Goal: Task Accomplishment & Management: Manage account settings

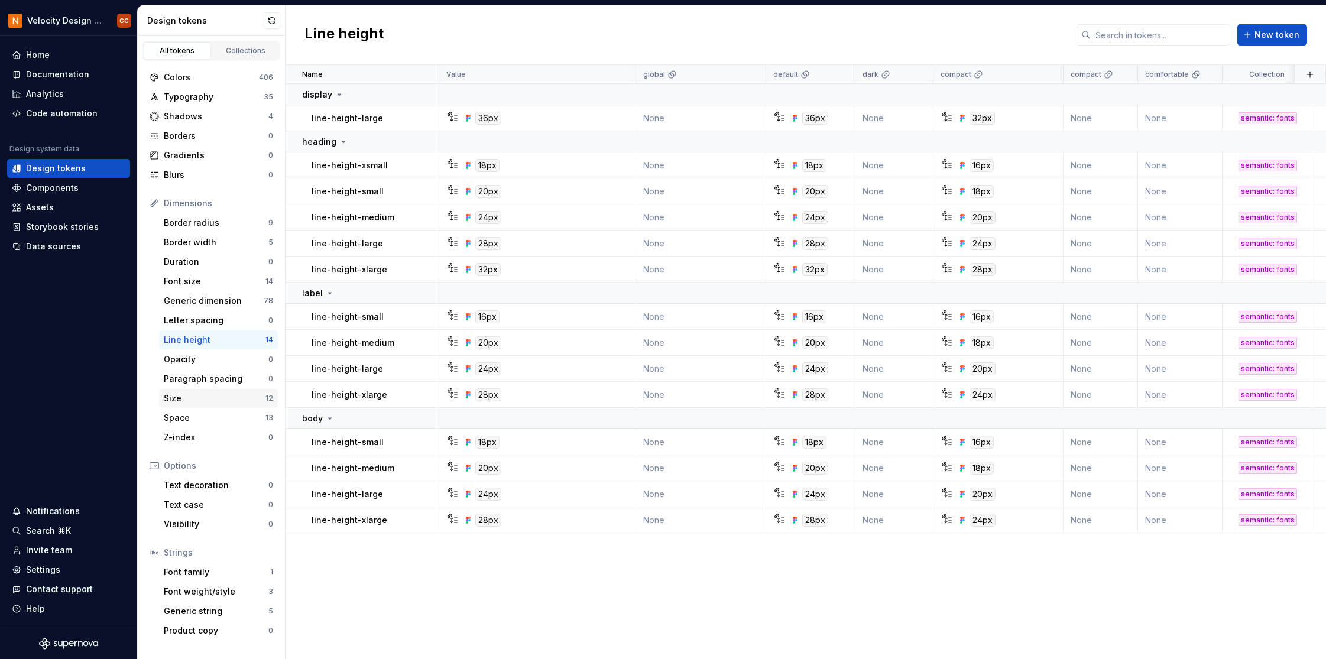
click at [195, 396] on div "Size" at bounding box center [215, 399] width 102 height 12
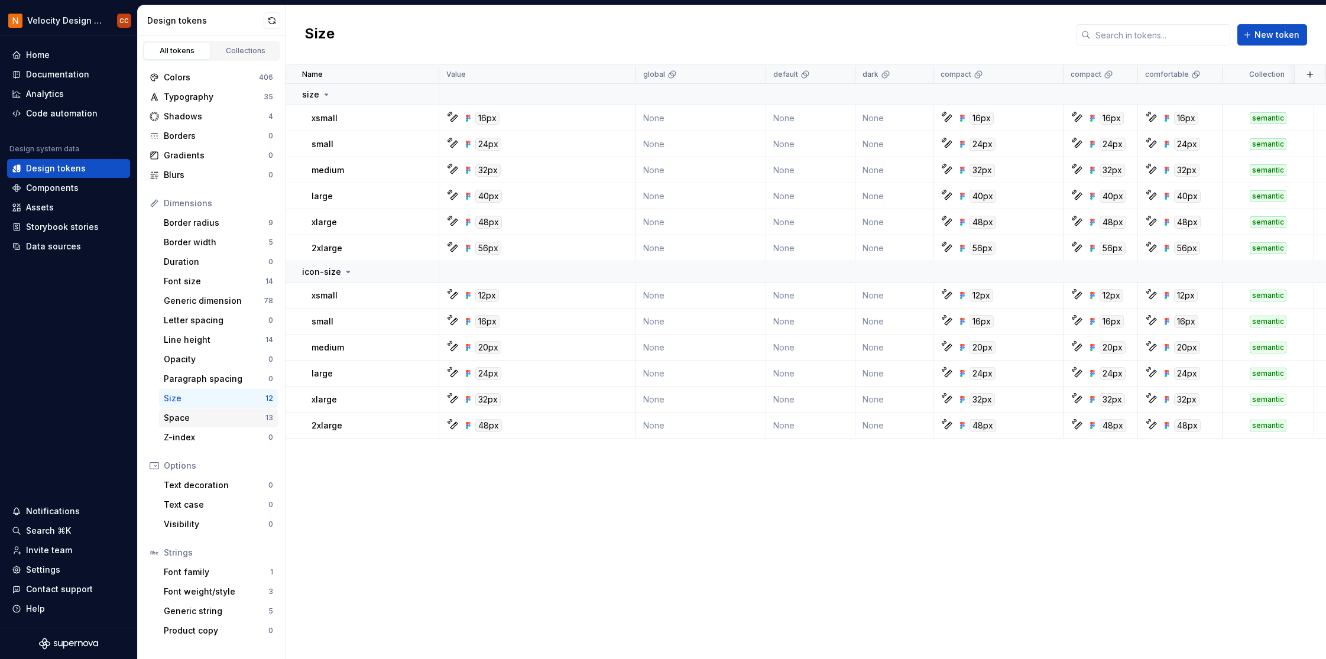
click at [191, 416] on div "Space" at bounding box center [215, 418] width 102 height 12
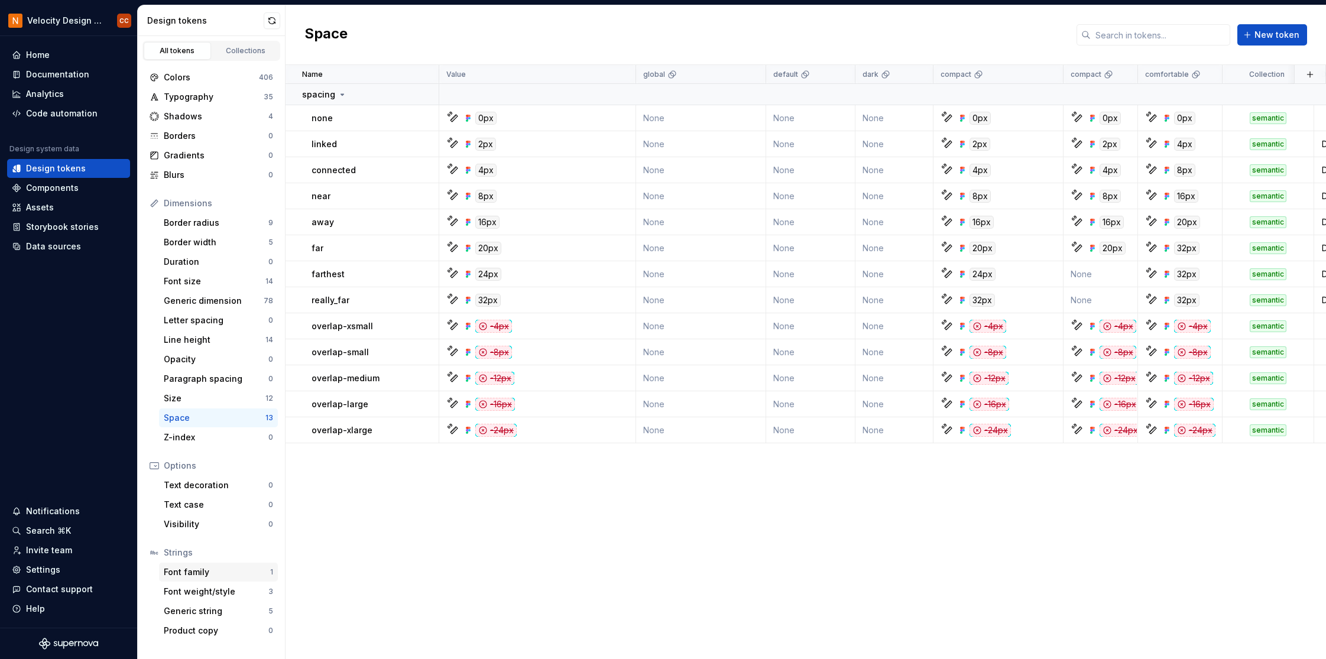
click at [226, 573] on div "Font family" at bounding box center [217, 573] width 106 height 12
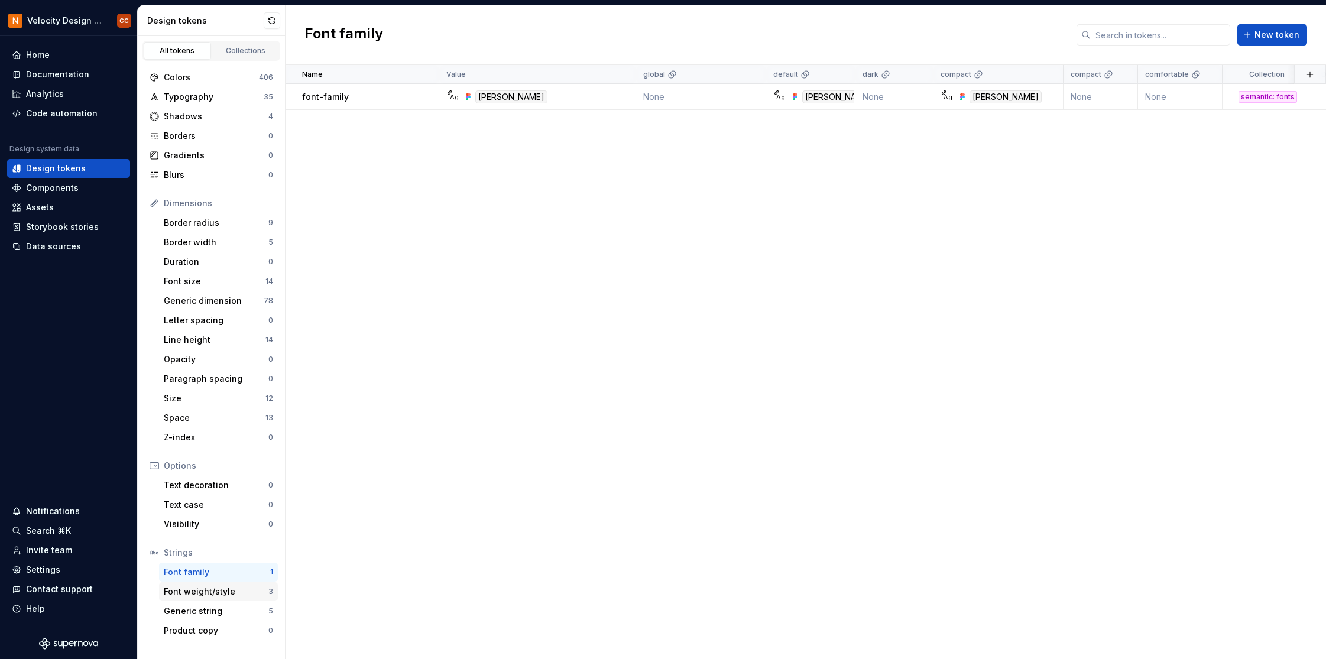
click at [226, 595] on div "Font weight/style" at bounding box center [216, 592] width 105 height 12
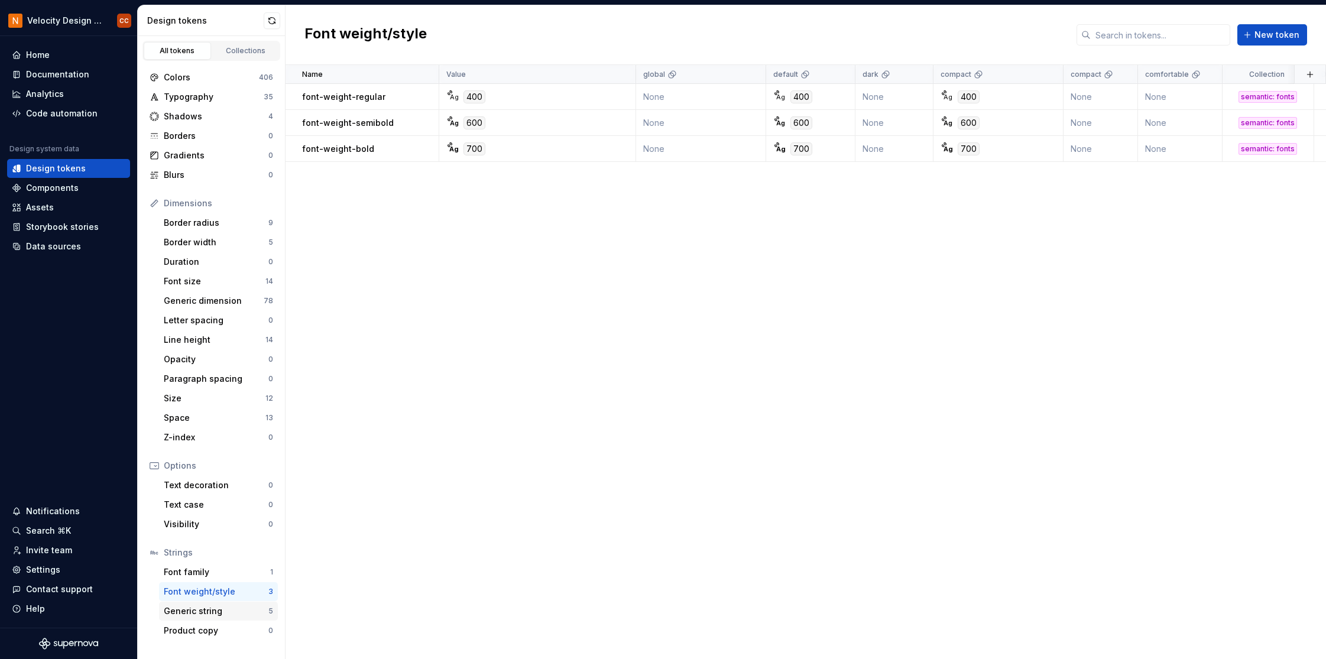
click at [225, 610] on div "Generic string" at bounding box center [216, 612] width 105 height 12
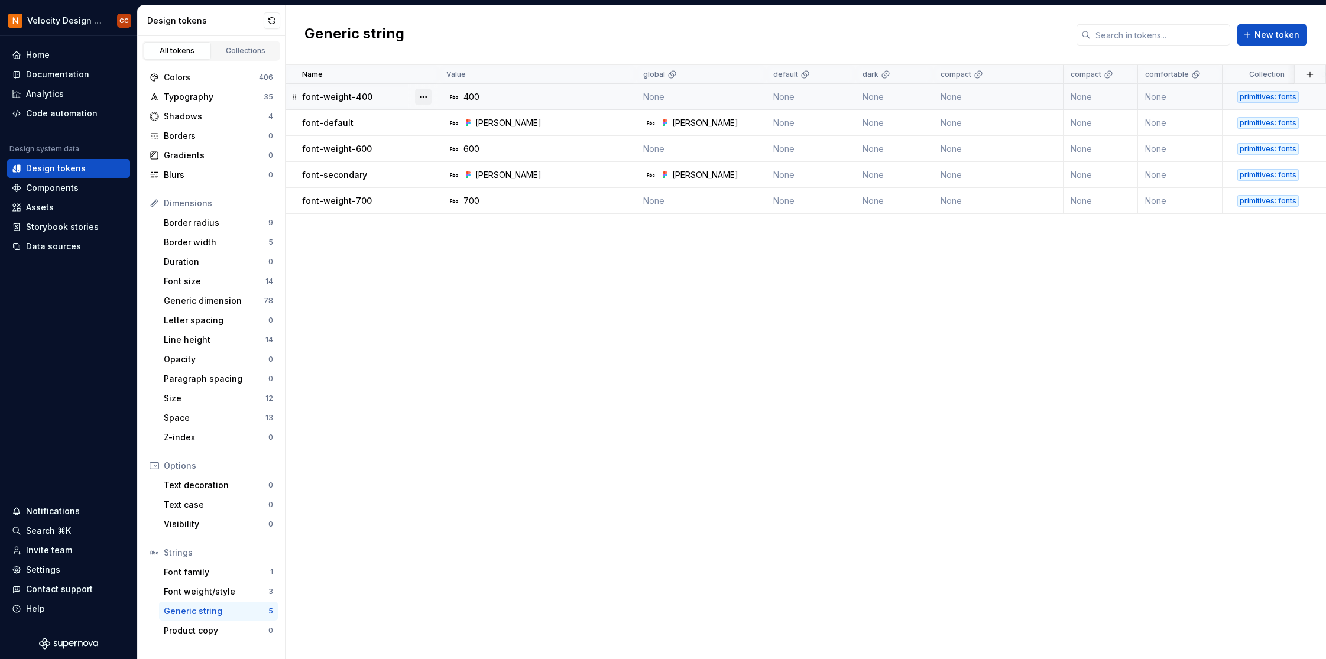
click at [421, 99] on button "button" at bounding box center [423, 97] width 17 height 17
click at [447, 164] on div "Delete token" at bounding box center [475, 163] width 77 height 12
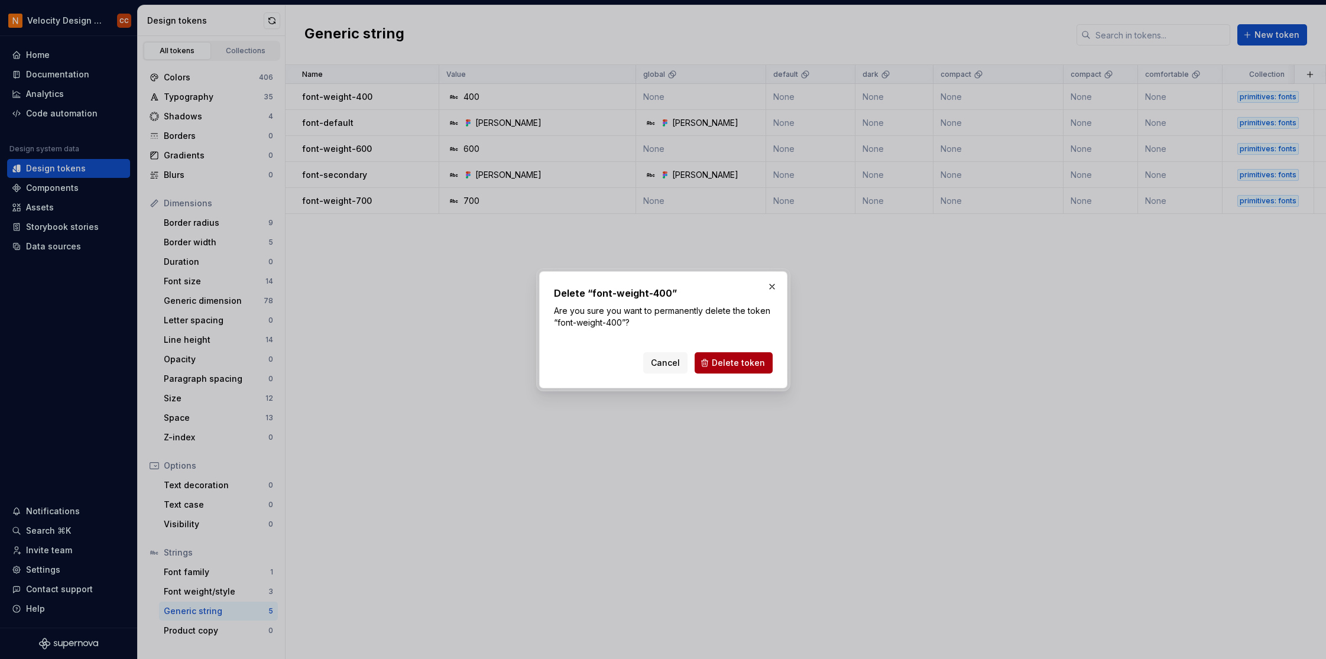
click at [728, 364] on span "Delete token" at bounding box center [738, 363] width 53 height 12
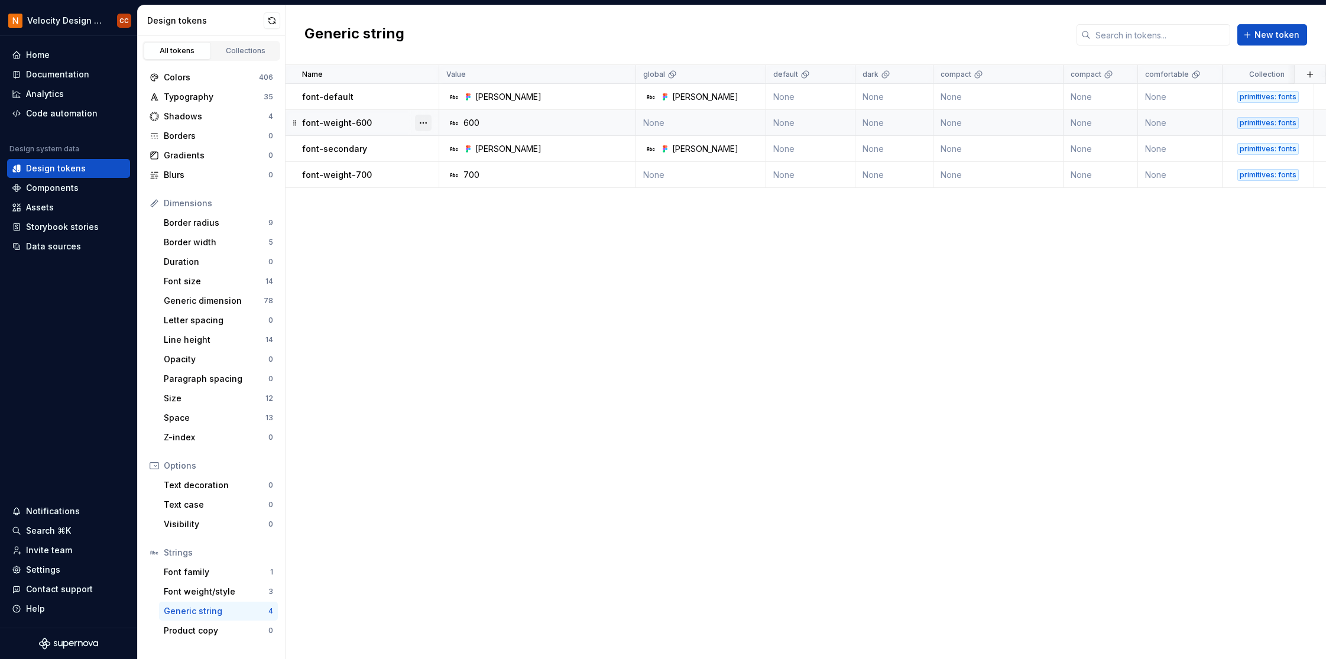
click at [428, 123] on button "button" at bounding box center [423, 123] width 17 height 17
click at [446, 190] on div "Delete token" at bounding box center [475, 189] width 77 height 12
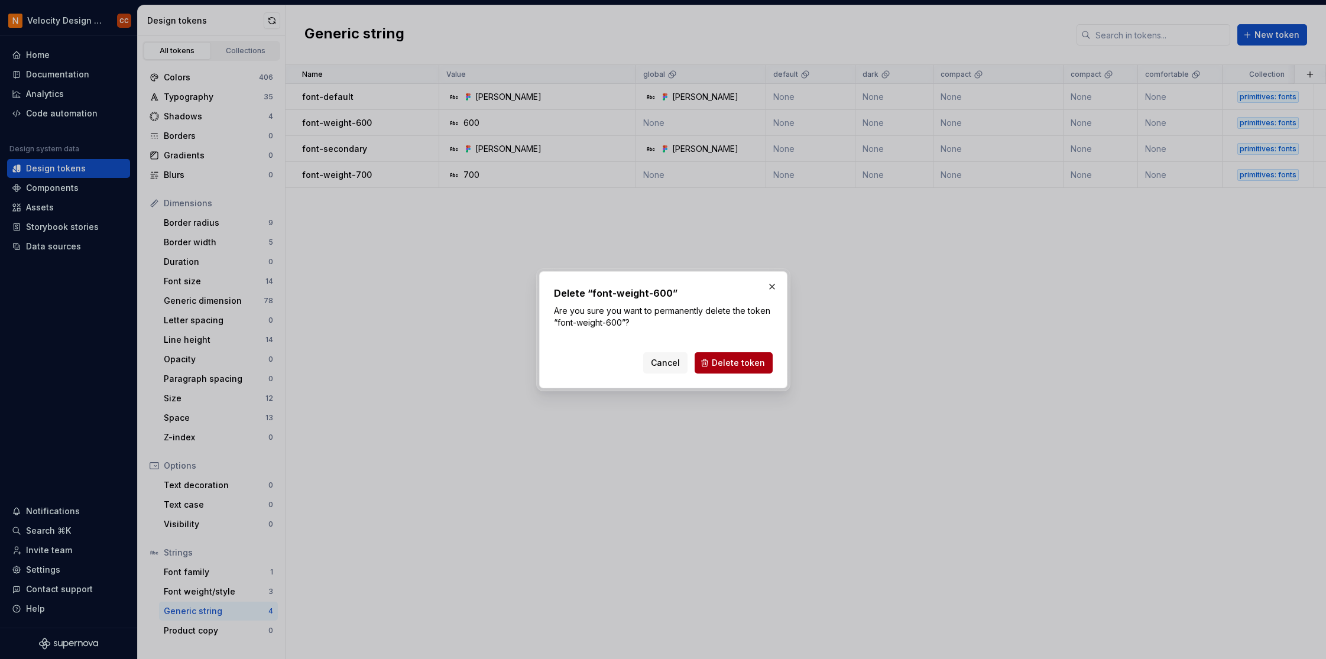
click at [730, 364] on span "Delete token" at bounding box center [738, 363] width 53 height 12
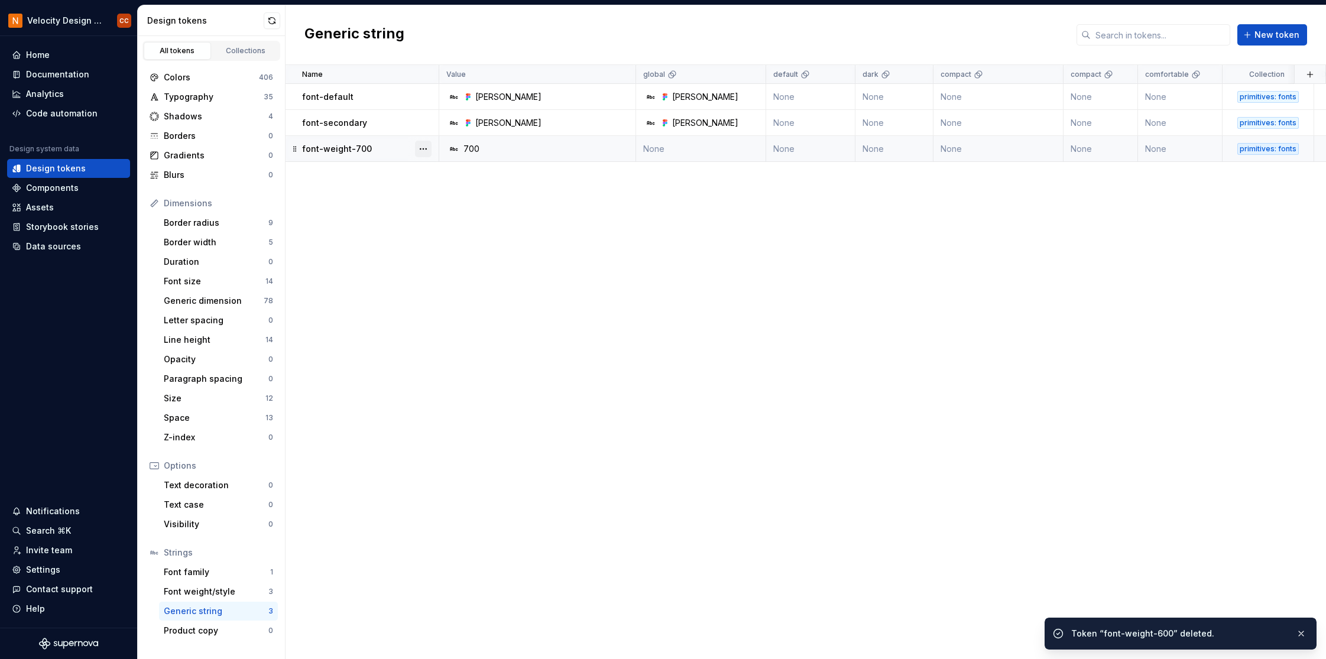
click at [427, 147] on button "button" at bounding box center [423, 149] width 17 height 17
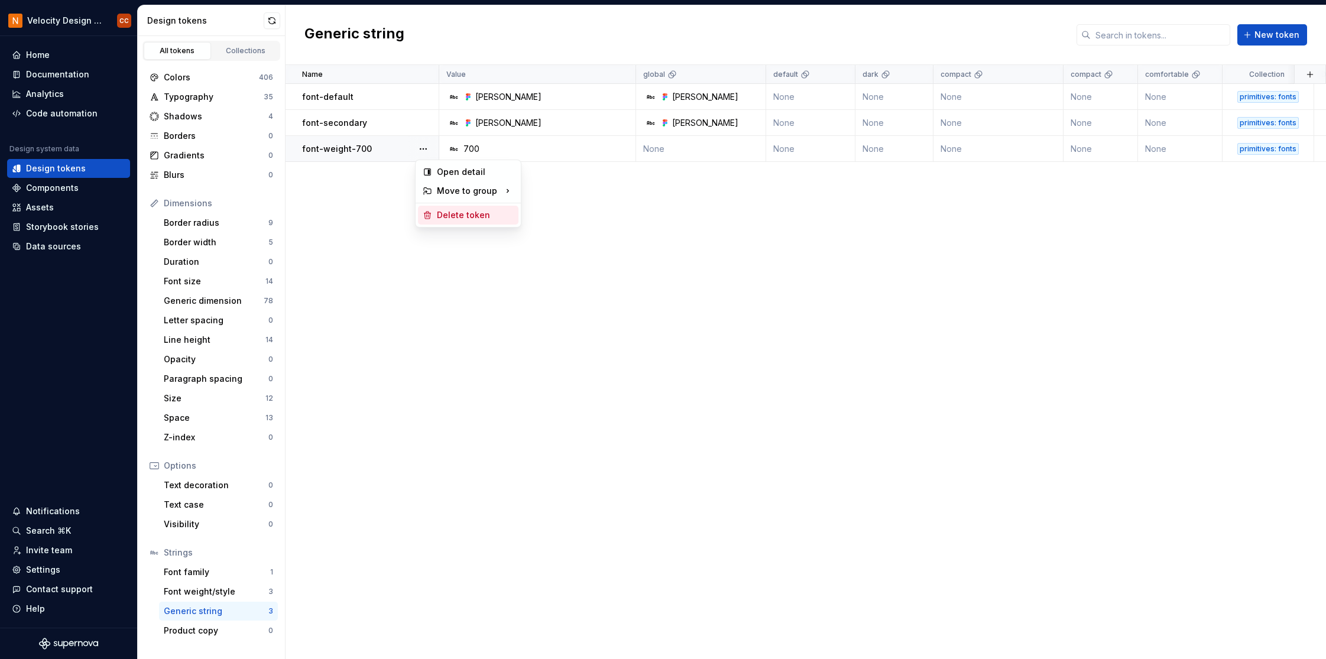
click at [458, 215] on div "Delete token" at bounding box center [475, 215] width 77 height 12
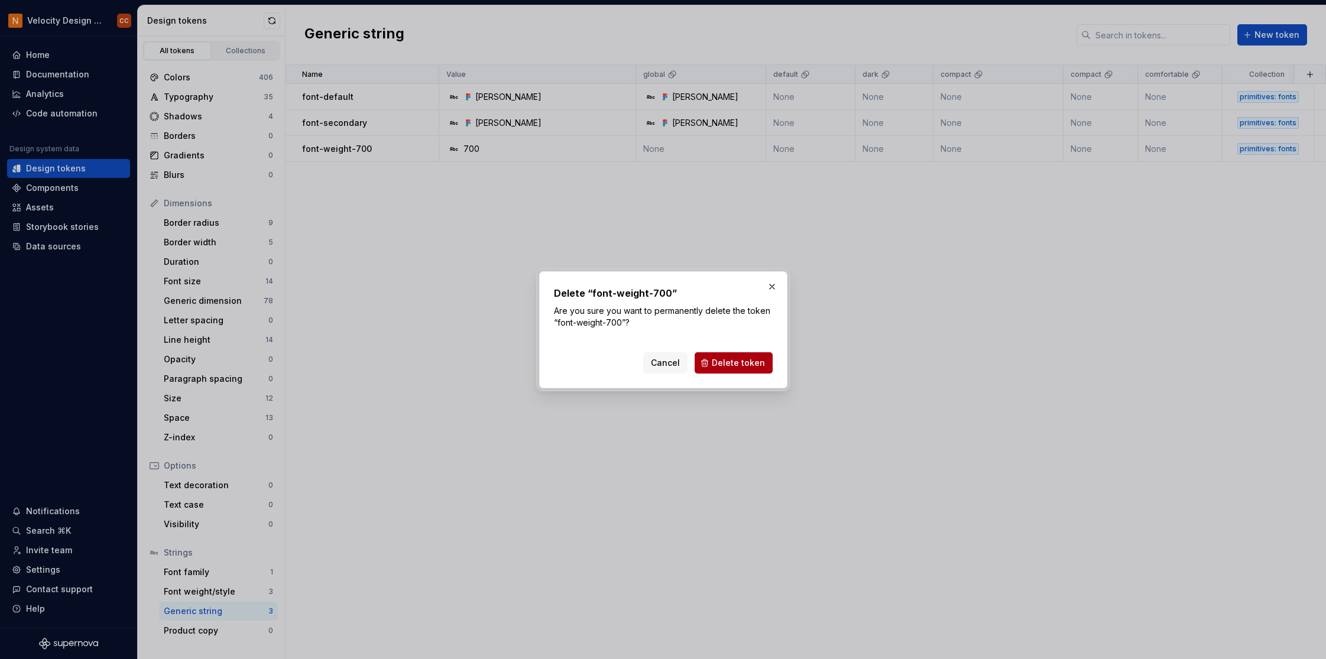
click at [719, 361] on span "Delete token" at bounding box center [738, 363] width 53 height 12
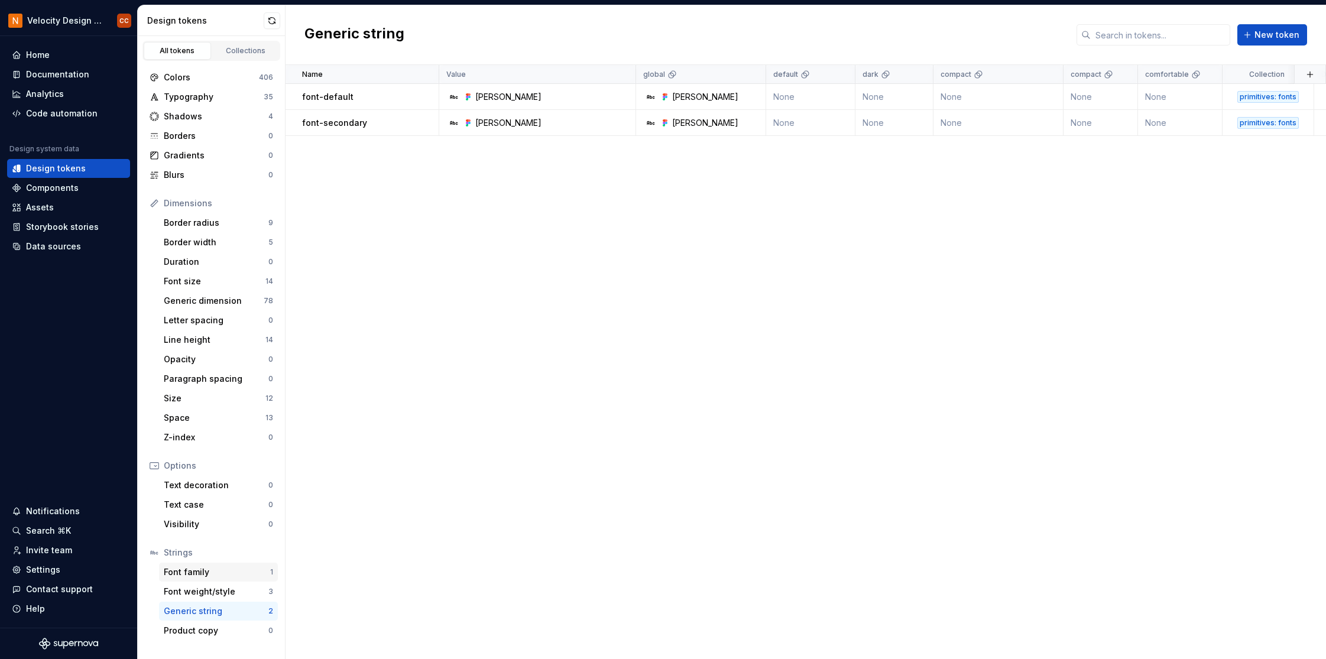
click at [218, 575] on div "Font family" at bounding box center [217, 573] width 106 height 12
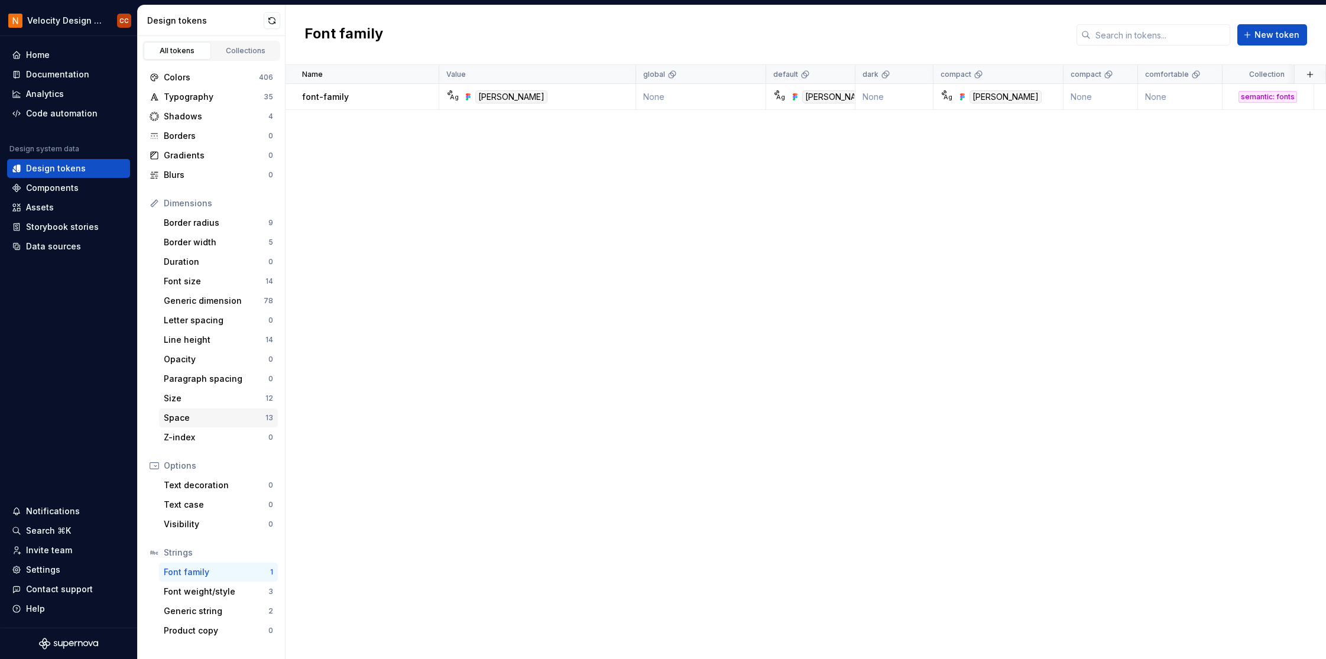
click at [221, 419] on div "Space" at bounding box center [215, 418] width 102 height 12
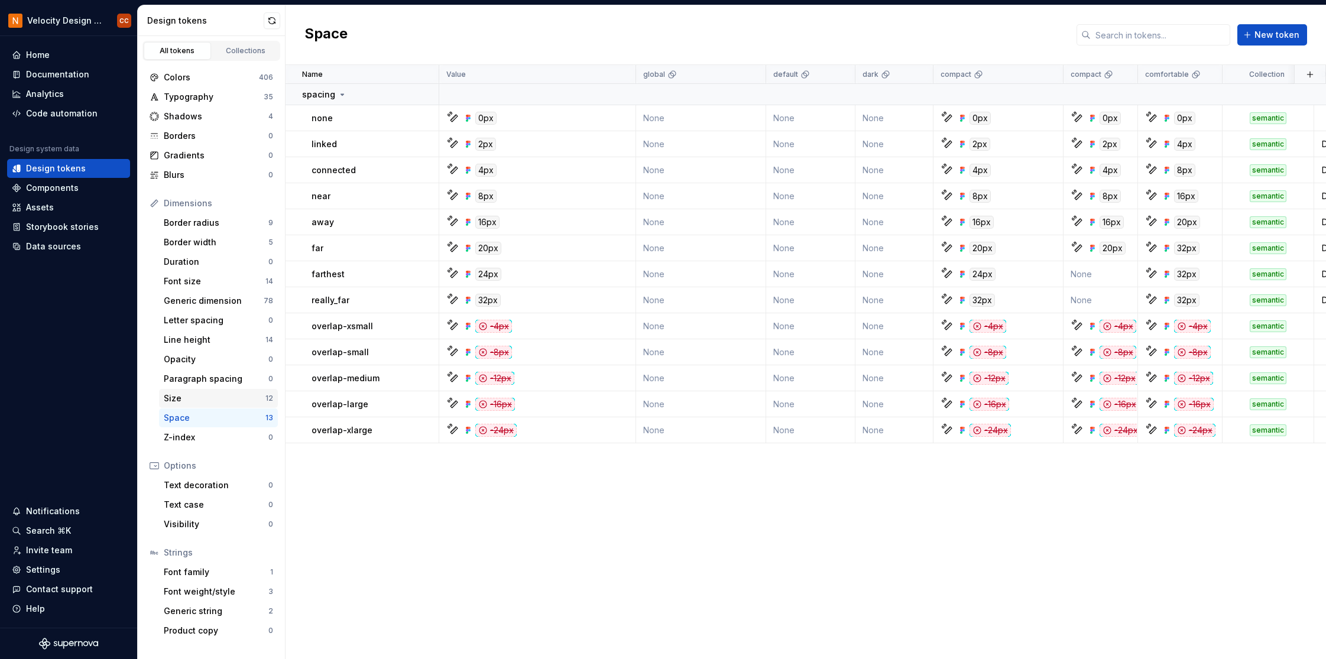
click at [223, 394] on div "Size" at bounding box center [215, 399] width 102 height 12
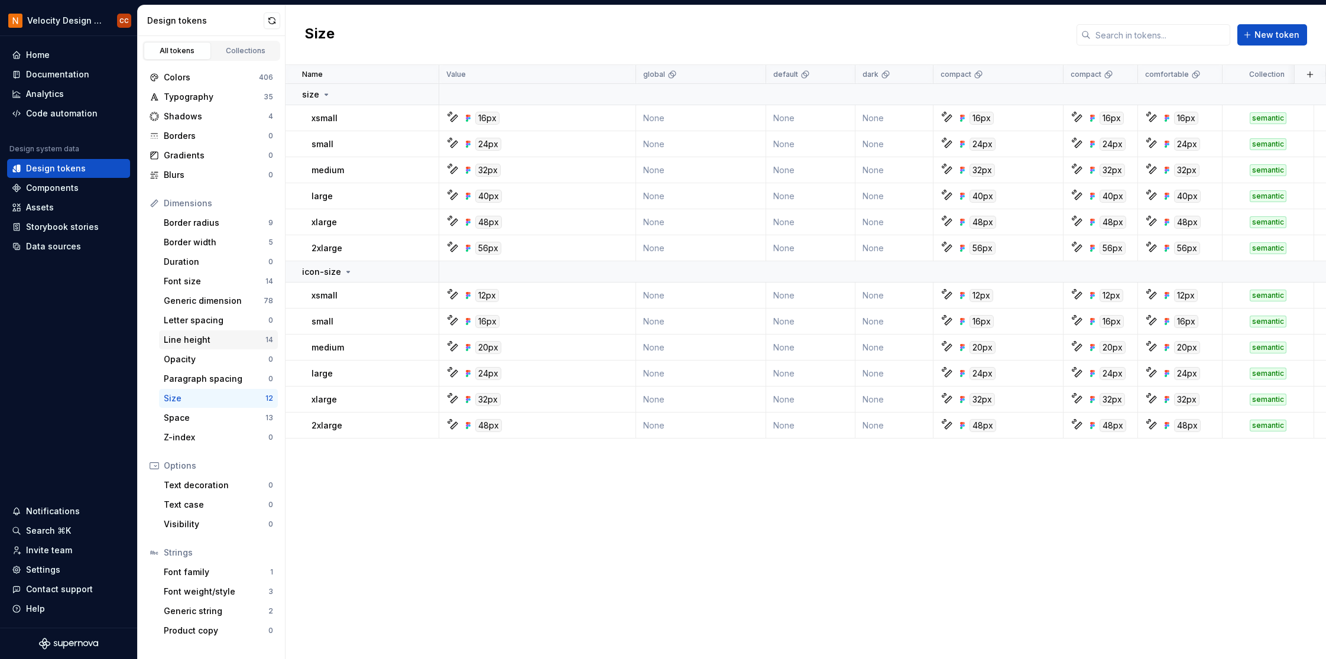
click at [222, 341] on div "Line height" at bounding box center [215, 340] width 102 height 12
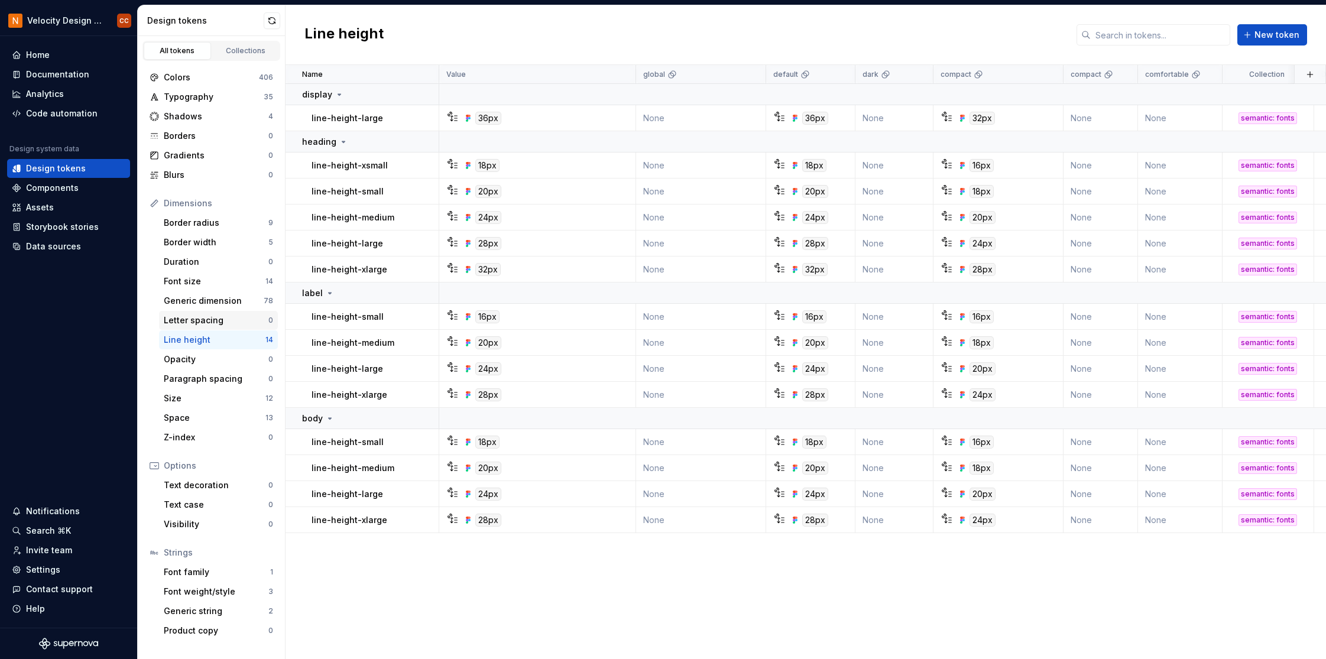
click at [232, 316] on div "Letter spacing" at bounding box center [216, 321] width 105 height 12
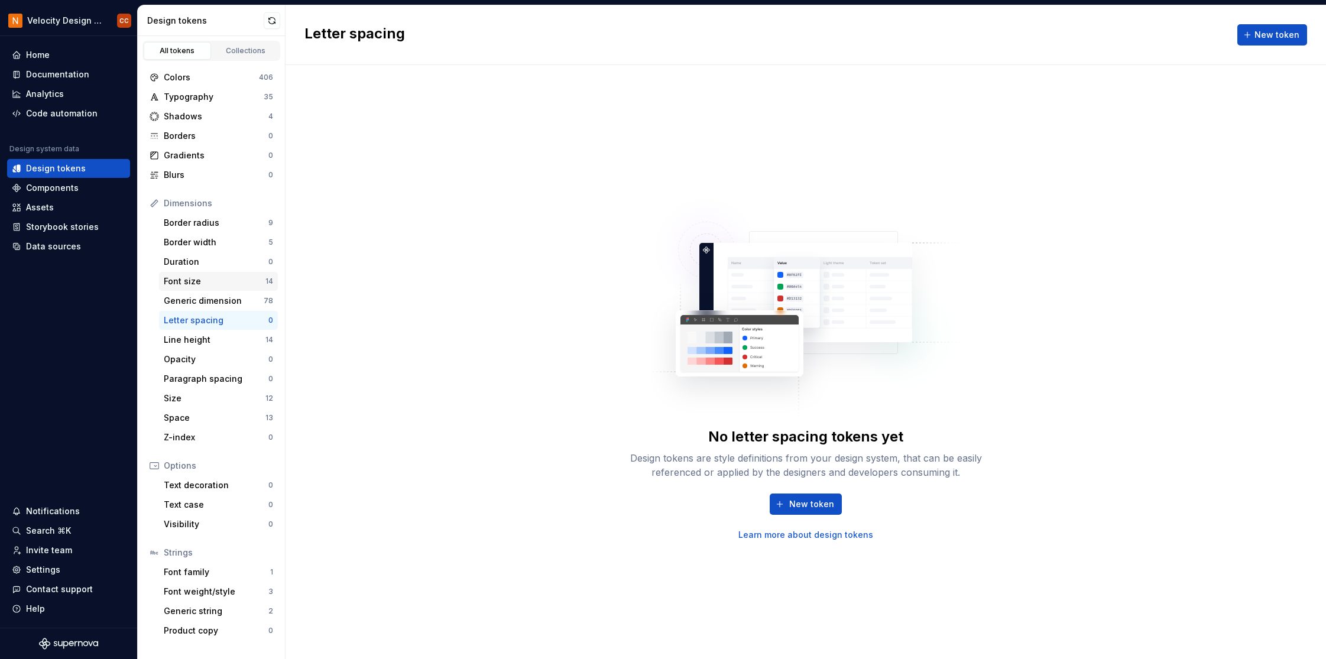
click at [239, 289] on div "Font size 14" at bounding box center [218, 281] width 119 height 19
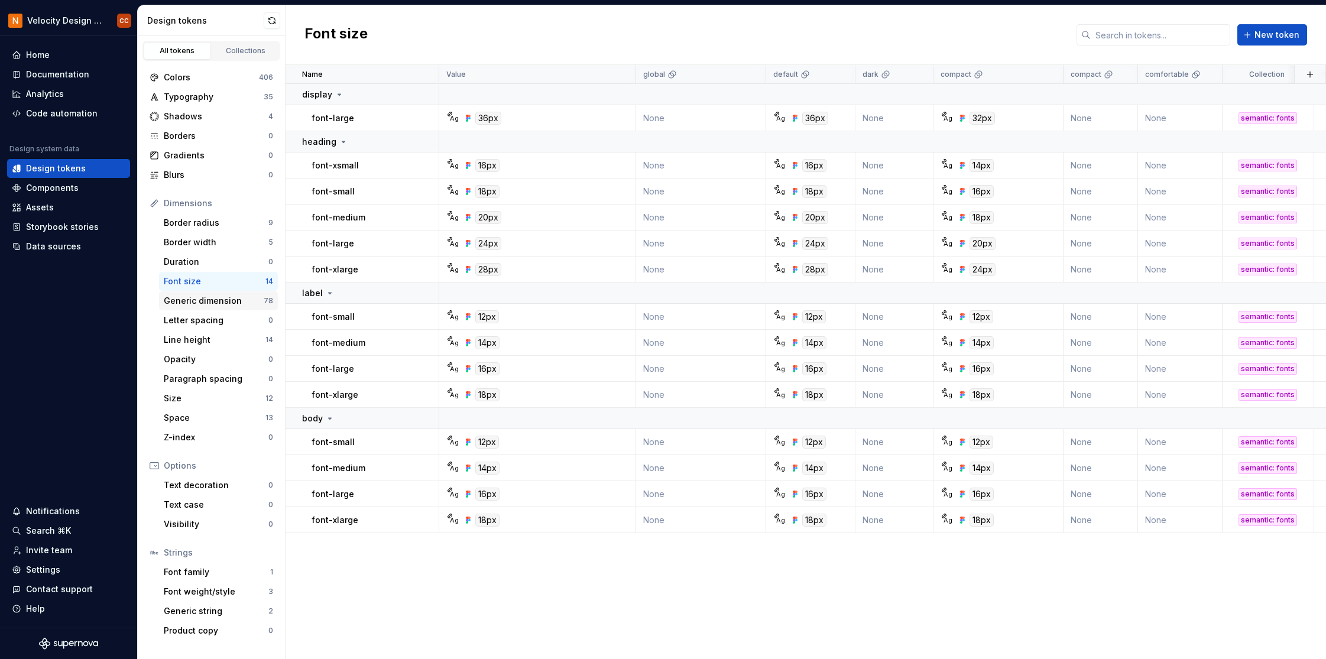
click at [242, 302] on div "Generic dimension" at bounding box center [214, 301] width 100 height 12
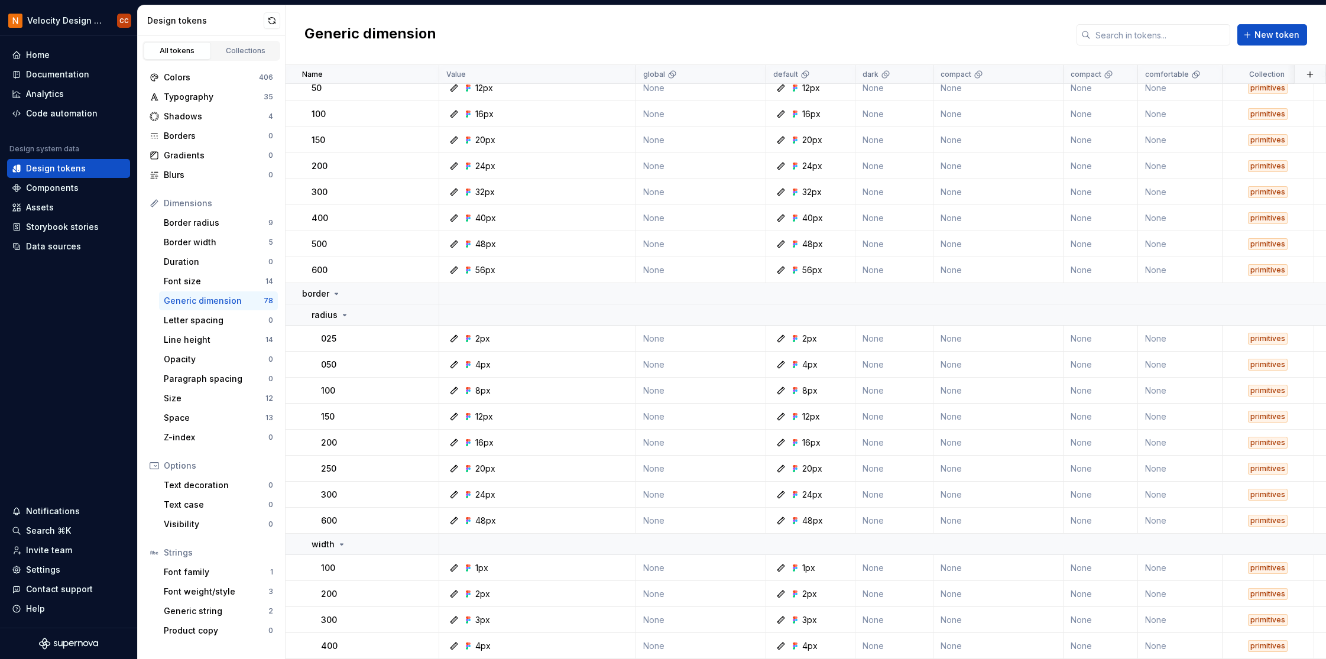
scroll to position [1567, 0]
click at [251, 48] on div "Collections" at bounding box center [245, 50] width 59 height 9
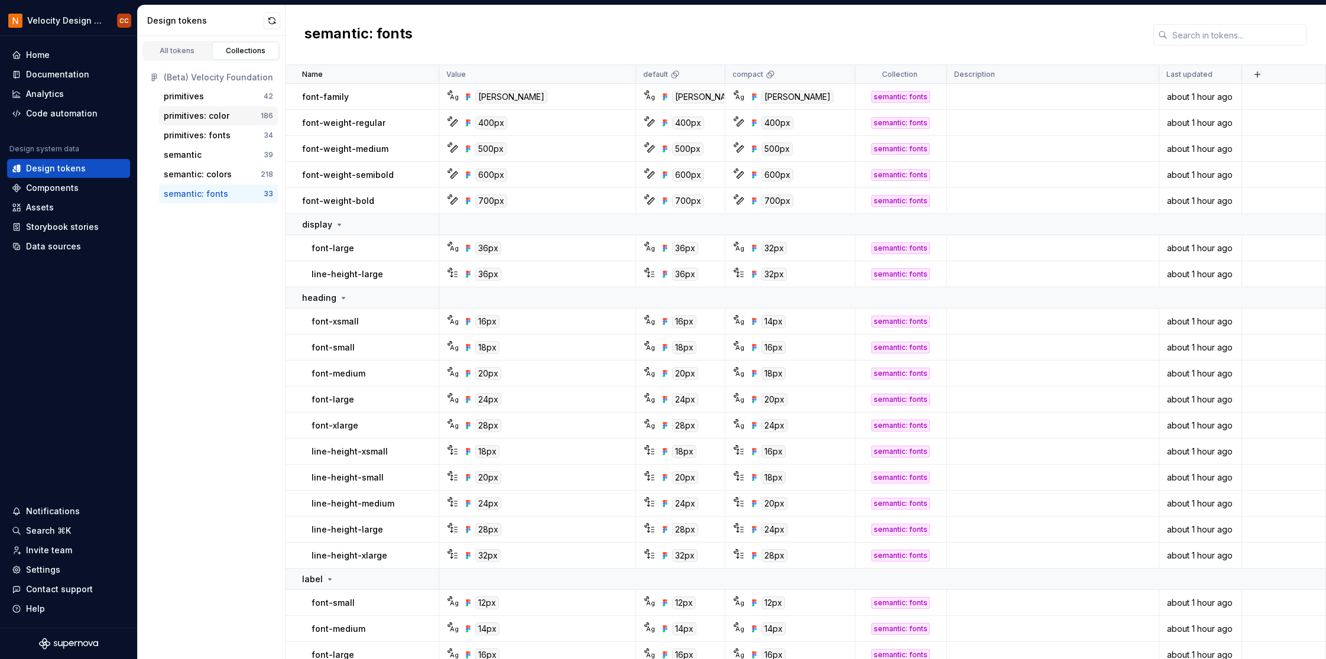
click at [206, 118] on div "primitives: color" at bounding box center [197, 116] width 66 height 12
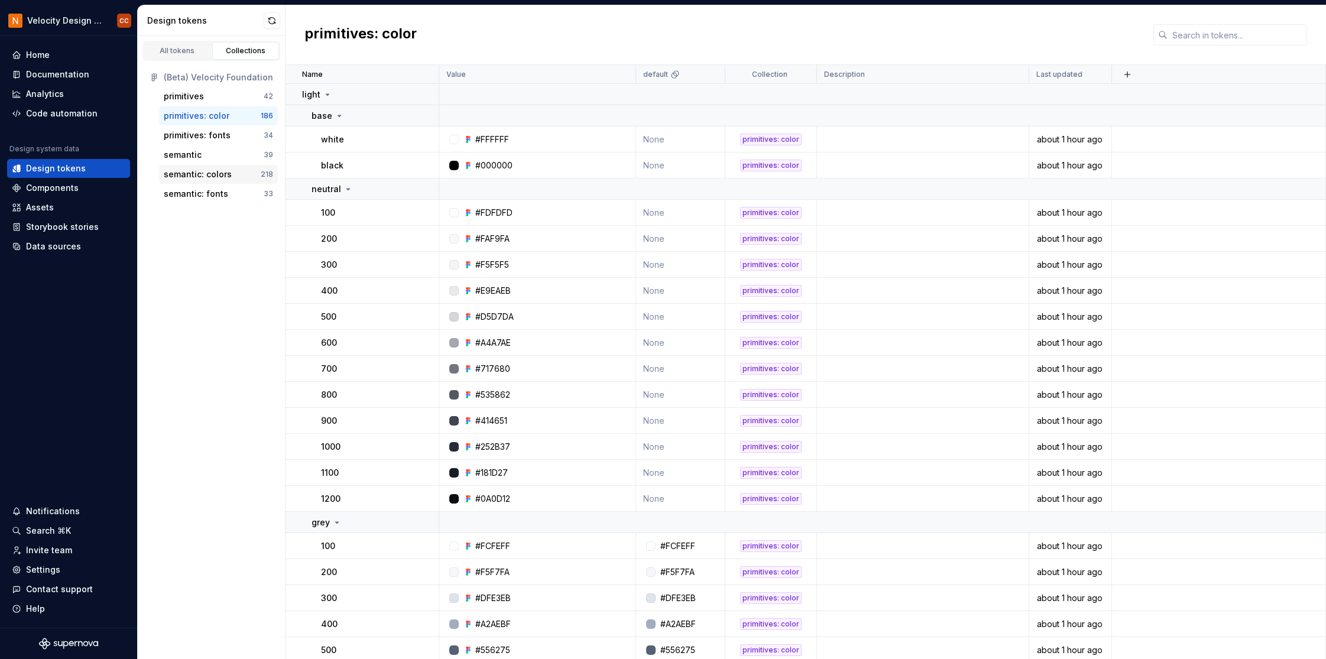
click at [208, 172] on div "semantic: colors" at bounding box center [198, 175] width 68 height 12
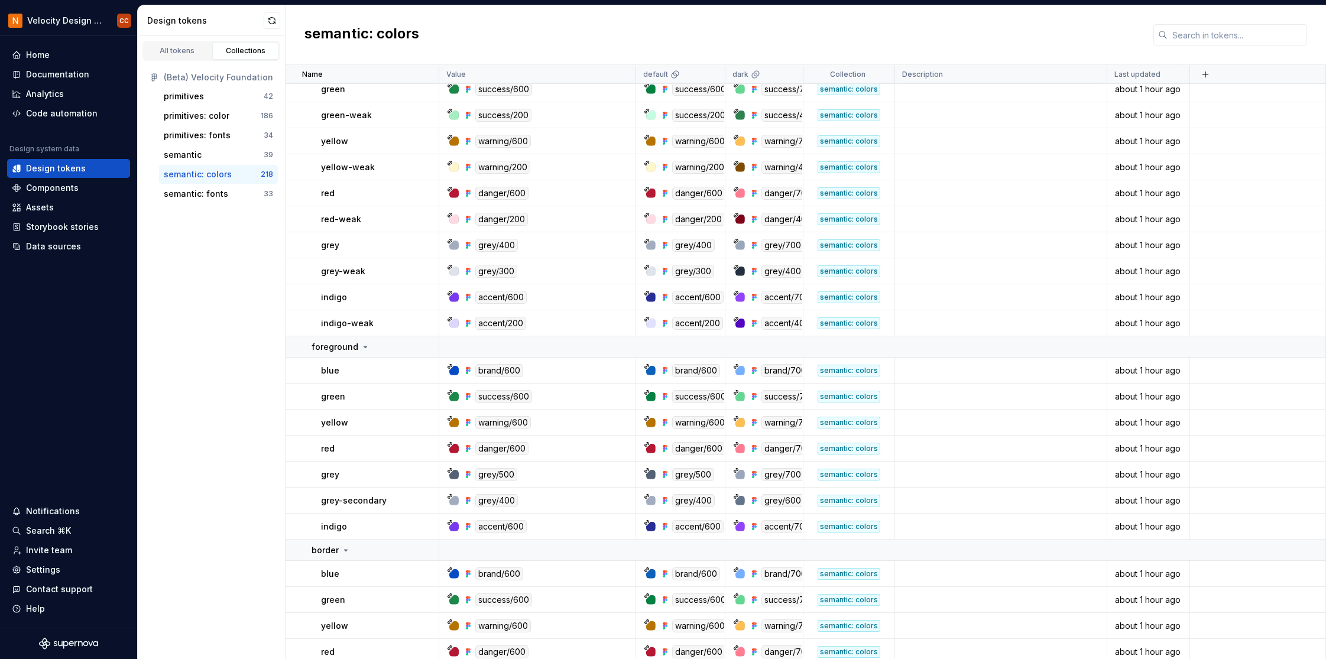
scroll to position [5906, 0]
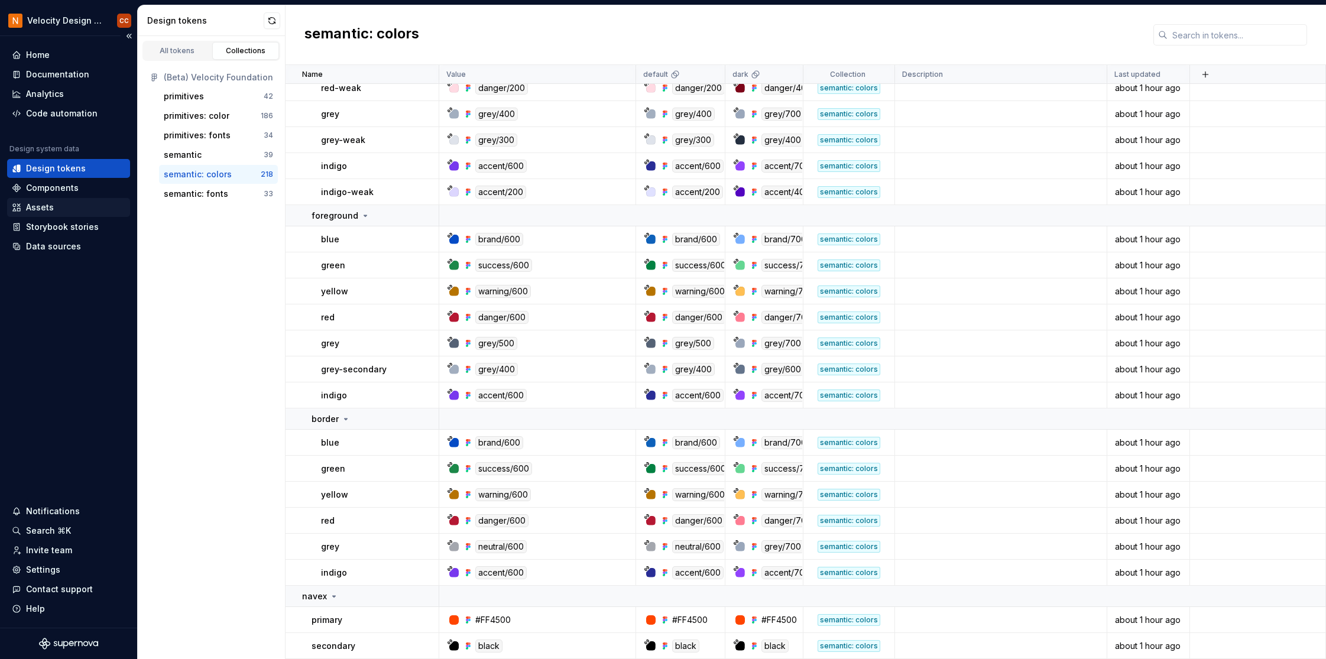
click at [38, 206] on div "Assets" at bounding box center [40, 208] width 28 height 12
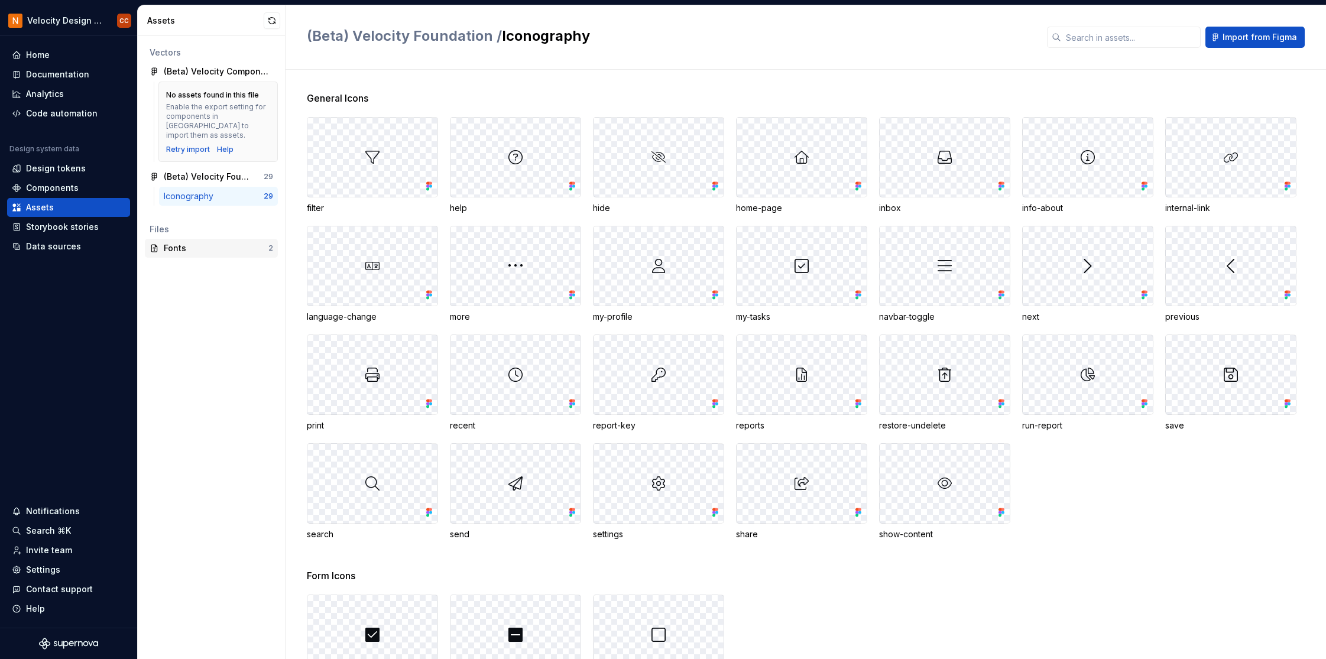
click at [182, 242] on div "Fonts" at bounding box center [216, 248] width 105 height 12
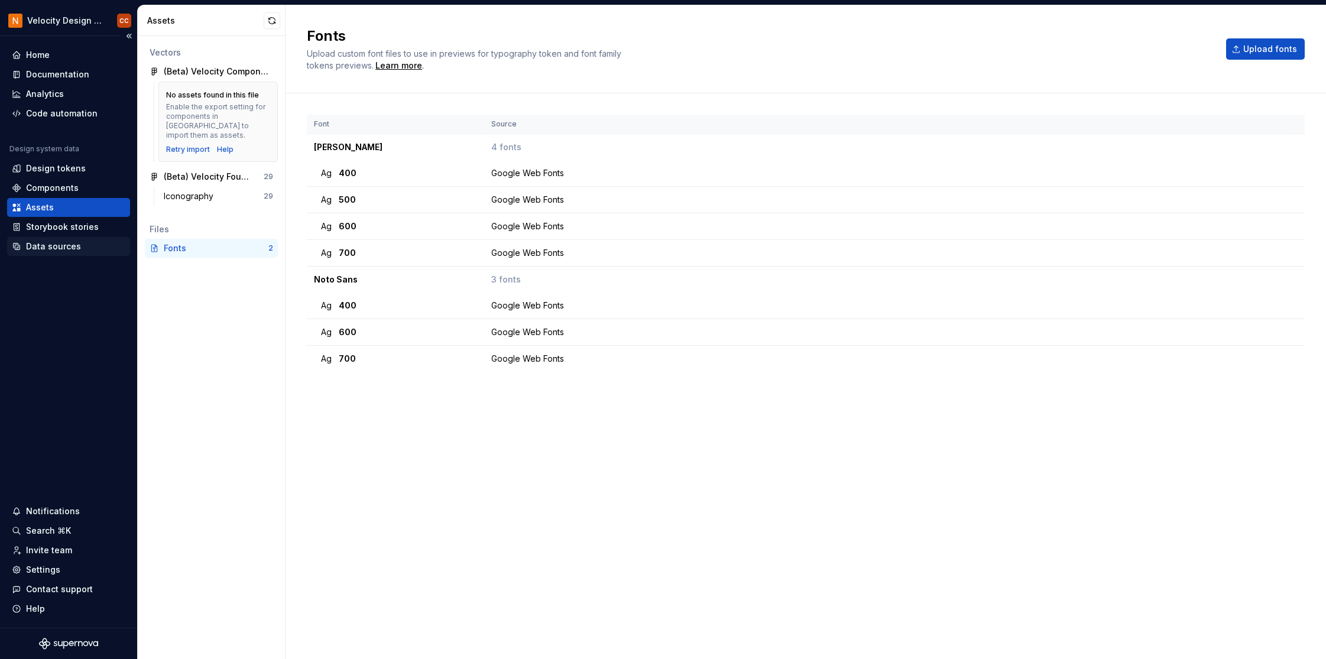
click at [55, 245] on div "Data sources" at bounding box center [53, 247] width 55 height 12
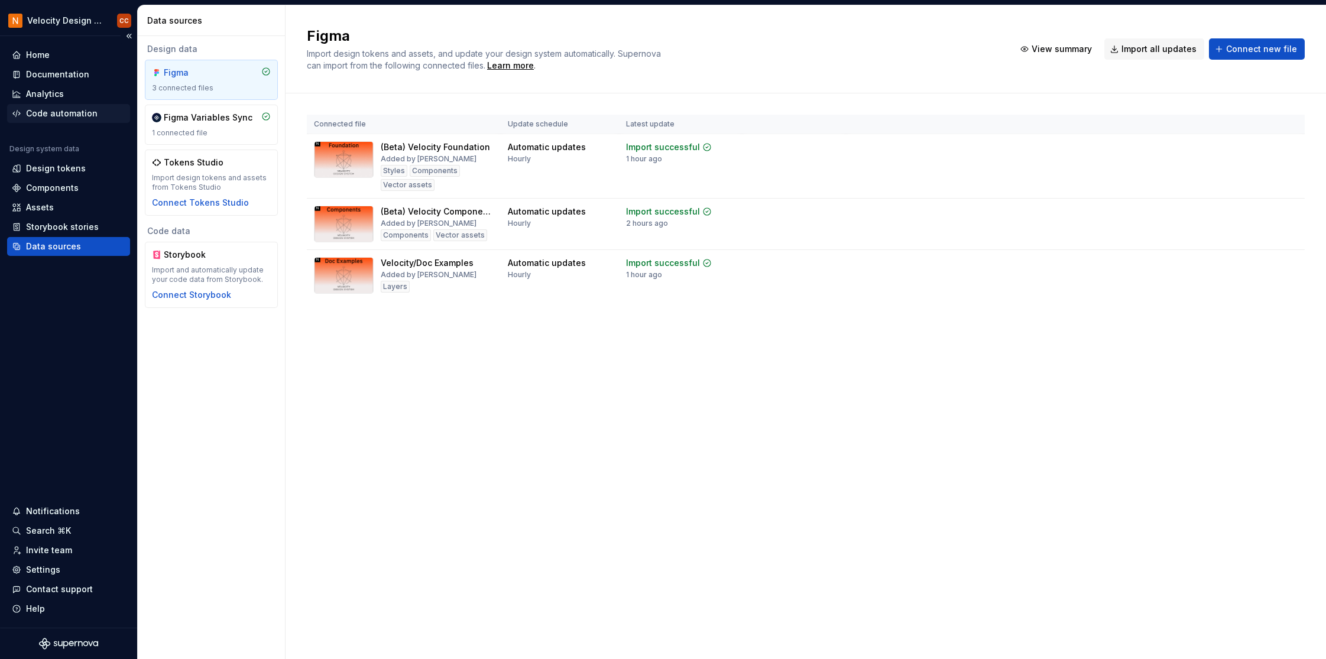
click at [40, 114] on div "Code automation" at bounding box center [62, 114] width 72 height 12
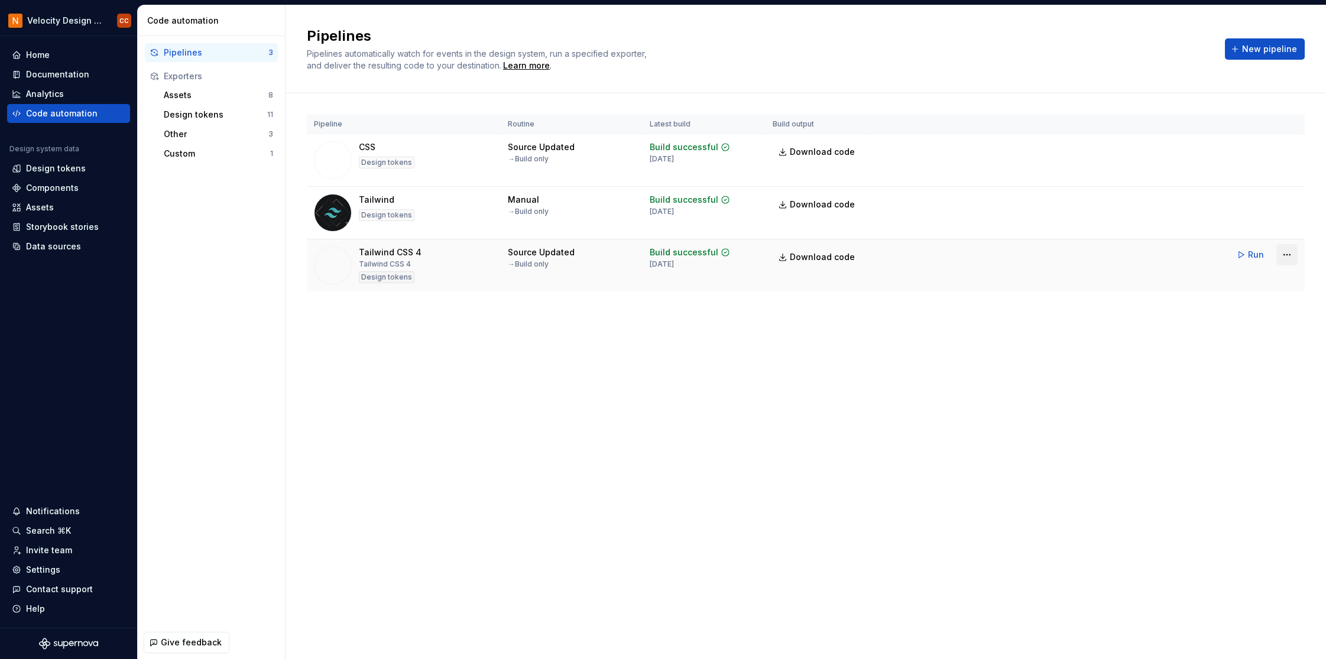
click at [1283, 257] on html "Velocity Design System by NAVEX CC Home Documentation Analytics Code automation…" at bounding box center [663, 329] width 1326 height 659
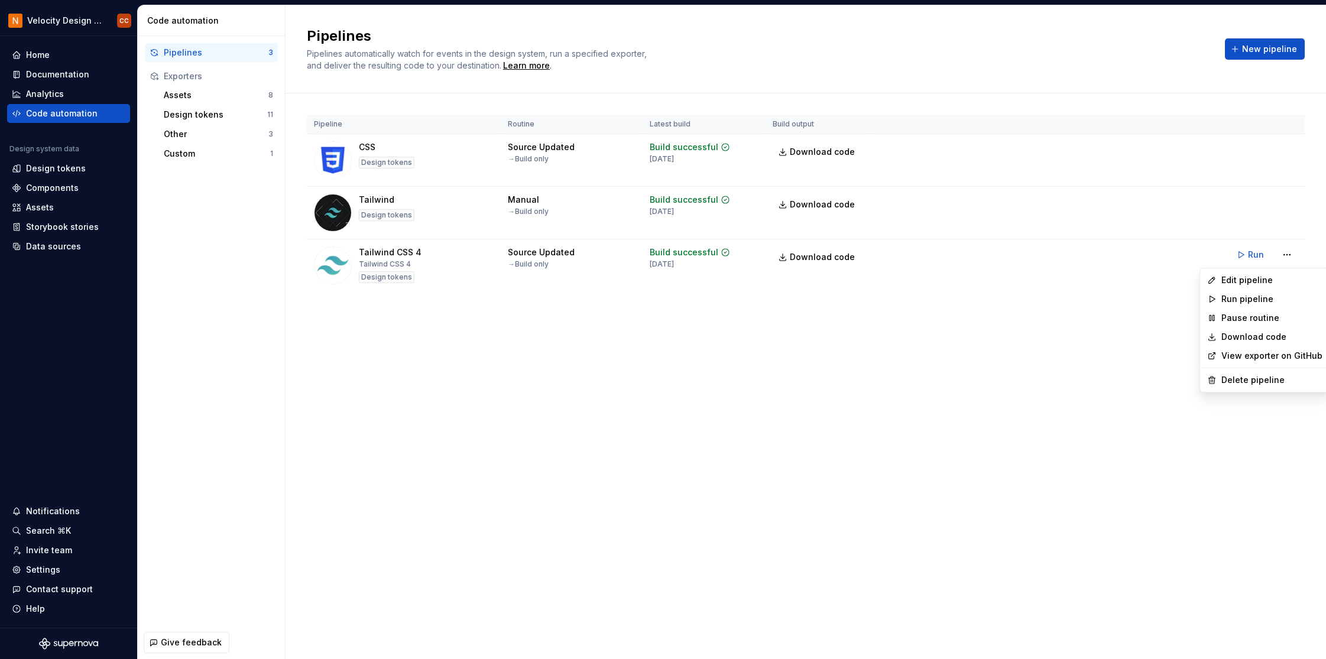
click at [1254, 253] on html "Velocity Design System by NAVEX CC Home Documentation Analytics Code automation…" at bounding box center [663, 329] width 1326 height 659
click at [1287, 255] on html "Velocity Design System by NAVEX CC Home Documentation Analytics Code automation…" at bounding box center [663, 329] width 1326 height 659
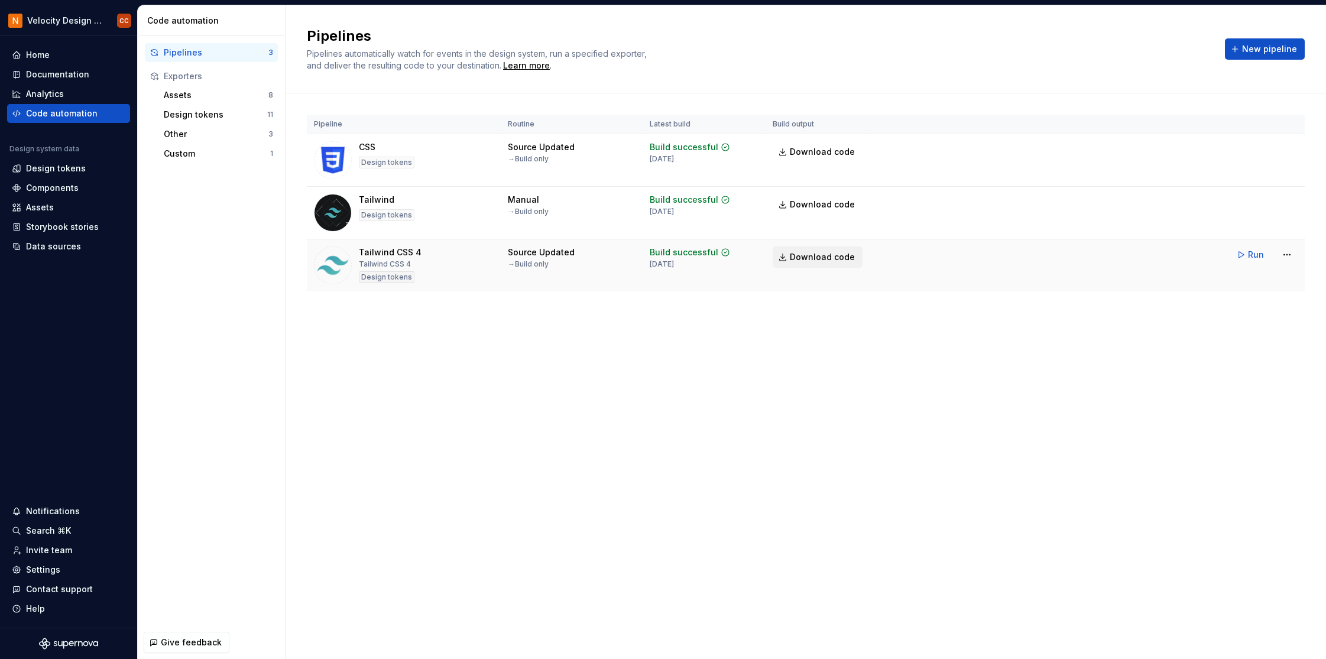
click at [804, 259] on html "Velocity Design System by NAVEX CC Home Documentation Analytics Code automation…" at bounding box center [663, 329] width 1326 height 659
click at [804, 259] on span "Download code" at bounding box center [822, 257] width 65 height 12
click at [812, 257] on span "Download code" at bounding box center [822, 257] width 65 height 12
click at [1286, 254] on html "Velocity Design System by NAVEX CC Home Documentation Analytics Code automation…" at bounding box center [663, 329] width 1326 height 659
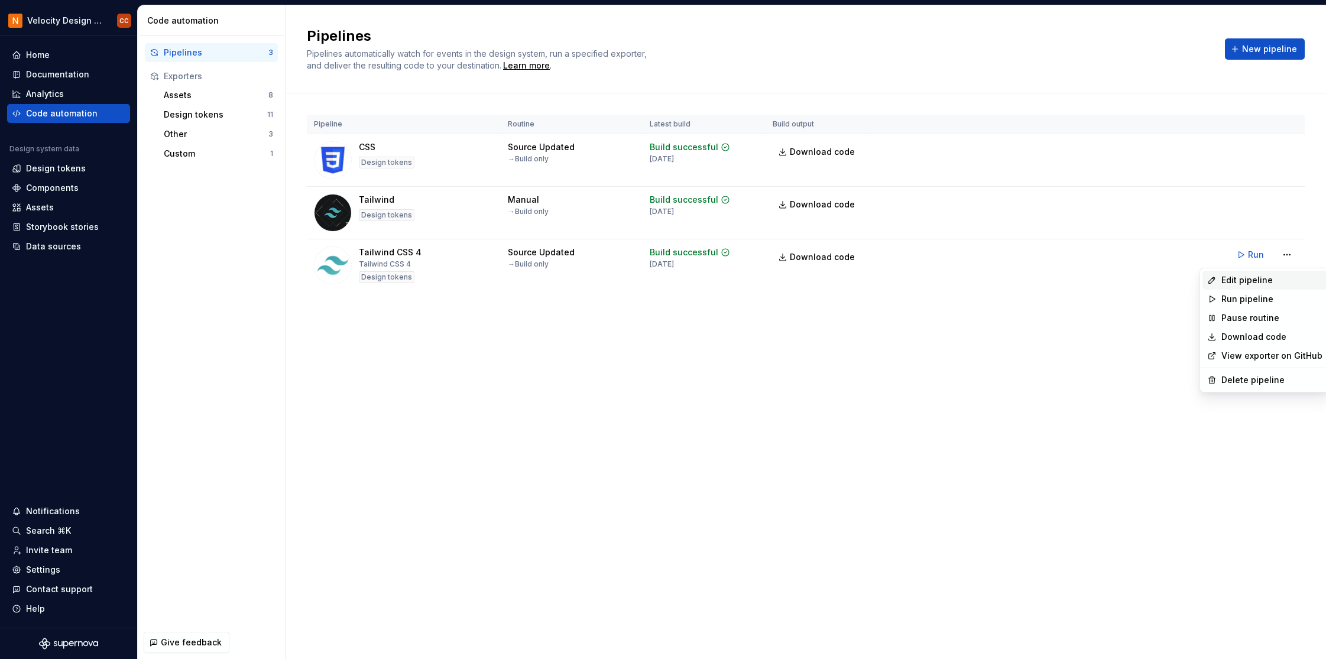
click at [1251, 280] on div "Edit pipeline" at bounding box center [1272, 280] width 101 height 12
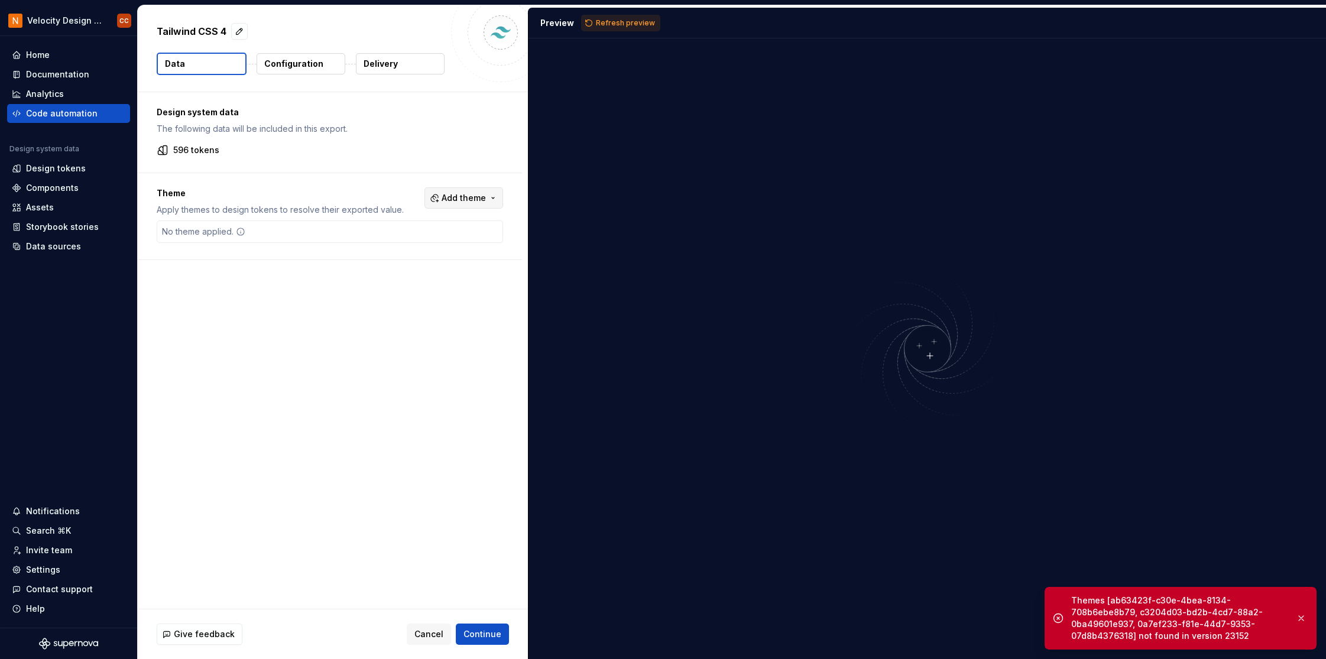
click at [496, 195] on button "Add theme" at bounding box center [464, 197] width 79 height 21
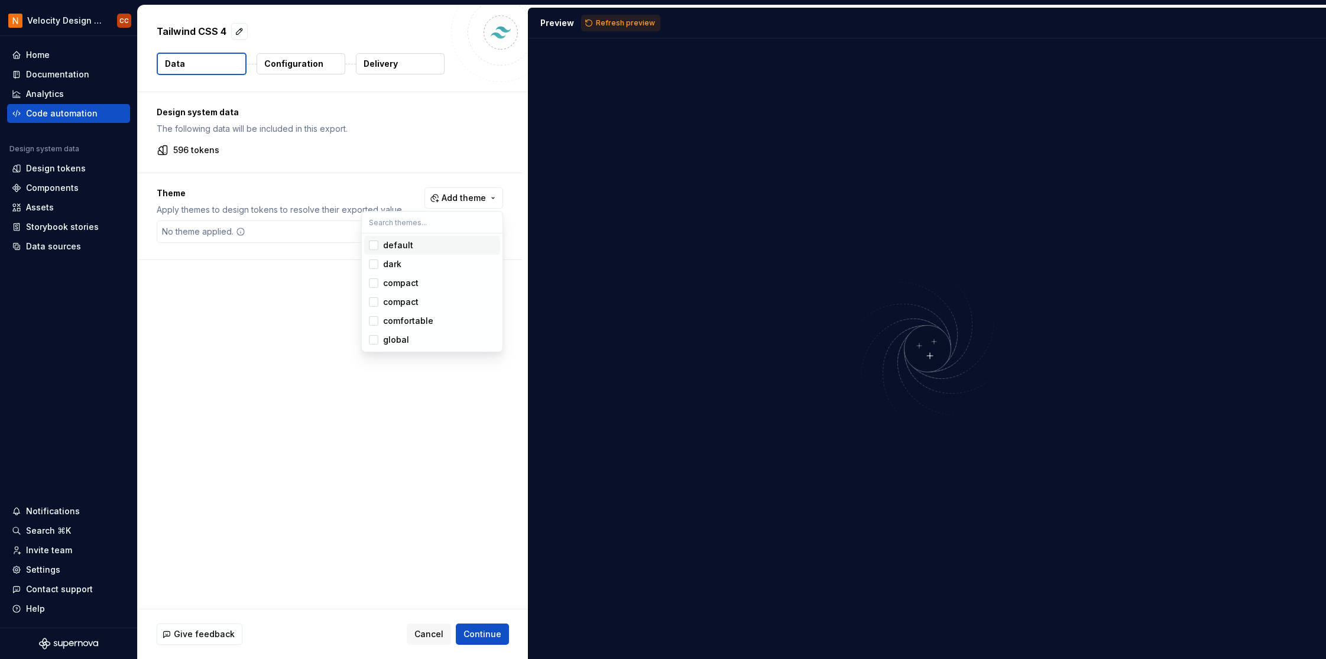
click at [377, 247] on div "Suggestions" at bounding box center [373, 245] width 9 height 9
click at [373, 266] on div "Suggestions" at bounding box center [373, 264] width 9 height 9
click at [373, 284] on div "Suggestions" at bounding box center [373, 283] width 9 height 9
click at [376, 279] on div "Suggestions" at bounding box center [373, 283] width 9 height 9
click at [438, 632] on html "Velocity Design System by NAVEX CC Home Documentation Analytics Code automation…" at bounding box center [663, 329] width 1326 height 659
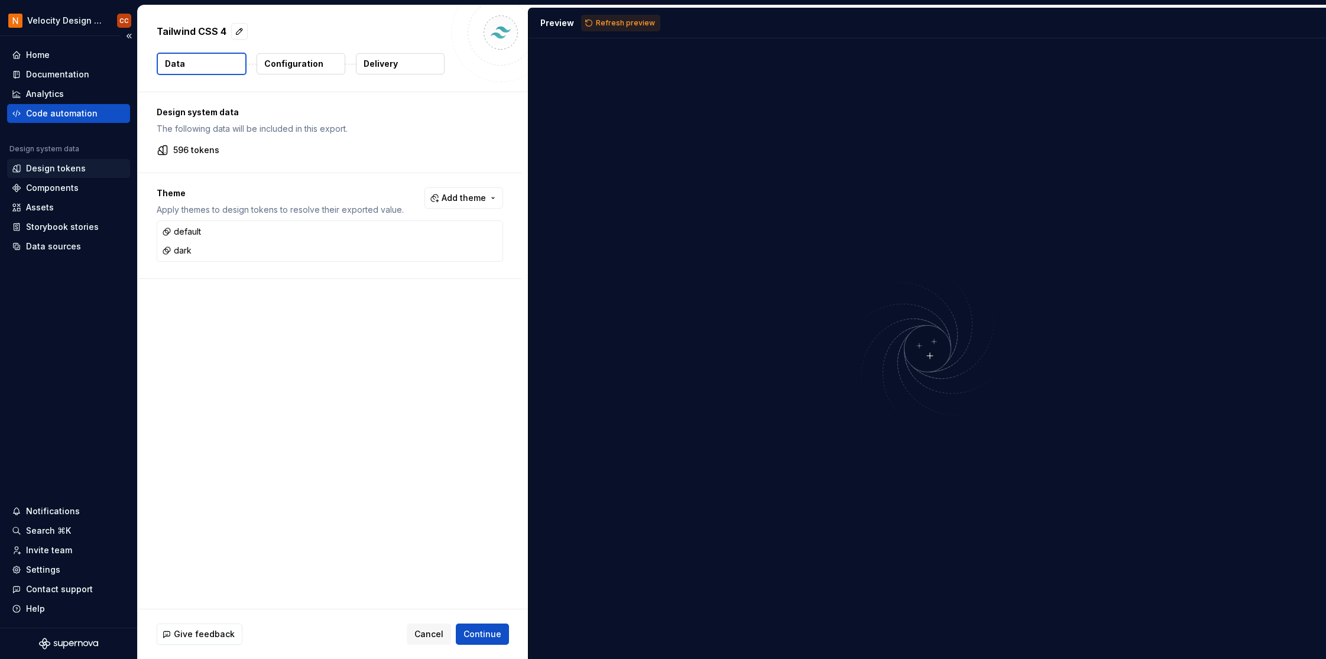
click at [56, 167] on div "Design tokens" at bounding box center [56, 169] width 60 height 12
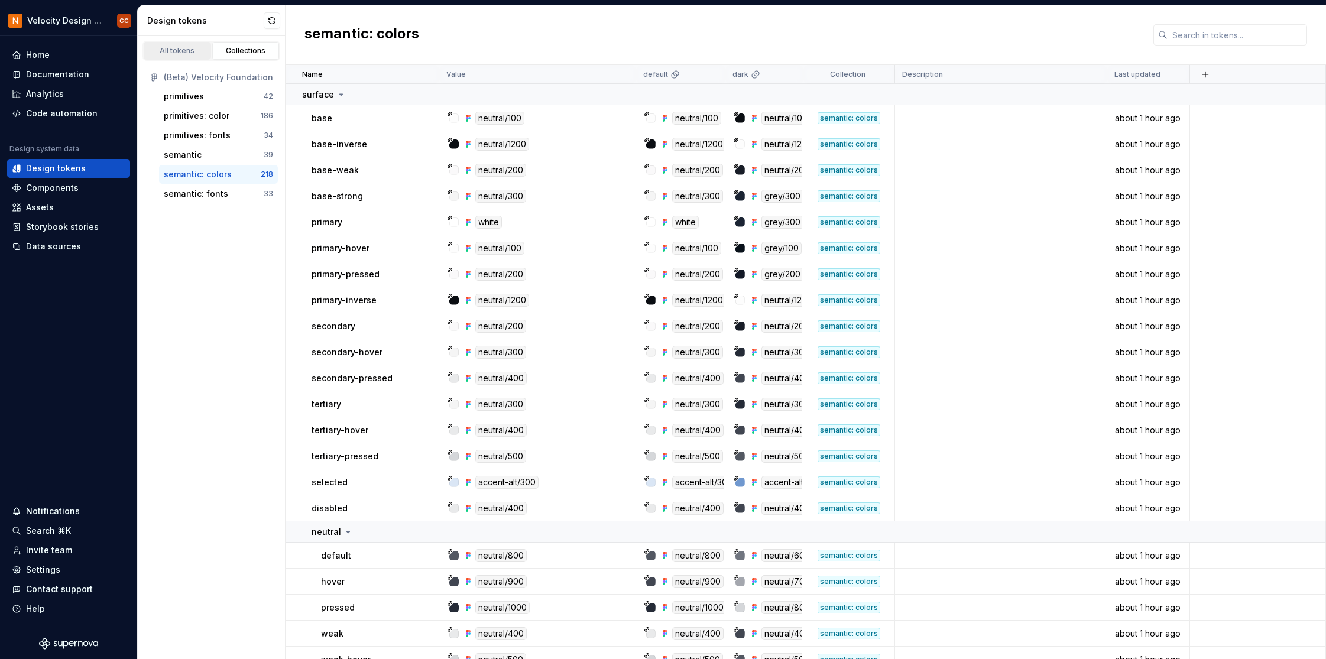
click at [189, 51] on div "All tokens" at bounding box center [177, 50] width 59 height 9
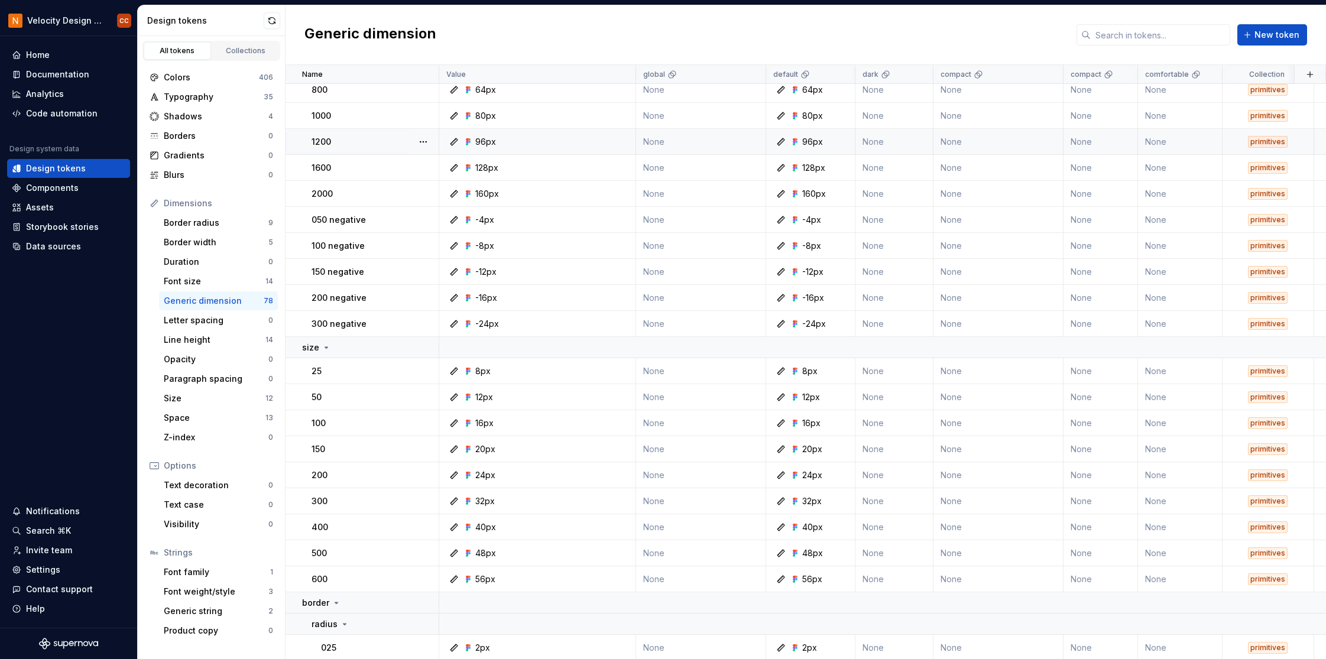
scroll to position [936, 0]
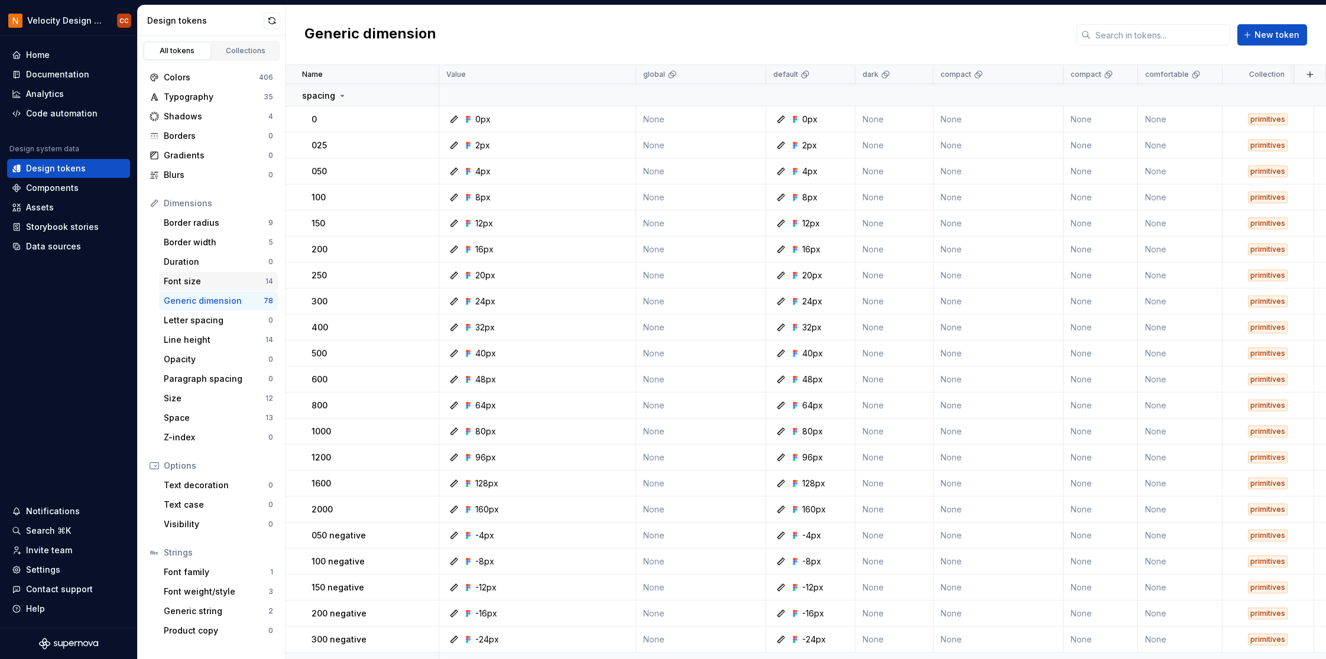
click at [211, 277] on div "Font size" at bounding box center [215, 282] width 102 height 12
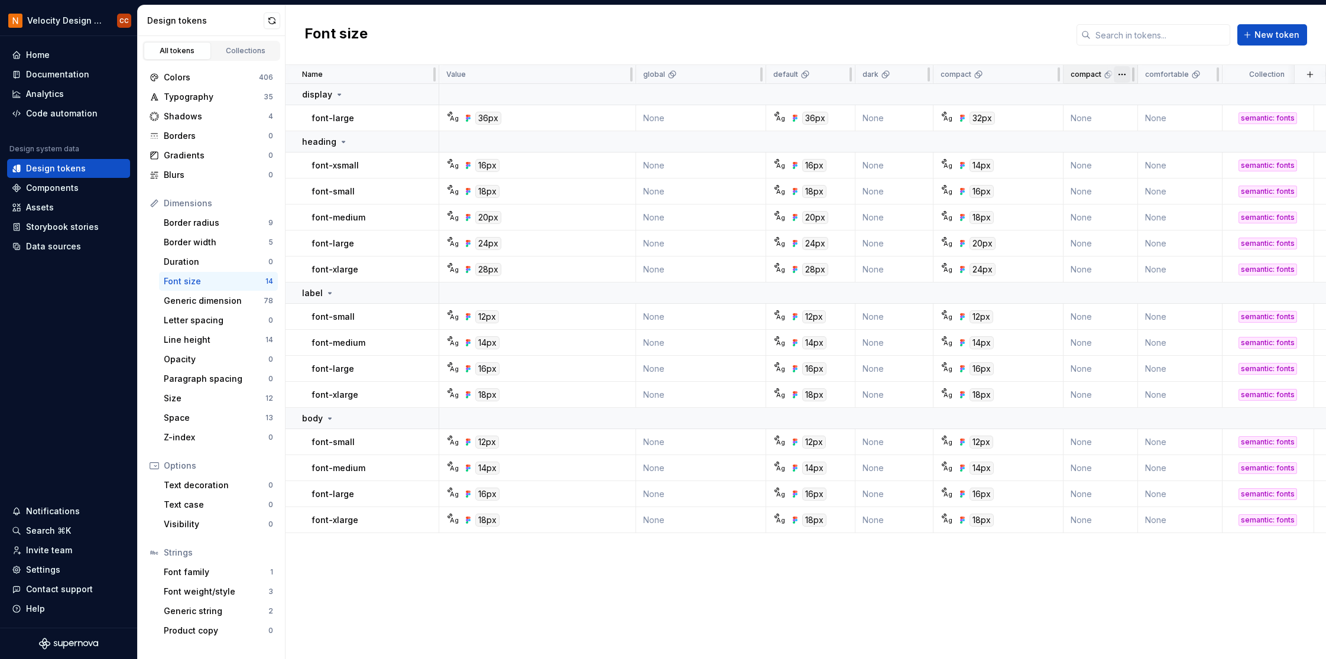
click at [1122, 75] on html "Velocity Design System by NAVEX CC Home Documentation Analytics Code automation…" at bounding box center [663, 329] width 1326 height 659
click at [1144, 165] on span "Delete theme" at bounding box center [1174, 165] width 77 height 12
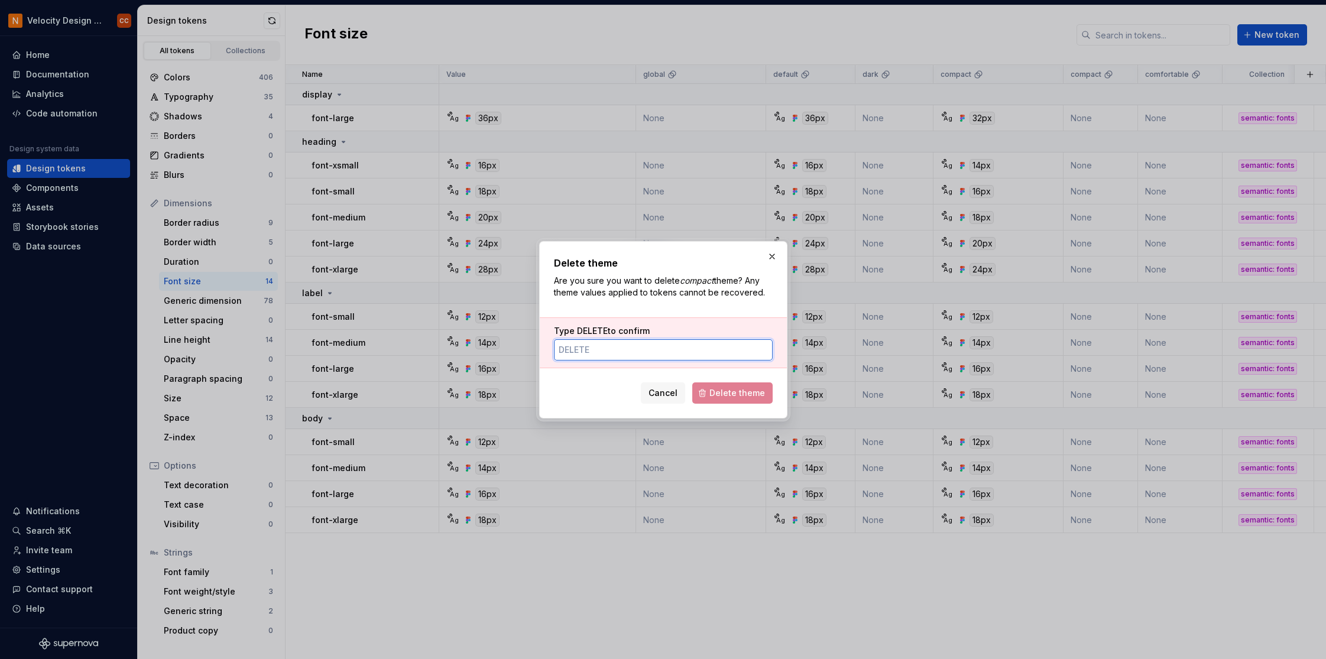
click at [627, 356] on input "Type DELETE to confirm" at bounding box center [663, 349] width 219 height 21
type input "DELETE"
click at [743, 395] on span "Delete theme" at bounding box center [738, 393] width 56 height 12
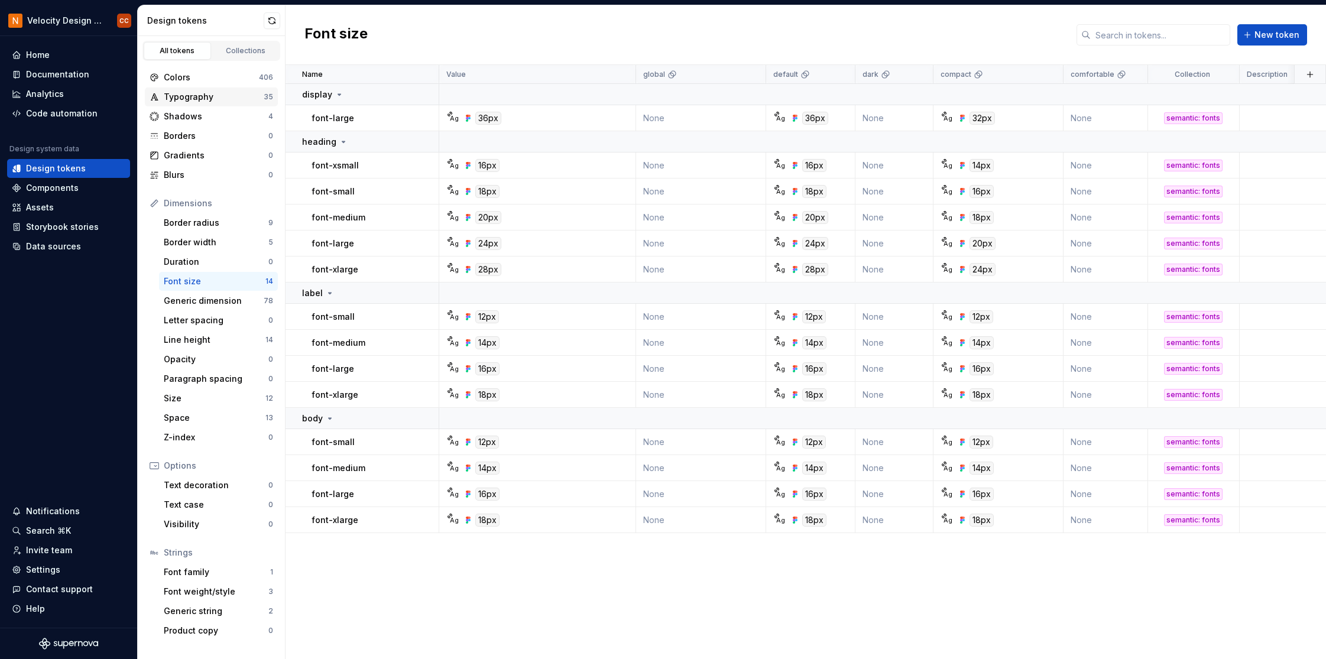
click at [183, 96] on div "Typography" at bounding box center [214, 97] width 100 height 12
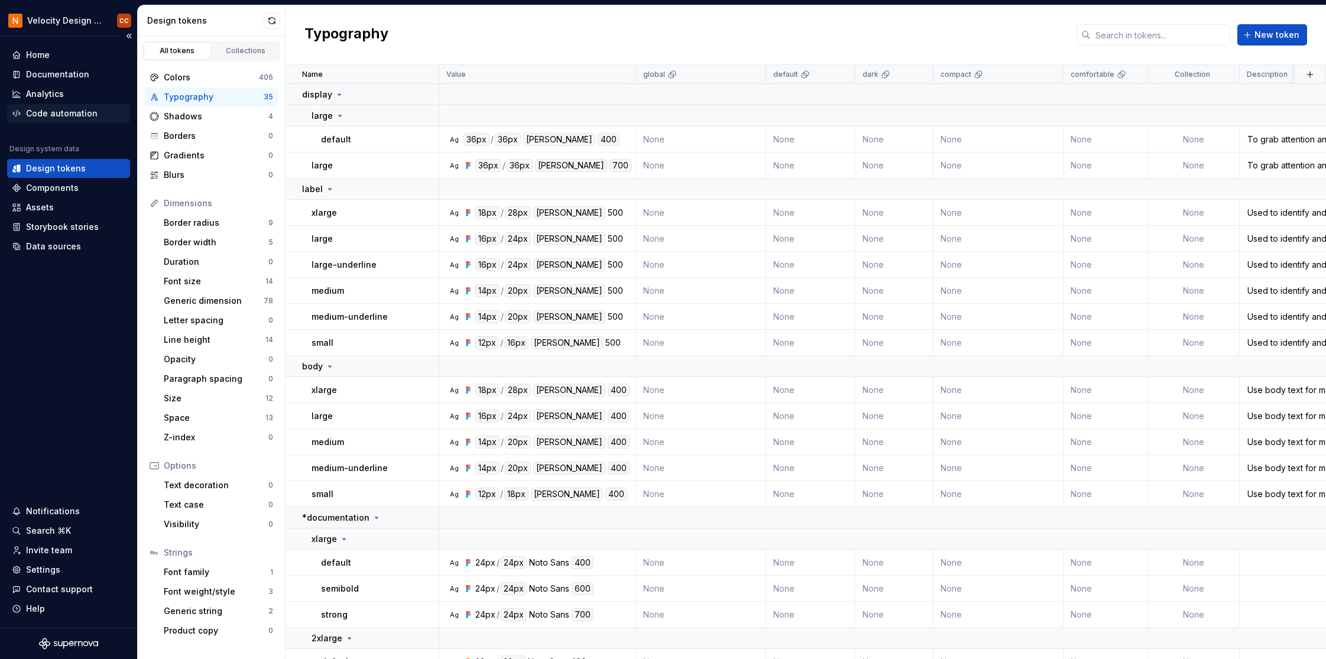
click at [59, 111] on div "Code automation" at bounding box center [62, 114] width 72 height 12
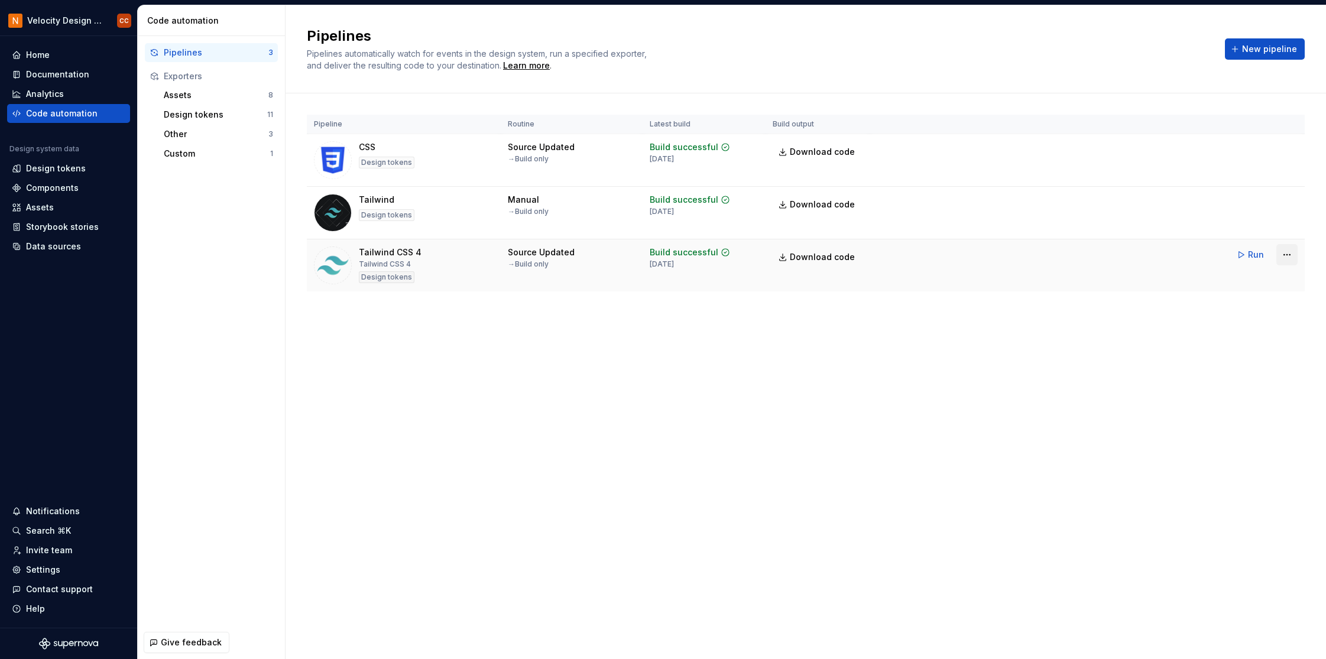
click at [1287, 253] on html "Velocity Design System by NAVEX CC Home Documentation Analytics Code automation…" at bounding box center [663, 329] width 1326 height 659
click at [1263, 280] on div "Edit pipeline" at bounding box center [1272, 280] width 101 height 12
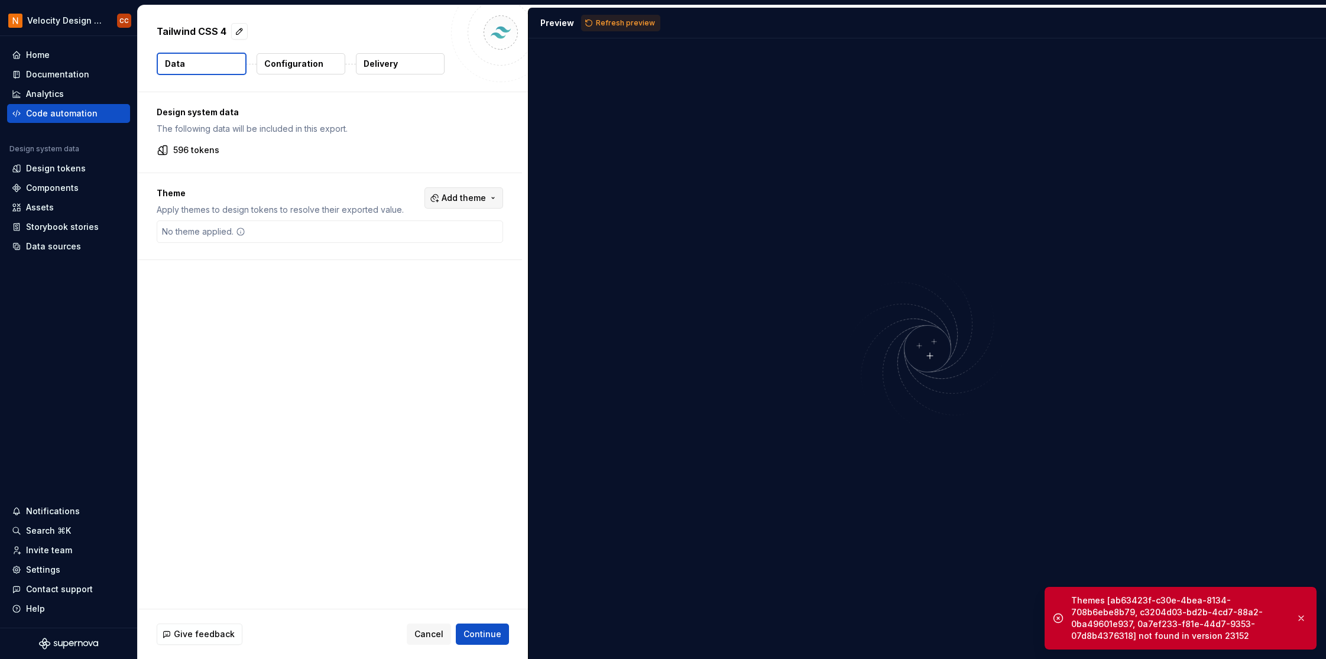
click at [461, 201] on span "Add theme" at bounding box center [464, 198] width 44 height 12
click at [377, 239] on span "default" at bounding box center [432, 245] width 136 height 19
click at [374, 262] on div "Suggestions" at bounding box center [373, 264] width 9 height 9
click at [374, 283] on div "Suggestions" at bounding box center [373, 283] width 9 height 9
click at [371, 297] on span "comfortable" at bounding box center [432, 302] width 136 height 19
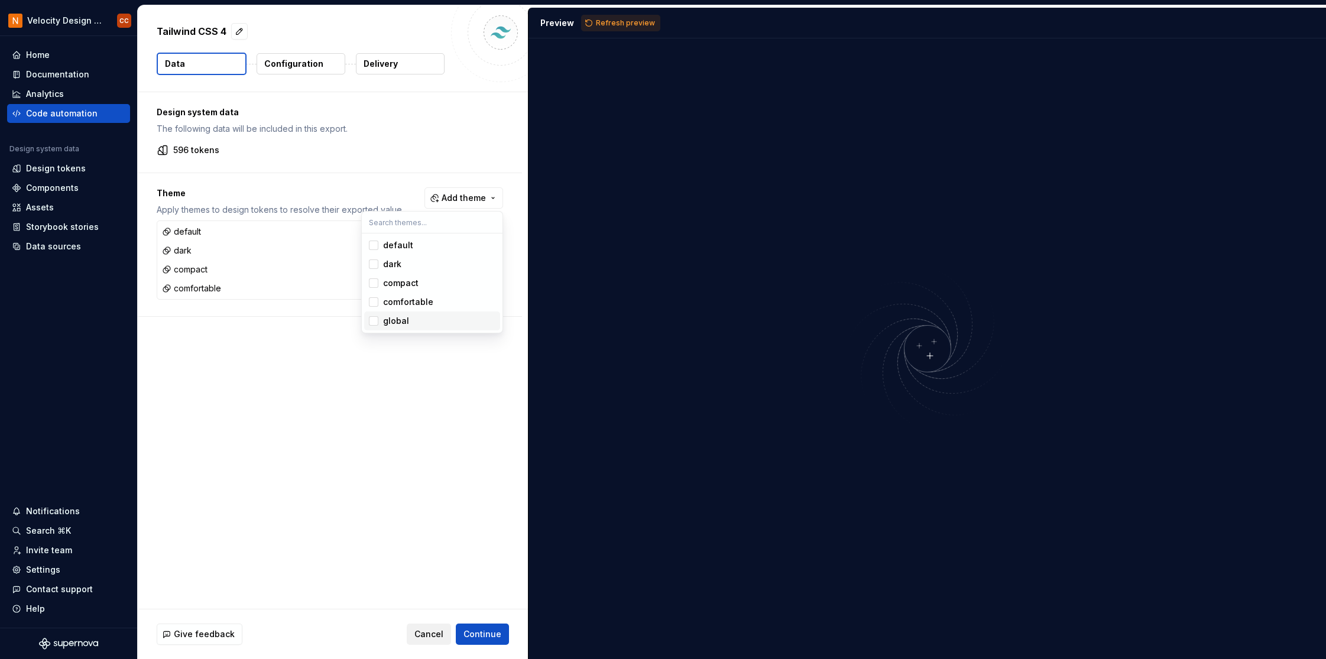
click at [432, 629] on html "Velocity Design System by NAVEX CC Home Documentation Analytics Code automation…" at bounding box center [663, 329] width 1326 height 659
click at [432, 636] on span "Cancel" at bounding box center [429, 635] width 29 height 12
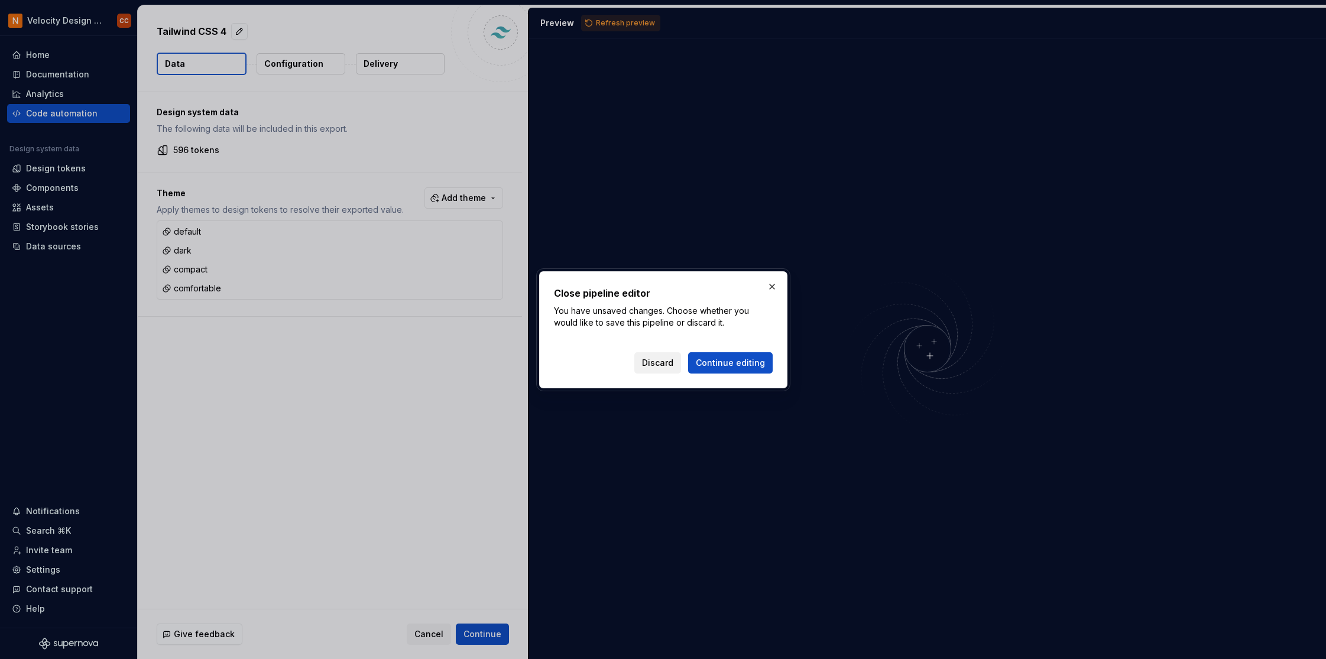
click at [674, 364] on span "Discard" at bounding box center [657, 363] width 31 height 12
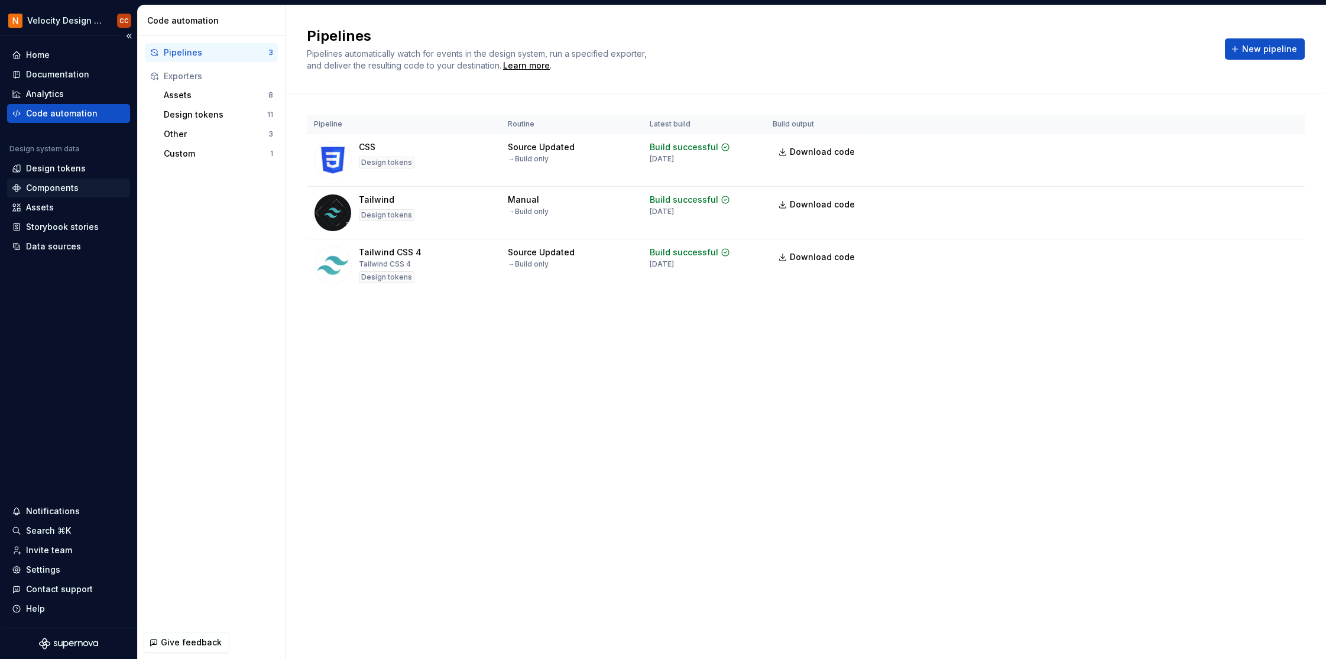
click at [48, 188] on div "Components" at bounding box center [52, 188] width 53 height 12
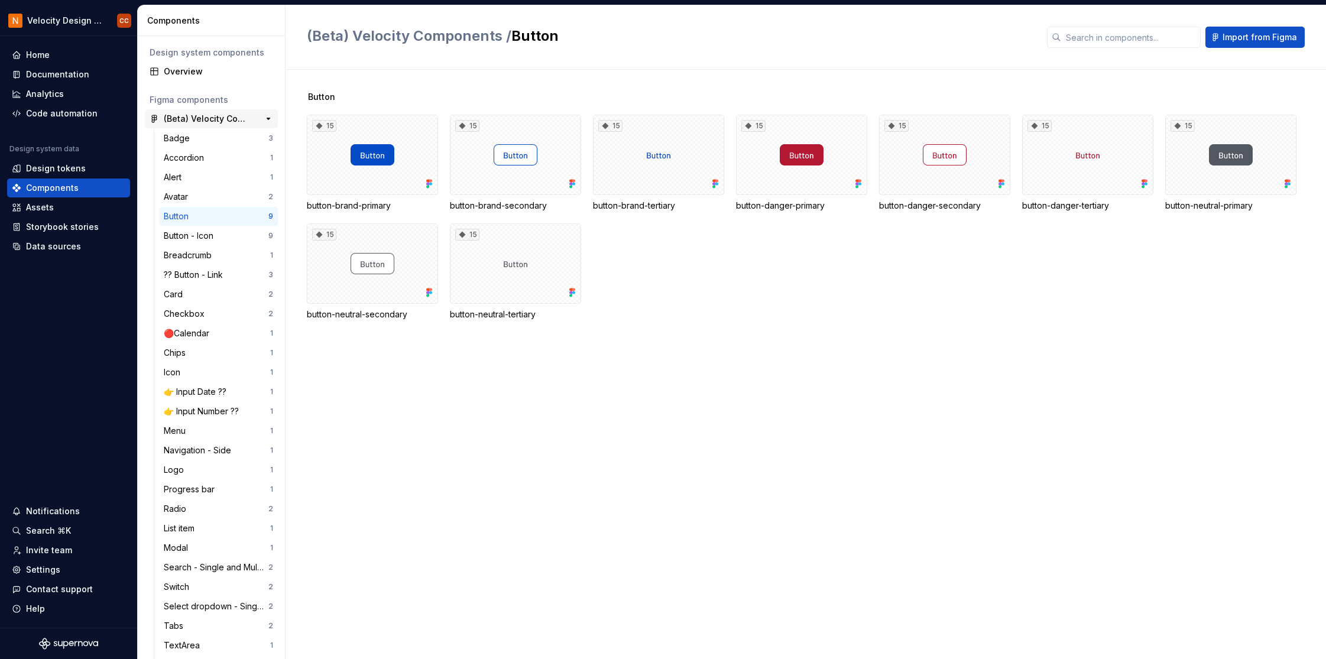
click at [215, 114] on div "(Beta) Velocity Components" at bounding box center [208, 119] width 88 height 12
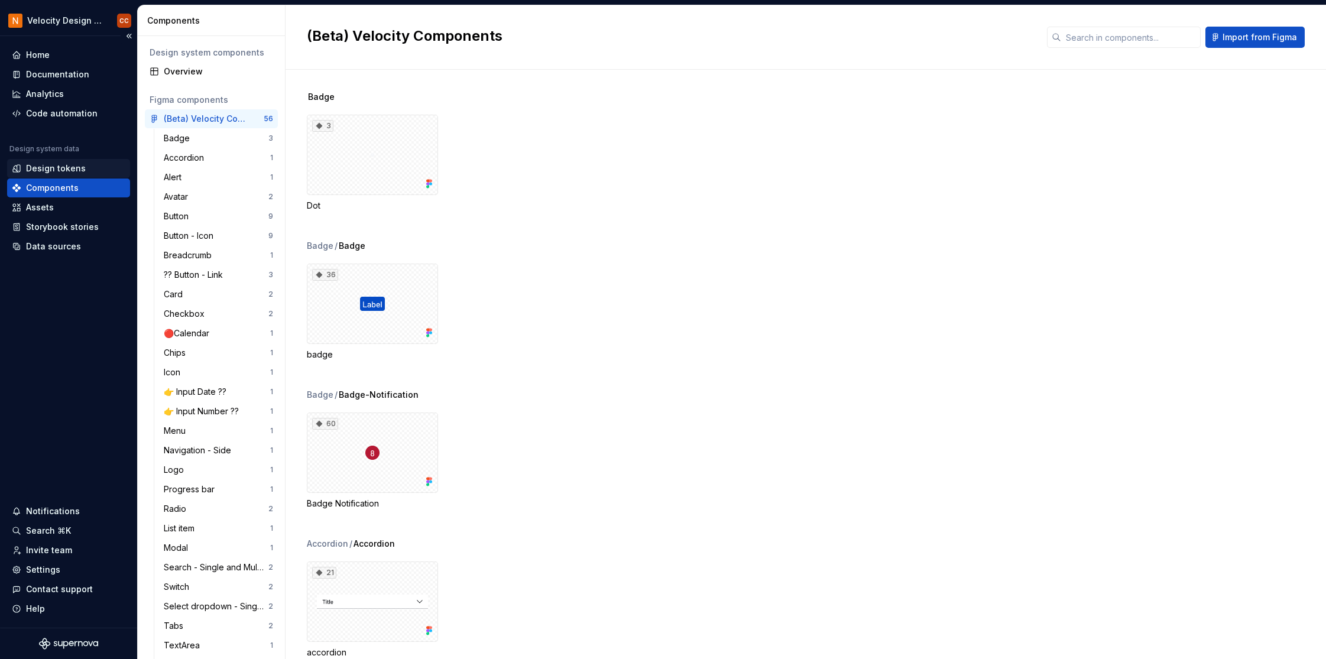
click at [27, 167] on div "Design tokens" at bounding box center [56, 169] width 60 height 12
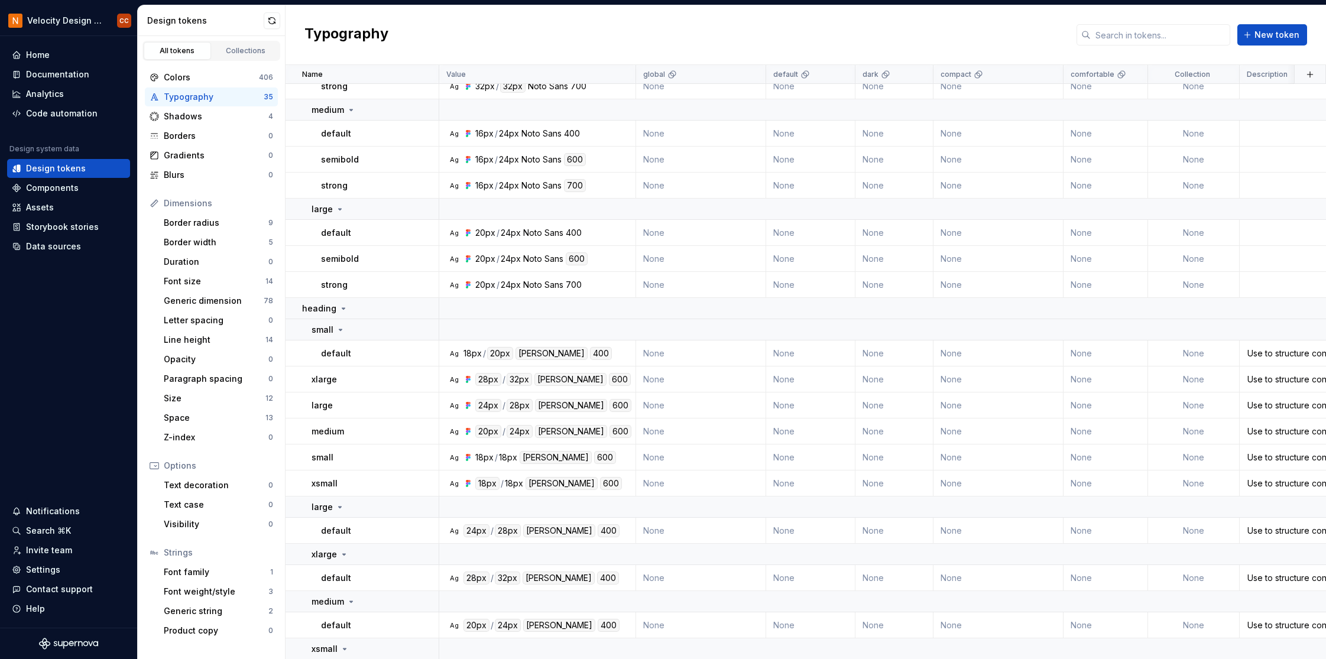
scroll to position [661, 0]
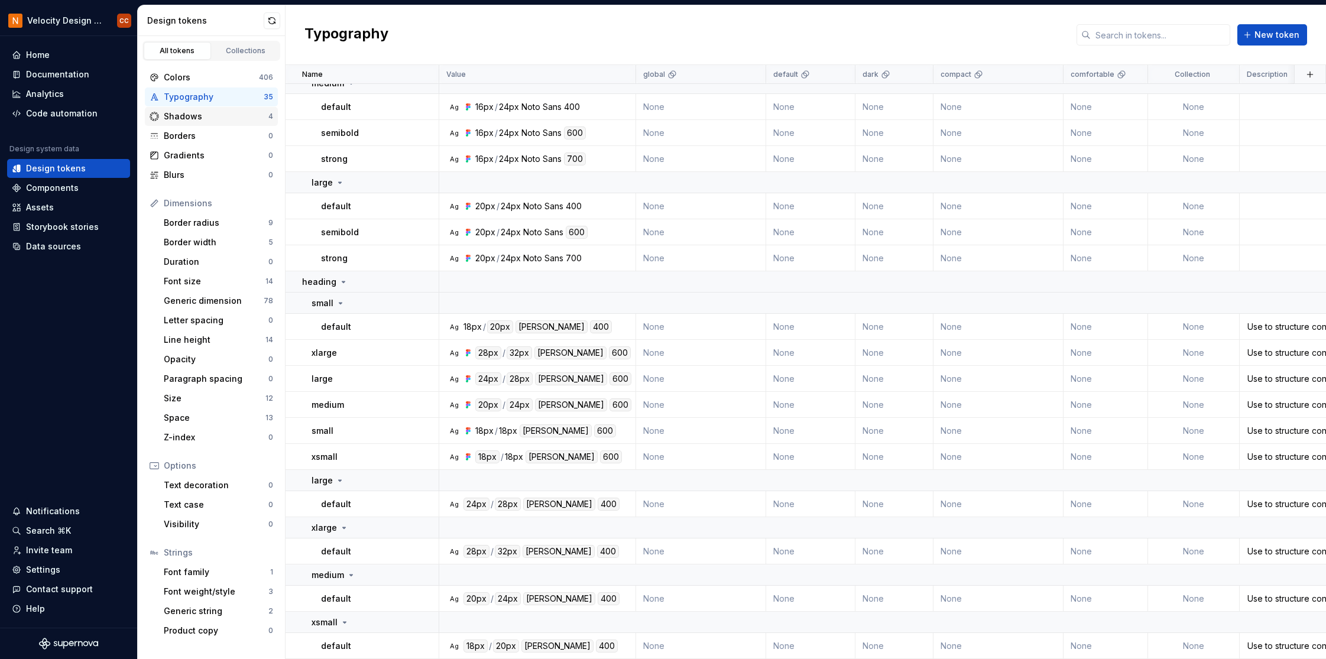
click at [209, 118] on div "Shadows" at bounding box center [216, 117] width 105 height 12
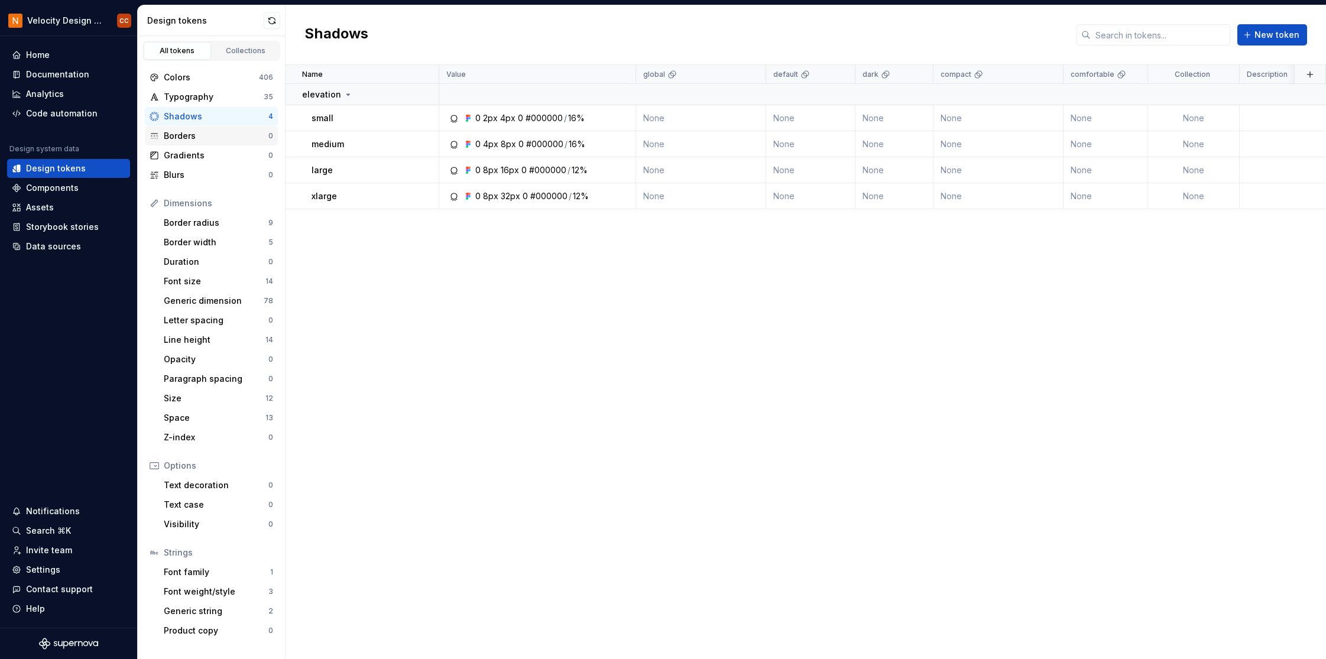
click at [208, 137] on div "Borders" at bounding box center [216, 136] width 105 height 12
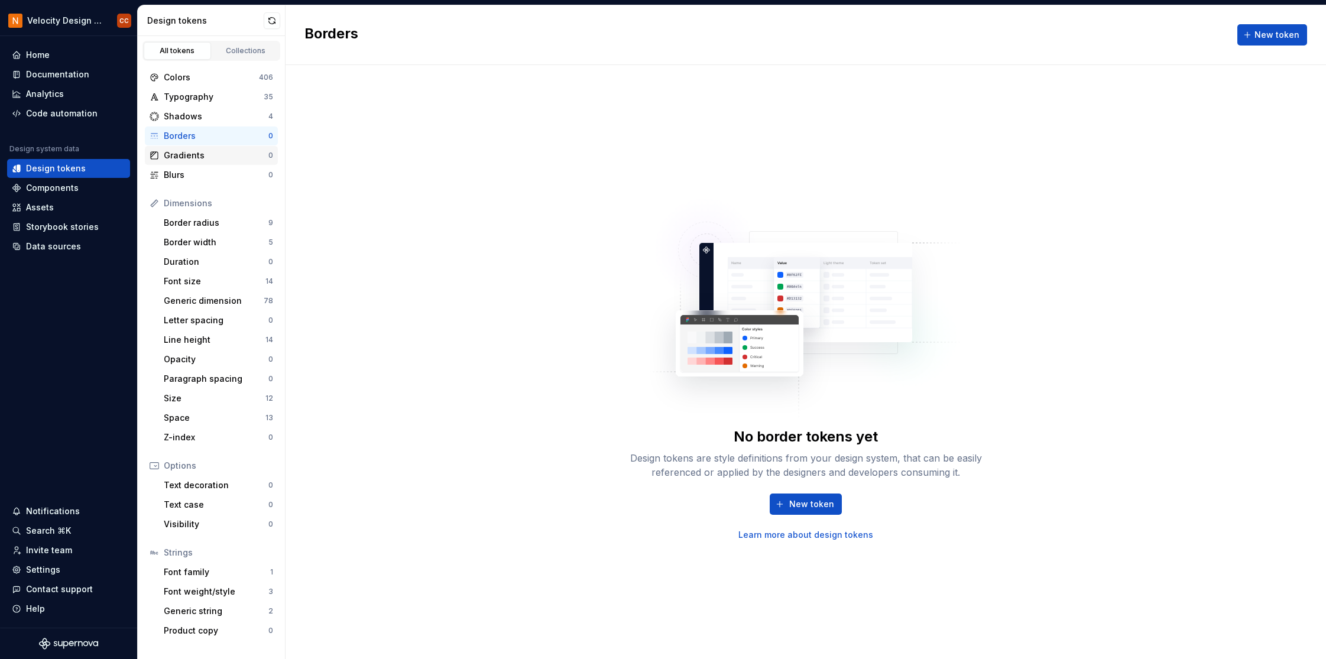
click at [201, 158] on div "Gradients" at bounding box center [216, 156] width 105 height 12
click at [209, 225] on div "Border radius" at bounding box center [216, 223] width 105 height 12
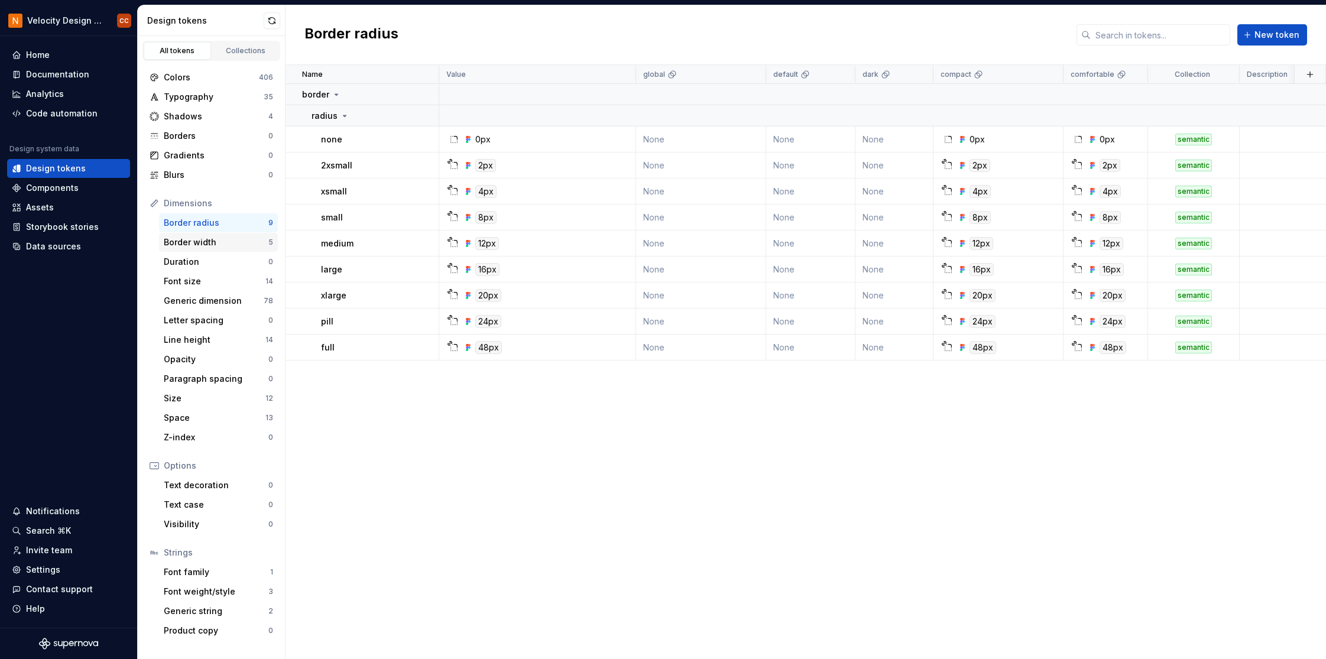
click at [205, 242] on div "Border width" at bounding box center [216, 243] width 105 height 12
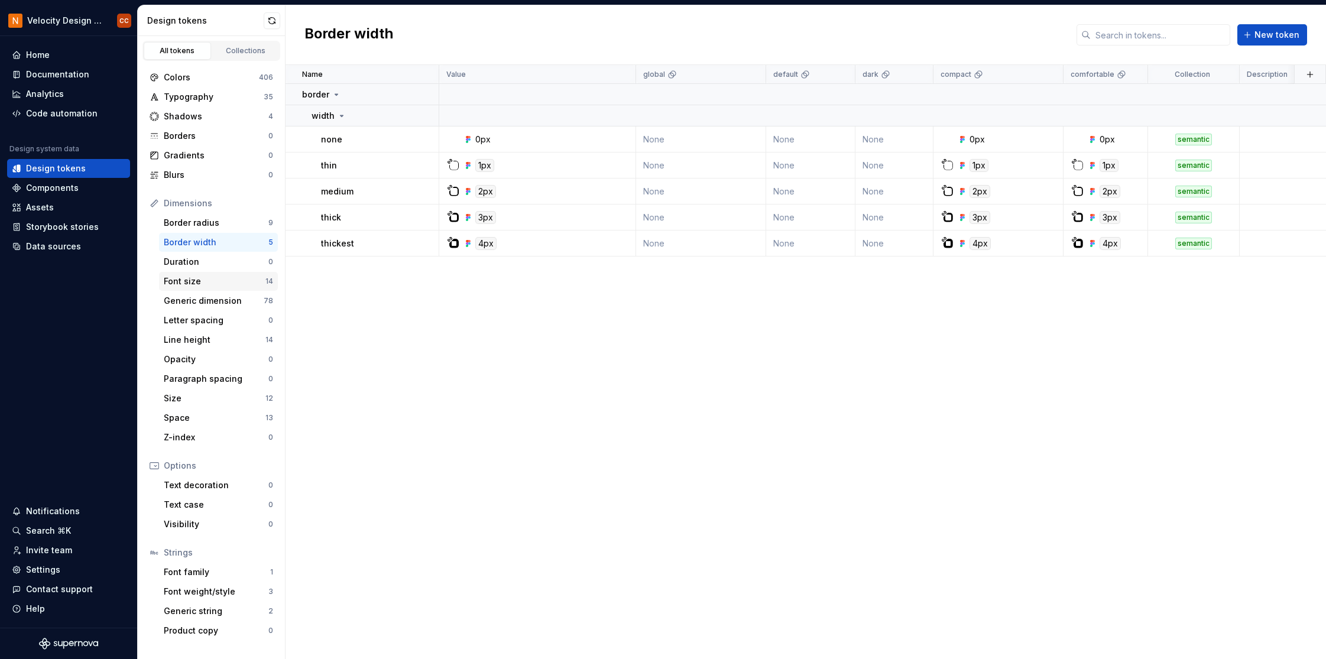
click at [201, 284] on div "Font size" at bounding box center [215, 282] width 102 height 12
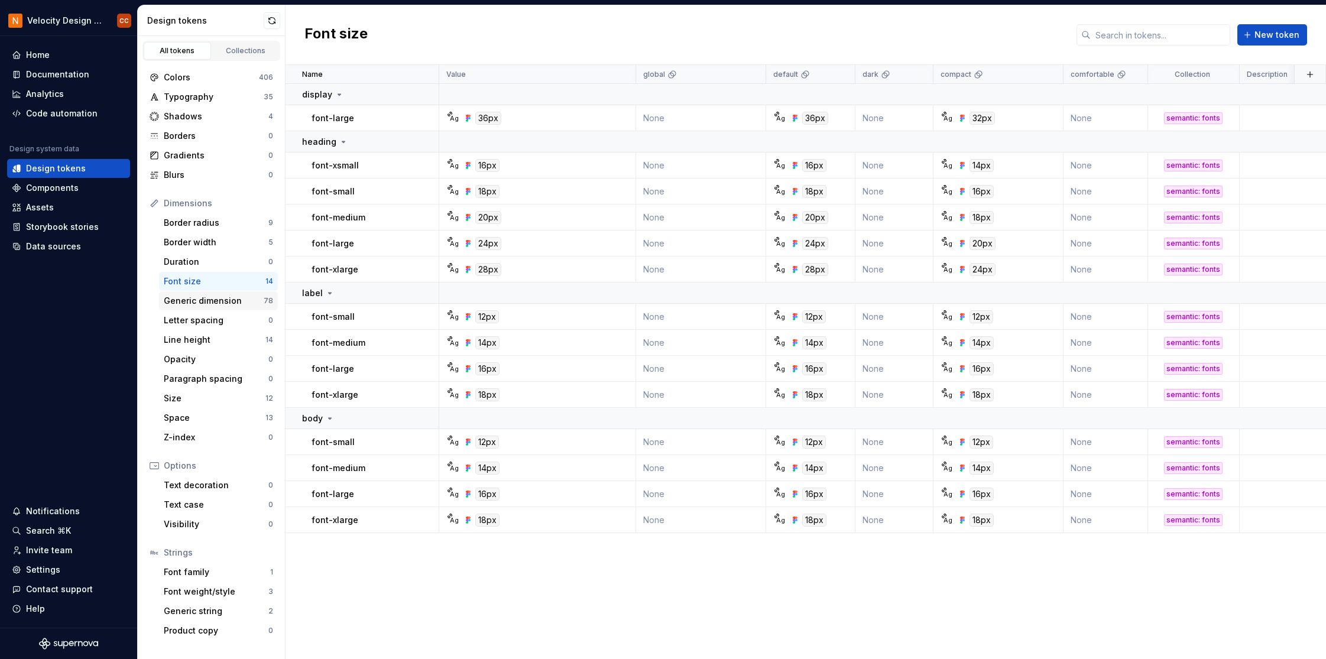
click at [208, 303] on div "Generic dimension" at bounding box center [214, 301] width 100 height 12
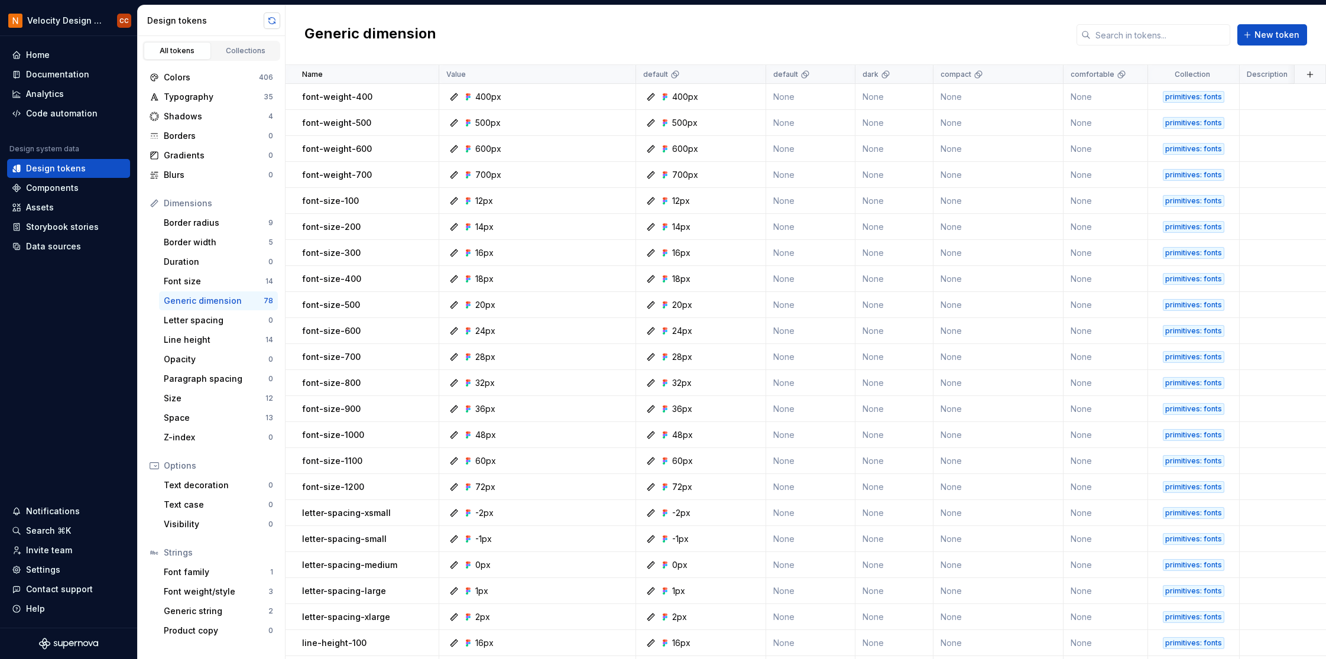
click at [273, 19] on button "button" at bounding box center [272, 20] width 17 height 17
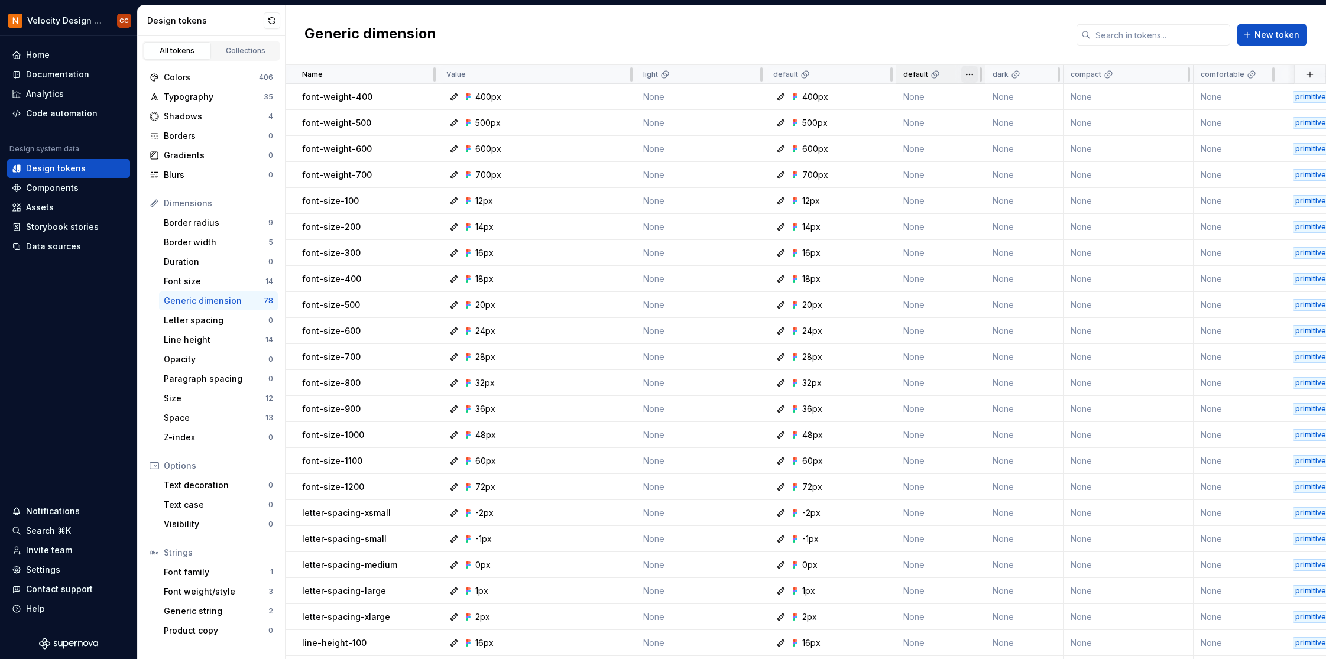
click at [972, 75] on html "Velocity Design System by NAVEX CC Home Documentation Analytics Code automation…" at bounding box center [663, 329] width 1326 height 659
click at [995, 166] on span "Delete theme" at bounding box center [1021, 165] width 77 height 12
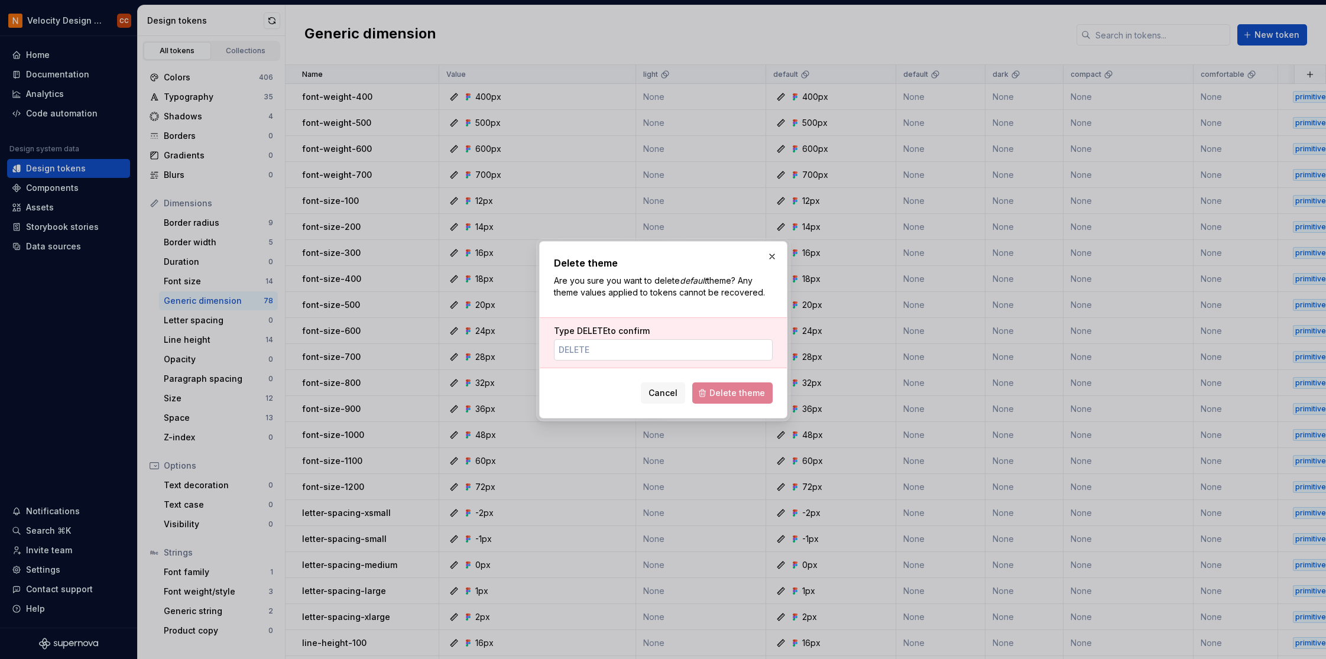
click at [638, 354] on input "Type DELETE to confirm" at bounding box center [663, 349] width 219 height 21
type input "DELETE"
click at [720, 392] on span "Delete theme" at bounding box center [738, 393] width 56 height 12
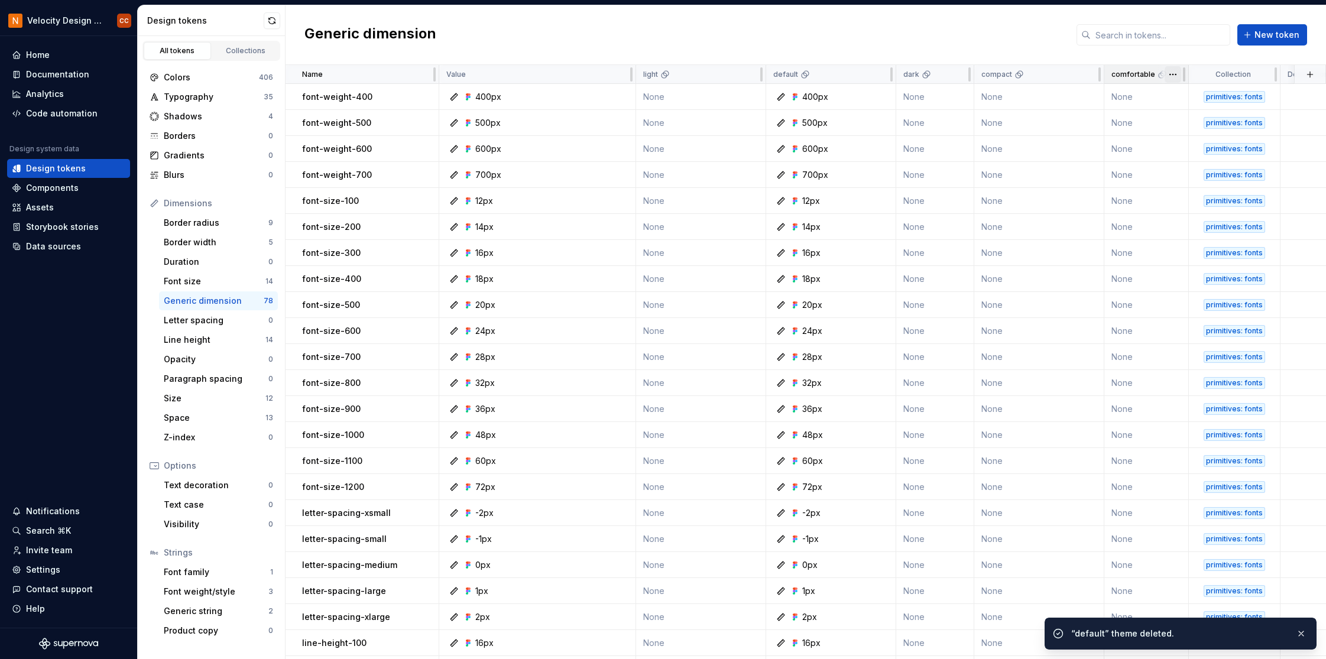
click at [1171, 75] on html "Velocity Design System by NAVEX CC Home Documentation Analytics Code automation…" at bounding box center [663, 329] width 1326 height 659
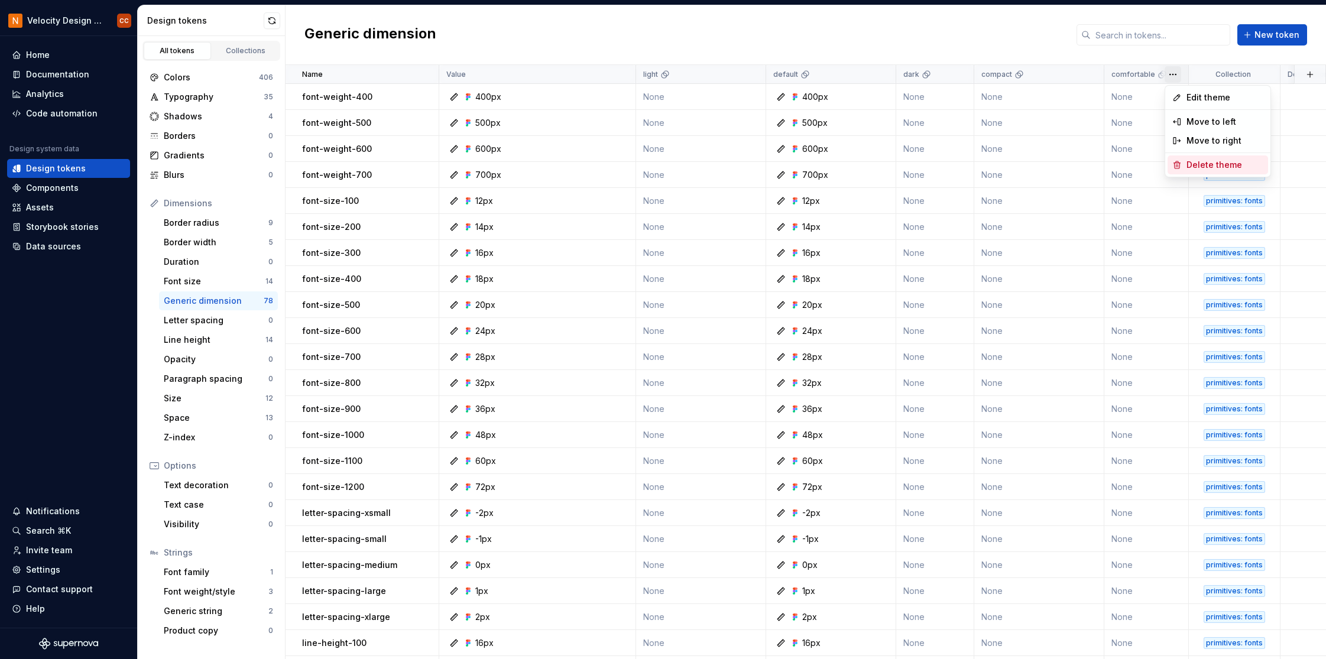
click at [1195, 163] on span "Delete theme" at bounding box center [1225, 165] width 77 height 12
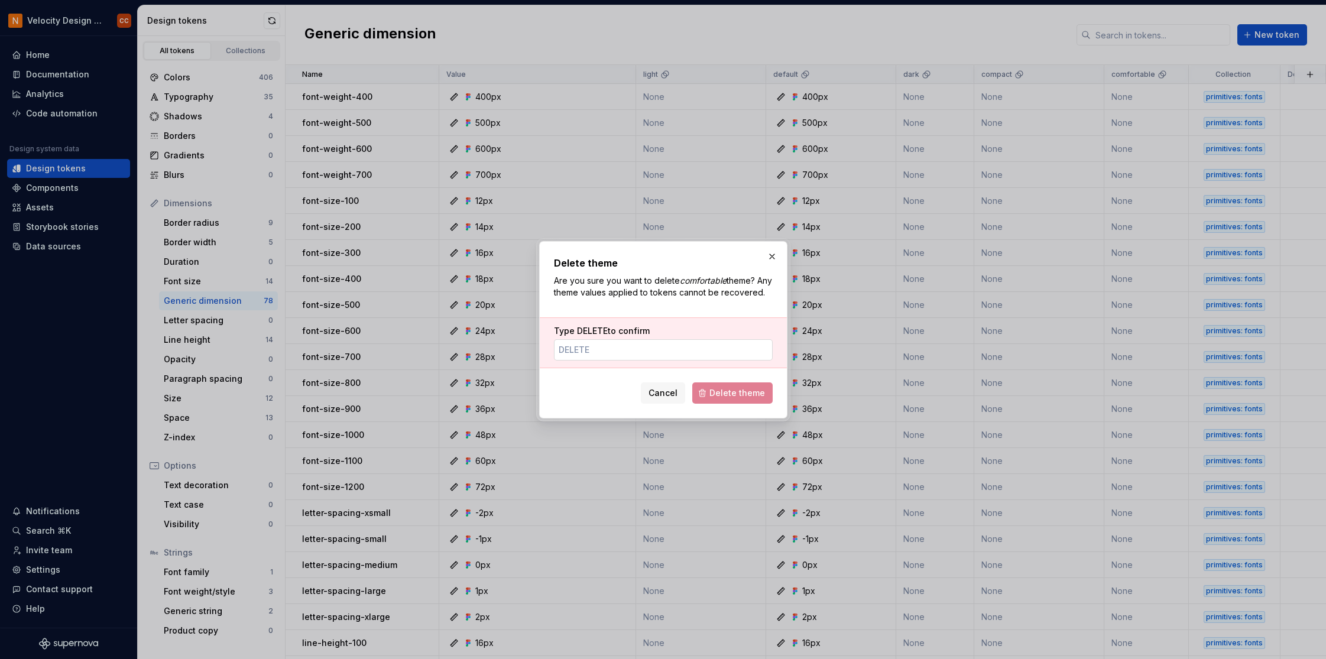
click at [651, 360] on input "Type DELETE to confirm" at bounding box center [663, 349] width 219 height 21
type input "DELETE"
click at [717, 395] on span "Delete theme" at bounding box center [738, 393] width 56 height 12
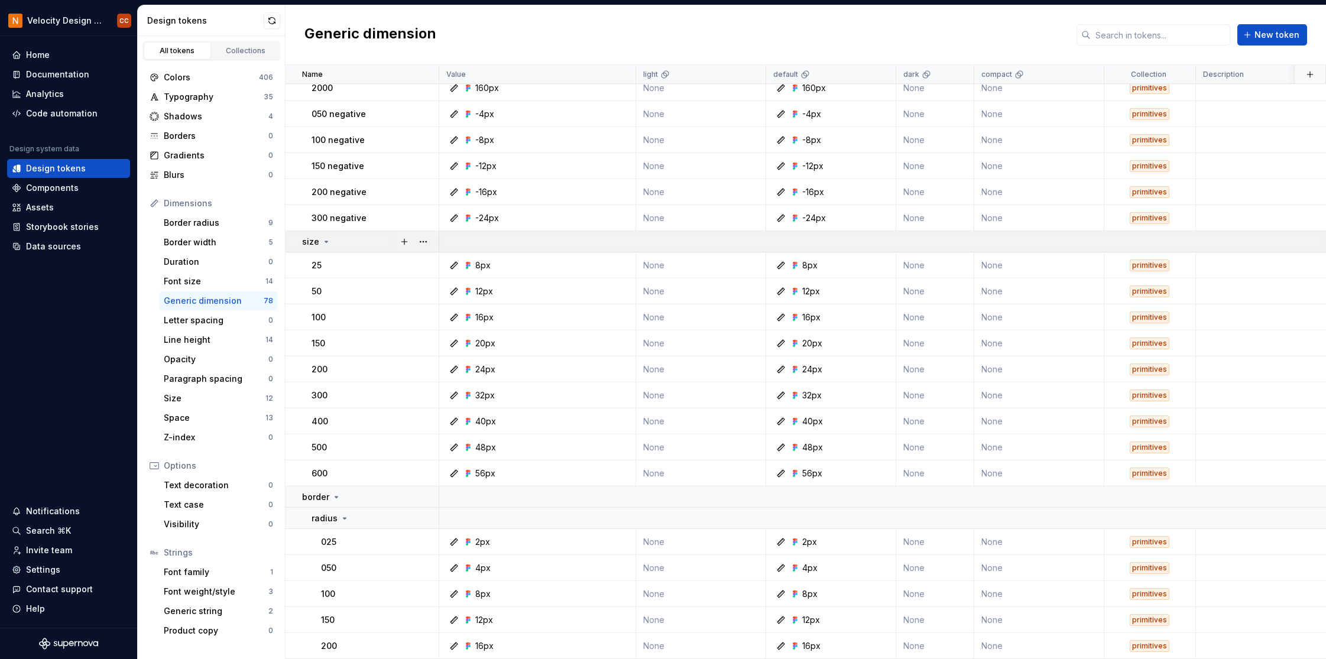
scroll to position [1330, 0]
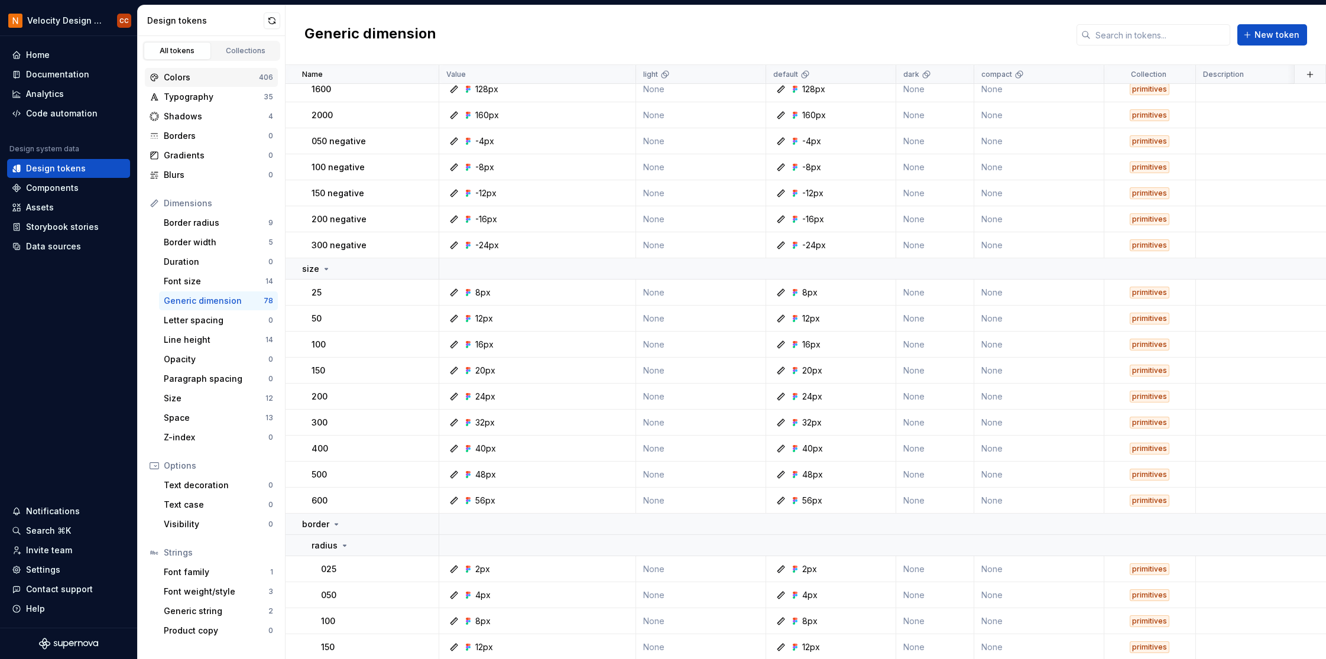
click at [207, 76] on div "Colors" at bounding box center [211, 78] width 95 height 12
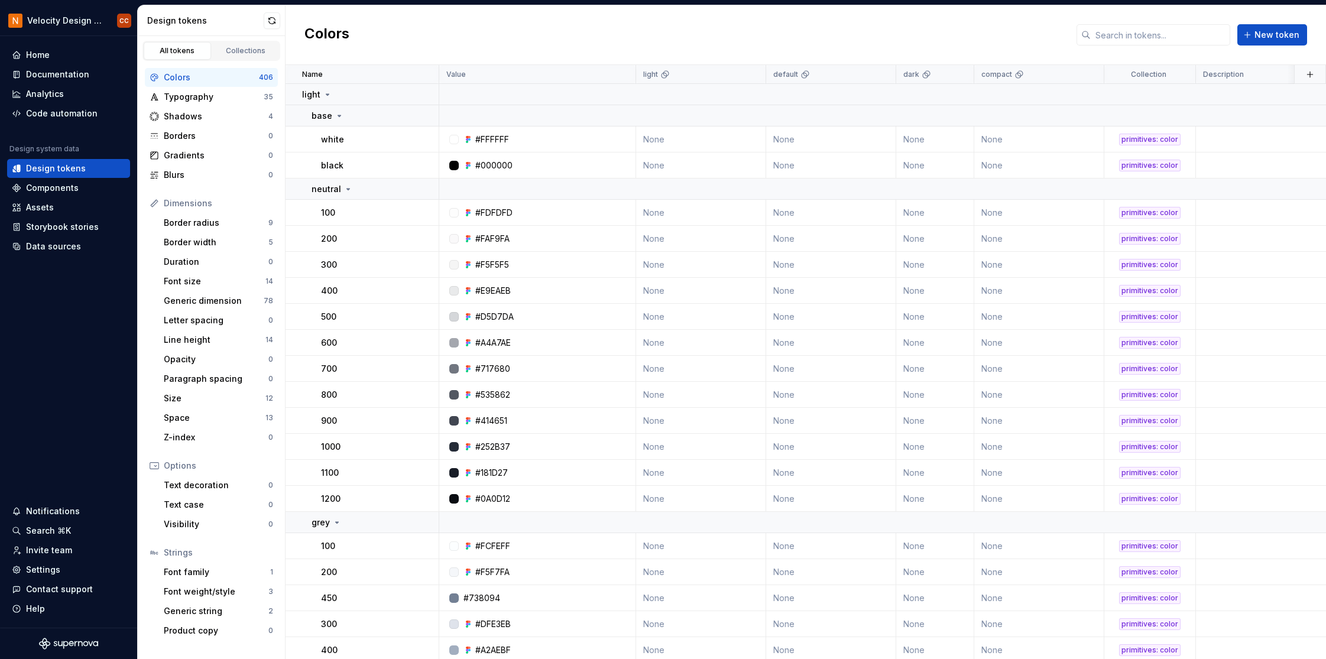
click at [171, 76] on div "Colors" at bounding box center [211, 78] width 95 height 12
click at [240, 50] on div "Collections" at bounding box center [245, 50] width 59 height 9
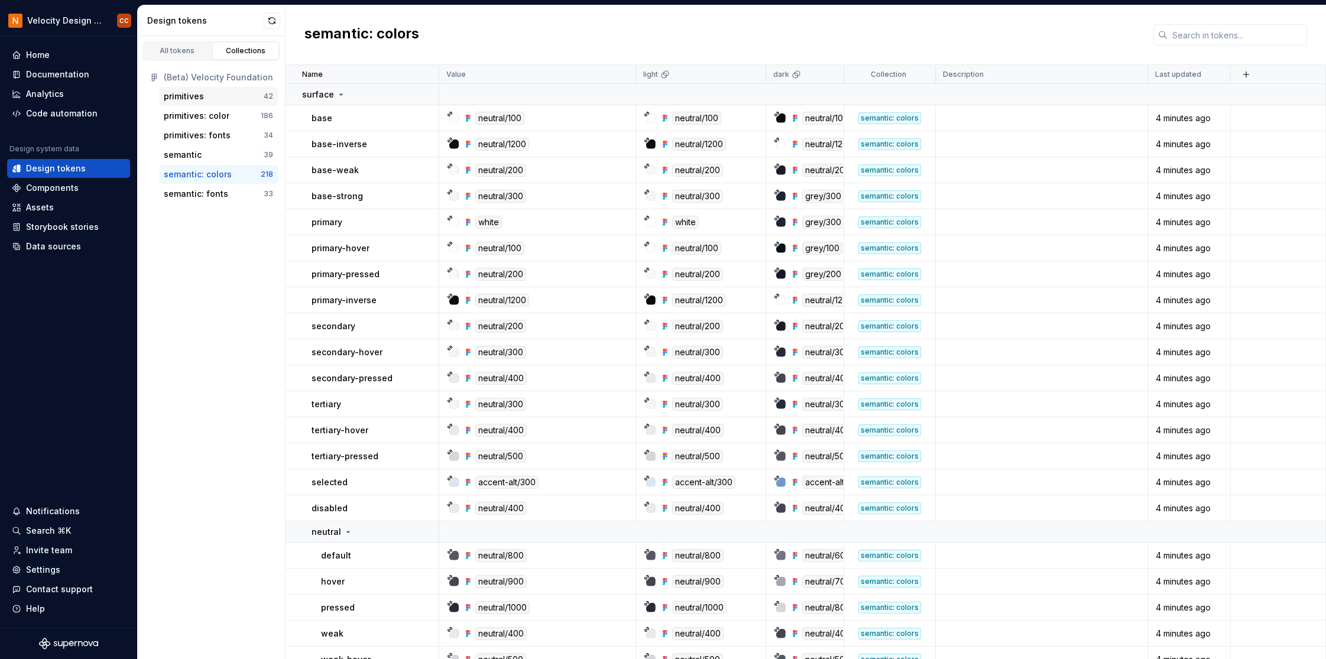
click at [199, 99] on div "primitives" at bounding box center [184, 96] width 40 height 12
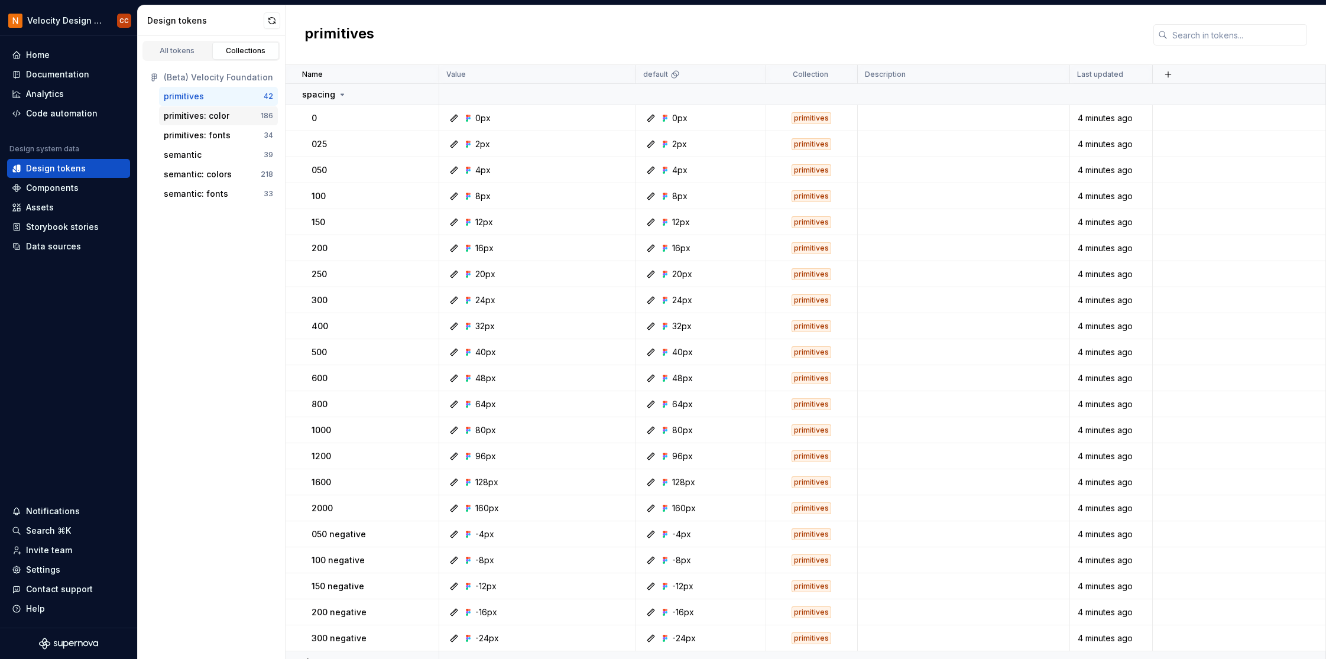
click at [199, 121] on div "primitives: color" at bounding box center [197, 116] width 66 height 12
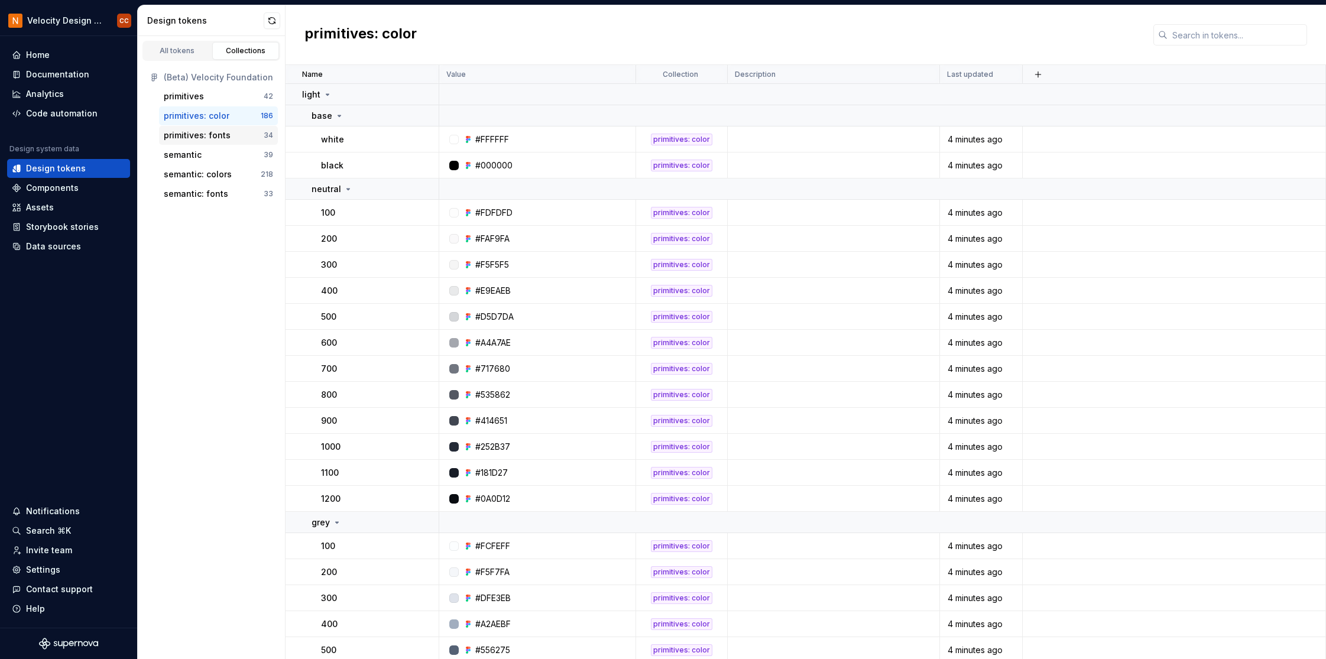
click at [192, 136] on div "primitives: fonts" at bounding box center [197, 136] width 67 height 12
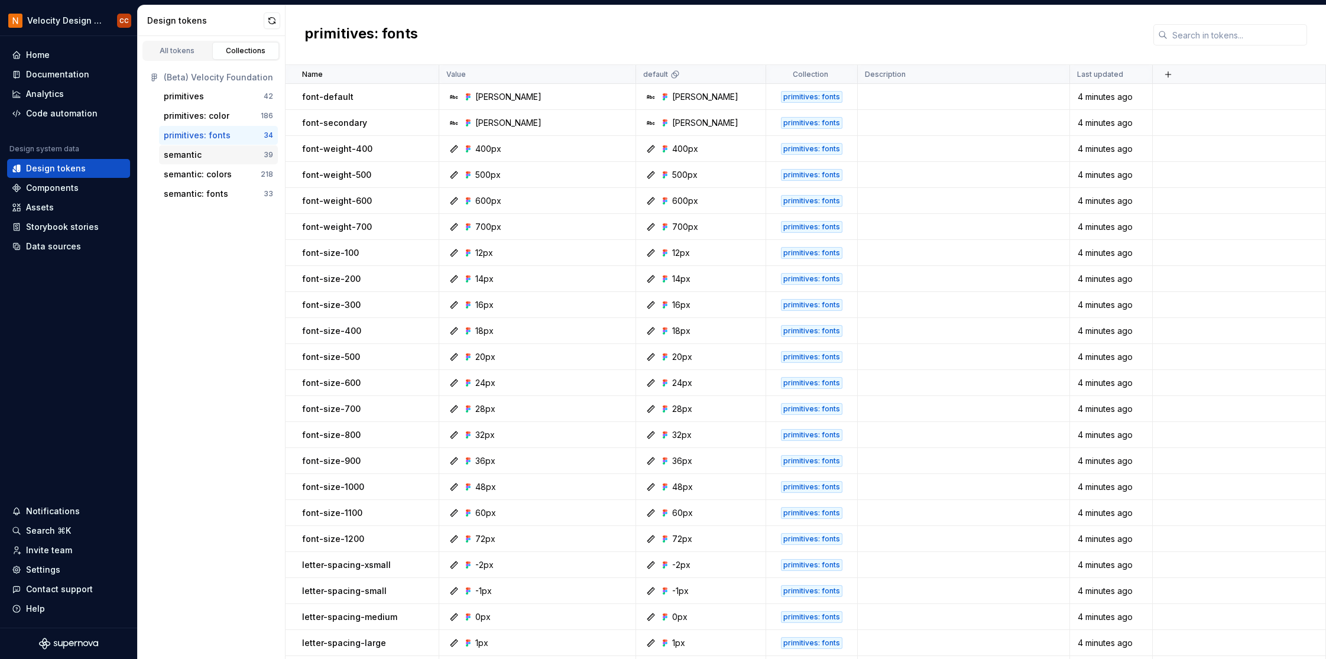
click at [187, 151] on div "semantic" at bounding box center [183, 155] width 38 height 12
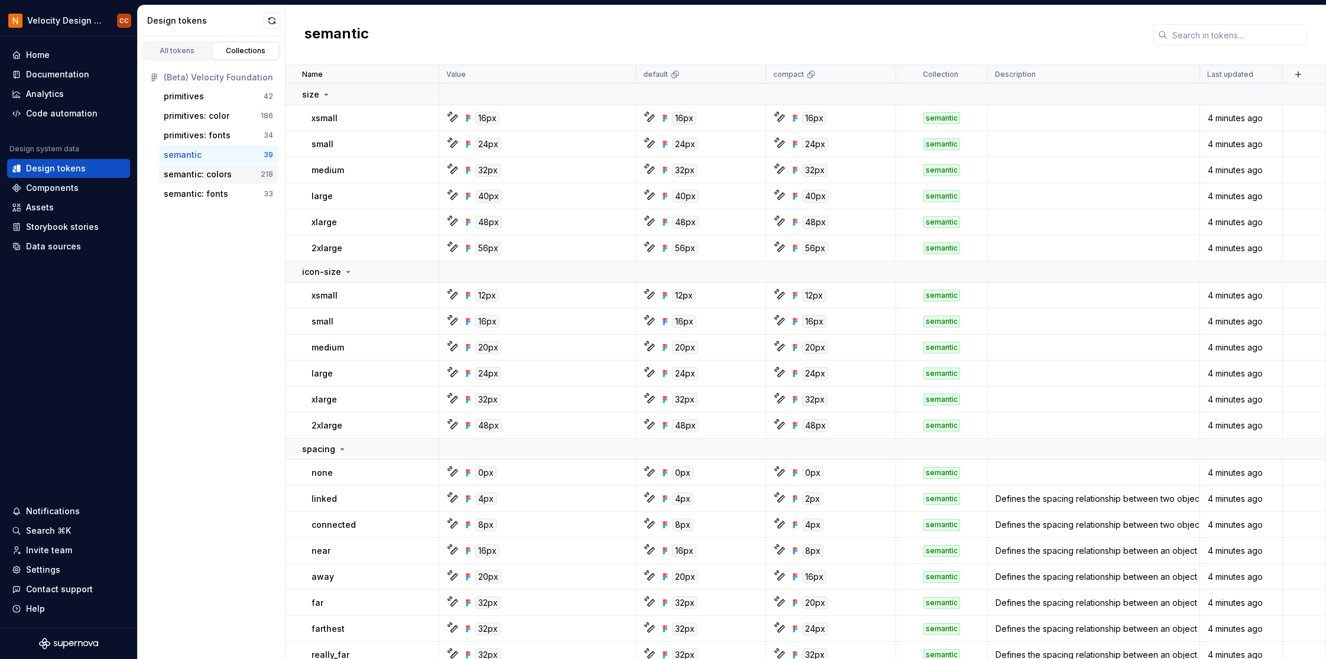
click at [185, 171] on div "semantic: colors" at bounding box center [198, 175] width 68 height 12
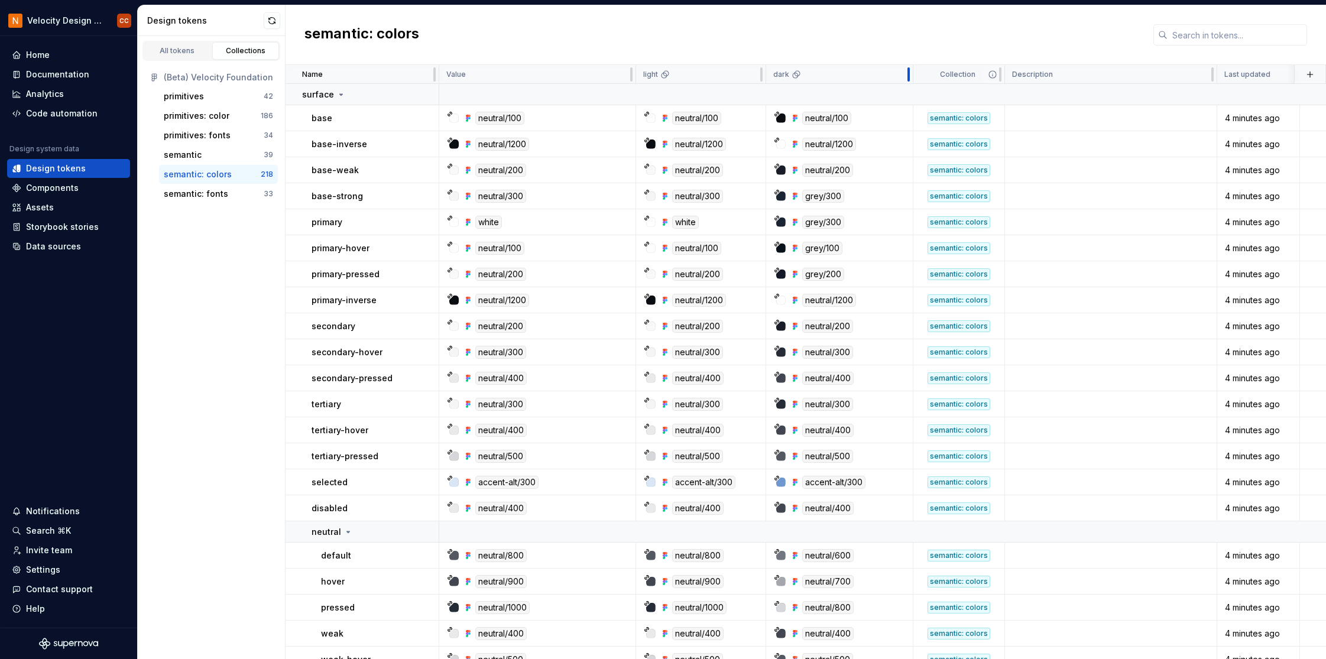
drag, startPoint x: 842, startPoint y: 73, endPoint x: 915, endPoint y: 66, distance: 73.6
click at [915, 66] on tr "Name Value light dark Collection Description Last updated" at bounding box center [809, 74] width 1047 height 19
click at [179, 197] on div "semantic: fonts" at bounding box center [196, 194] width 64 height 12
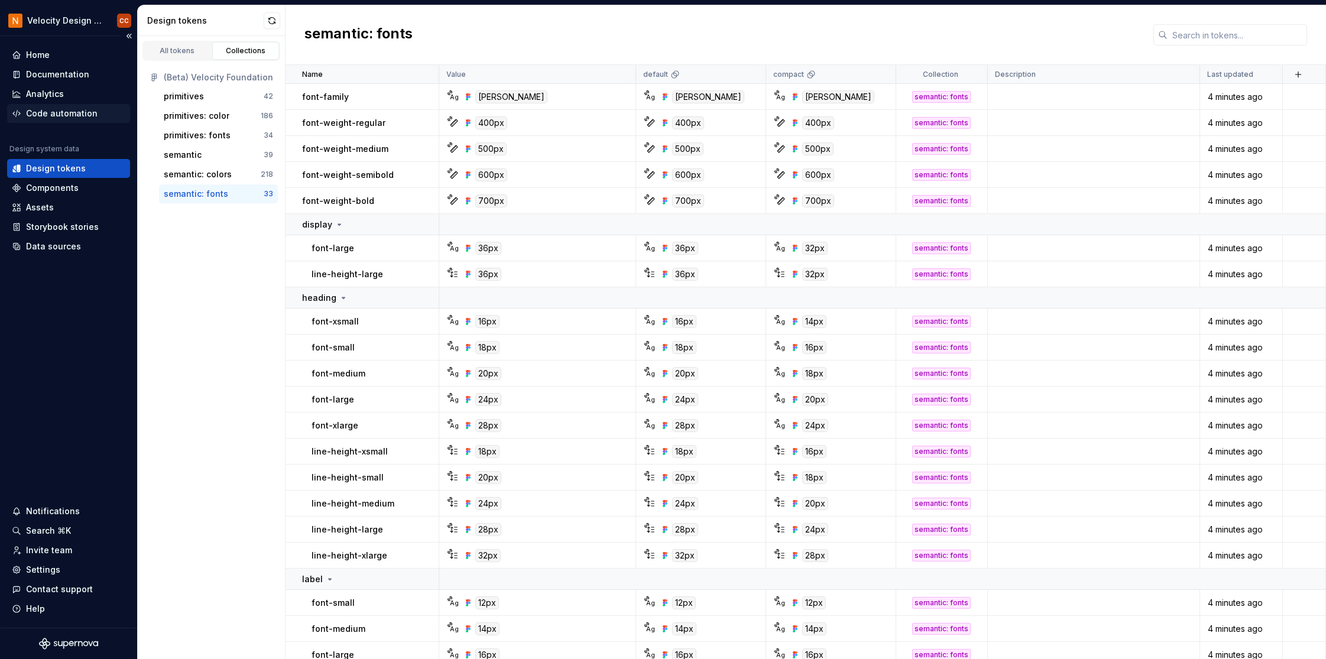
click at [48, 113] on div "Code automation" at bounding box center [62, 114] width 72 height 12
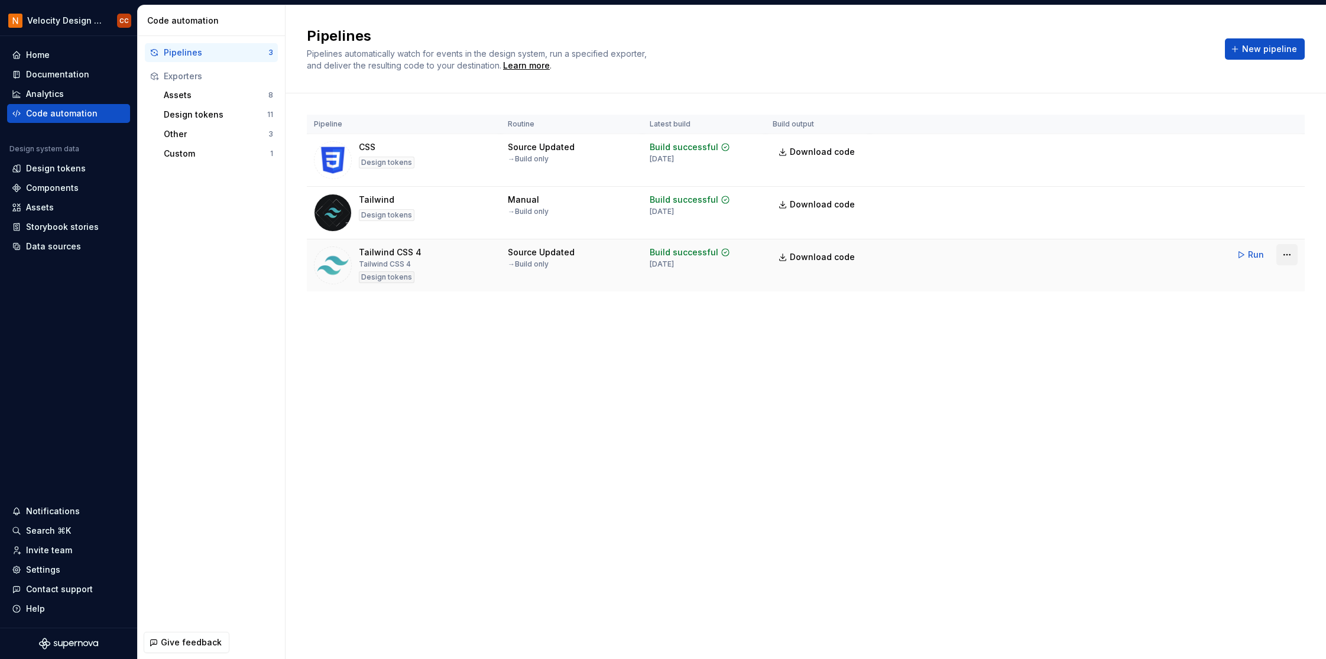
click at [1287, 256] on html "Velocity Design System by NAVEX CC Home Documentation Analytics Code automation…" at bounding box center [663, 329] width 1326 height 659
click at [1279, 275] on div "Edit pipeline" at bounding box center [1272, 280] width 101 height 12
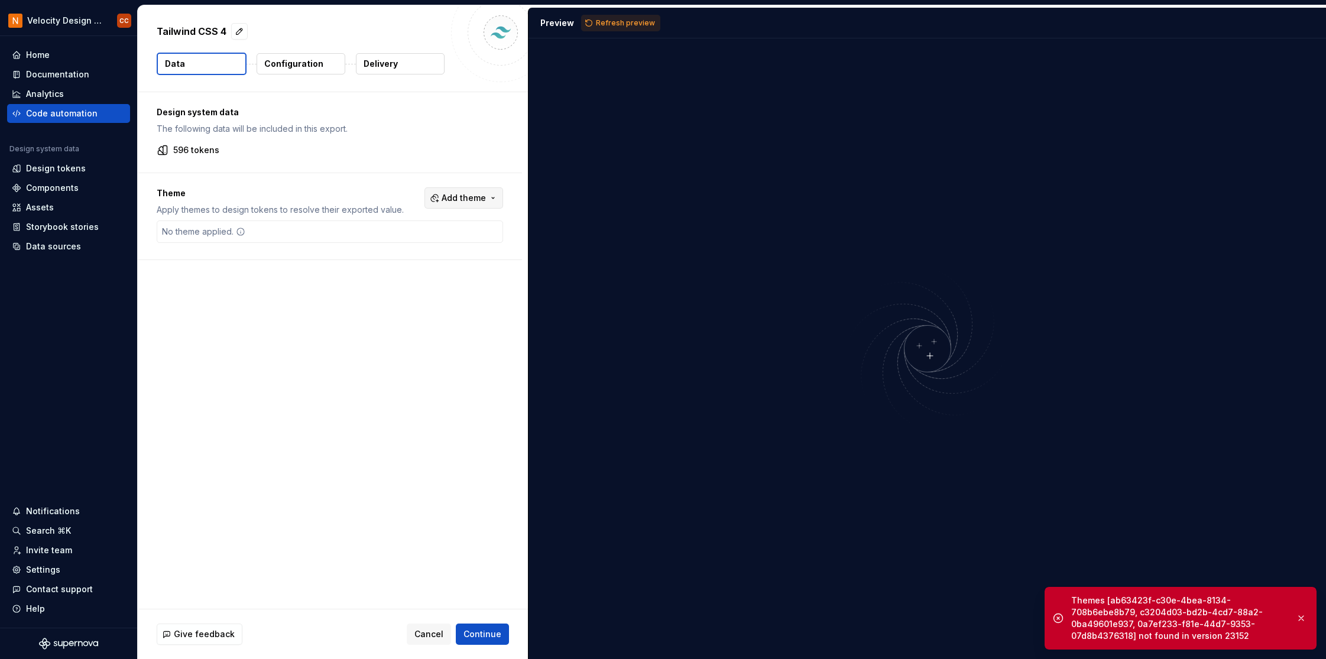
click at [492, 196] on button "Add theme" at bounding box center [464, 197] width 79 height 21
click at [371, 246] on div "Suggestions" at bounding box center [373, 245] width 9 height 9
click at [373, 262] on div "Suggestions" at bounding box center [373, 264] width 9 height 9
click at [375, 284] on div "Suggestions" at bounding box center [373, 283] width 9 height 9
click at [375, 305] on div "Suggestions" at bounding box center [373, 301] width 9 height 9
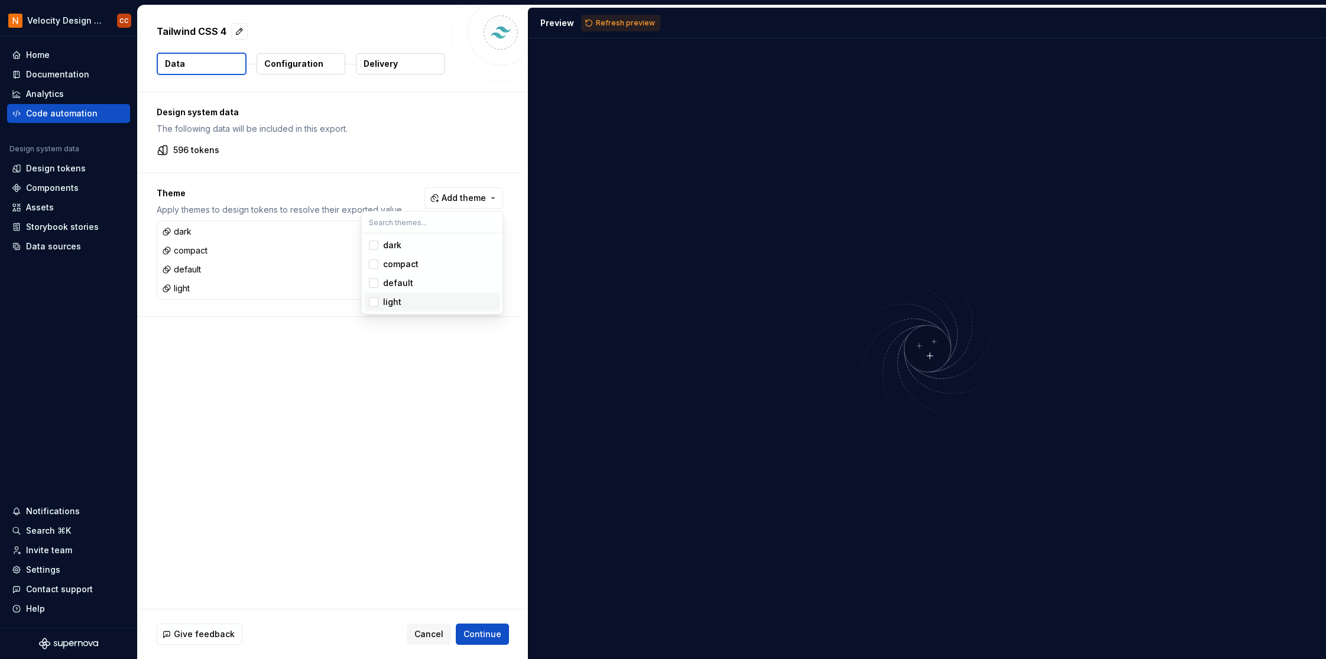
click at [480, 639] on html "Velocity Design System by NAVEX CC Home Documentation Analytics Code automation…" at bounding box center [663, 329] width 1326 height 659
click at [483, 632] on span "Continue" at bounding box center [483, 635] width 38 height 12
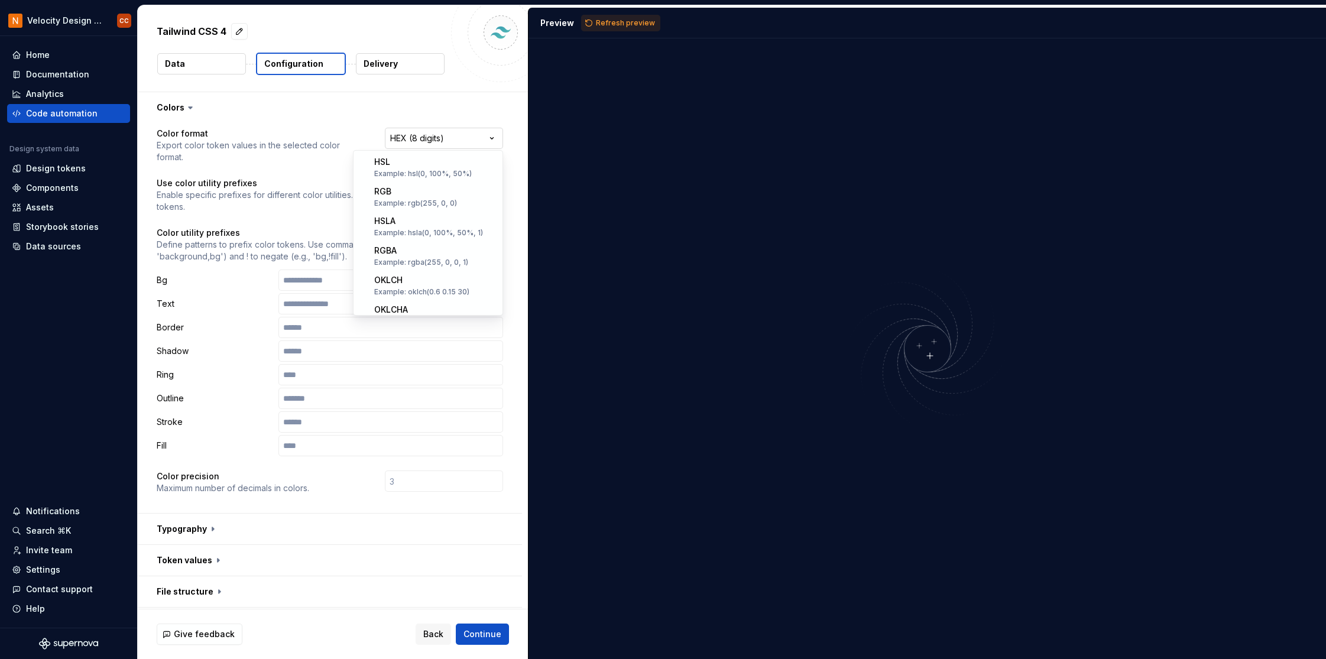
click at [495, 140] on html "**********" at bounding box center [663, 329] width 1326 height 659
click at [494, 140] on html "**********" at bounding box center [663, 329] width 1326 height 659
click at [494, 141] on html "**********" at bounding box center [663, 329] width 1326 height 659
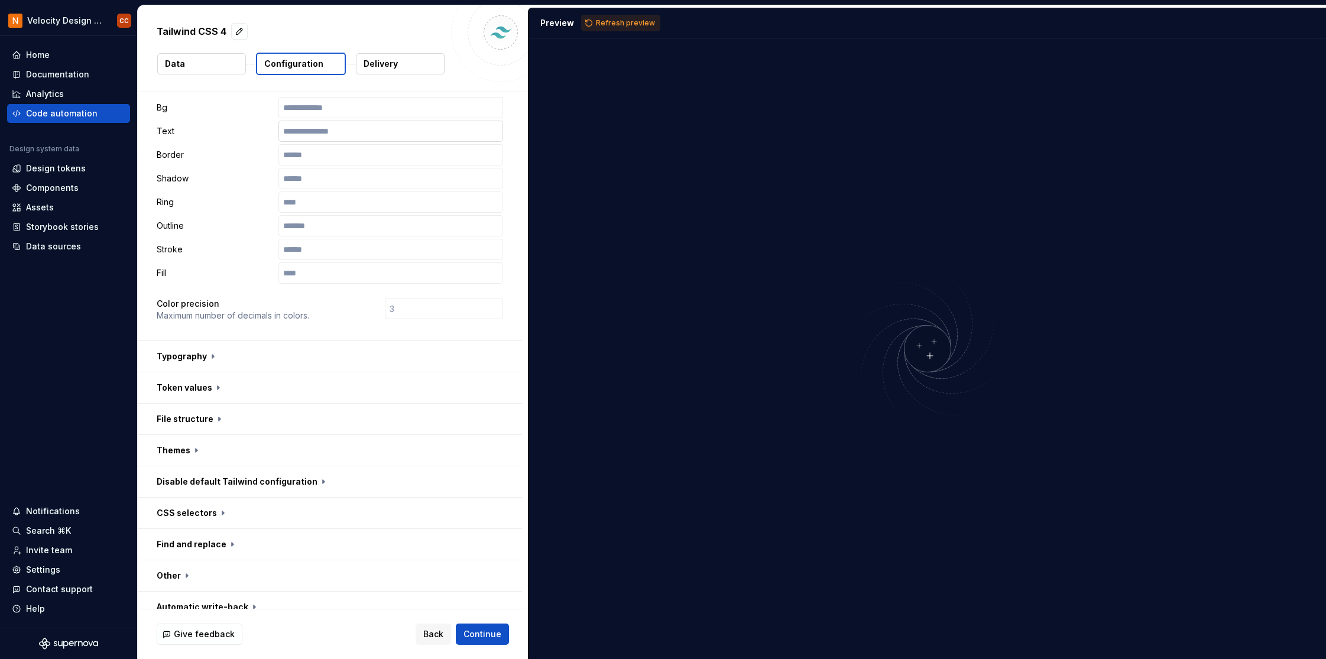
scroll to position [187, 0]
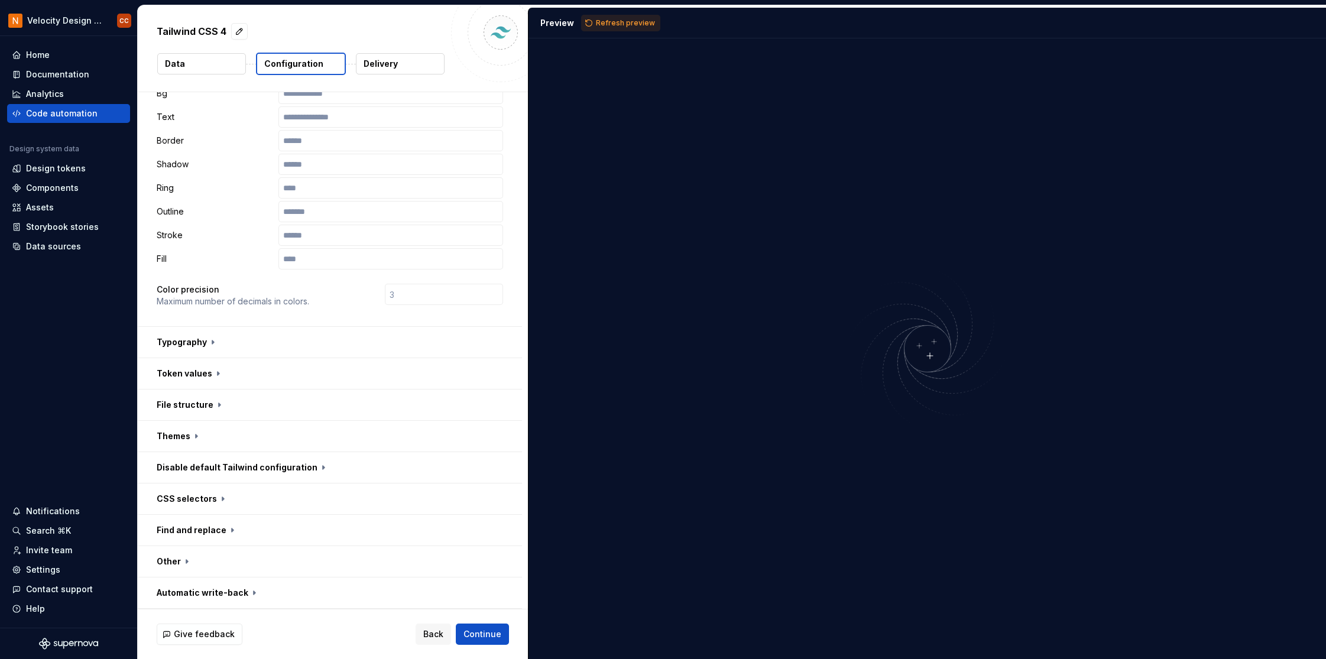
click at [211, 338] on button "button" at bounding box center [330, 342] width 384 height 31
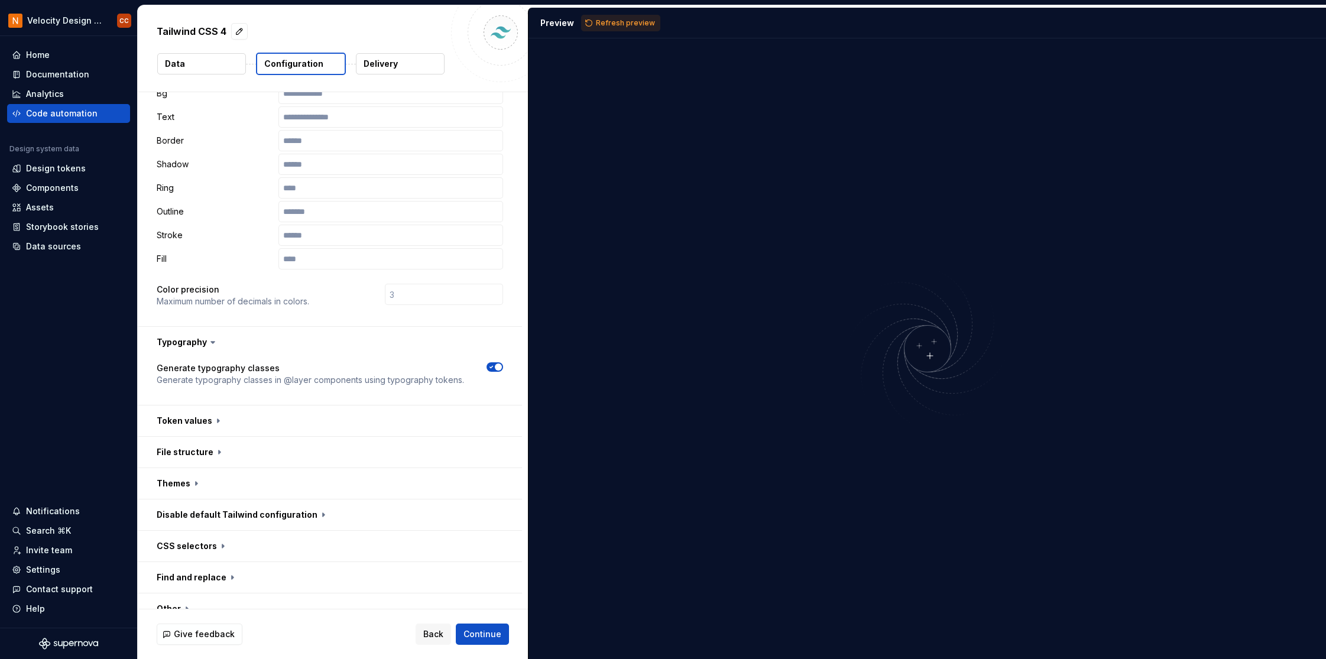
click at [207, 342] on icon at bounding box center [213, 342] width 12 height 12
click at [211, 341] on icon at bounding box center [213, 342] width 12 height 12
click at [216, 418] on button "button" at bounding box center [330, 421] width 384 height 31
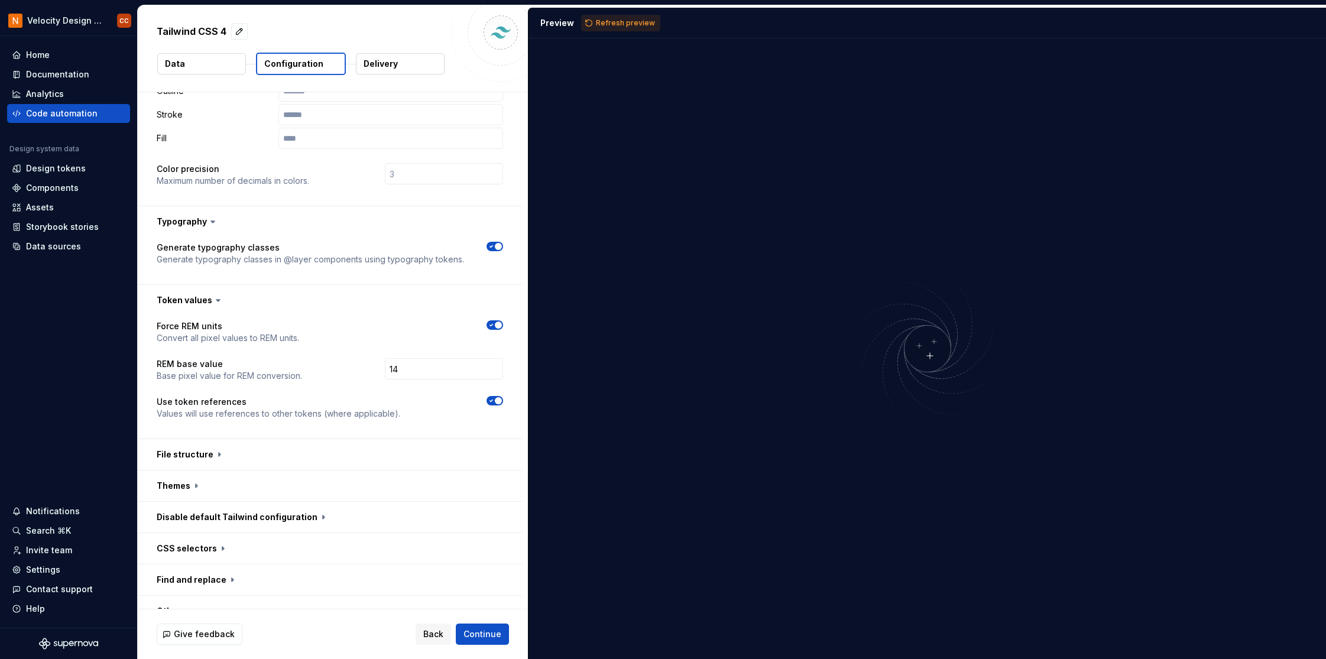
scroll to position [345, 0]
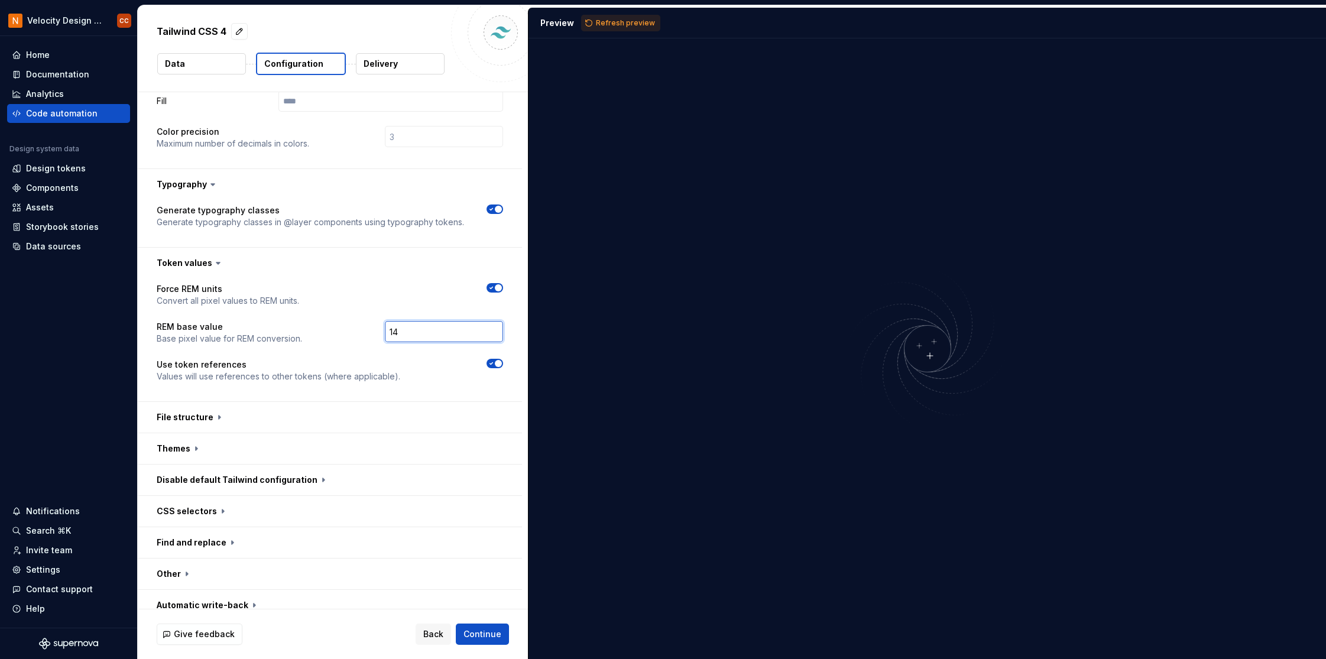
drag, startPoint x: 408, startPoint y: 332, endPoint x: 383, endPoint y: 333, distance: 24.8
click at [383, 333] on div "14" at bounding box center [413, 333] width 180 height 24
type input "16"
click at [317, 347] on div "Force REM units Convert all pixel values to REM units. REM base value Base pixe…" at bounding box center [330, 340] width 347 height 114
click at [216, 414] on button "button" at bounding box center [330, 417] width 384 height 31
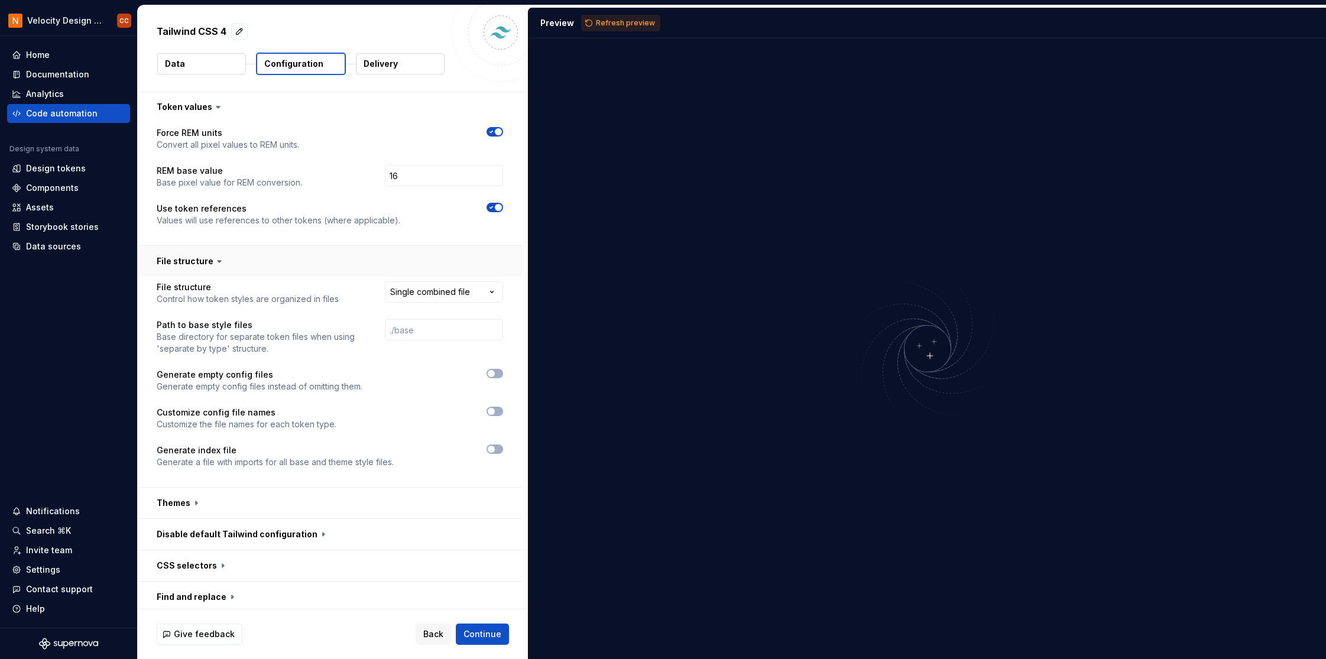
scroll to position [502, 0]
click at [493, 288] on html "**********" at bounding box center [663, 329] width 1326 height 659
click at [499, 409] on button "button" at bounding box center [495, 410] width 17 height 9
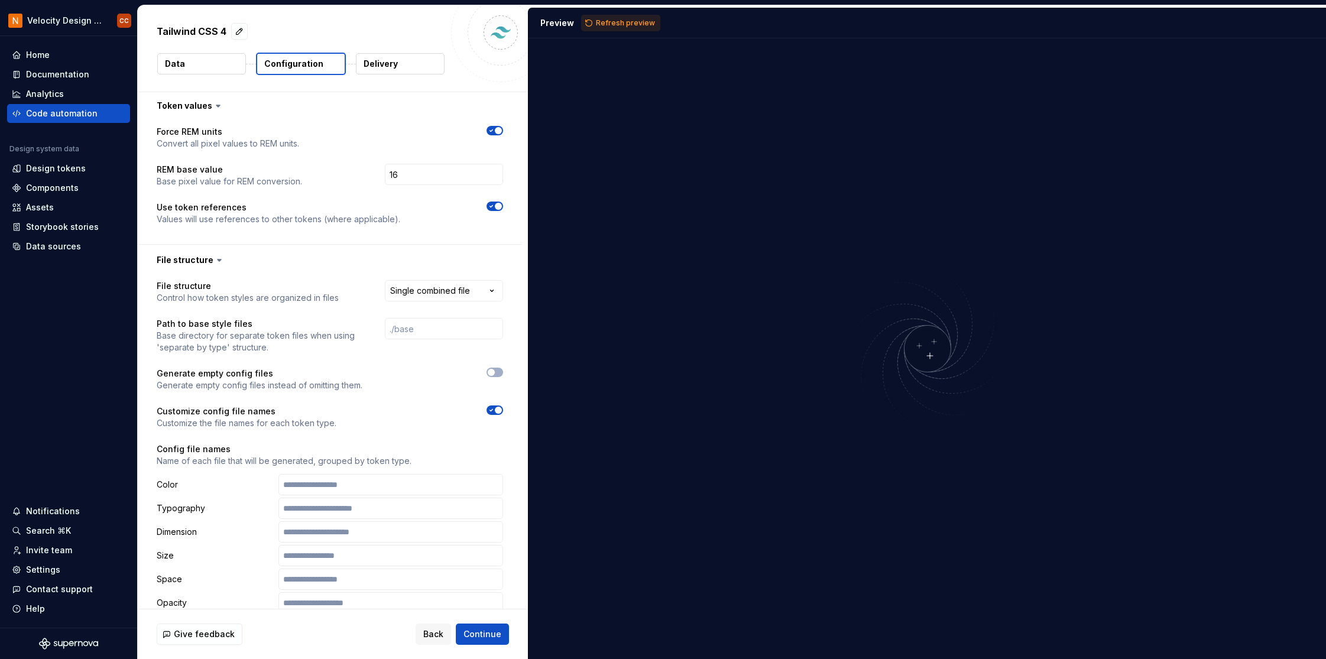
click at [499, 409] on span "button" at bounding box center [498, 410] width 7 height 7
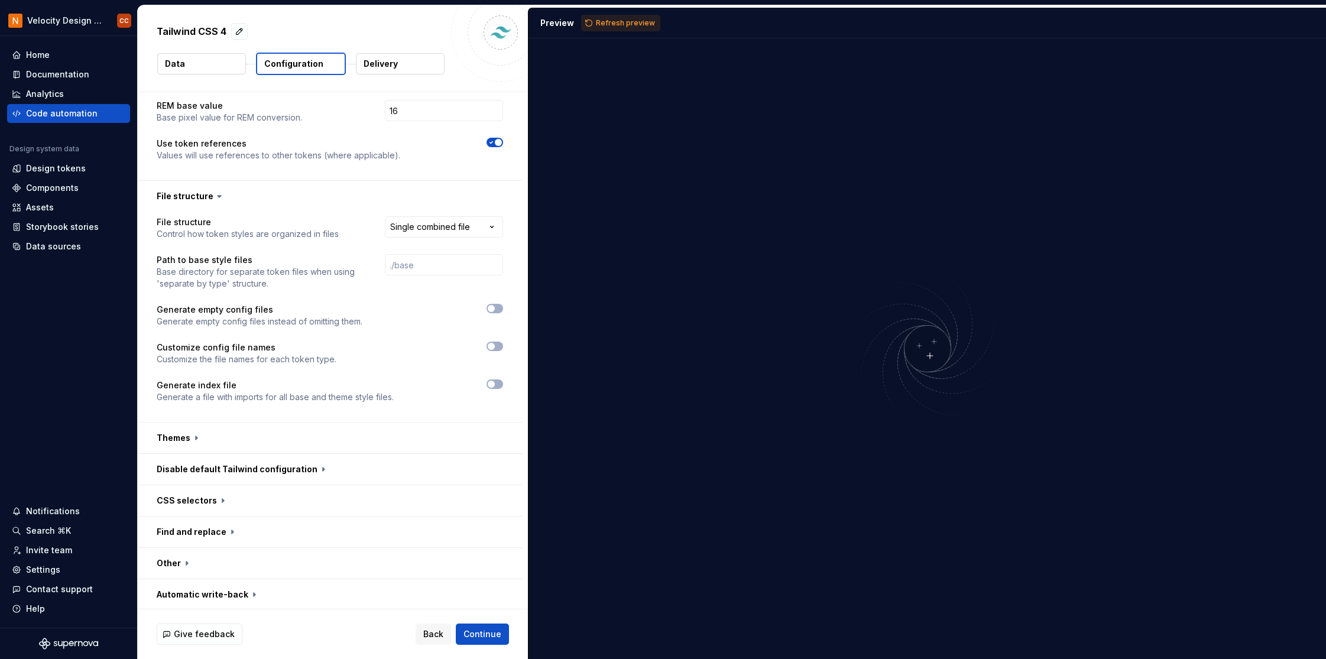
scroll to position [568, 0]
click at [494, 382] on span "button" at bounding box center [491, 382] width 7 height 7
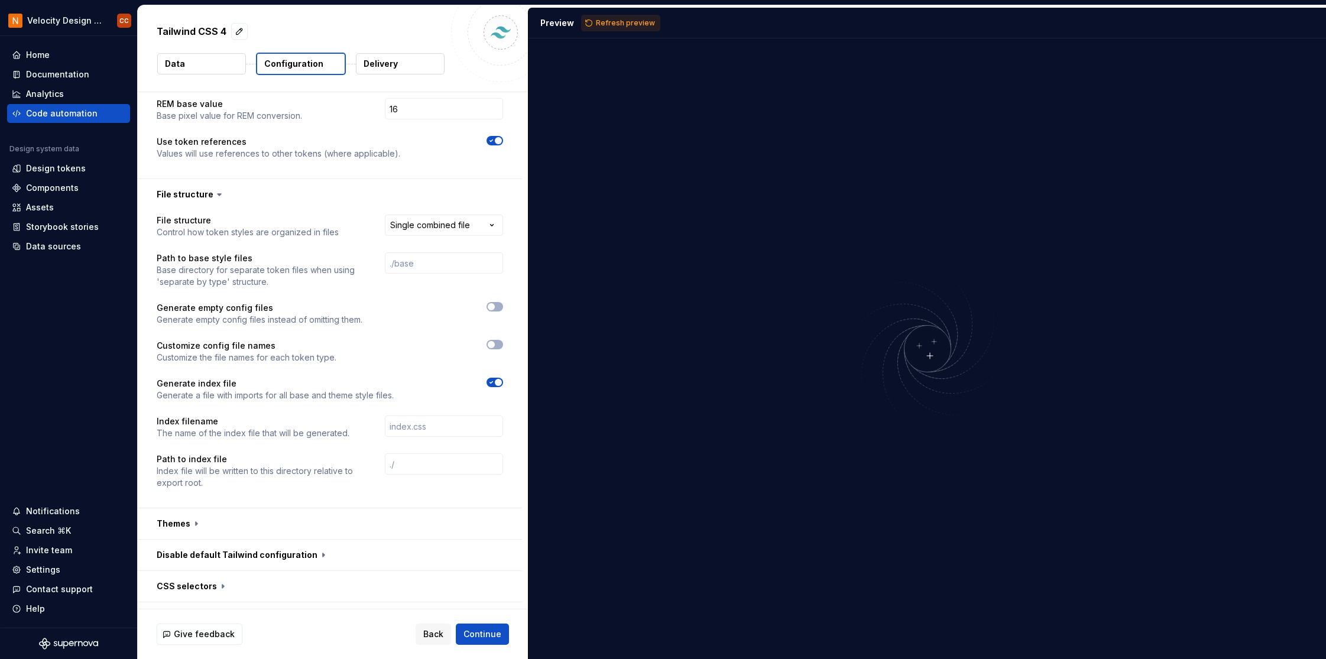
click at [494, 382] on icon "button" at bounding box center [491, 382] width 9 height 7
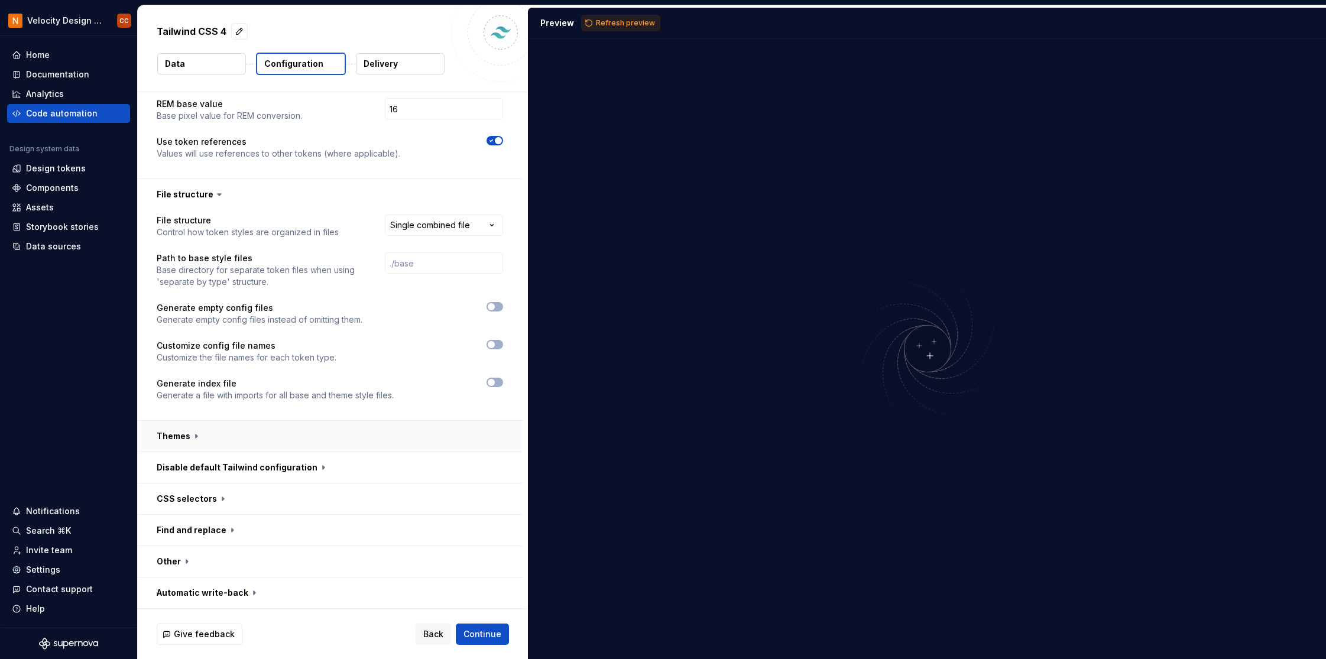
click at [195, 432] on button "button" at bounding box center [330, 436] width 384 height 31
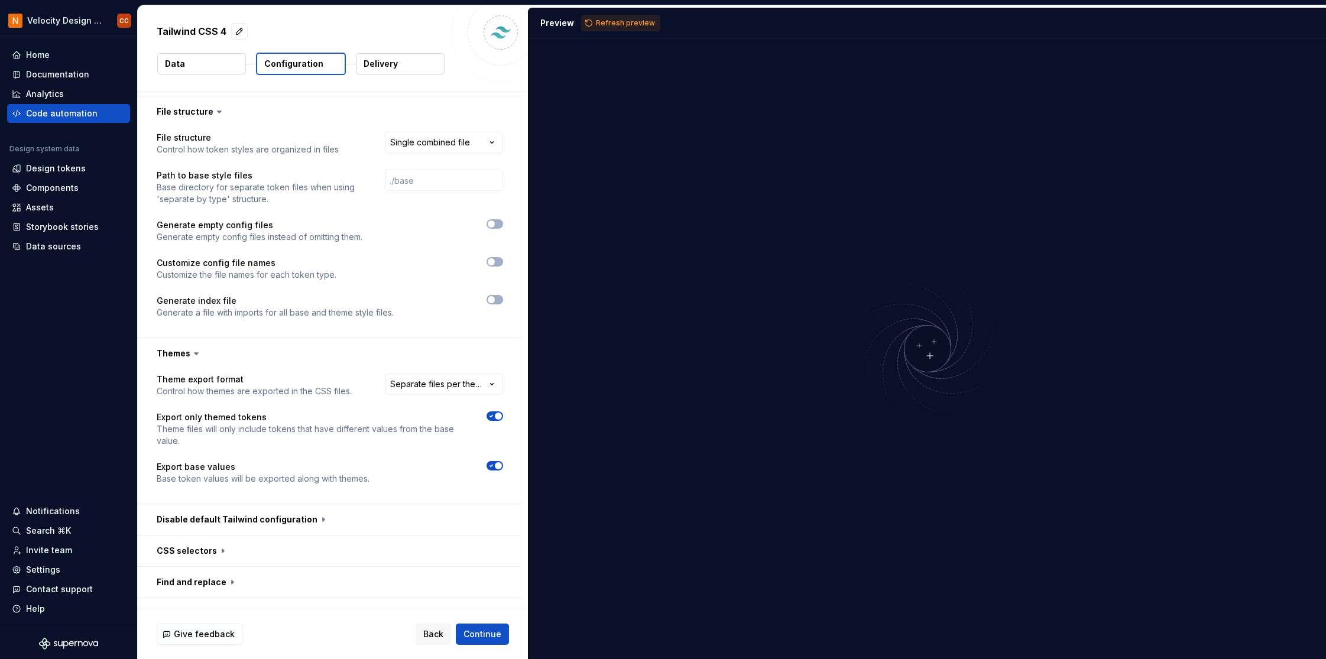
scroll to position [703, 0]
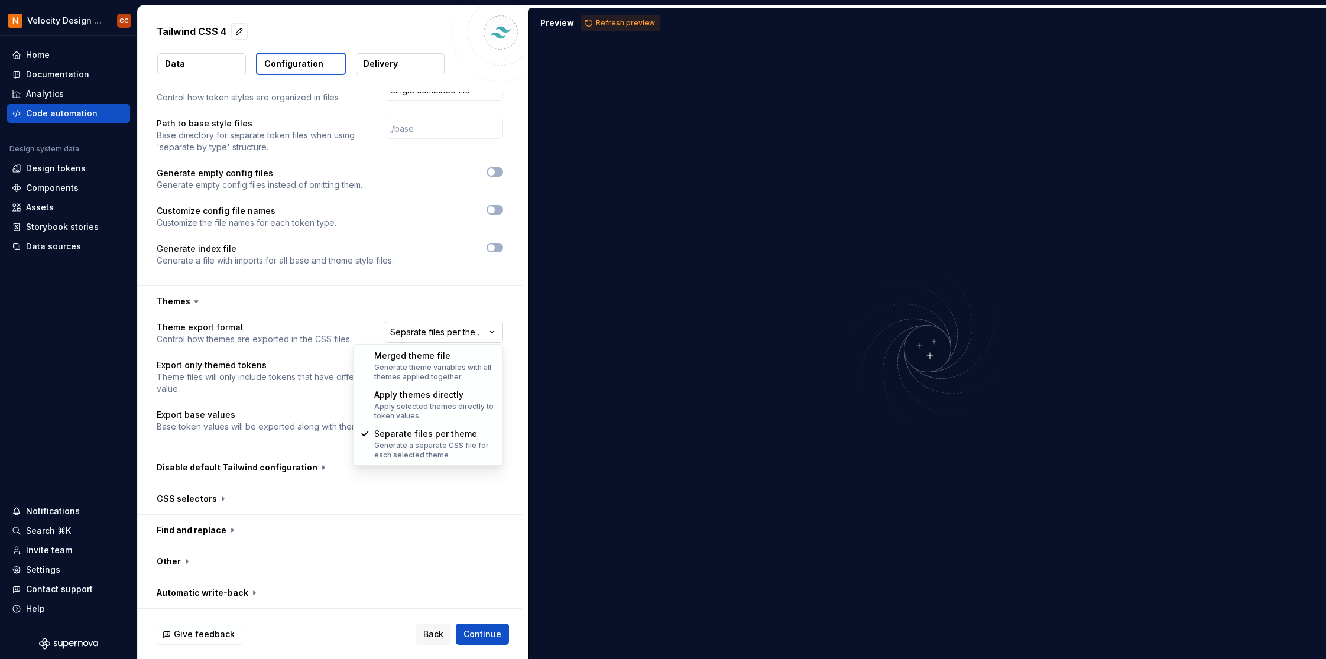
click at [474, 336] on html "**********" at bounding box center [663, 329] width 1326 height 659
click at [495, 329] on html "**********" at bounding box center [663, 329] width 1326 height 659
click at [311, 468] on button "button" at bounding box center [330, 467] width 384 height 31
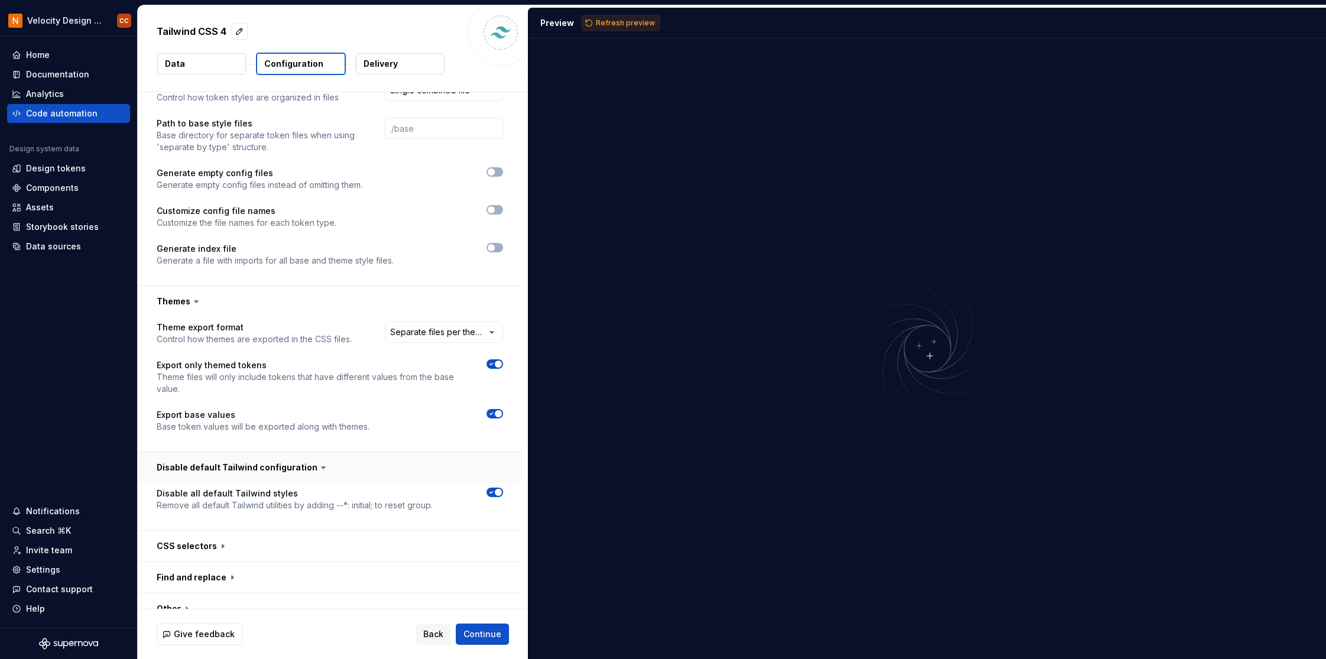
click at [321, 467] on button "button" at bounding box center [330, 467] width 384 height 31
click at [219, 499] on button "button" at bounding box center [330, 499] width 384 height 31
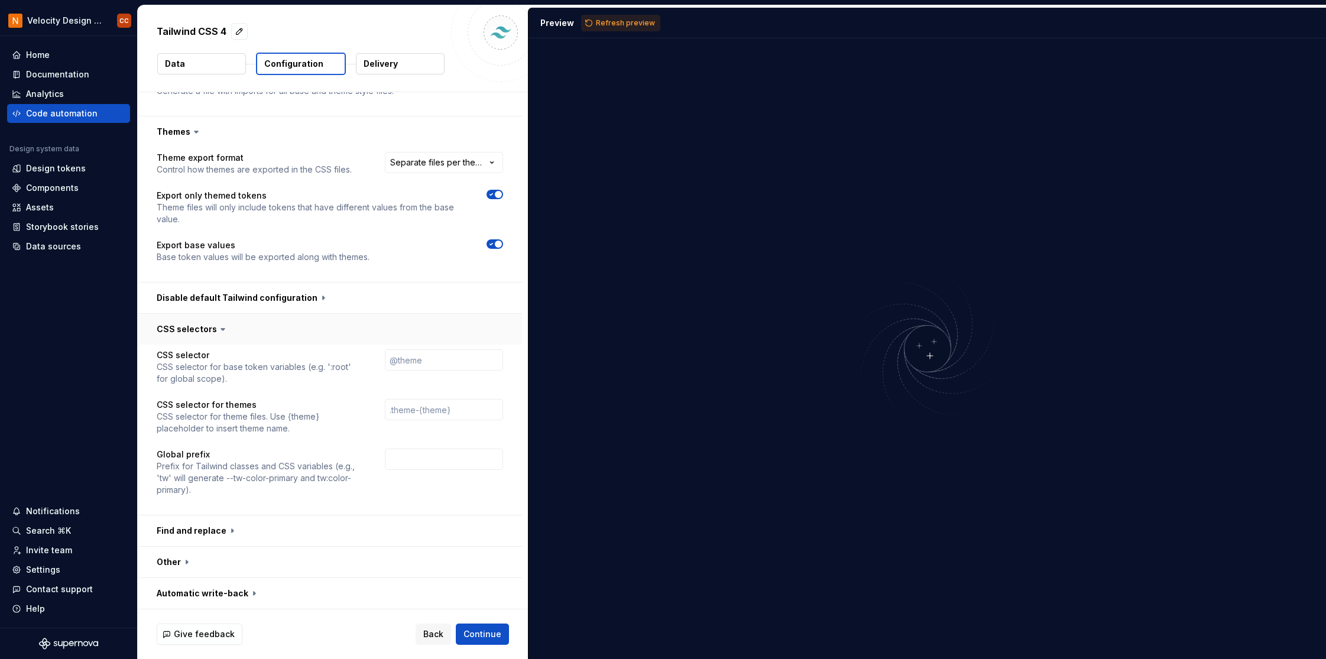
scroll to position [873, 0]
click at [229, 526] on button "button" at bounding box center [330, 530] width 384 height 31
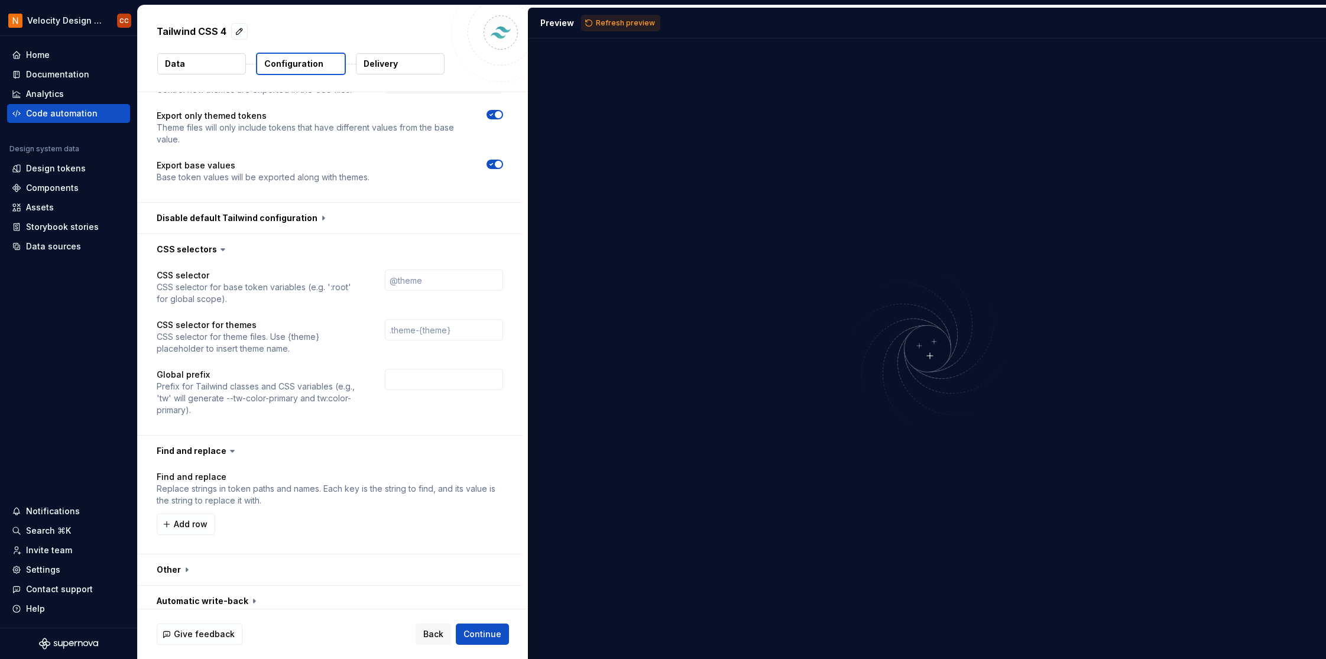
scroll to position [960, 0]
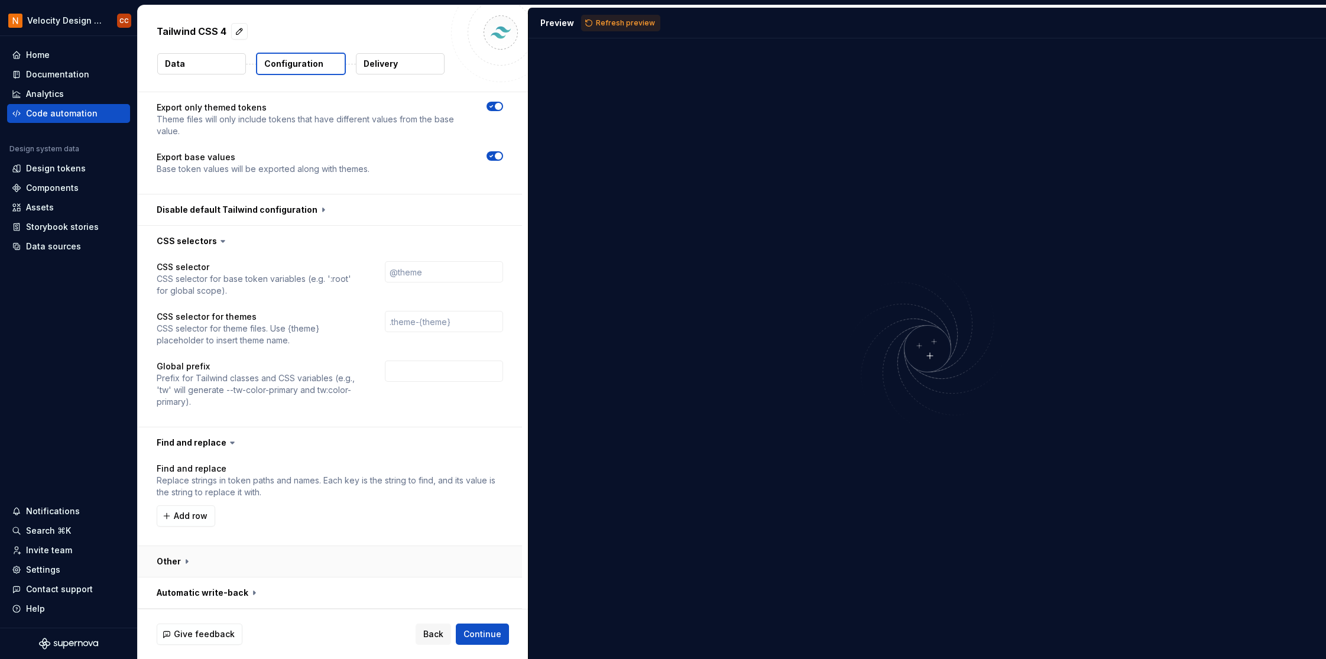
click at [182, 562] on button "button" at bounding box center [330, 561] width 384 height 31
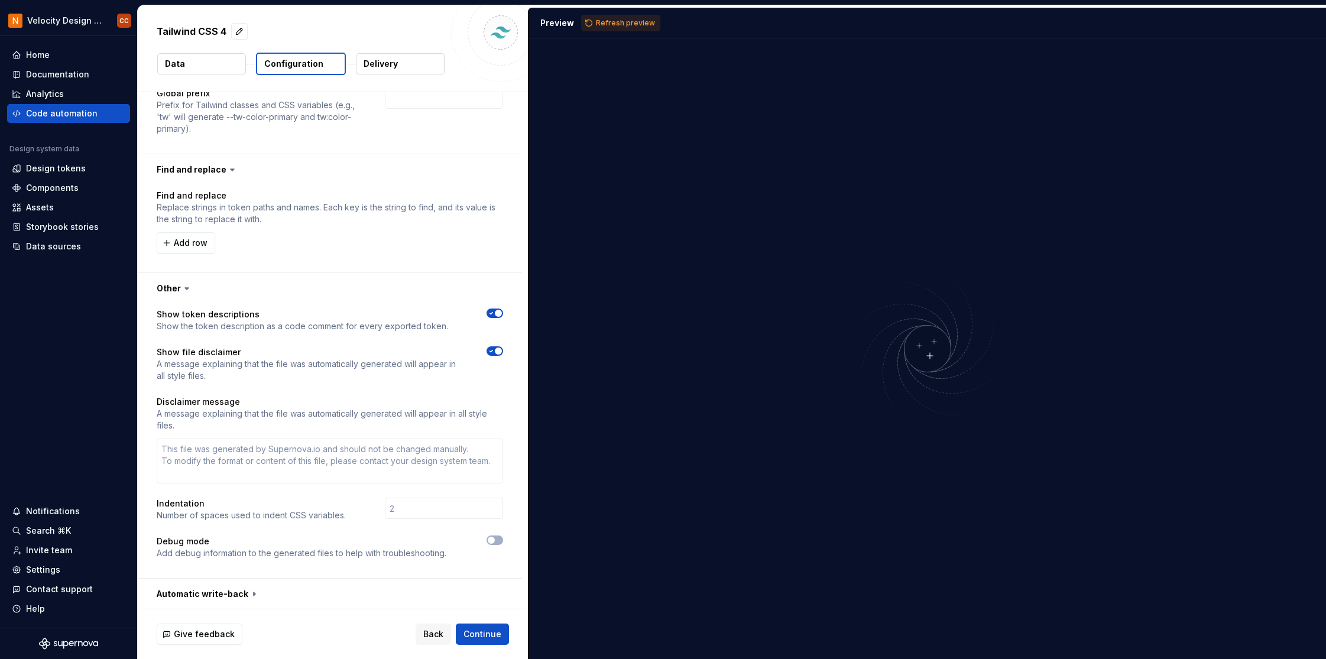
scroll to position [1235, 0]
click at [247, 594] on button "button" at bounding box center [330, 593] width 384 height 31
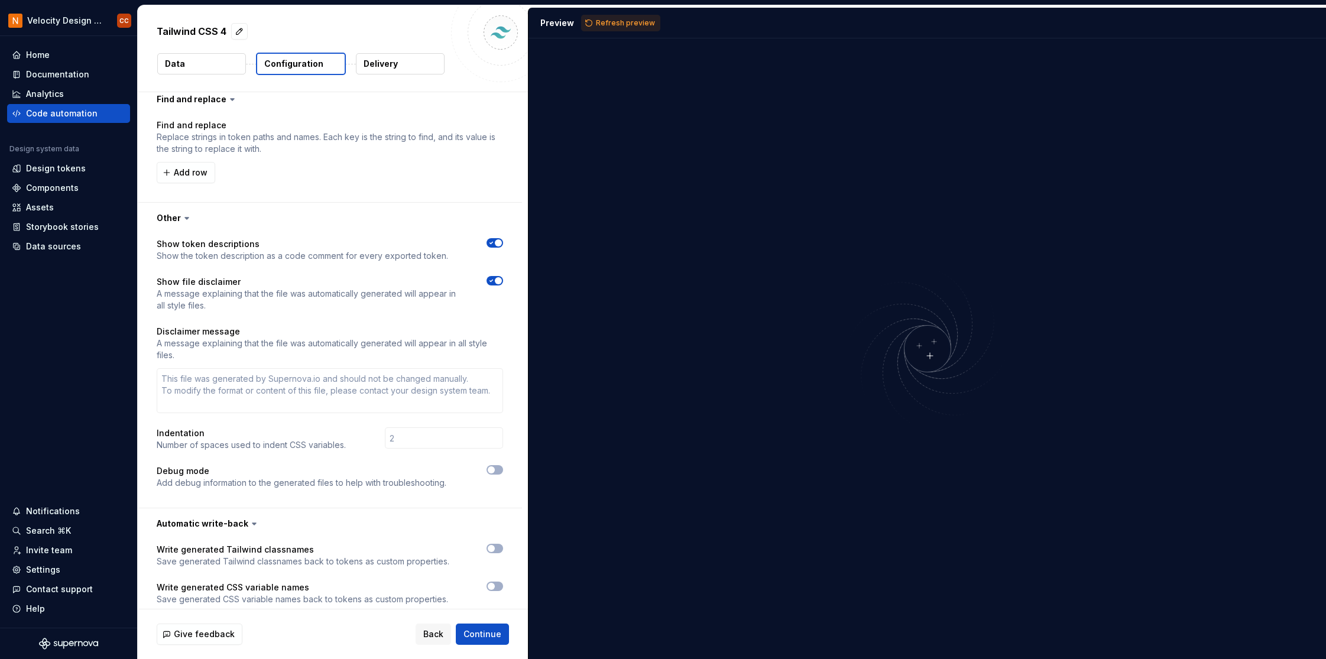
scroll to position [1320, 0]
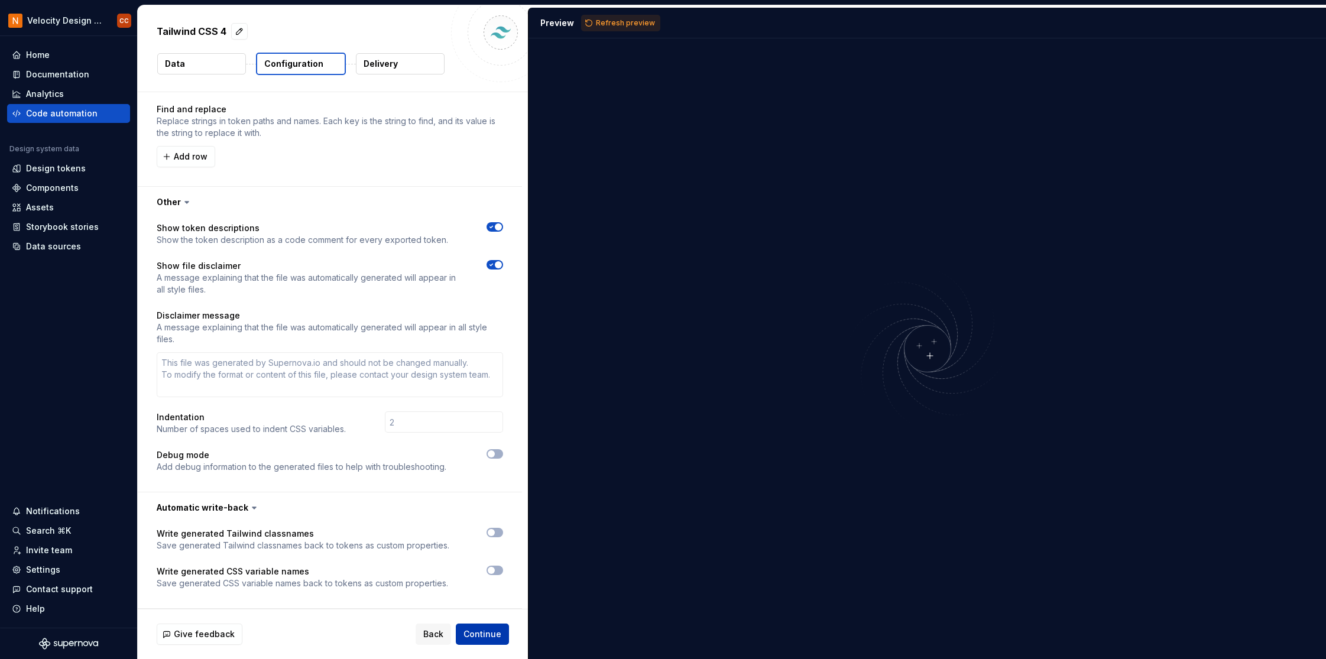
click at [477, 633] on span "Continue" at bounding box center [483, 635] width 38 height 12
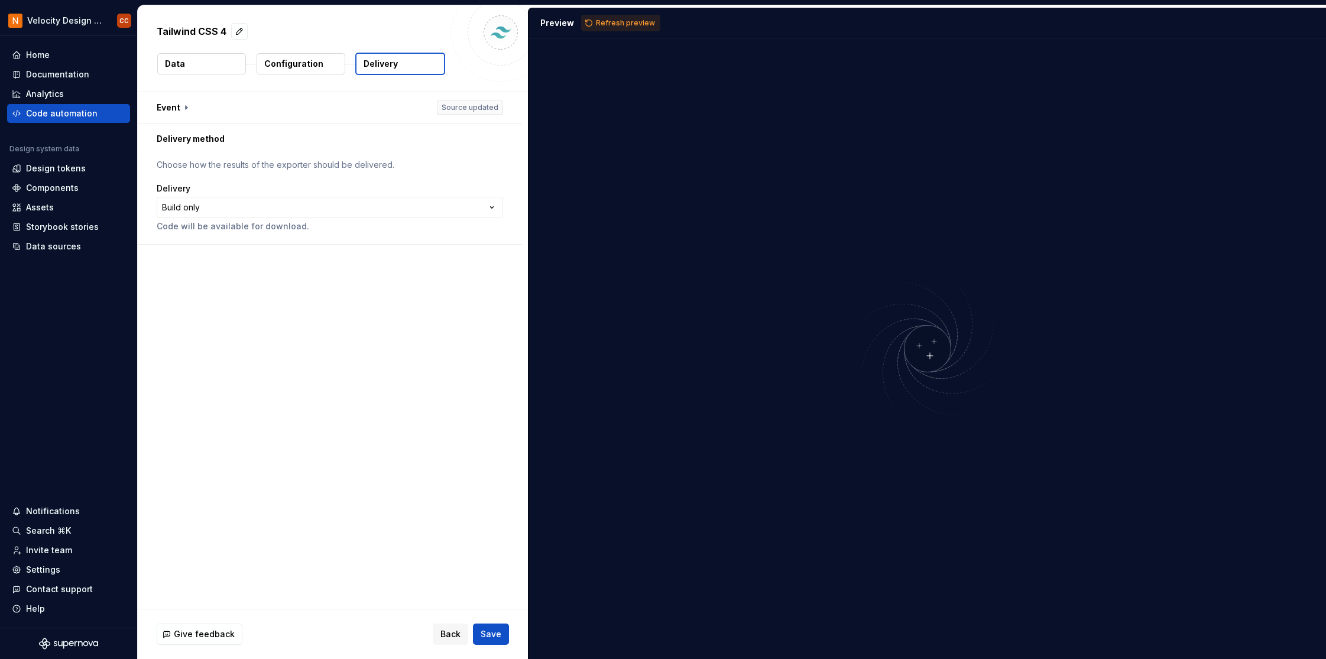
click at [564, 25] on div "Preview" at bounding box center [557, 23] width 34 height 12
click at [618, 20] on span "Refresh preview" at bounding box center [625, 22] width 59 height 9
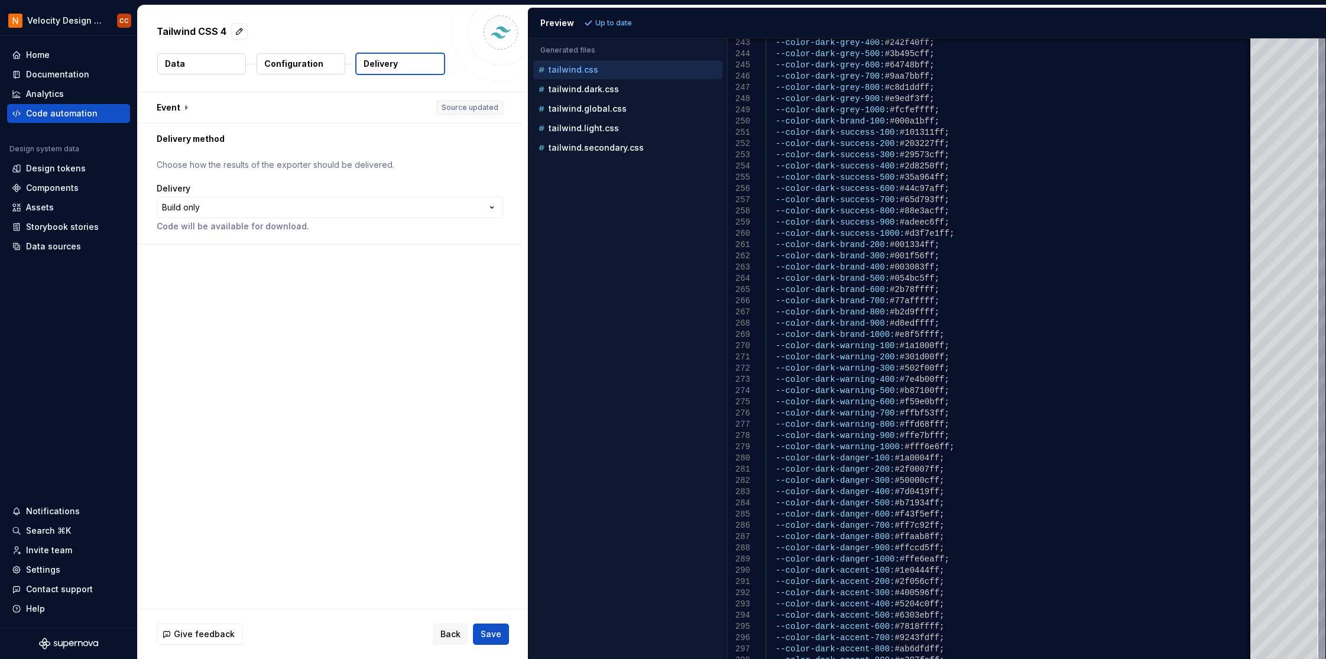
click at [303, 60] on p "Configuration" at bounding box center [293, 64] width 59 height 12
type textarea "*"
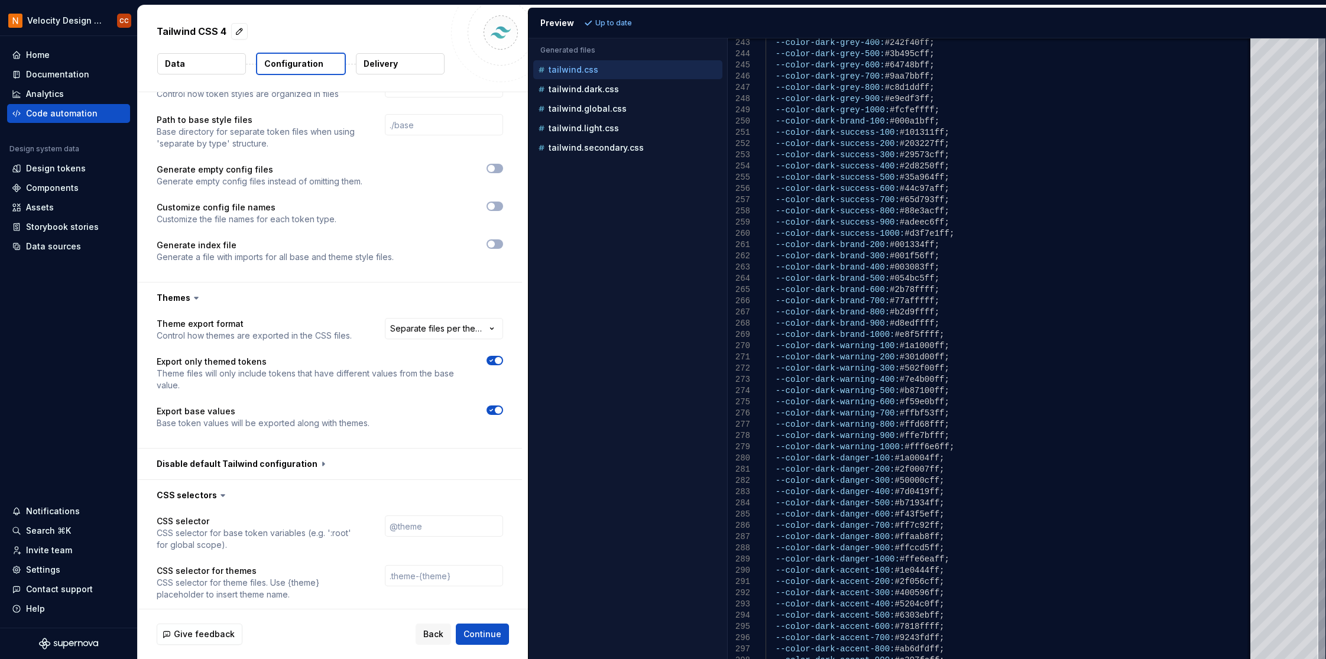
scroll to position [710, 0]
click at [452, 318] on html "**********" at bounding box center [663, 329] width 1326 height 659
click at [448, 294] on html "**********" at bounding box center [663, 329] width 1326 height 659
click at [600, 88] on p "tailwind.dark.css" at bounding box center [584, 89] width 70 height 9
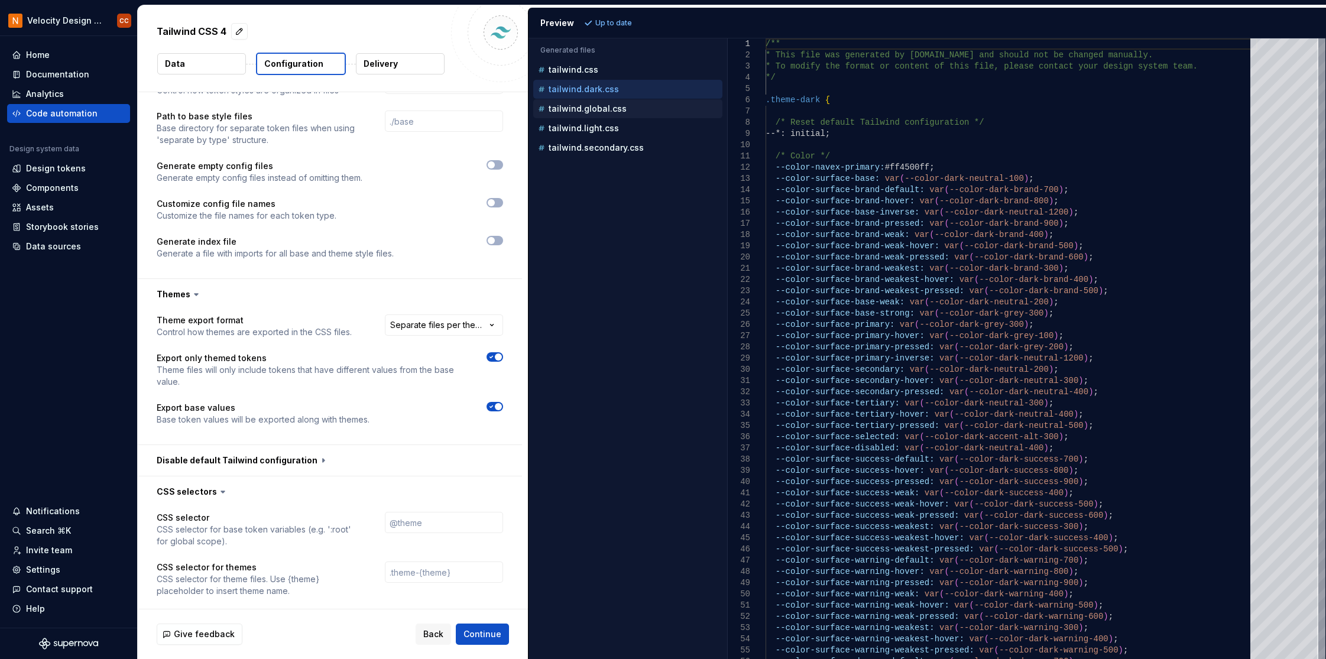
click at [598, 105] on p "tailwind.global.css" at bounding box center [588, 108] width 78 height 9
type textarea "**********"
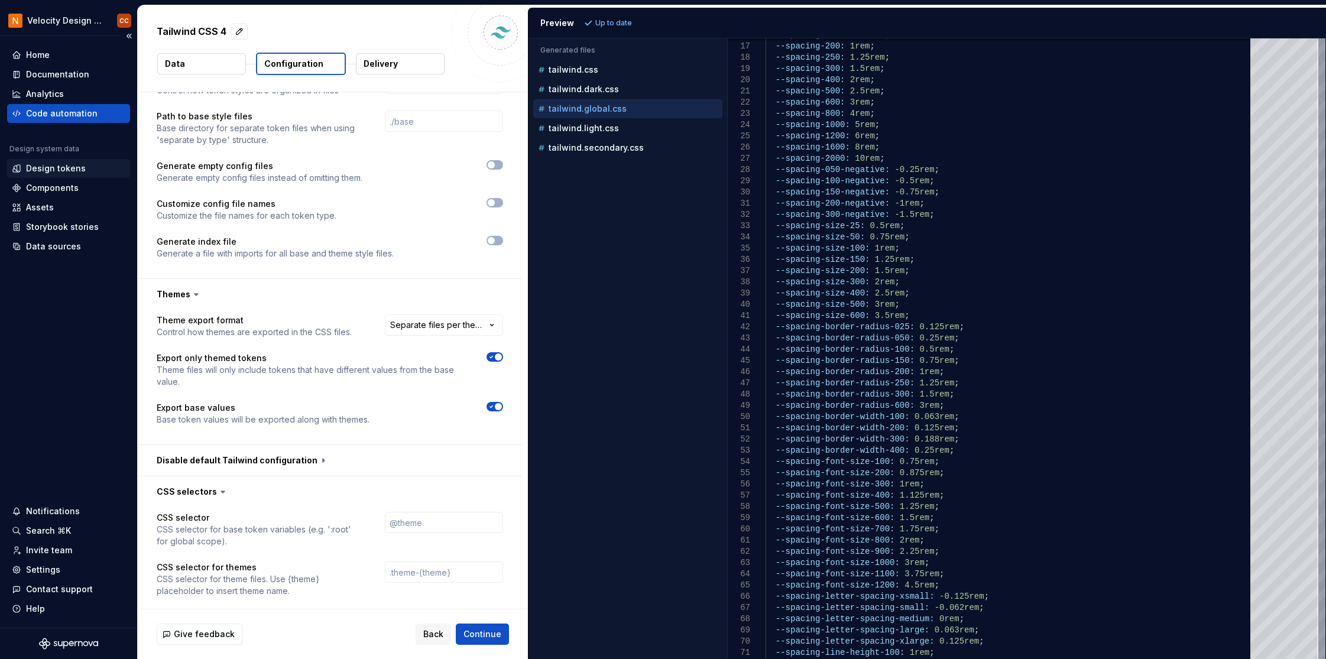
click at [46, 168] on div "Design tokens" at bounding box center [56, 169] width 60 height 12
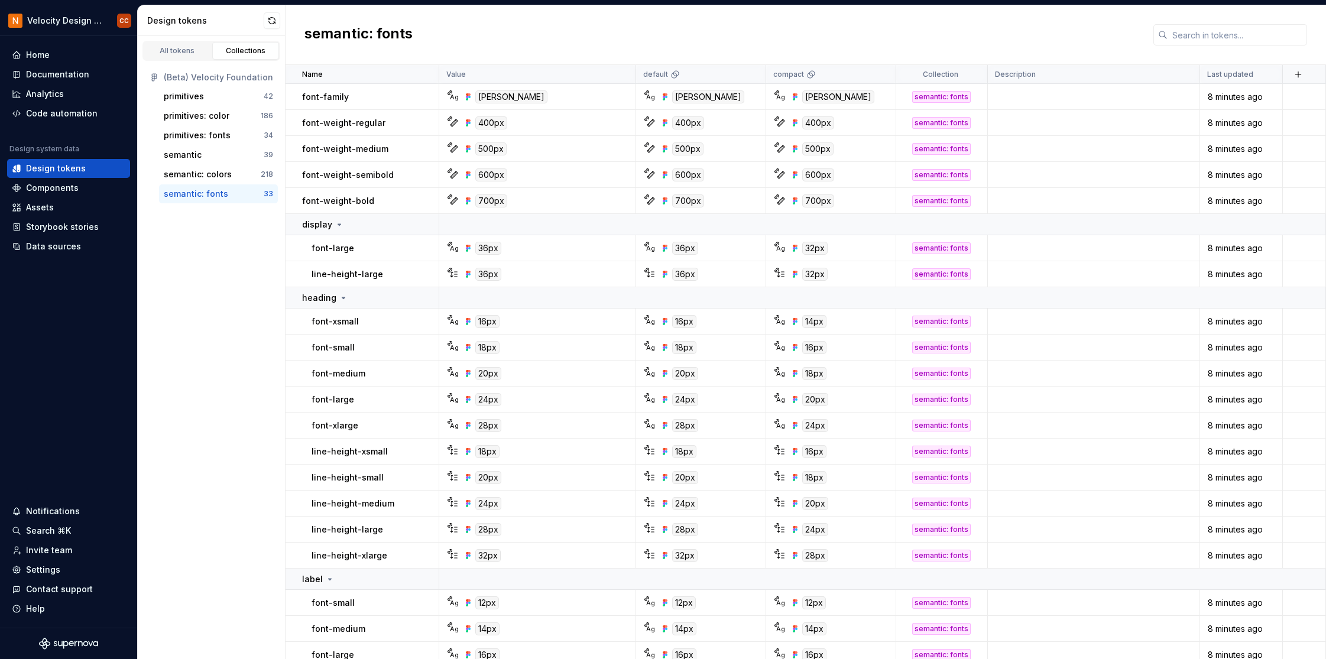
click at [174, 41] on div "All tokens Collections" at bounding box center [212, 51] width 138 height 20
click at [184, 50] on div "All tokens" at bounding box center [177, 50] width 59 height 9
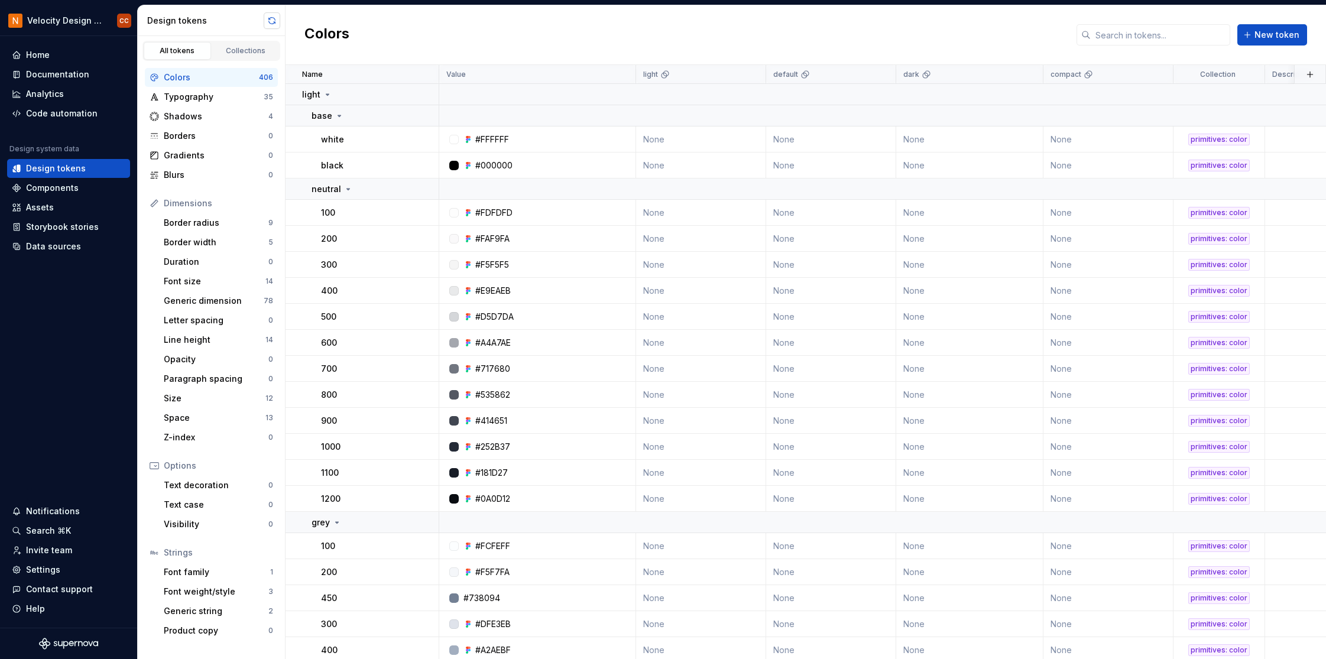
click at [275, 27] on button "button" at bounding box center [272, 20] width 17 height 17
click at [171, 114] on div "Shadows" at bounding box center [216, 117] width 105 height 12
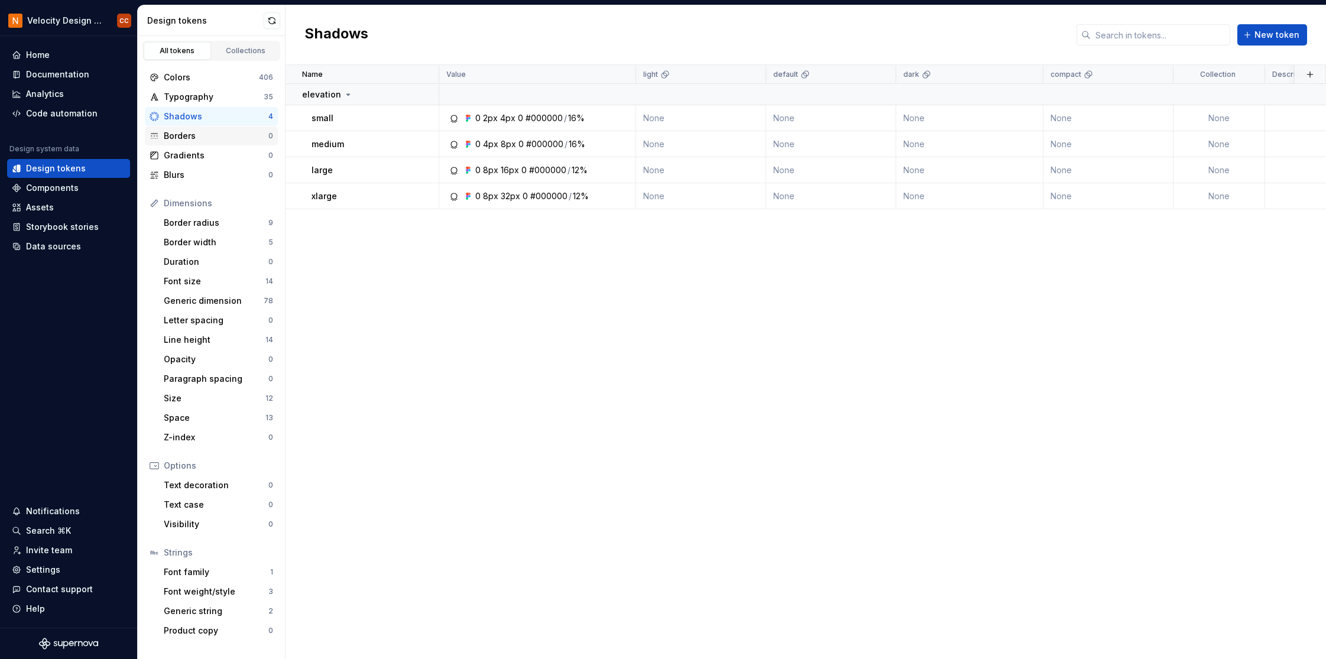
click at [176, 134] on div "Borders" at bounding box center [216, 136] width 105 height 12
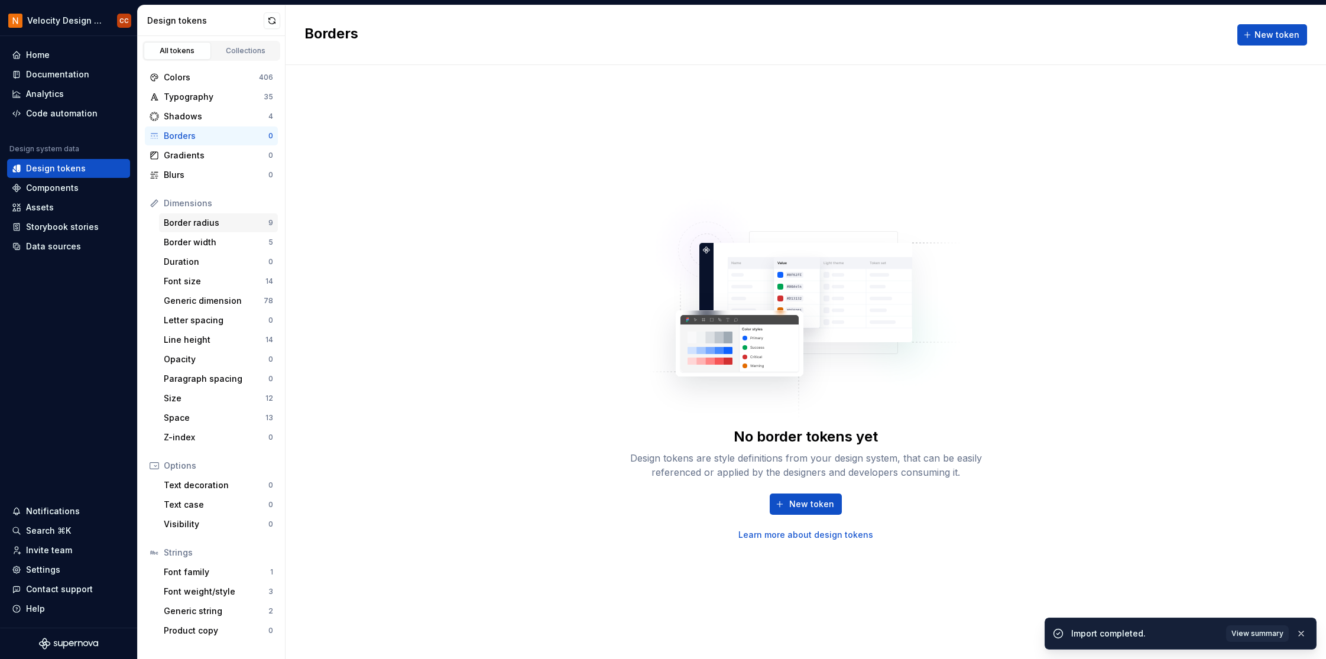
click at [179, 225] on div "Border radius" at bounding box center [216, 223] width 105 height 12
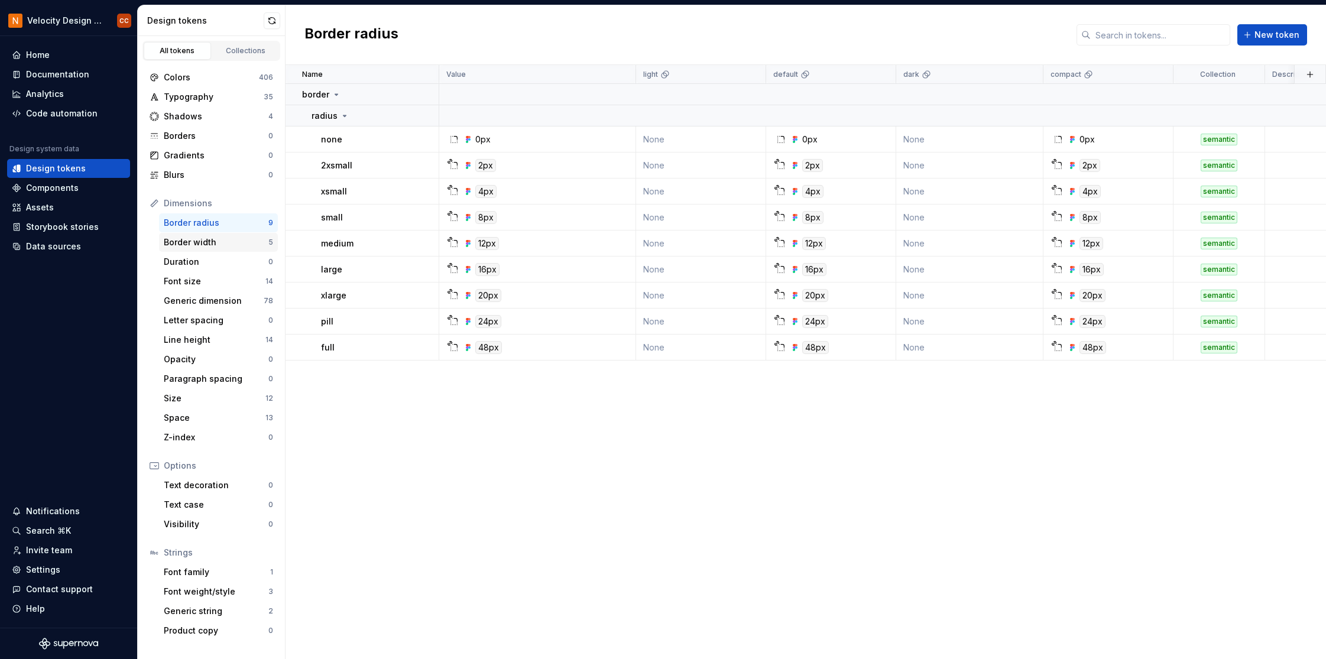
click at [183, 242] on div "Border width" at bounding box center [216, 243] width 105 height 12
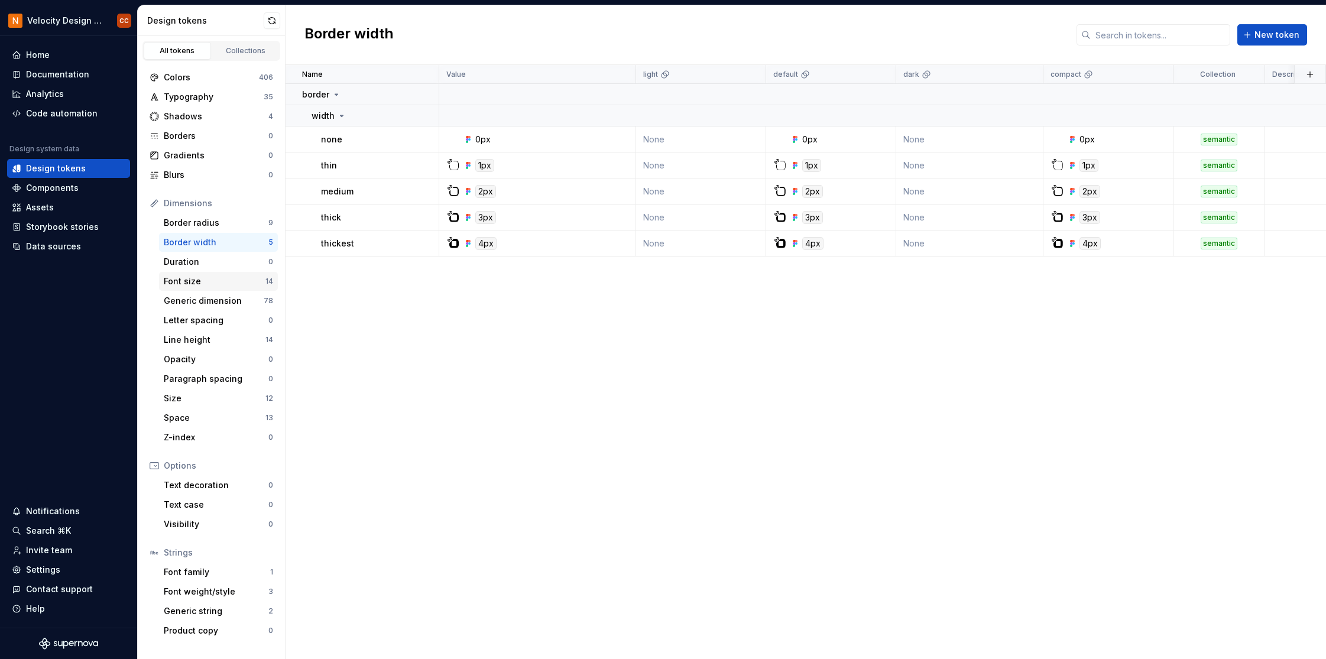
click at [191, 278] on div "Font size" at bounding box center [215, 282] width 102 height 12
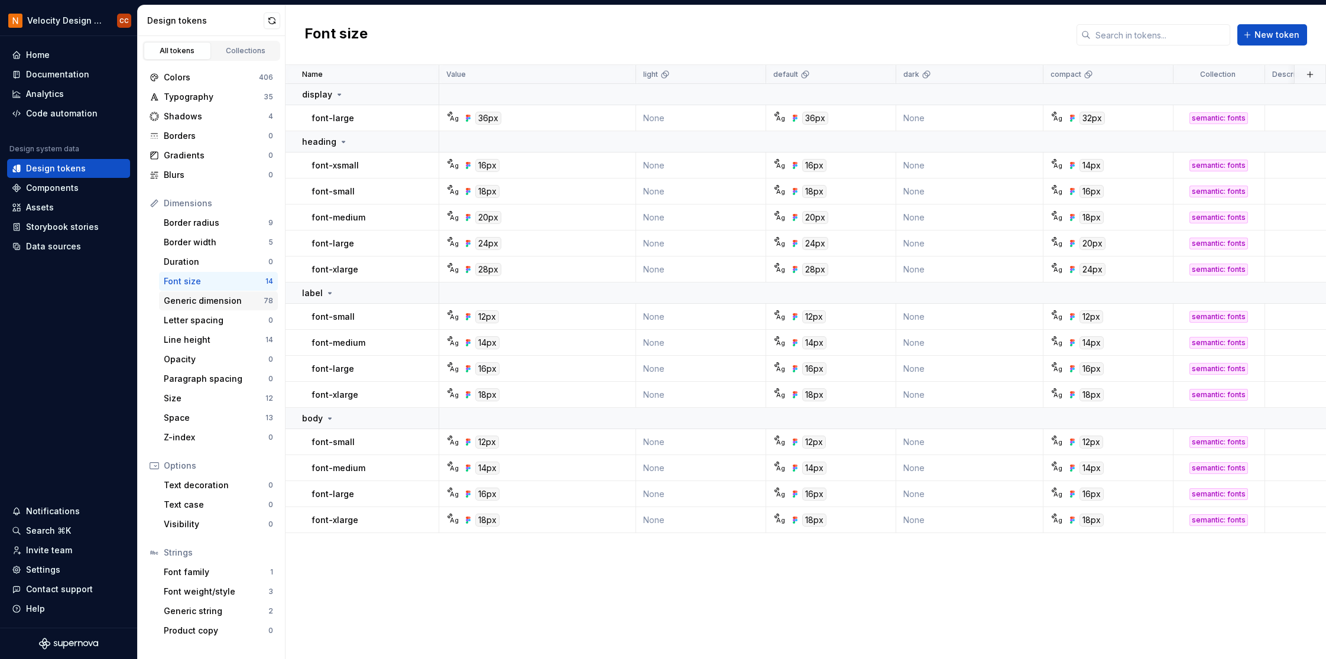
click at [192, 303] on div "Generic dimension" at bounding box center [214, 301] width 100 height 12
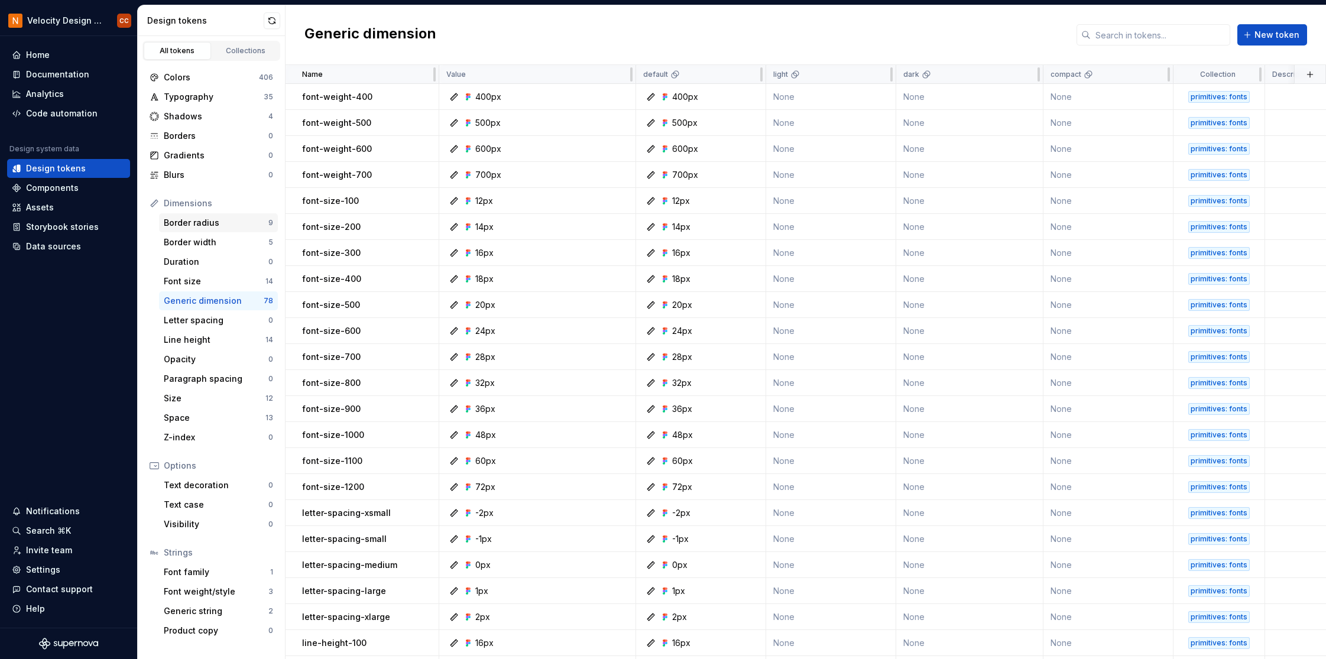
click at [202, 219] on div "Border radius" at bounding box center [216, 223] width 105 height 12
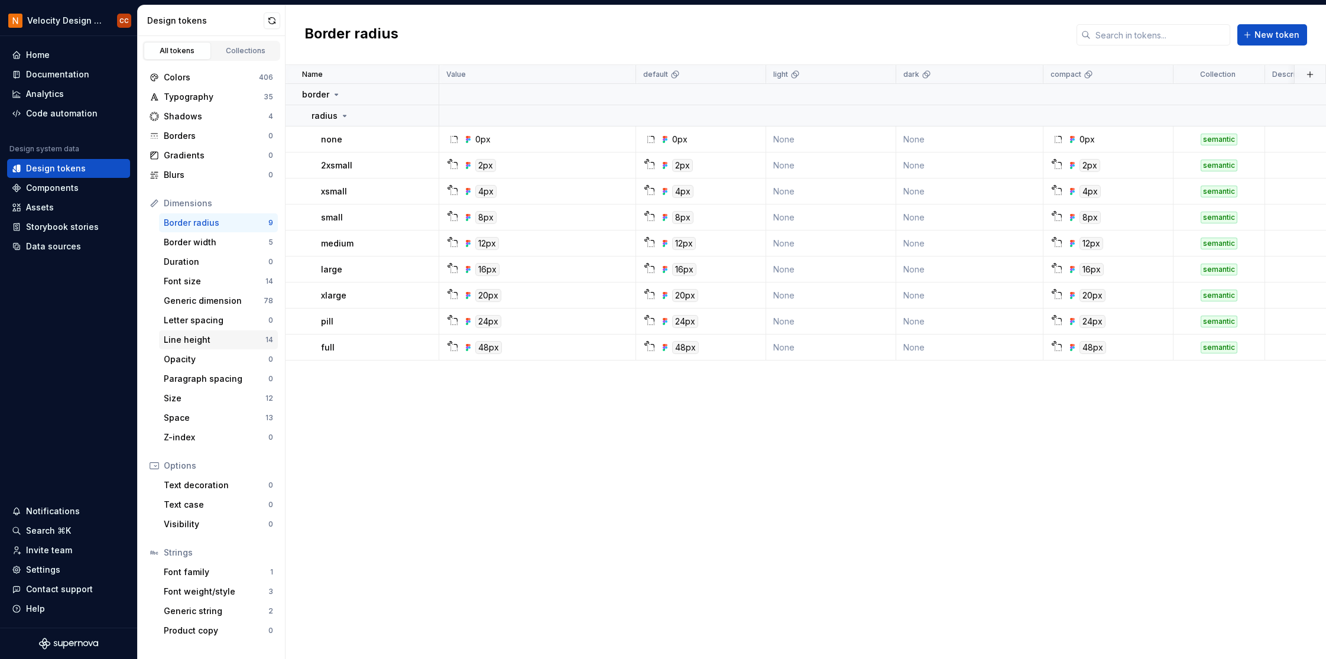
click at [202, 341] on div "Line height" at bounding box center [215, 340] width 102 height 12
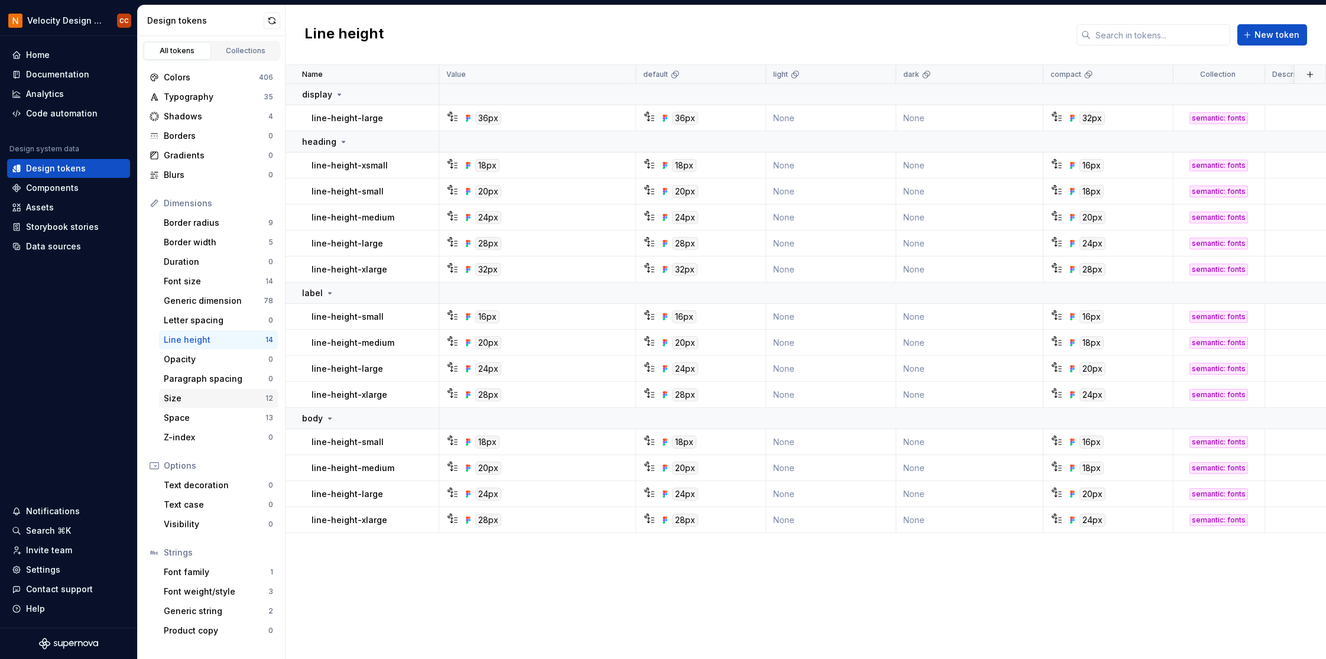
click at [195, 399] on div "Size" at bounding box center [215, 399] width 102 height 12
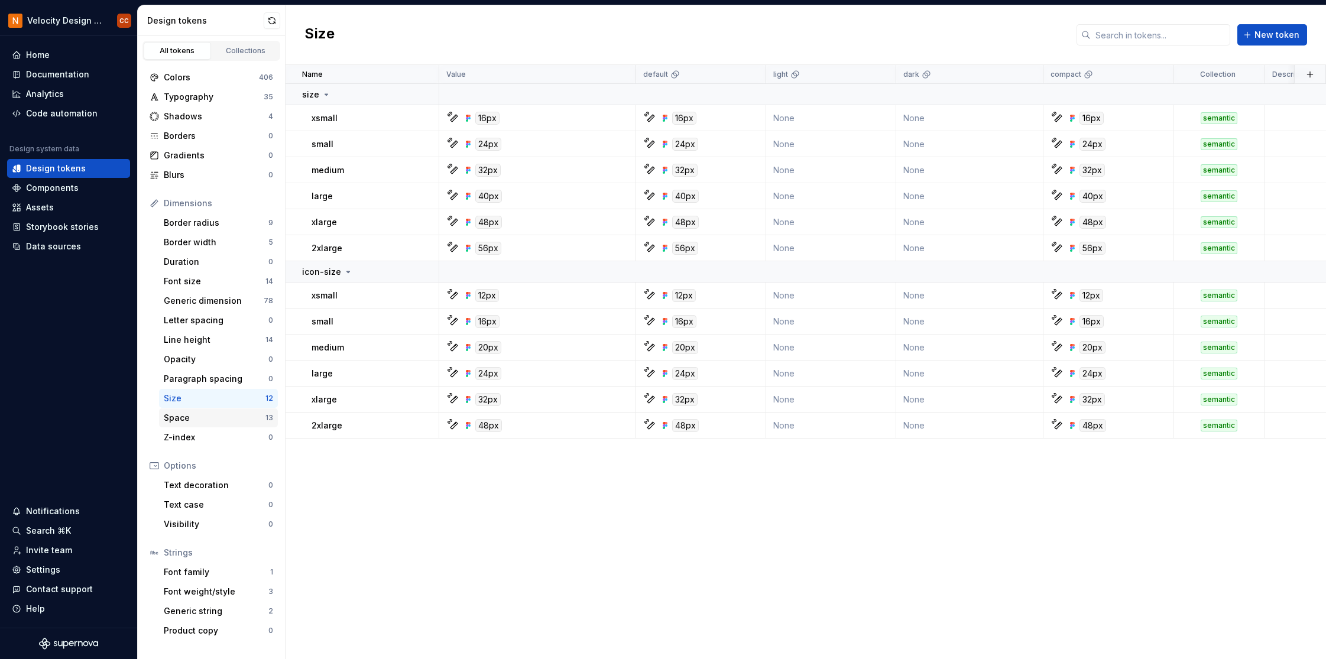
click at [211, 417] on div "Space" at bounding box center [215, 418] width 102 height 12
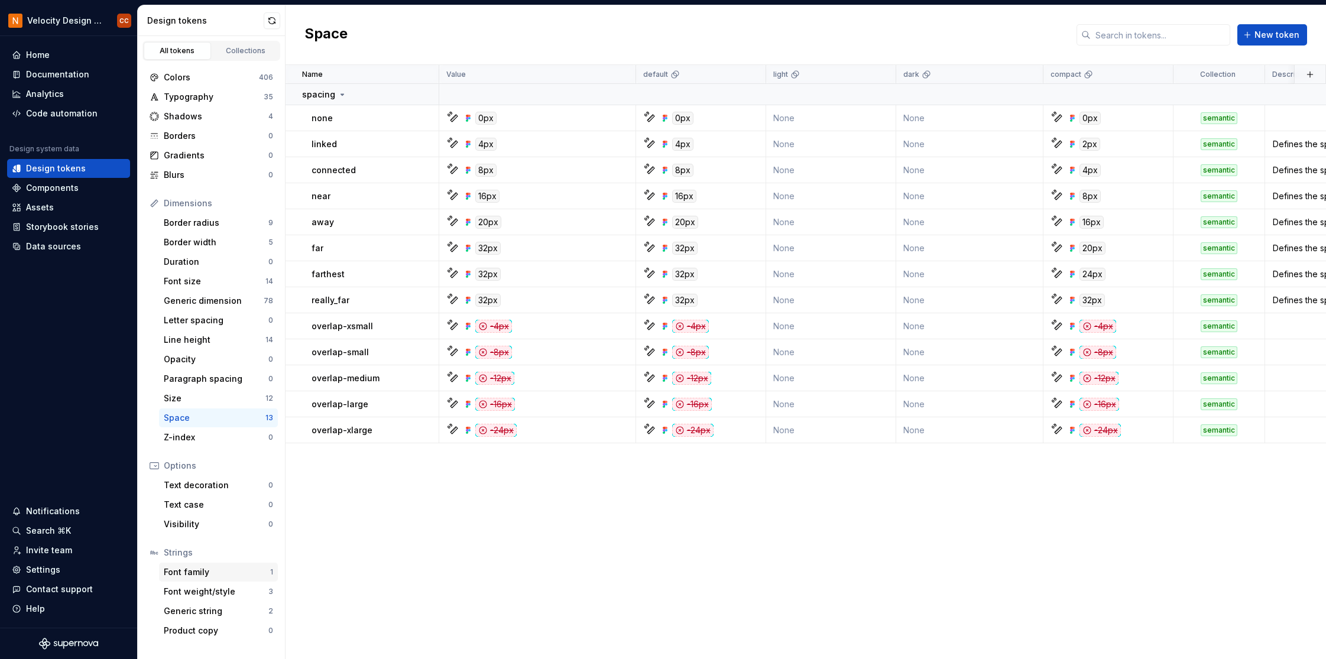
click at [219, 572] on div "Font family" at bounding box center [217, 573] width 106 height 12
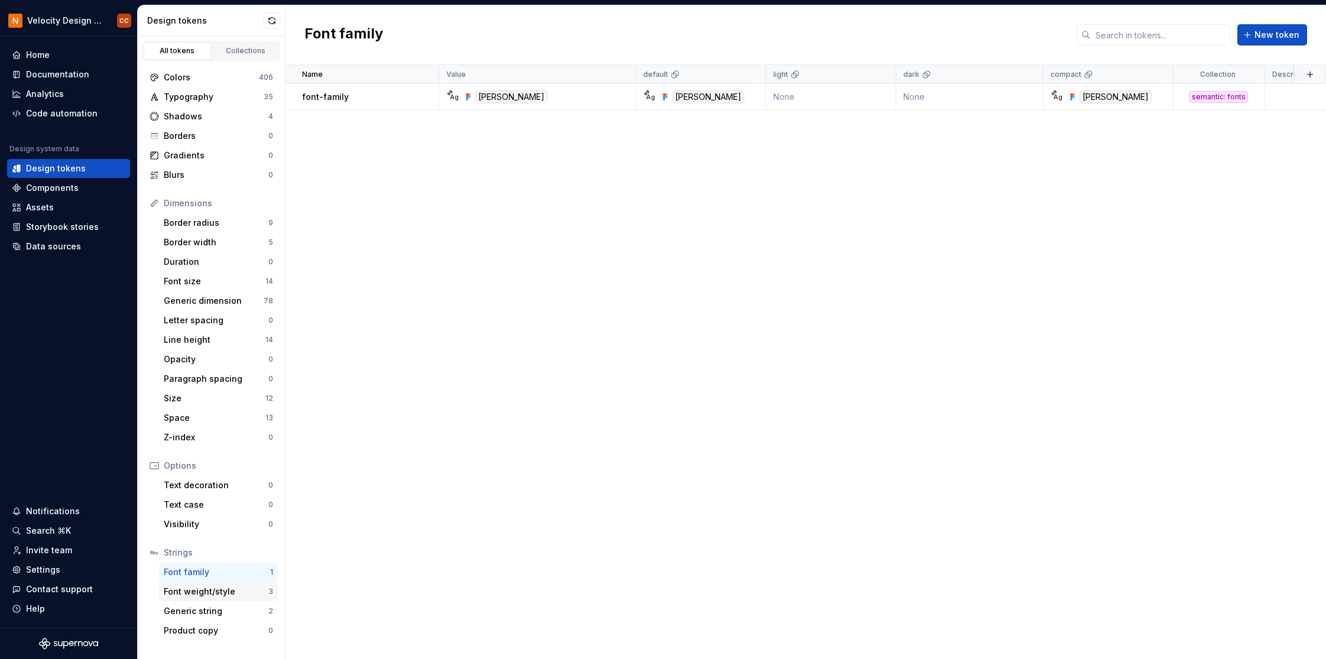
click at [223, 596] on div "Font weight/style" at bounding box center [216, 592] width 105 height 12
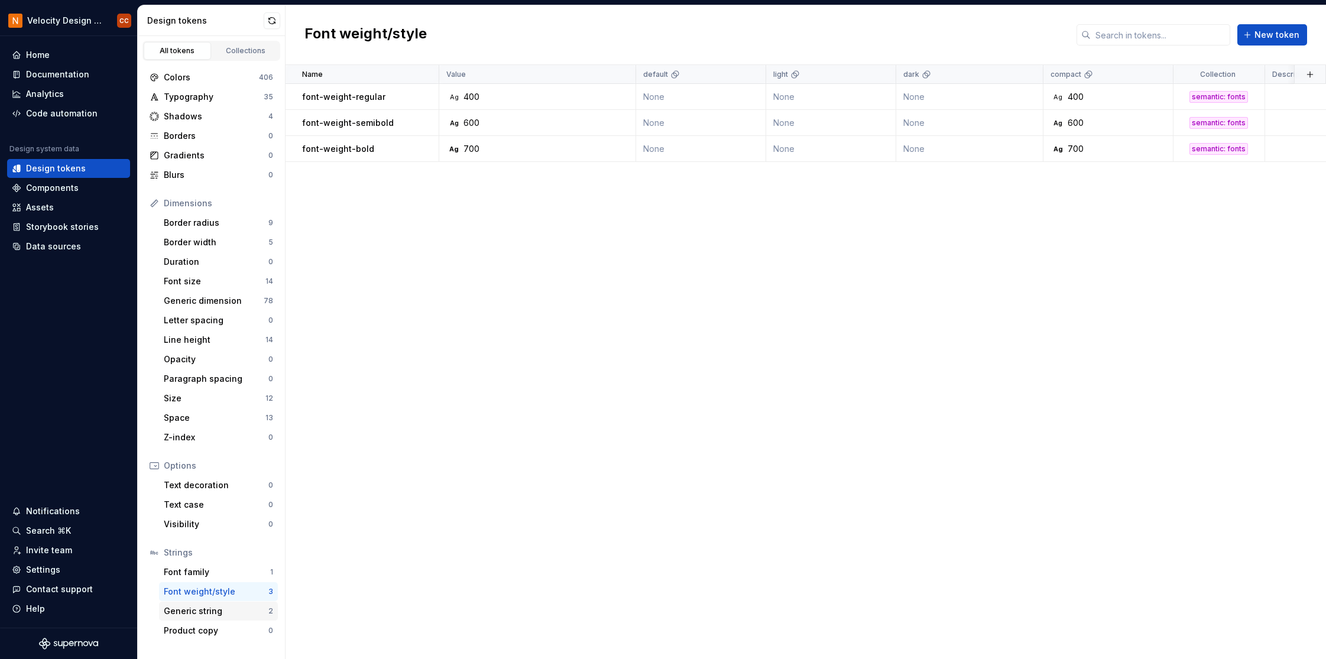
click at [221, 613] on div "Generic string" at bounding box center [216, 612] width 105 height 12
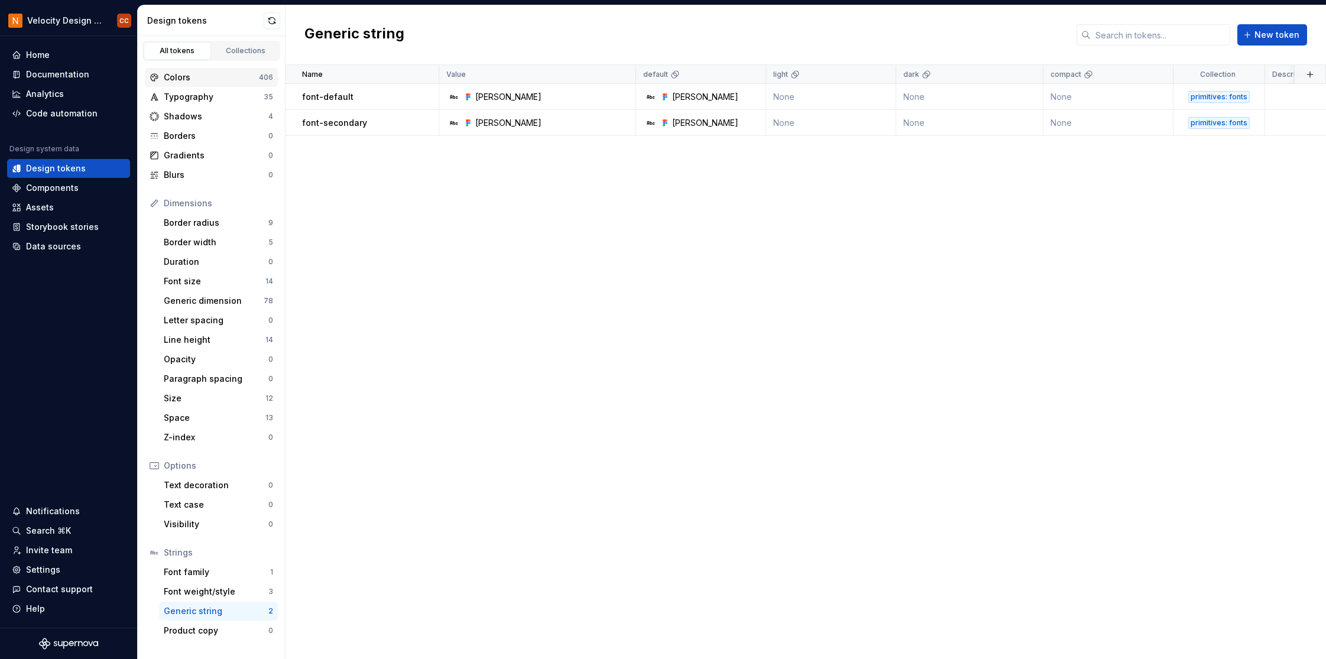
click at [226, 72] on div "Colors" at bounding box center [211, 78] width 95 height 12
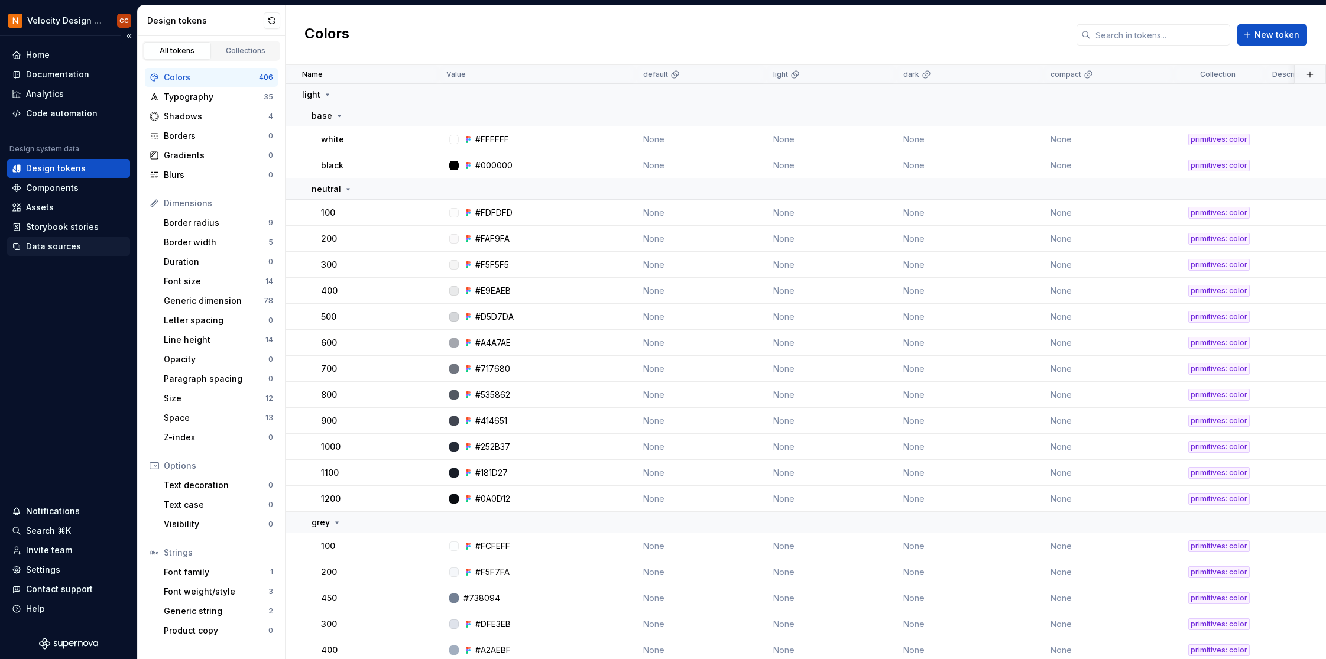
click at [56, 247] on div "Data sources" at bounding box center [53, 247] width 55 height 12
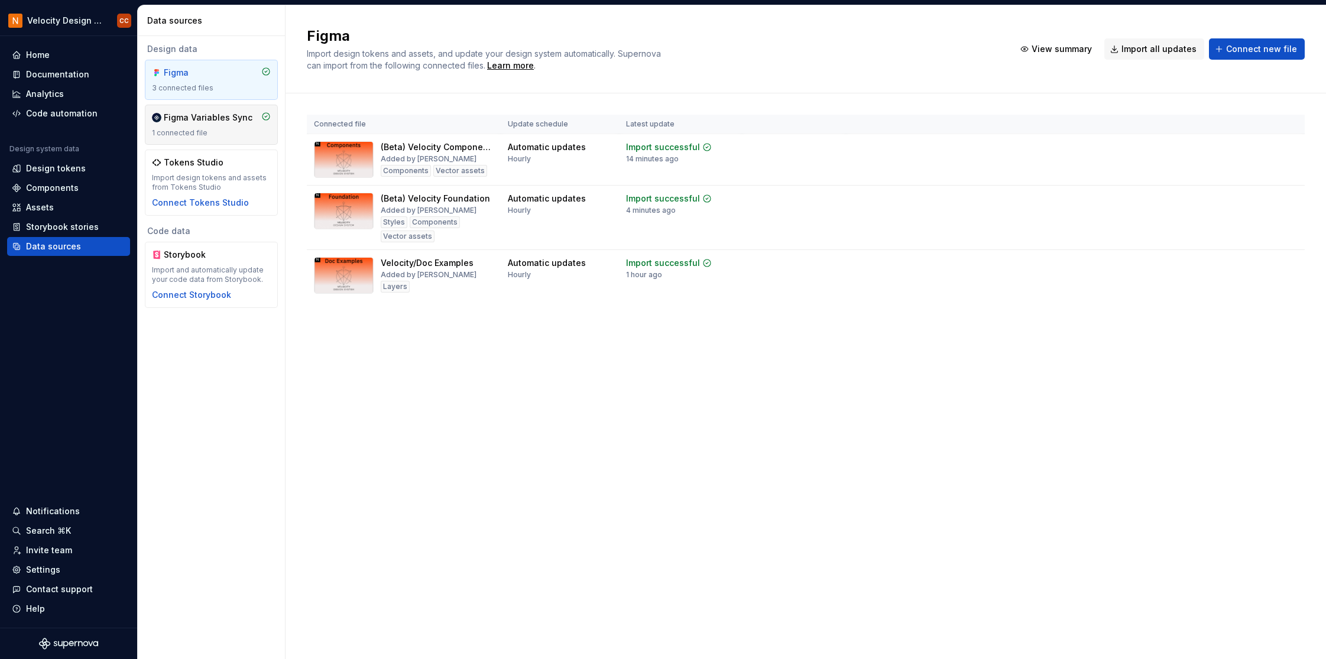
click at [226, 131] on div "1 connected file" at bounding box center [211, 132] width 119 height 9
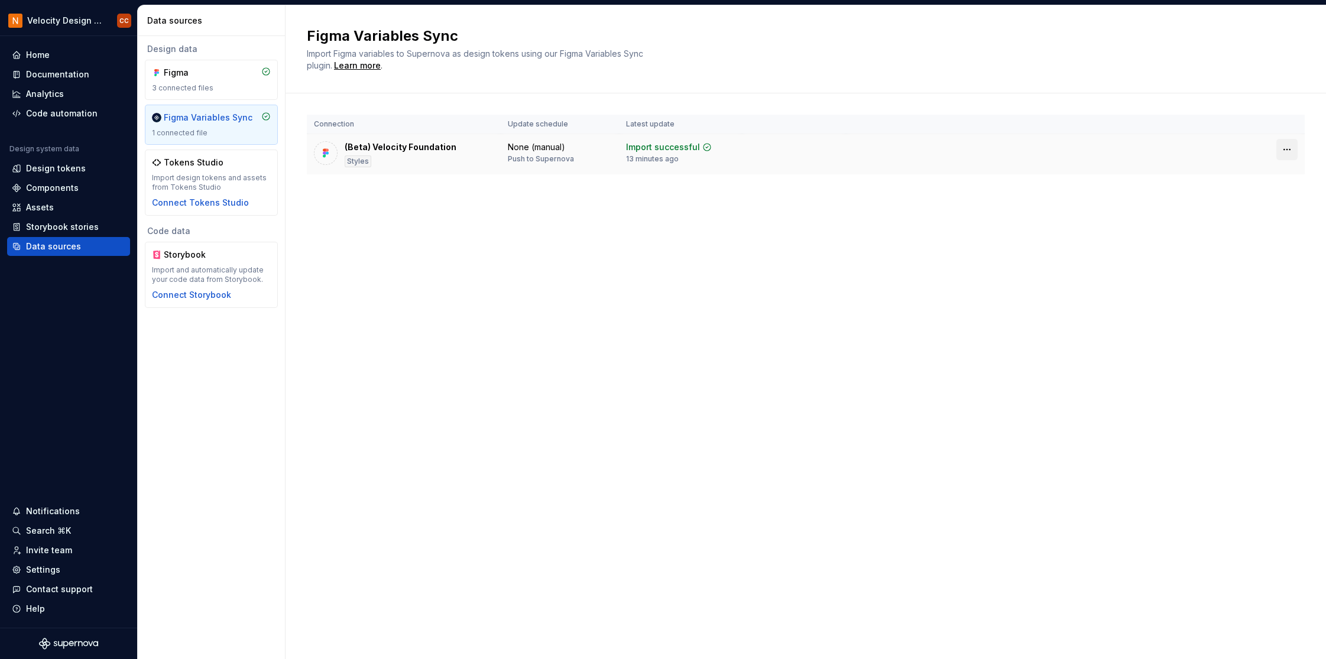
click at [1284, 151] on html "Velocity Design System by NAVEX CC Home Documentation Analytics Code automation…" at bounding box center [663, 329] width 1326 height 659
click at [838, 227] on html "Velocity Design System by NAVEX CC Home Documentation Analytics Code automation…" at bounding box center [663, 329] width 1326 height 659
click at [206, 83] on div "3 connected files" at bounding box center [211, 87] width 119 height 9
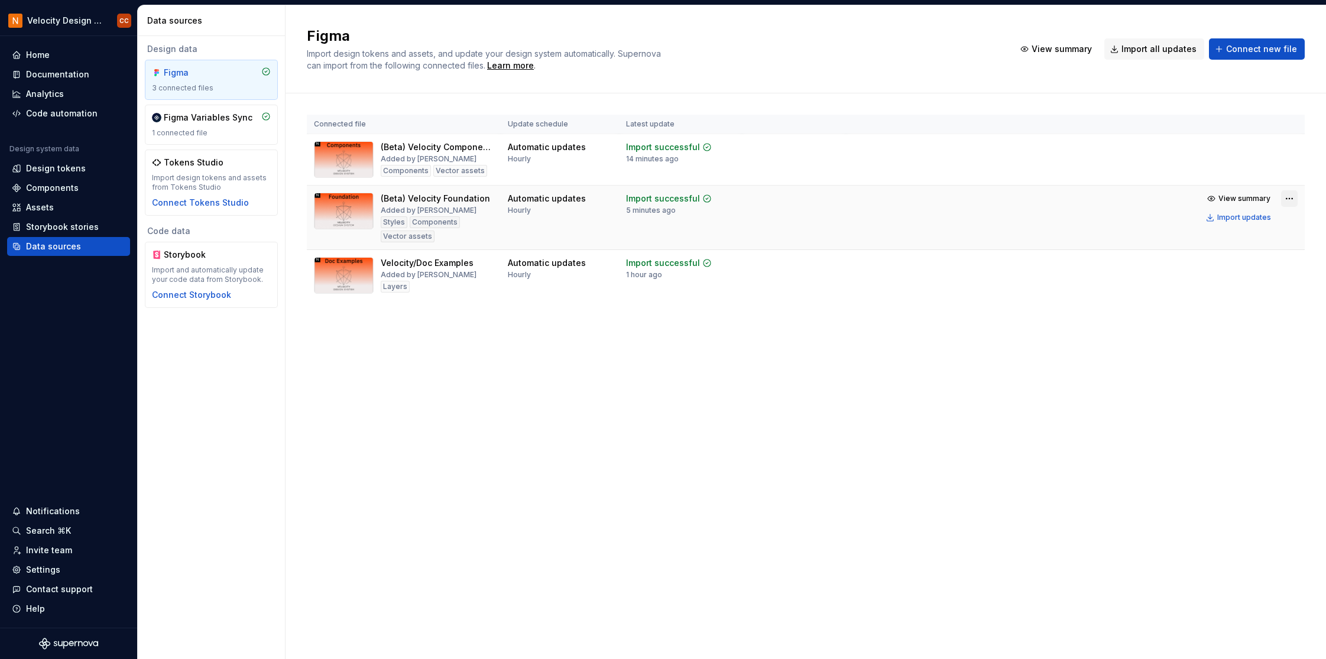
click at [1290, 199] on html "Velocity Design System by NAVEX CC Home Documentation Analytics Code automation…" at bounding box center [663, 329] width 1326 height 659
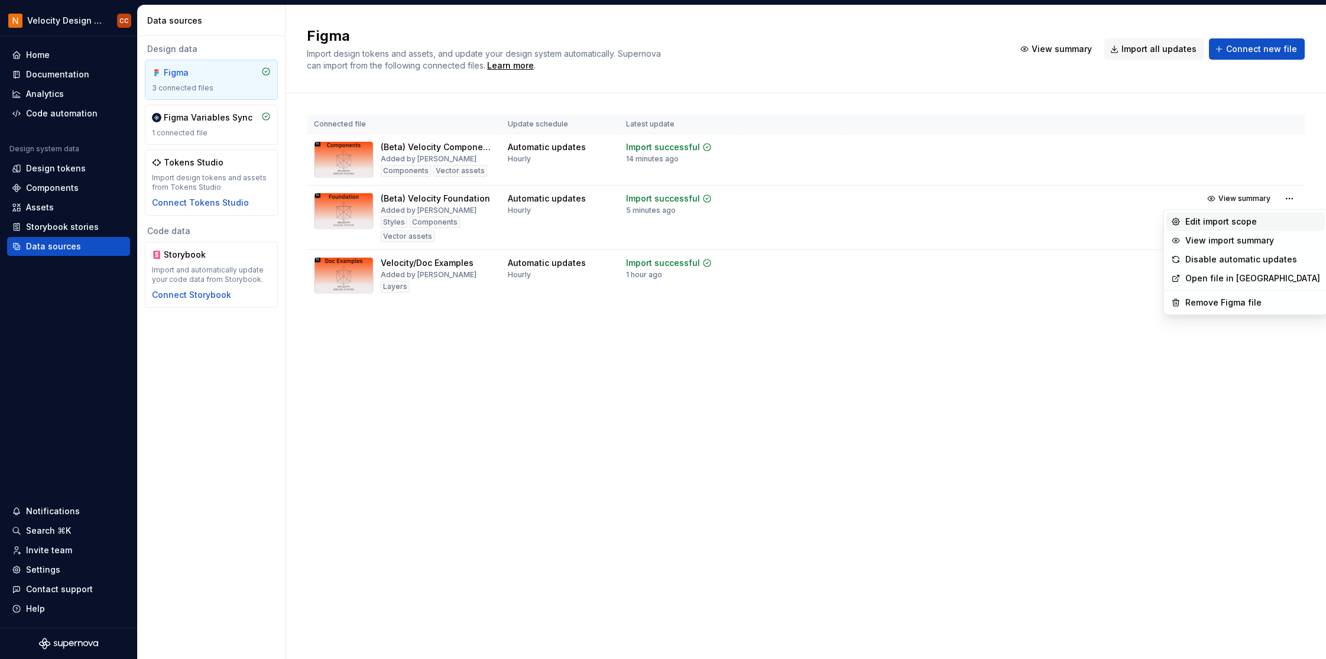
click at [1248, 218] on div "Edit import scope" at bounding box center [1253, 222] width 135 height 12
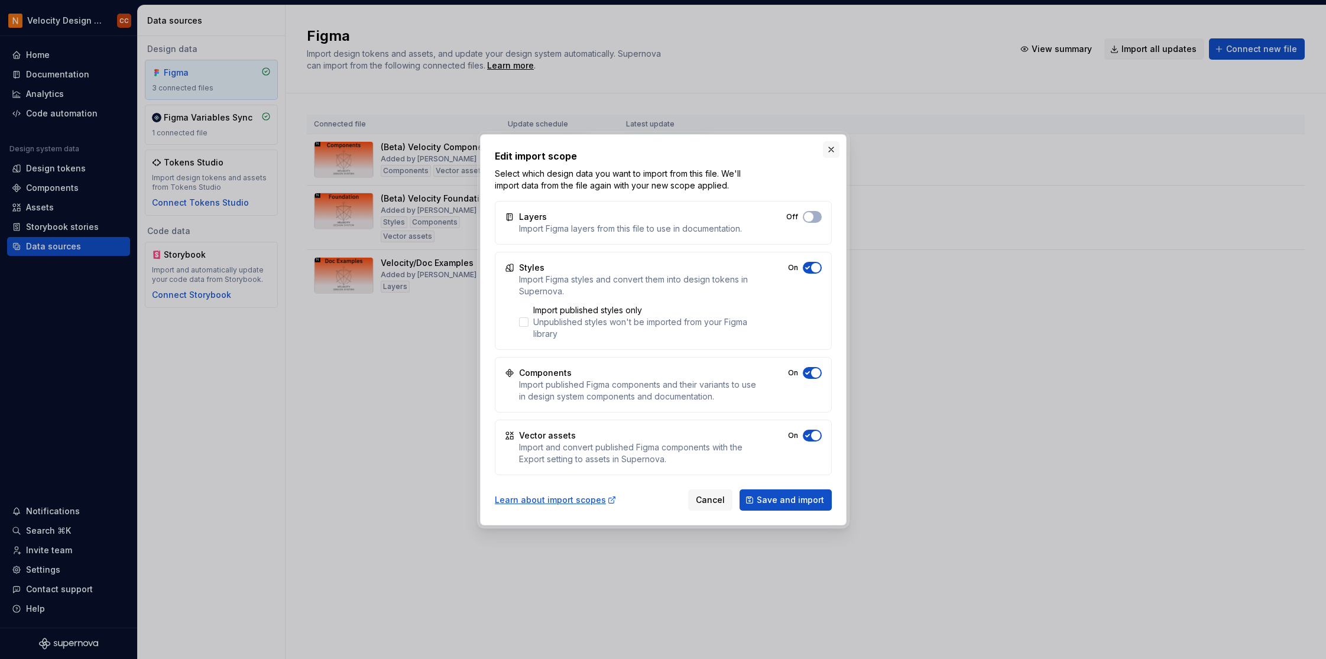
click at [829, 153] on button "button" at bounding box center [831, 149] width 17 height 17
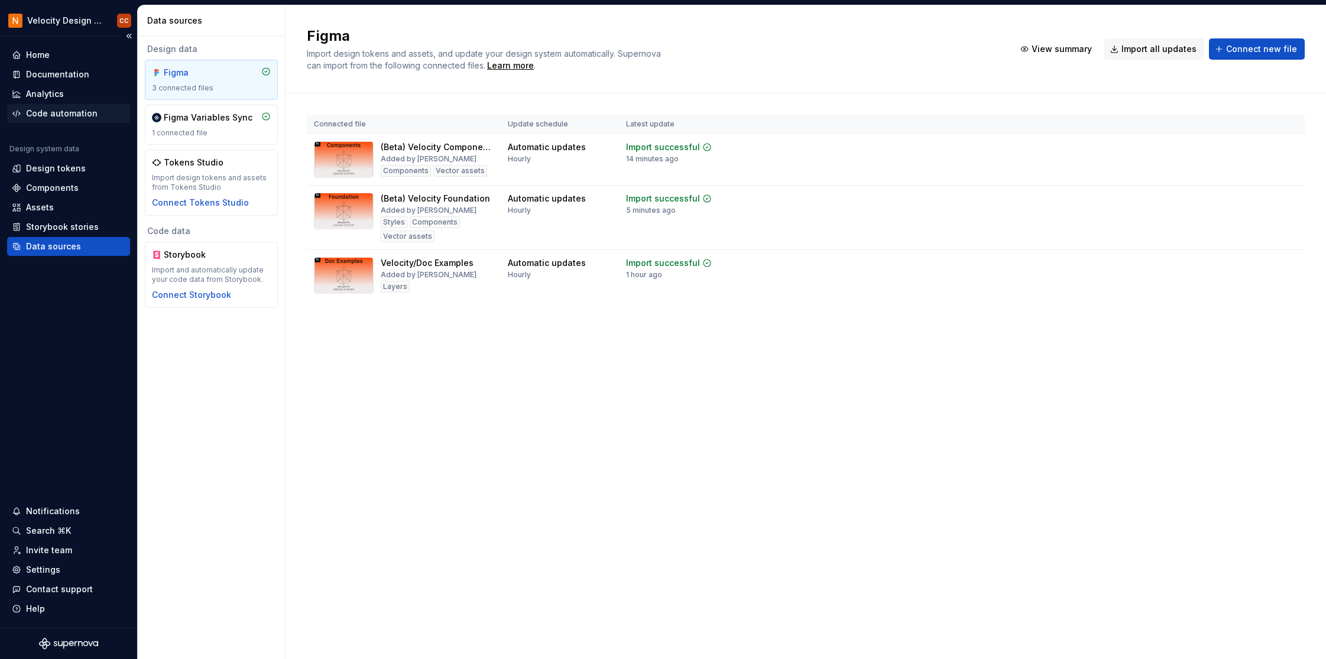
click at [71, 114] on div "Code automation" at bounding box center [62, 114] width 72 height 12
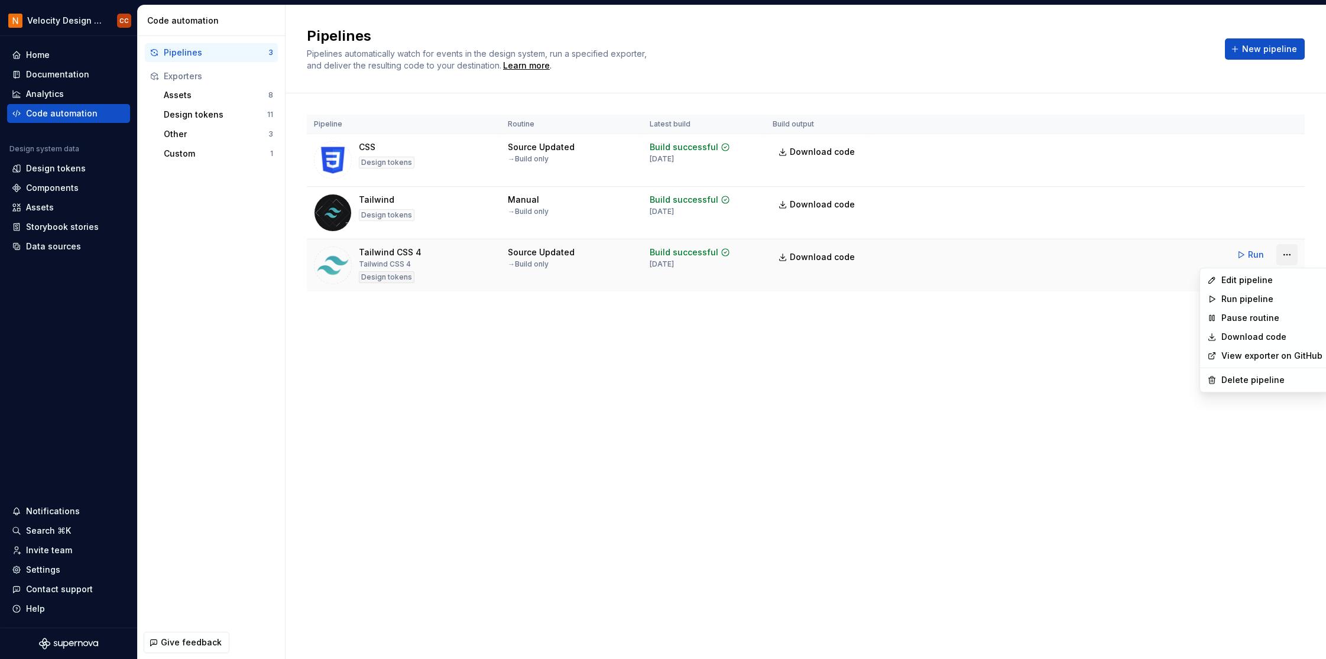
click at [1289, 259] on html "Velocity Design System by NAVEX CC Home Documentation Analytics Code automation…" at bounding box center [663, 329] width 1326 height 659
click at [1279, 279] on div "Edit pipeline" at bounding box center [1272, 280] width 101 height 12
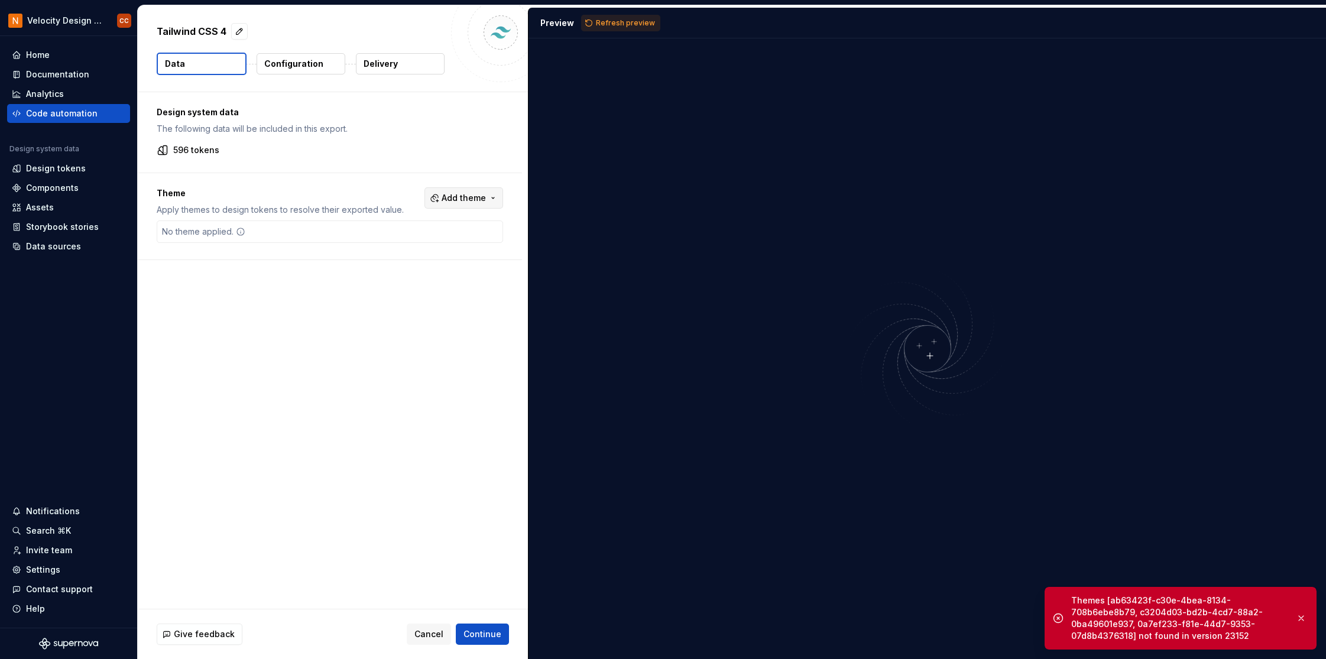
click at [484, 198] on span "Add theme" at bounding box center [464, 198] width 44 height 12
click at [371, 244] on div "Suggestions" at bounding box center [373, 245] width 9 height 9
click at [373, 263] on div "Suggestions" at bounding box center [373, 264] width 9 height 9
click at [374, 283] on div "Suggestions" at bounding box center [373, 283] width 9 height 9
click at [374, 305] on div "Suggestions" at bounding box center [373, 301] width 9 height 9
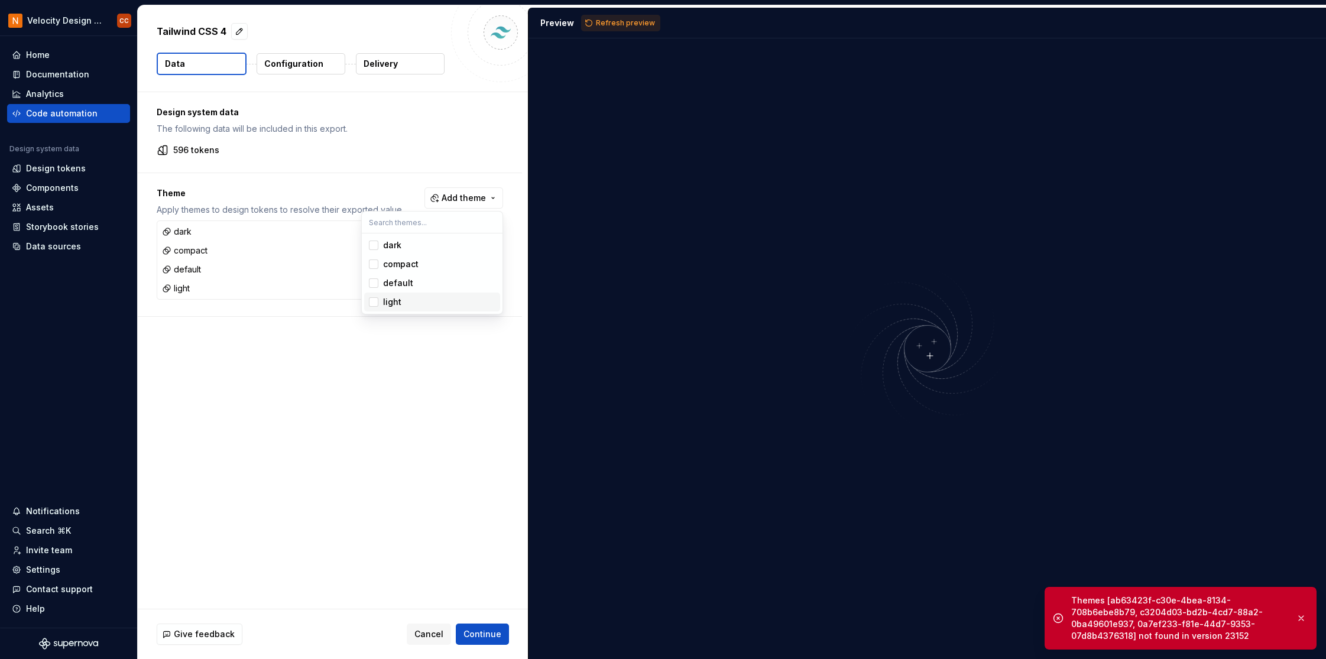
click at [292, 330] on html "Velocity Design System by NAVEX CC Home Documentation Analytics Code automation…" at bounding box center [663, 329] width 1326 height 659
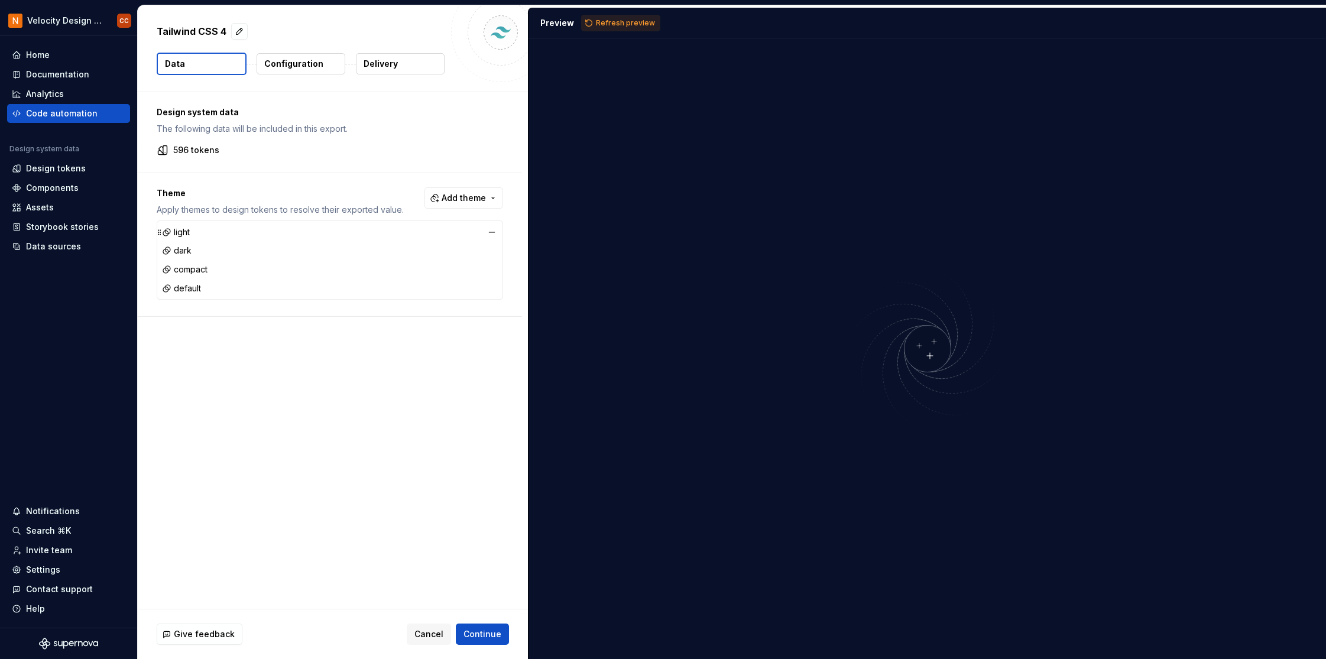
drag, startPoint x: 160, startPoint y: 290, endPoint x: 167, endPoint y: 234, distance: 56.6
click at [167, 234] on div "light" at bounding box center [330, 232] width 341 height 17
drag, startPoint x: 160, startPoint y: 288, endPoint x: 162, endPoint y: 232, distance: 56.2
click at [162, 232] on icon at bounding box center [159, 232] width 9 height 9
click at [479, 634] on span "Continue" at bounding box center [483, 635] width 38 height 12
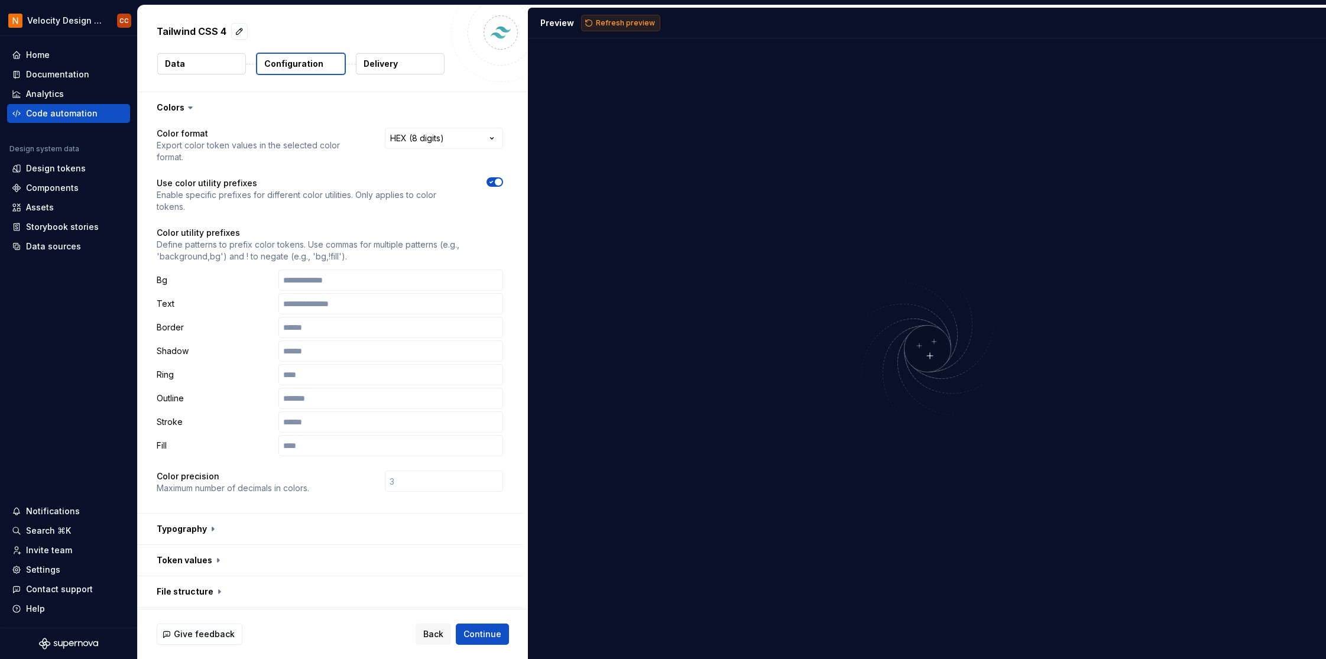
click at [606, 21] on span "Refresh preview" at bounding box center [625, 22] width 59 height 9
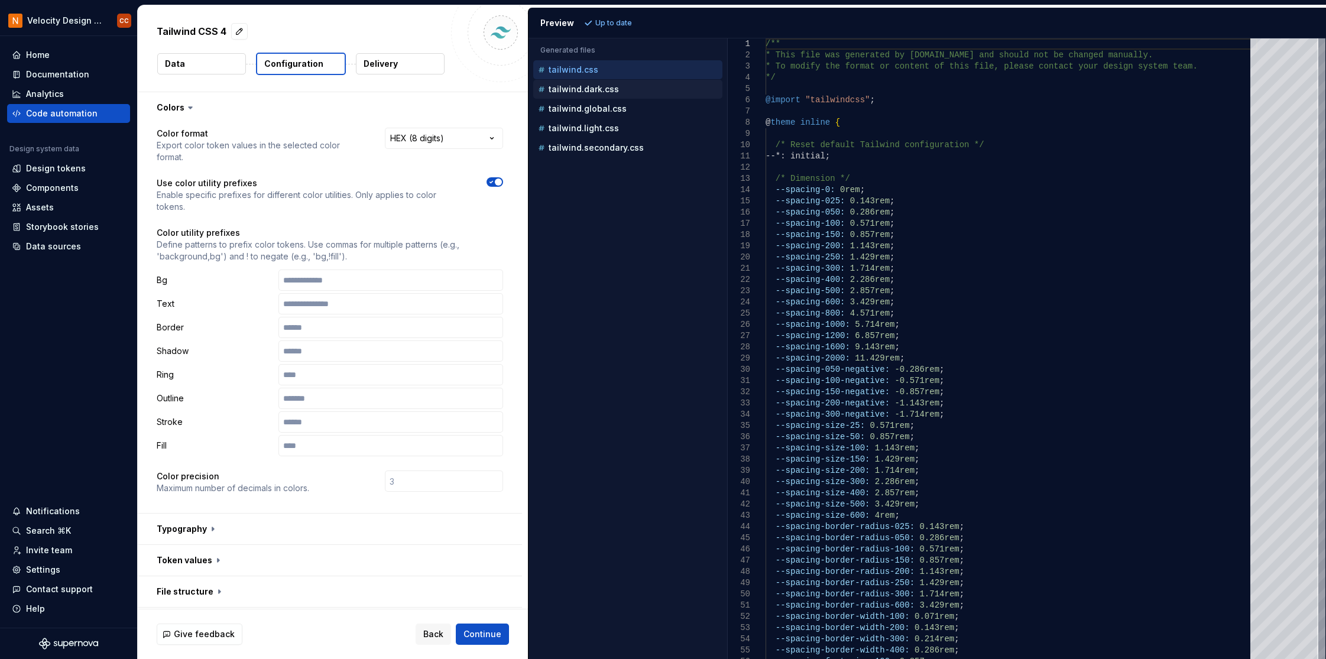
click at [588, 87] on p "tailwind.dark.css" at bounding box center [584, 89] width 70 height 9
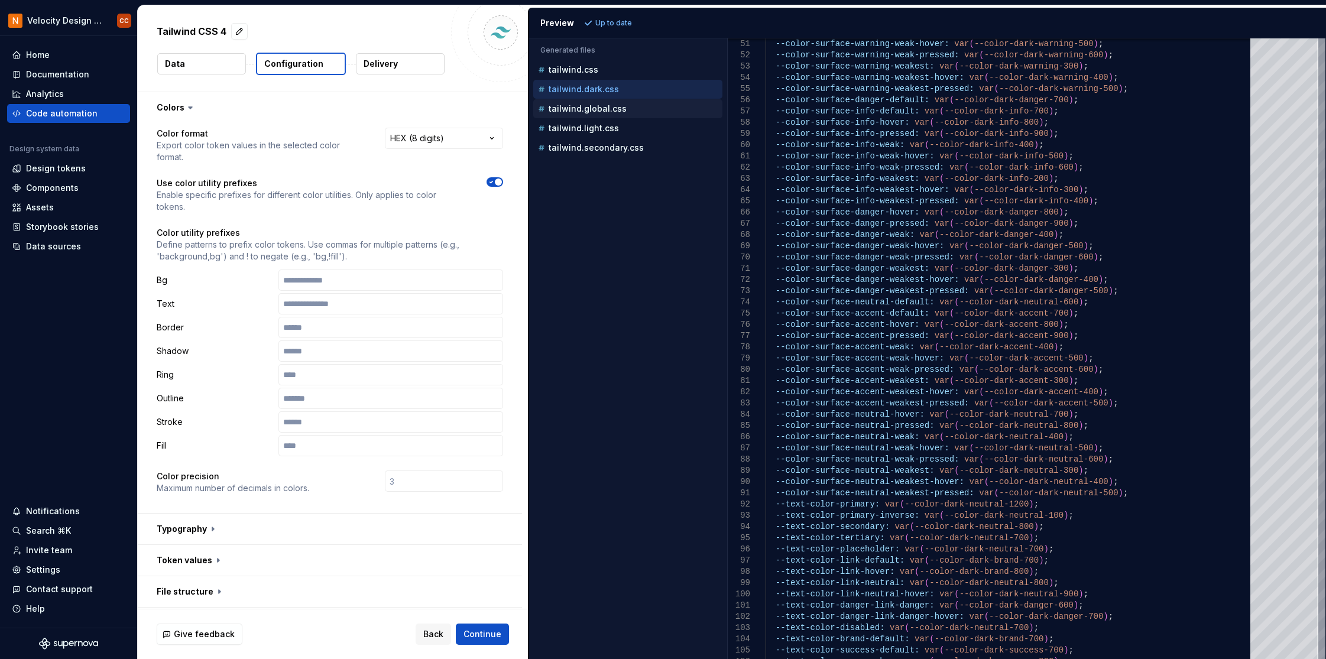
click at [605, 113] on p "tailwind.global.css" at bounding box center [588, 108] width 78 height 9
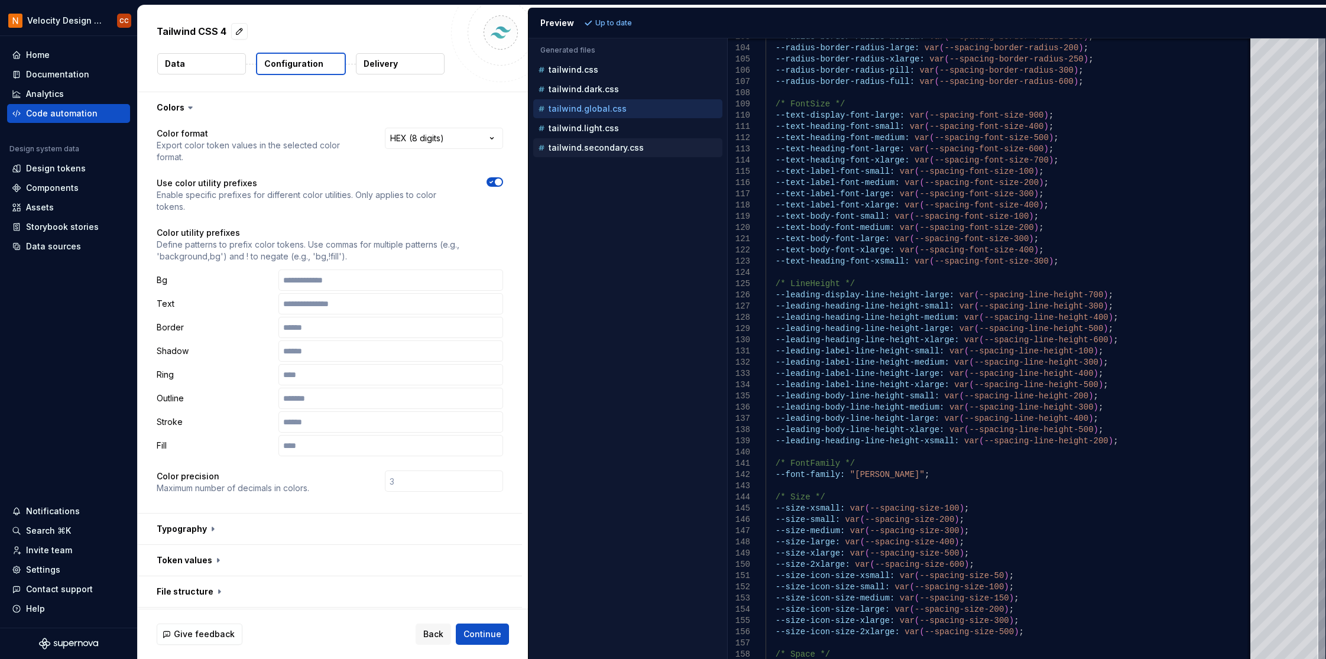
click at [597, 147] on p "tailwind.secondary.css" at bounding box center [596, 147] width 95 height 9
type textarea "**********"
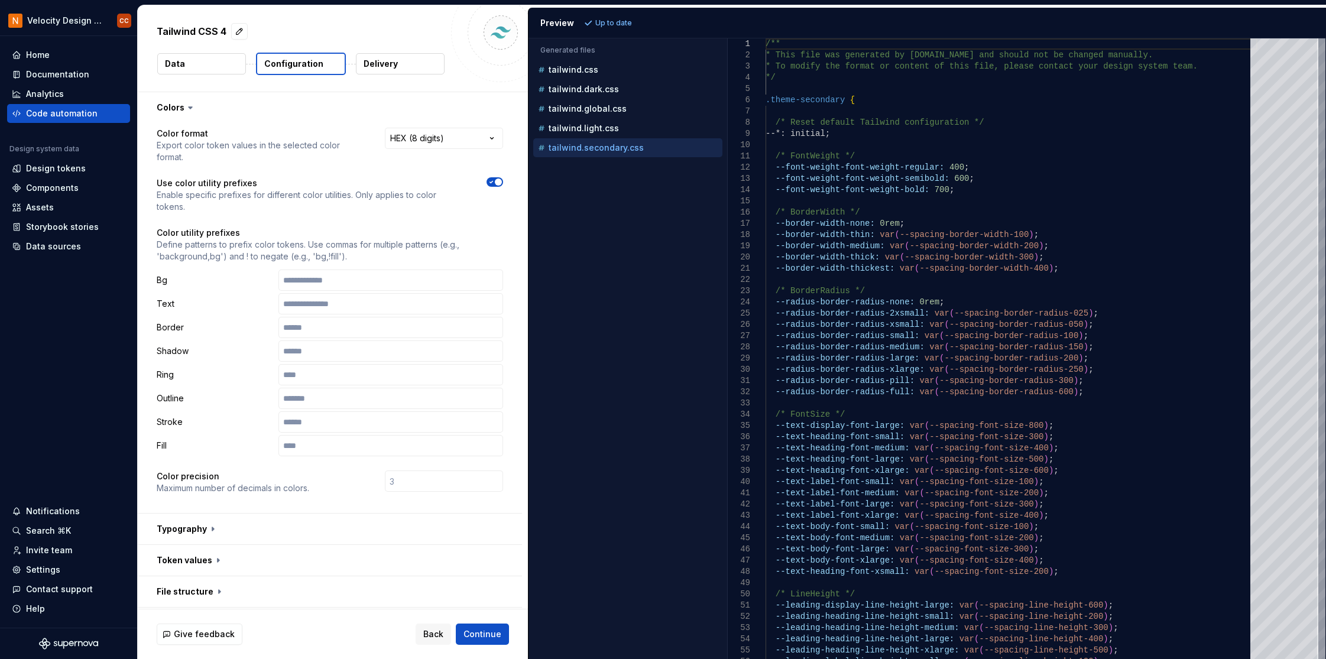
click at [191, 67] on button "Data" at bounding box center [201, 63] width 89 height 21
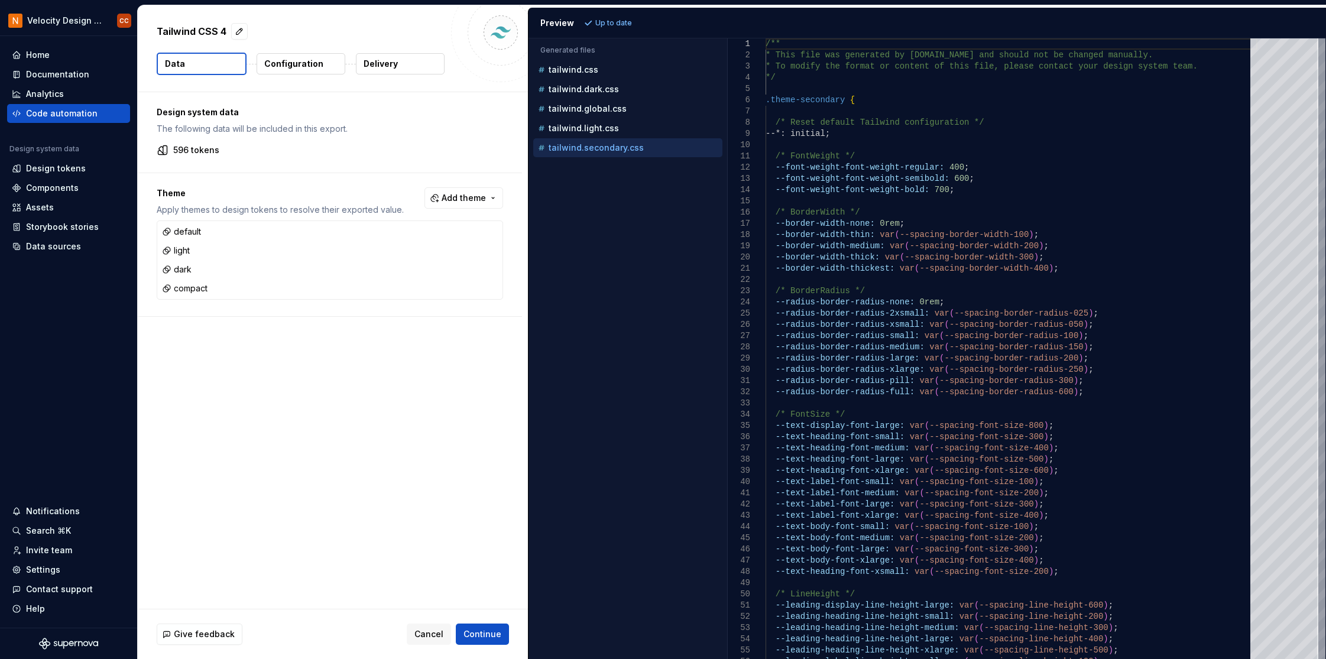
click at [301, 63] on p "Configuration" at bounding box center [293, 64] width 59 height 12
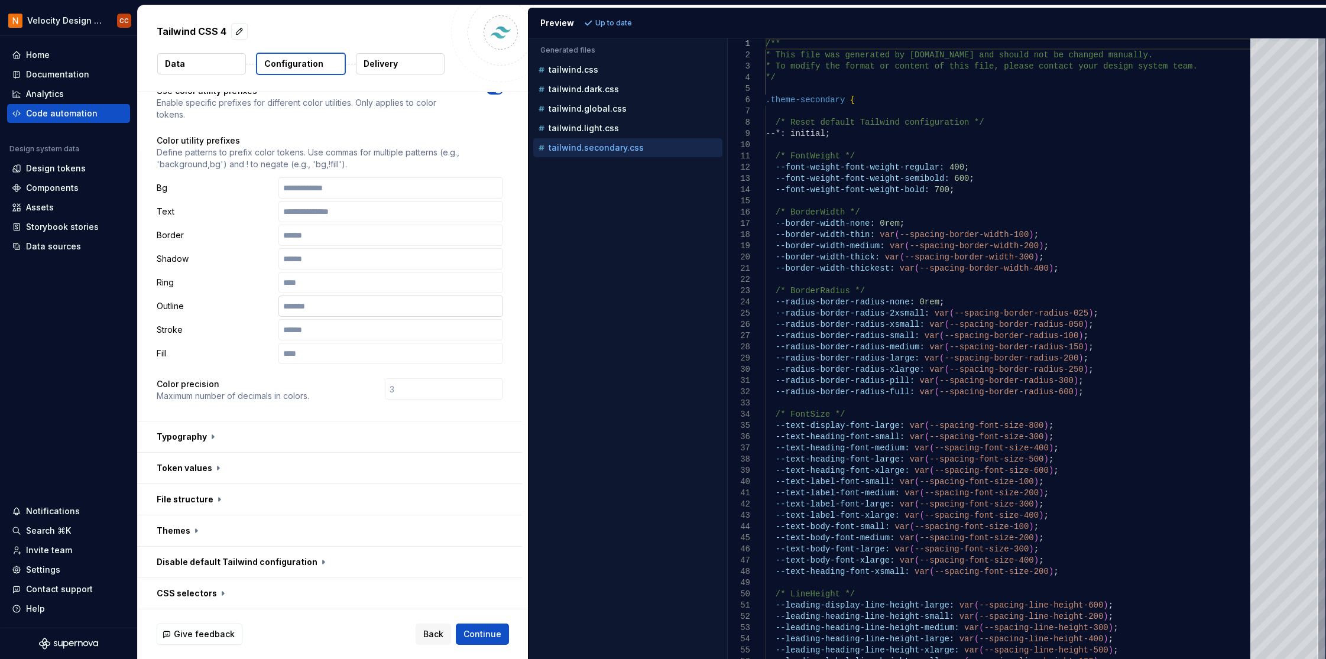
scroll to position [187, 0]
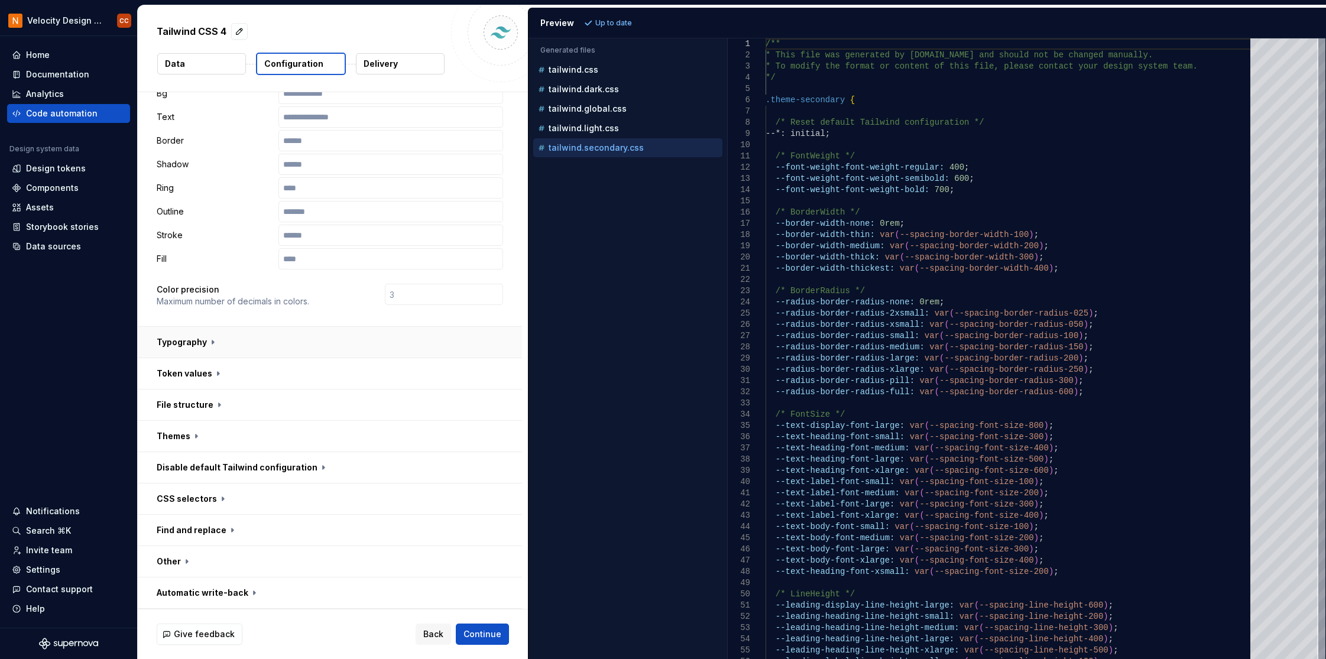
click at [208, 340] on button "button" at bounding box center [330, 342] width 384 height 31
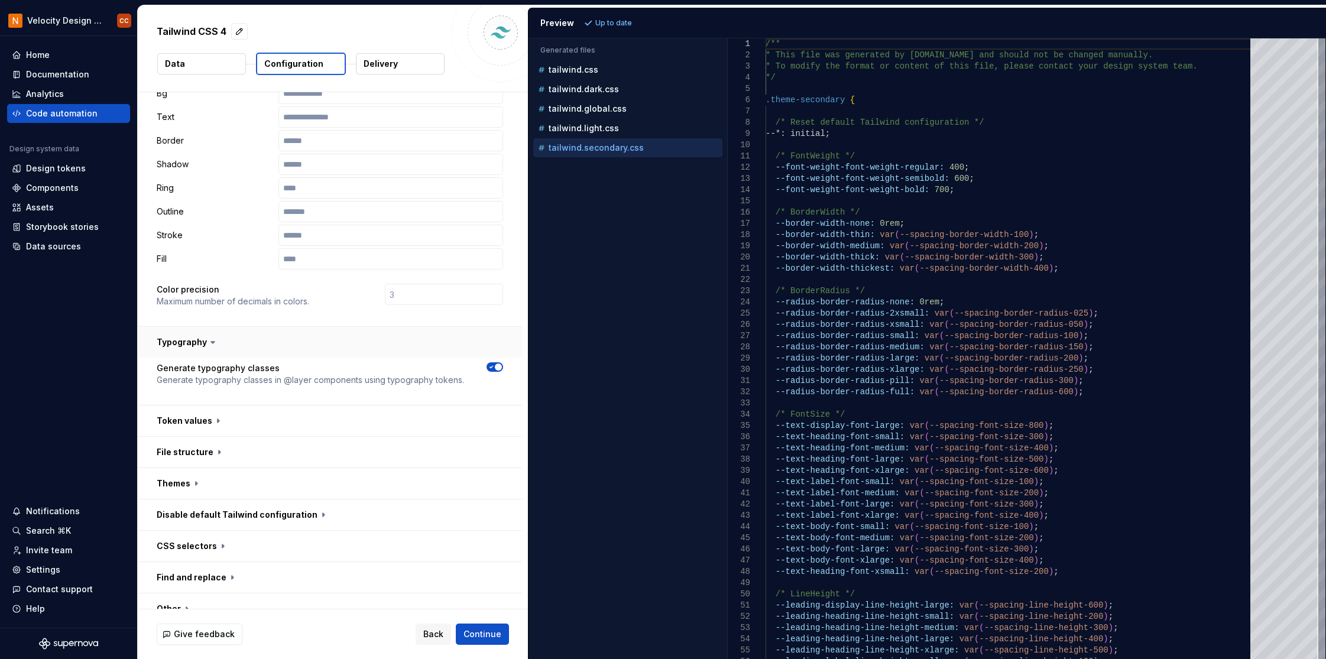
click at [208, 340] on icon at bounding box center [213, 342] width 12 height 12
click at [211, 340] on icon at bounding box center [213, 342] width 12 height 12
click at [216, 420] on button "button" at bounding box center [330, 421] width 384 height 31
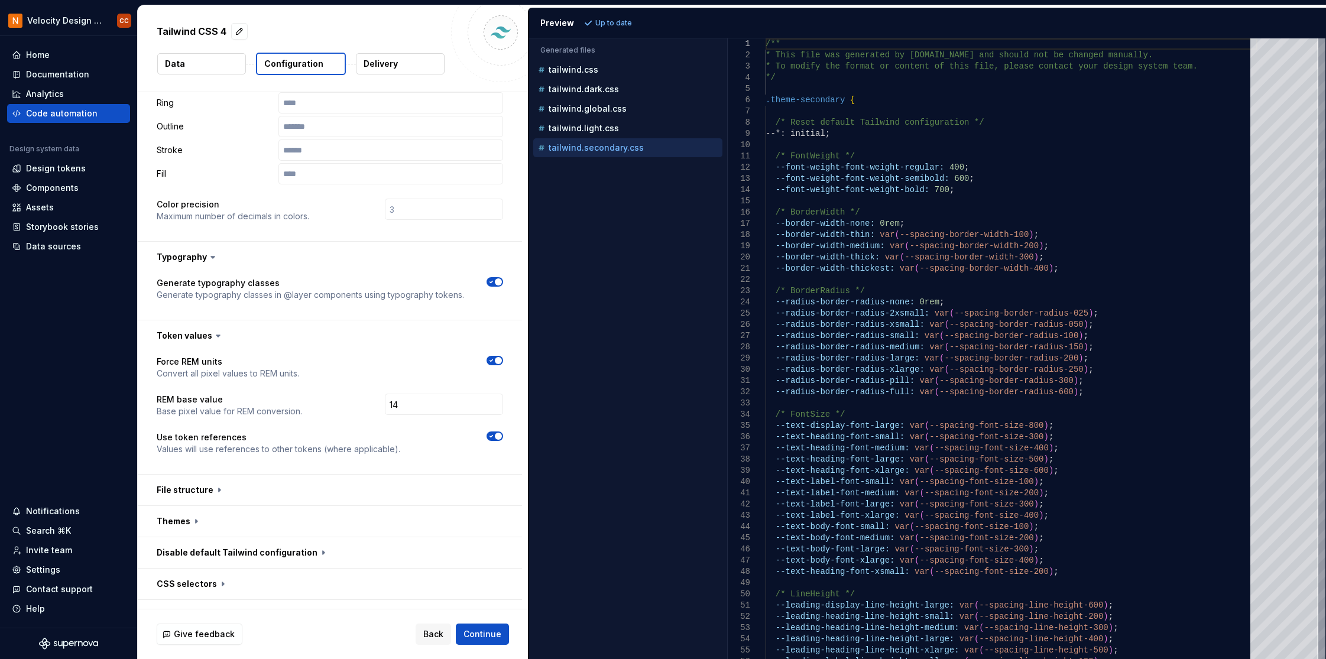
scroll to position [345, 0]
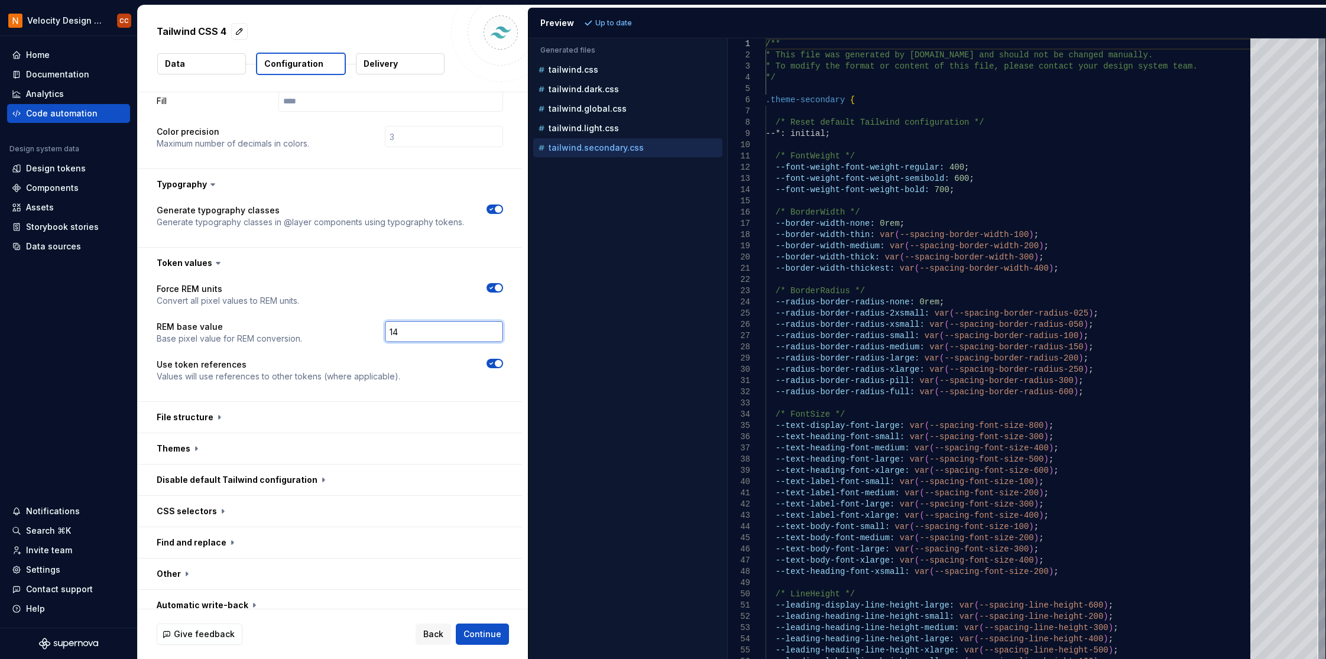
drag, startPoint x: 404, startPoint y: 336, endPoint x: 386, endPoint y: 332, distance: 18.8
click at [386, 332] on input "14" at bounding box center [444, 331] width 118 height 21
type input "16"
click at [375, 308] on div "Force REM units Convert all pixel values to REM units. REM base value Base pixe…" at bounding box center [330, 340] width 347 height 114
click at [617, 23] on span "Refresh preview" at bounding box center [625, 22] width 59 height 9
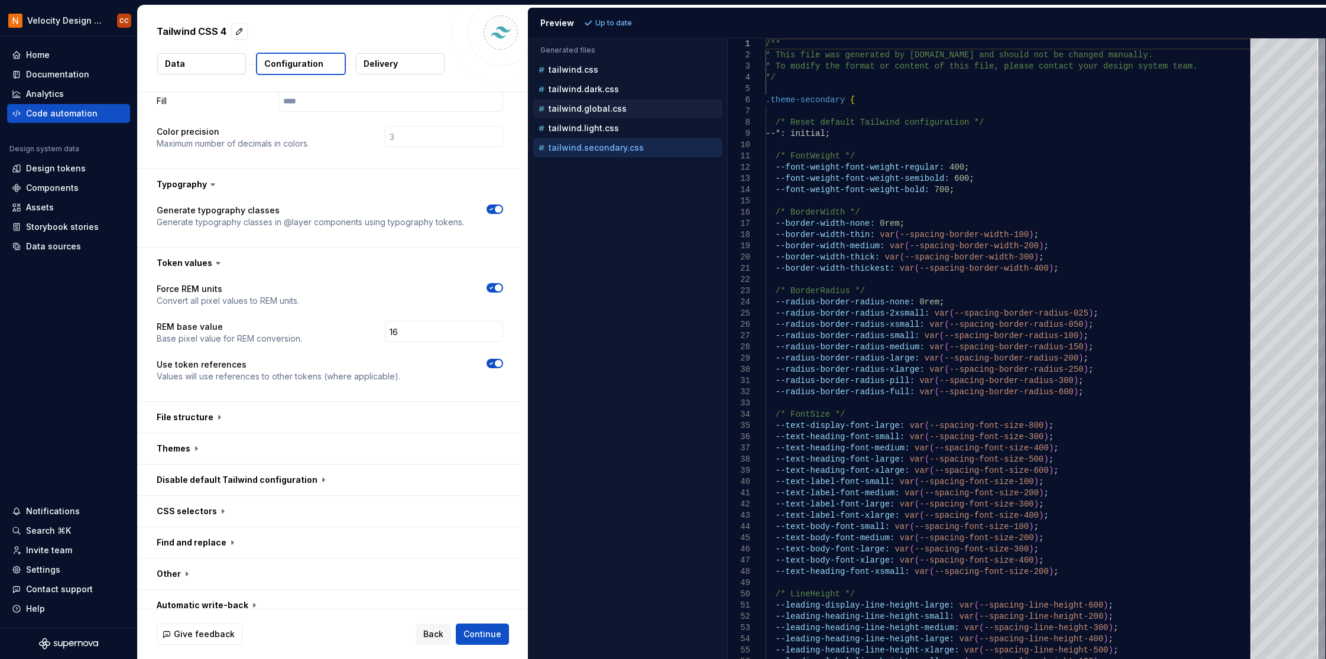
click at [592, 109] on p "tailwind.global.css" at bounding box center [588, 108] width 78 height 9
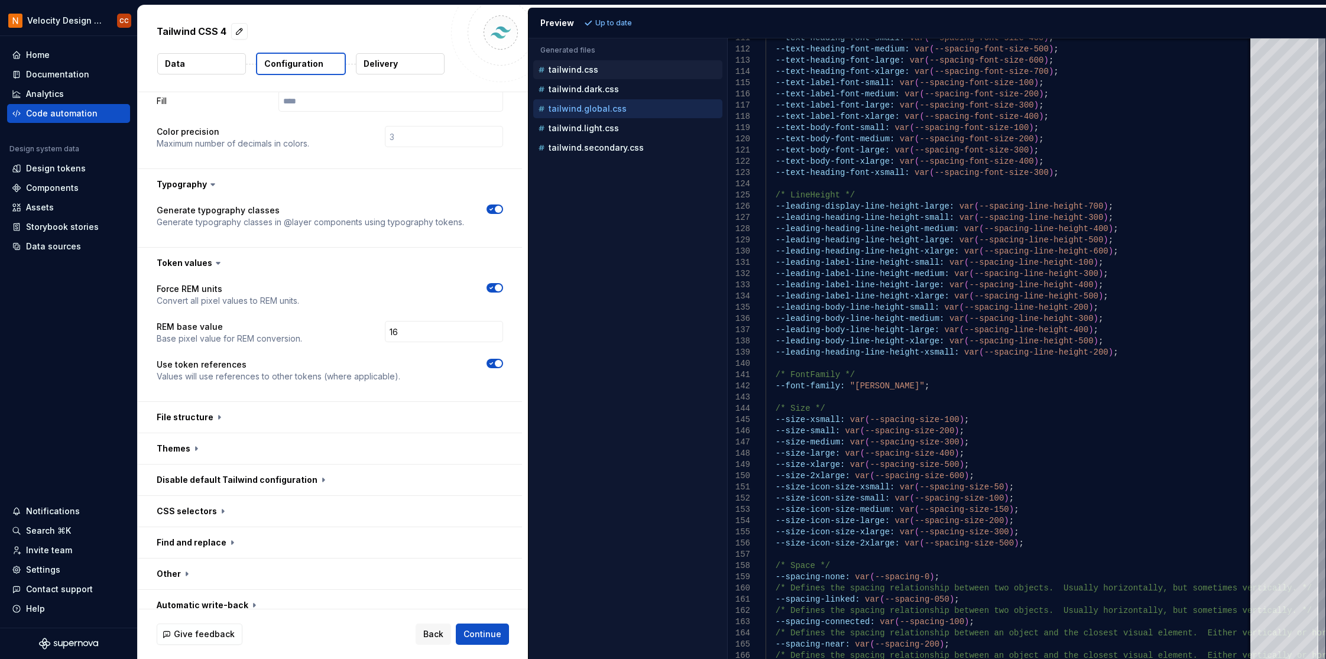
click at [578, 67] on p "tailwind.css" at bounding box center [574, 69] width 50 height 9
type textarea "**********"
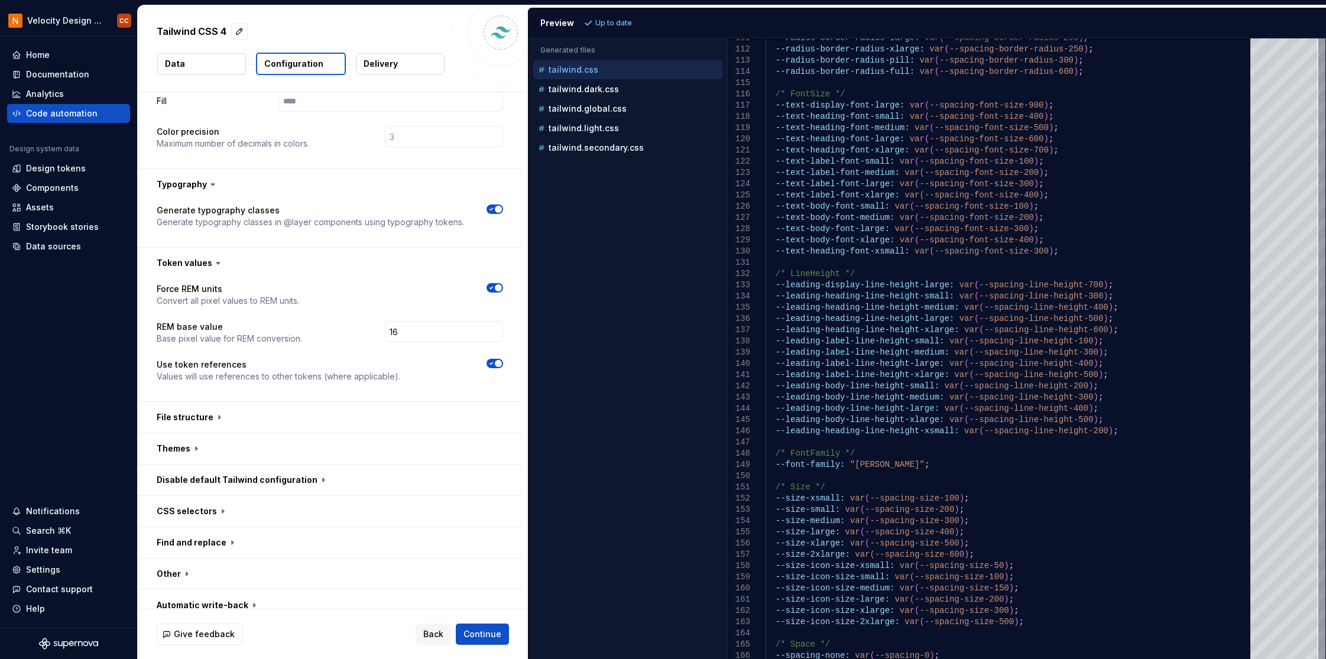
scroll to position [357, 0]
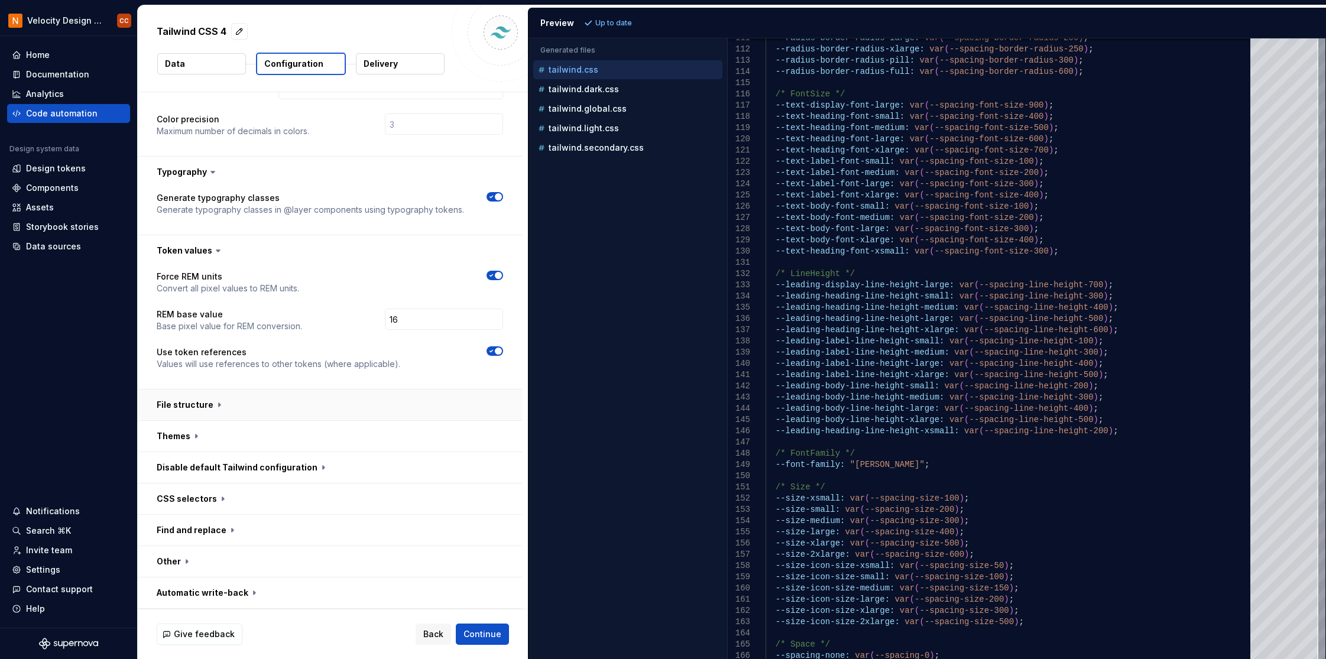
click at [207, 402] on button "button" at bounding box center [330, 405] width 384 height 31
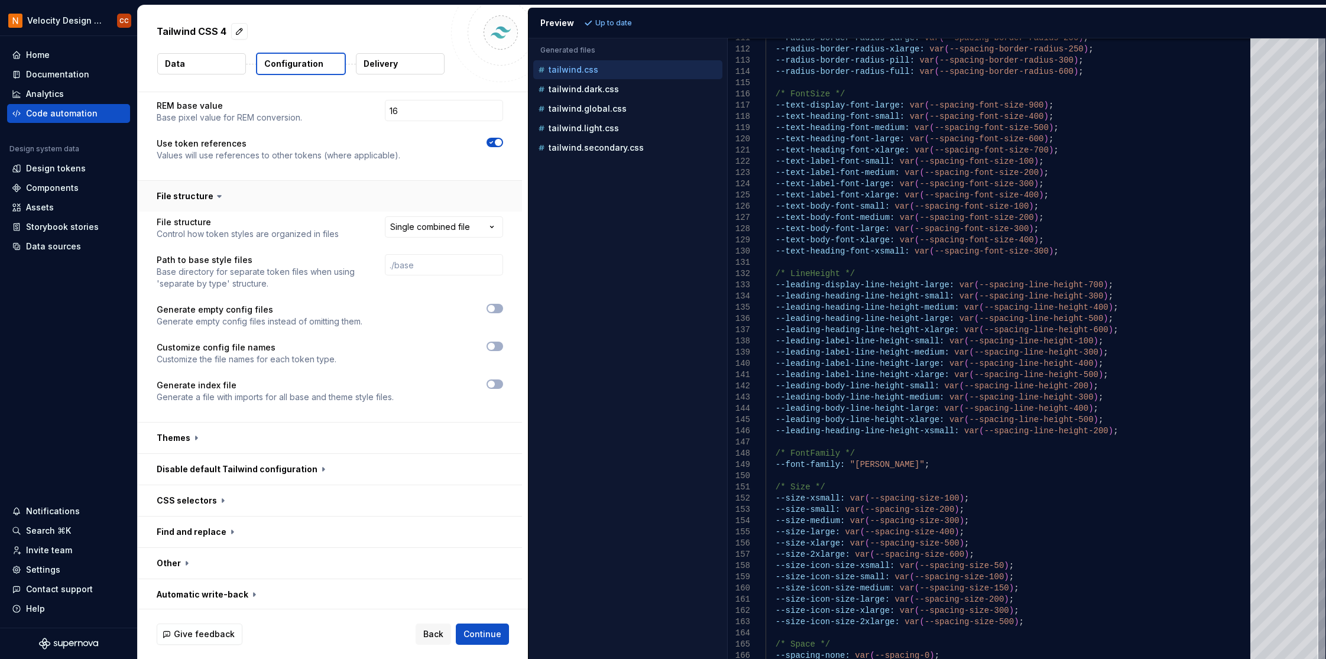
scroll to position [568, 0]
click at [189, 435] on button "button" at bounding box center [330, 436] width 384 height 31
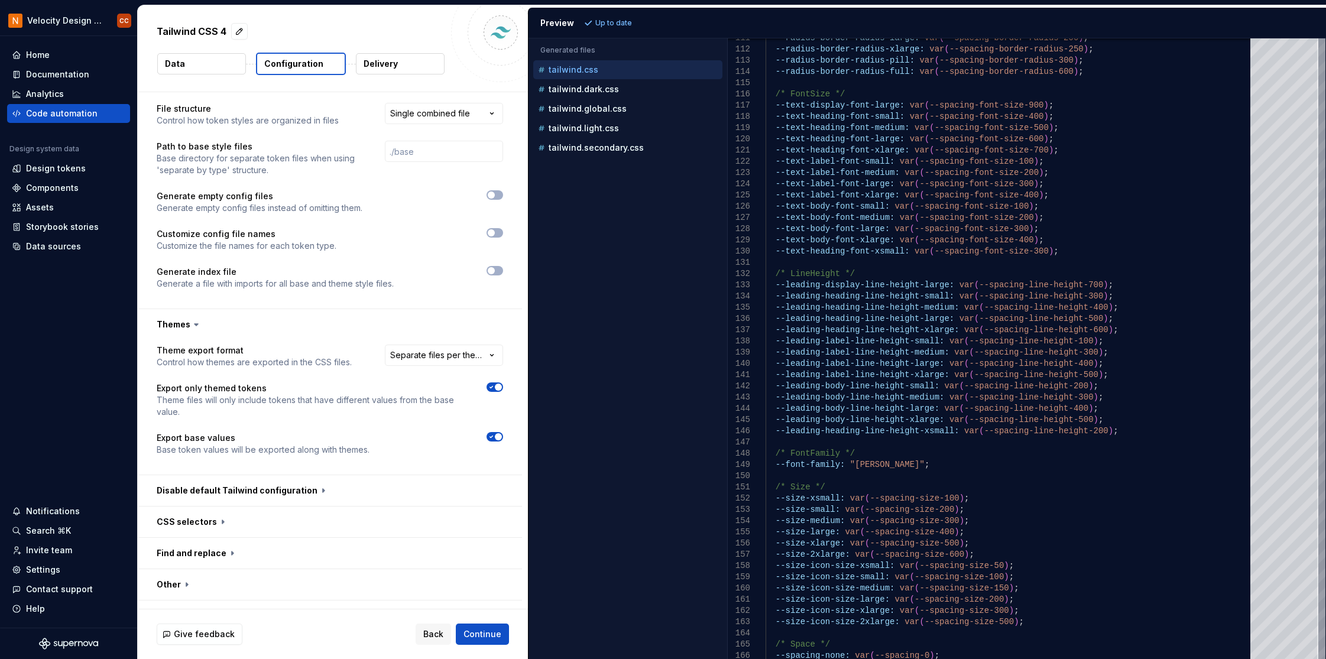
scroll to position [703, 0]
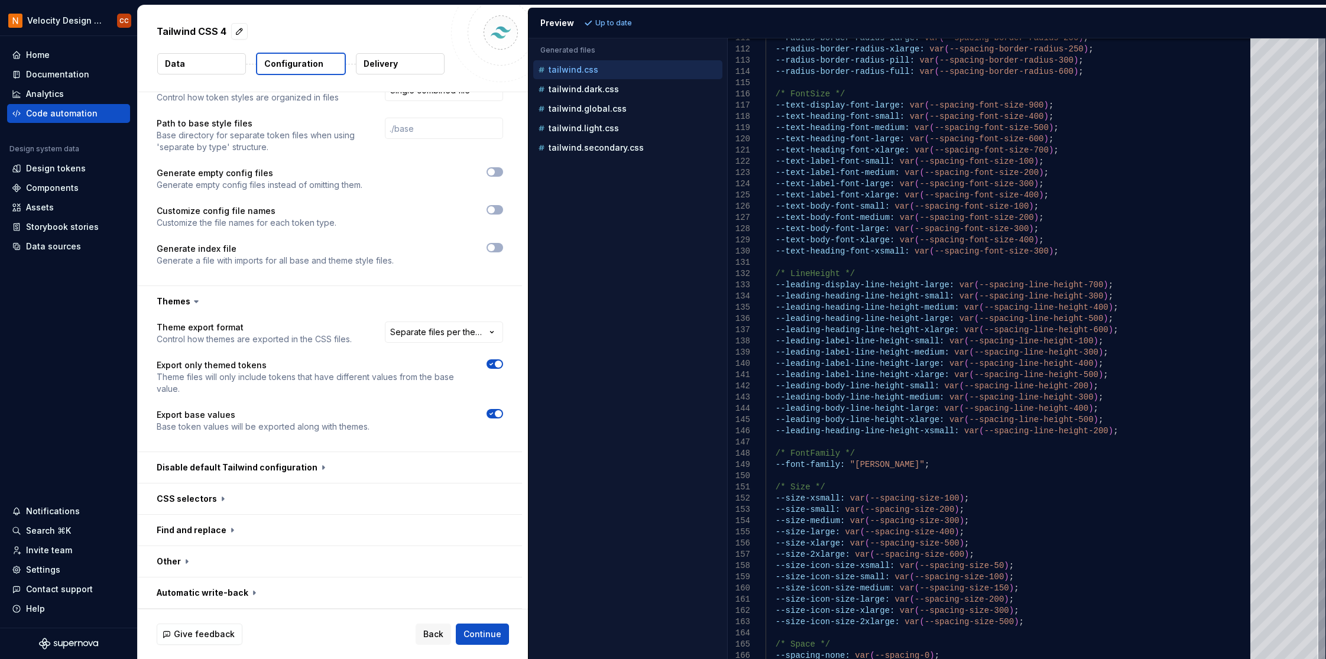
click at [496, 413] on span "button" at bounding box center [498, 413] width 7 height 7
click at [626, 23] on span "Refresh preview" at bounding box center [625, 22] width 59 height 9
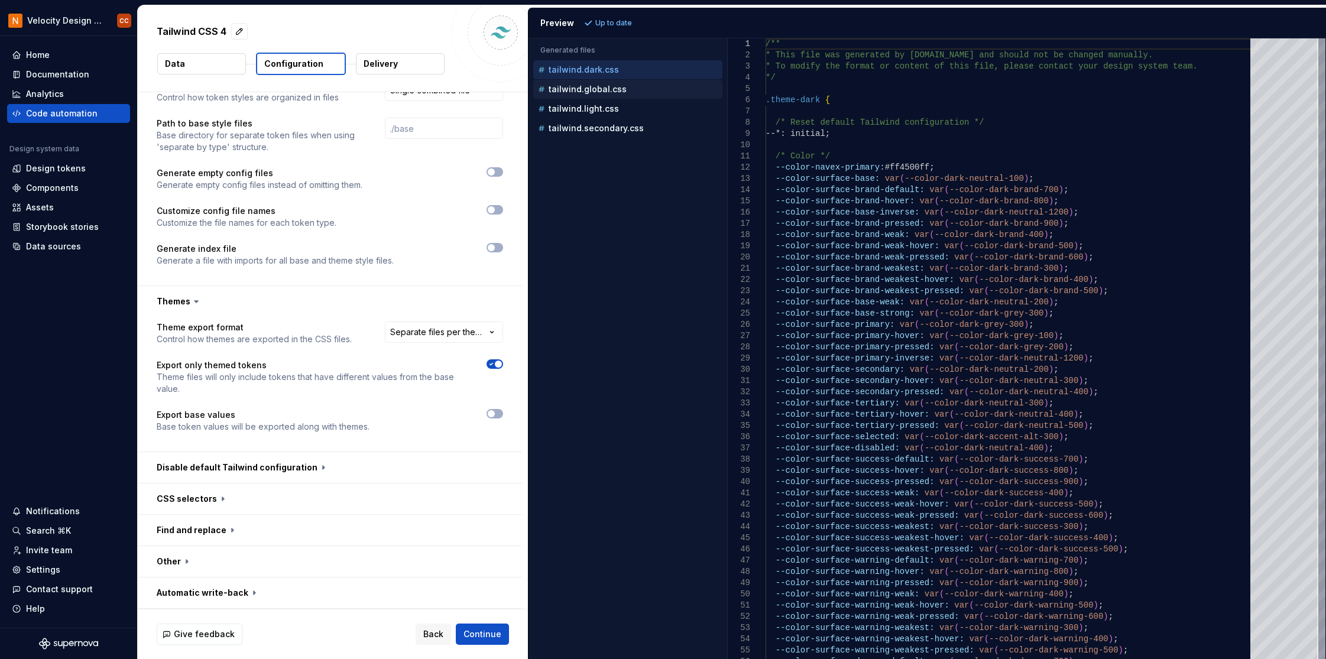
click at [652, 87] on div "tailwind.global.css" at bounding box center [629, 89] width 187 height 12
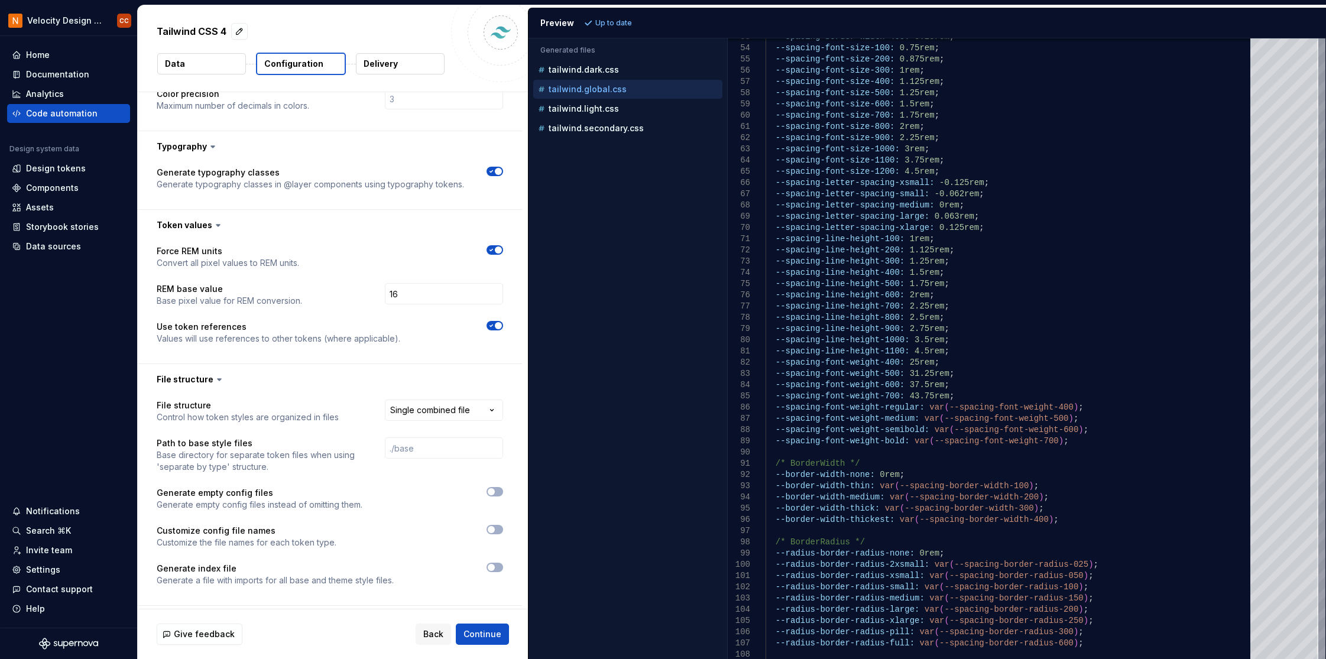
scroll to position [387, 0]
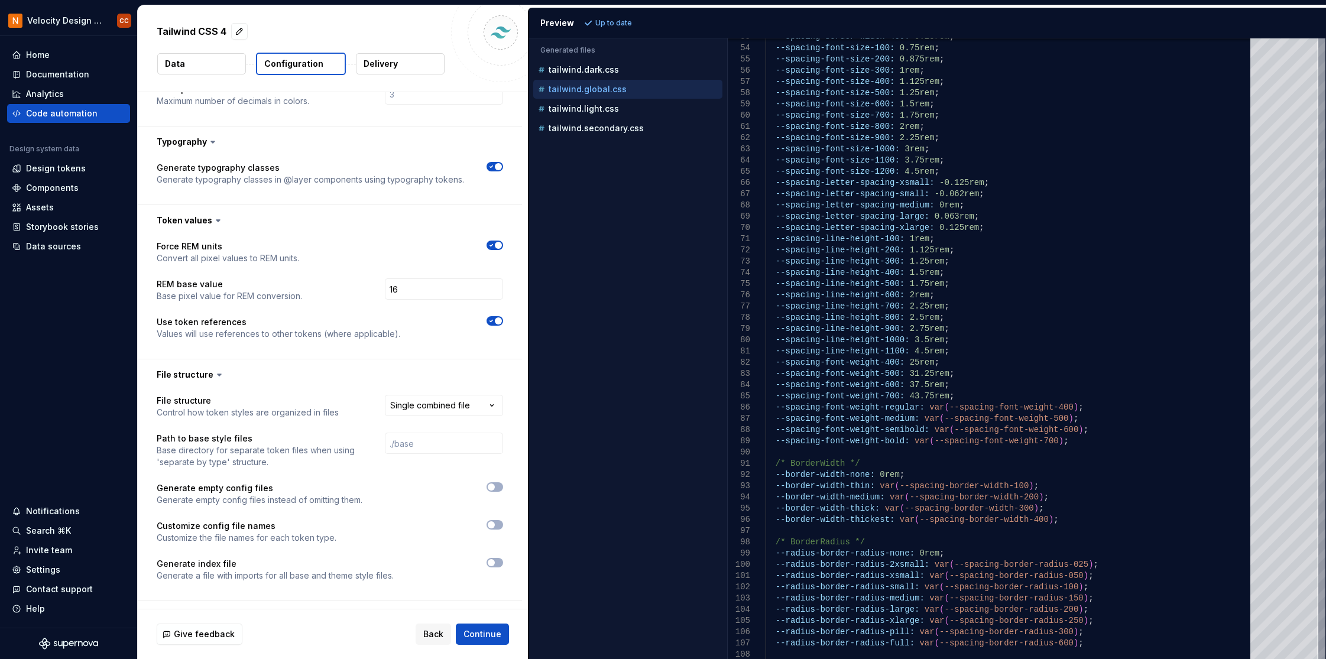
click at [497, 246] on span "button" at bounding box center [498, 245] width 7 height 7
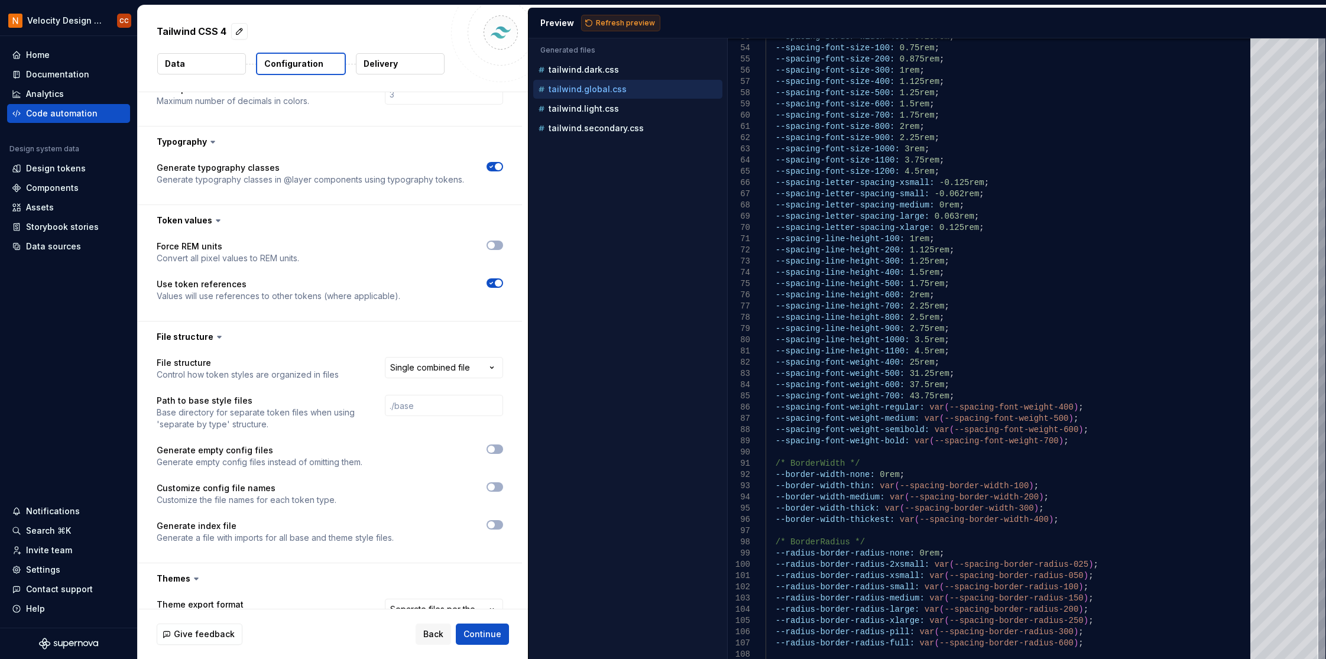
click at [603, 20] on span "Refresh preview" at bounding box center [625, 22] width 59 height 9
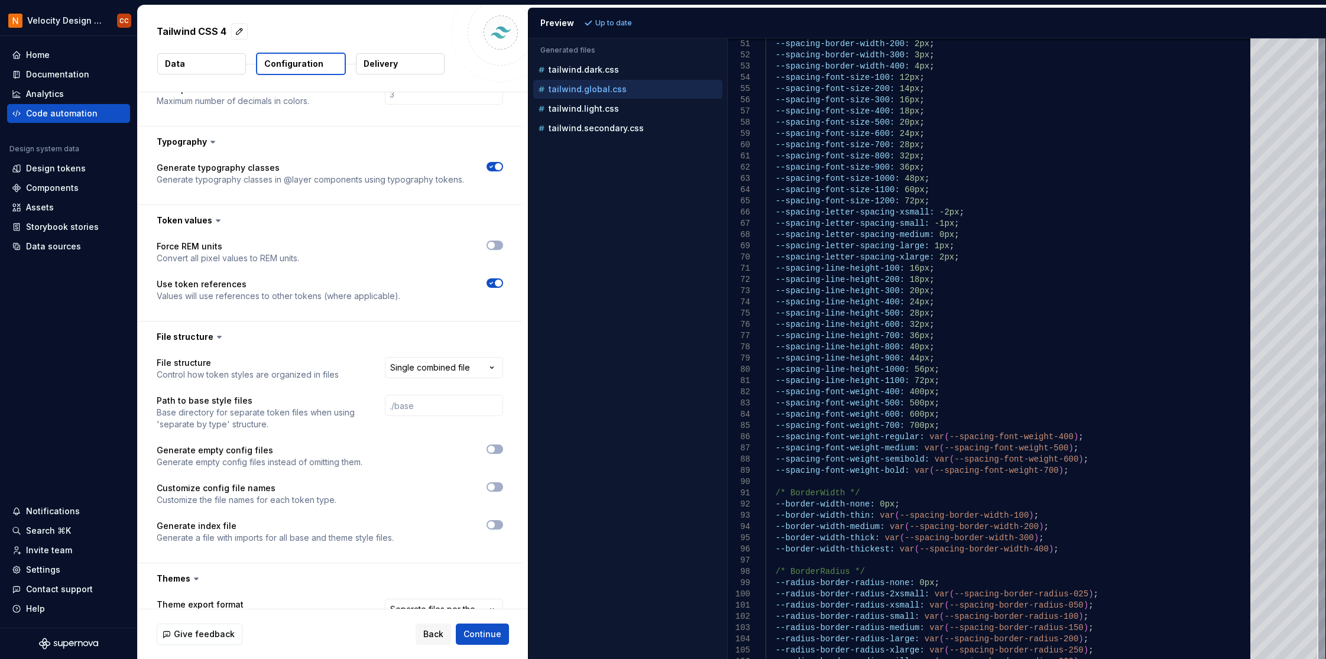
type textarea "**********"
drag, startPoint x: 815, startPoint y: 394, endPoint x: 894, endPoint y: 387, distance: 79.6
click at [894, 387] on div "--spacing-border-width-400: 4px ; --spacing-font-size-100: 12px ; --spacing-fon…" at bounding box center [1012, 488] width 492 height 2022
click at [487, 632] on span "Continue" at bounding box center [483, 635] width 38 height 12
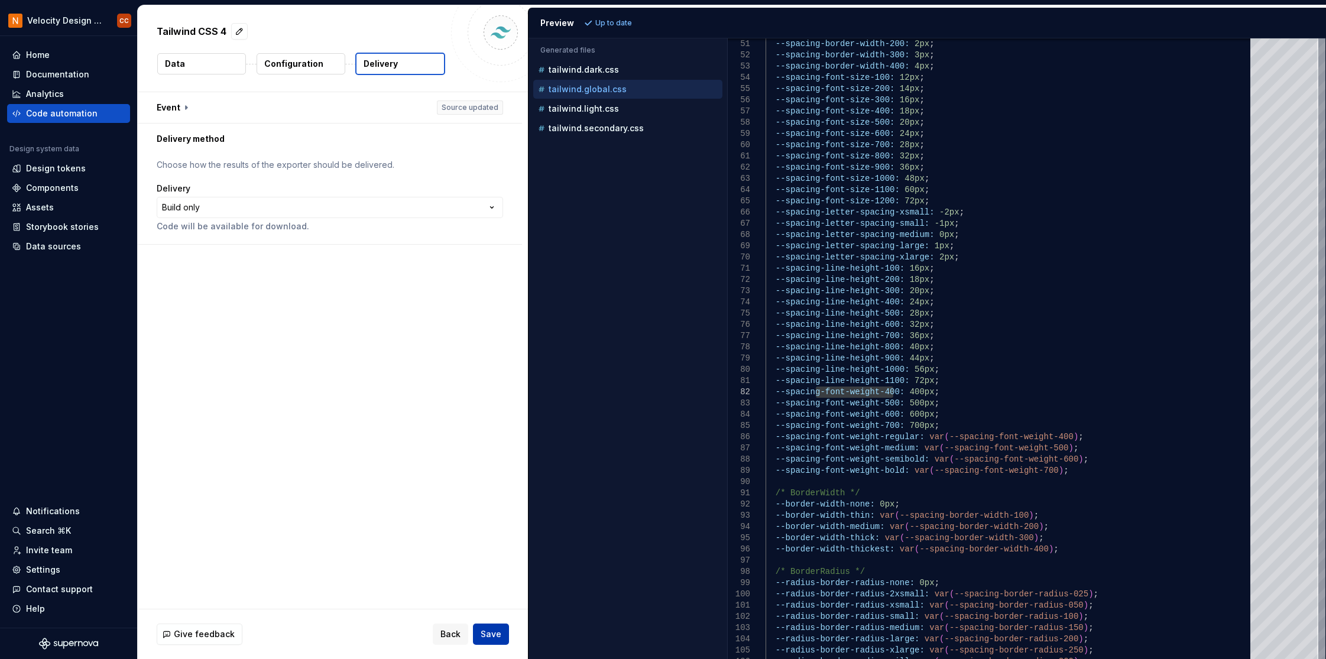
click at [487, 632] on span "Save" at bounding box center [491, 635] width 21 height 12
click at [555, 24] on div "Preview" at bounding box center [557, 23] width 34 height 12
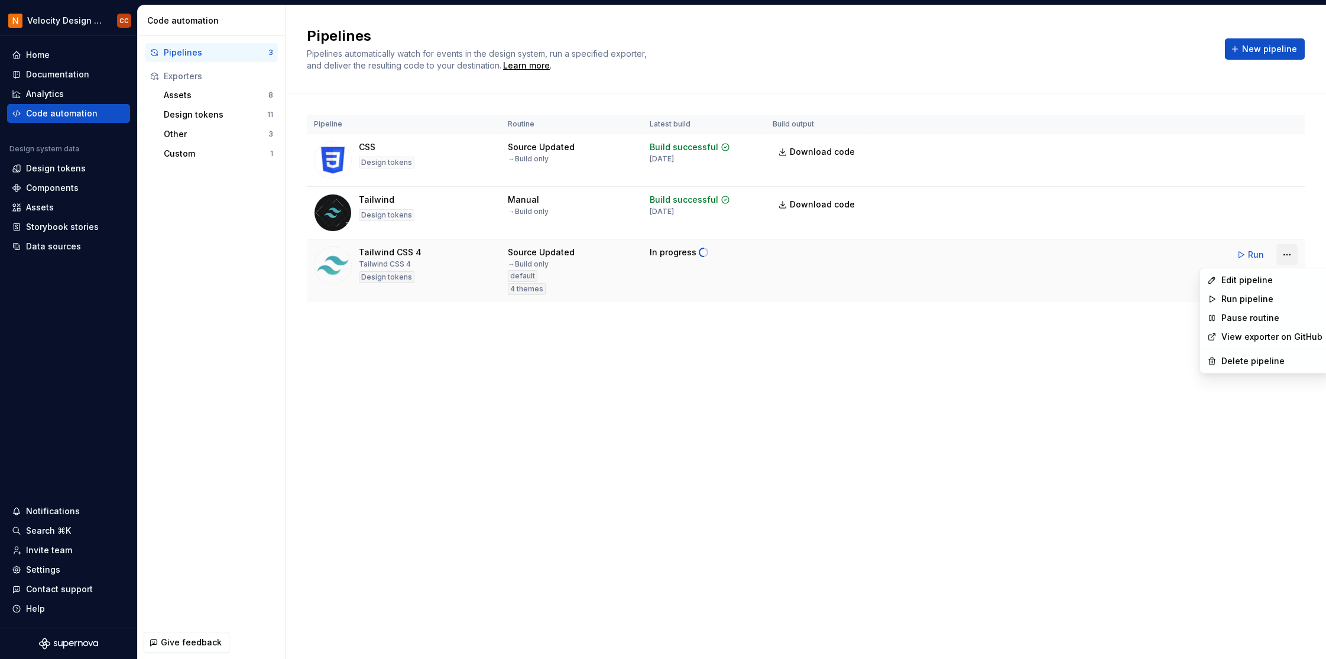
click at [1283, 254] on html "Velocity Design System by NAVEX CC Home Documentation Analytics Code automation…" at bounding box center [663, 329] width 1326 height 659
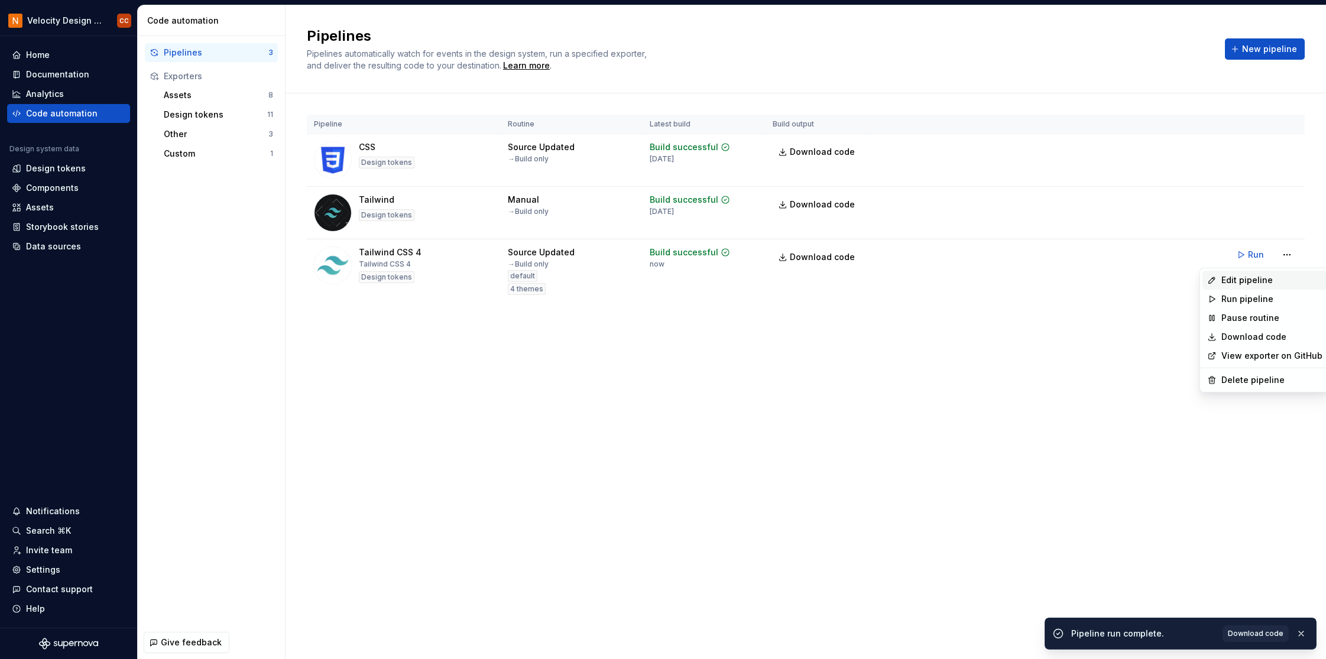
click at [1254, 279] on div "Edit pipeline" at bounding box center [1272, 280] width 101 height 12
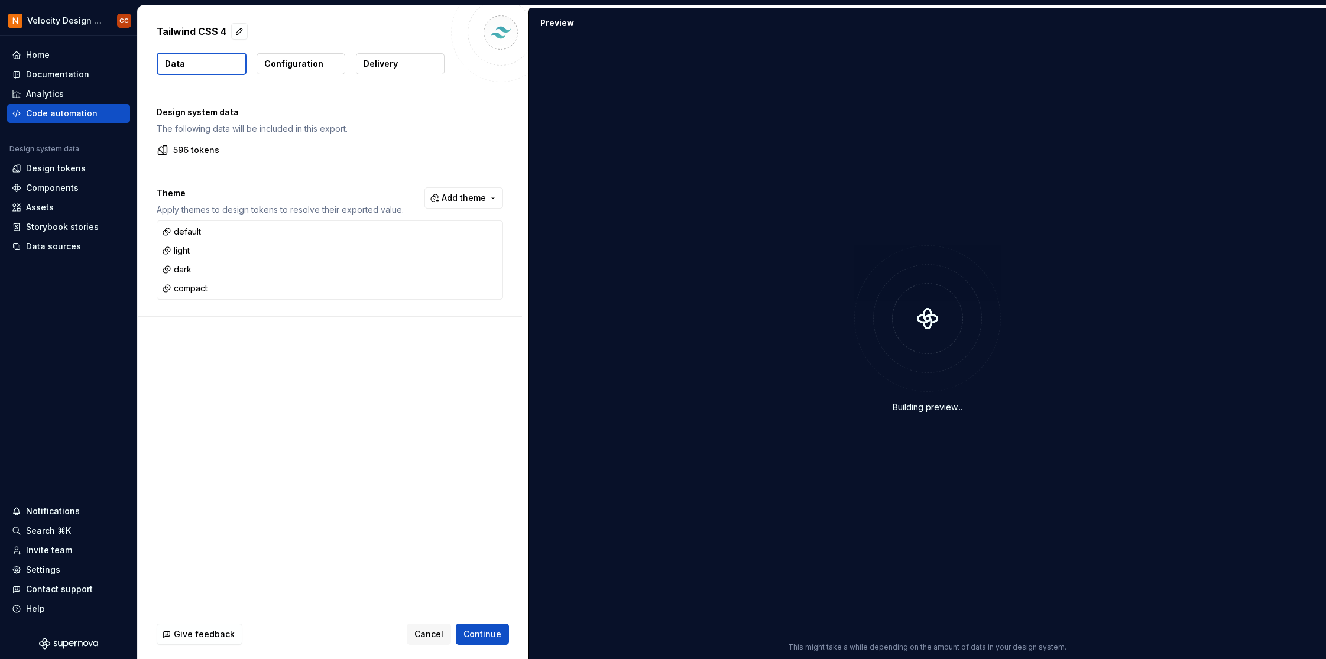
click at [297, 65] on p "Configuration" at bounding box center [293, 64] width 59 height 12
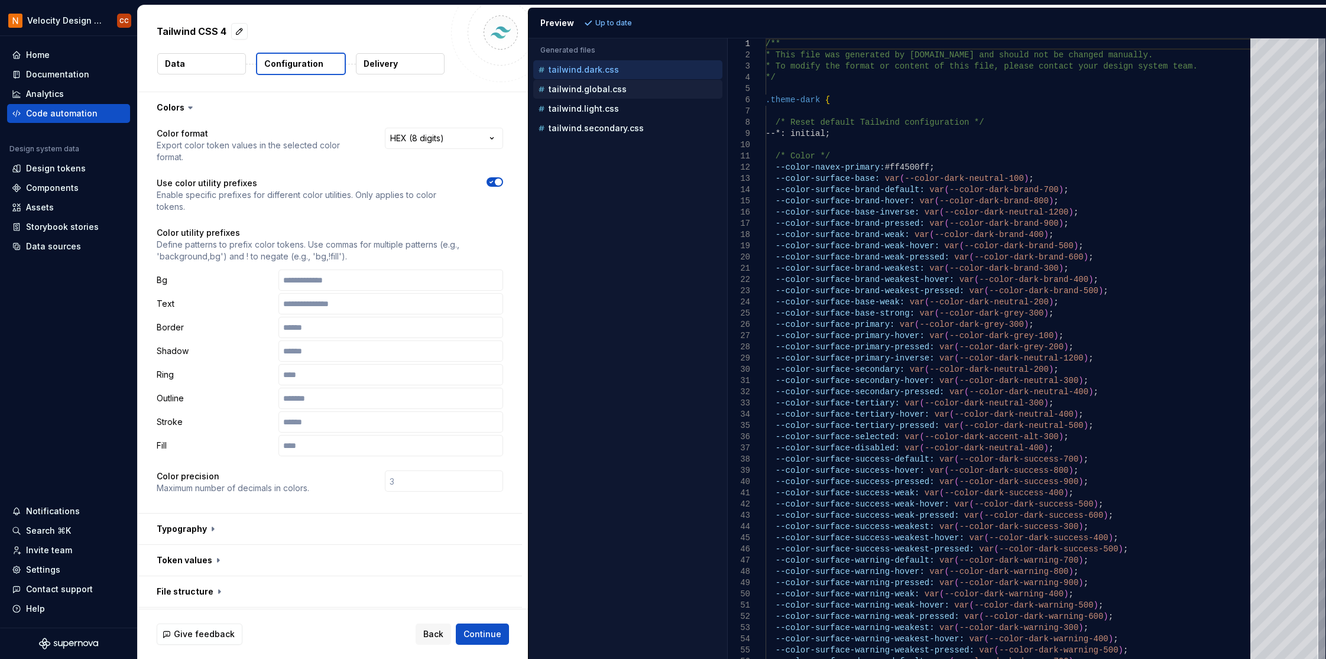
click at [585, 87] on p "tailwind.global.css" at bounding box center [588, 89] width 78 height 9
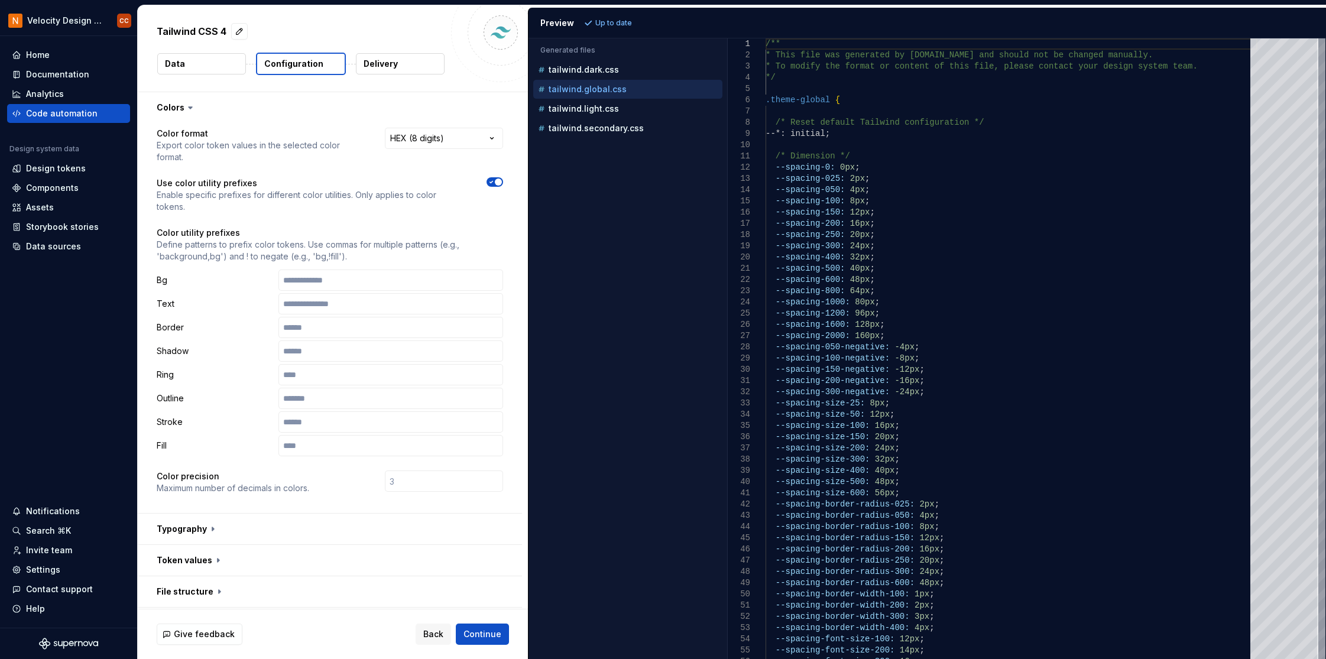
drag, startPoint x: 929, startPoint y: 20, endPoint x: 940, endPoint y: 20, distance: 10.6
click at [940, 20] on div "Preview Up to date" at bounding box center [928, 23] width 798 height 31
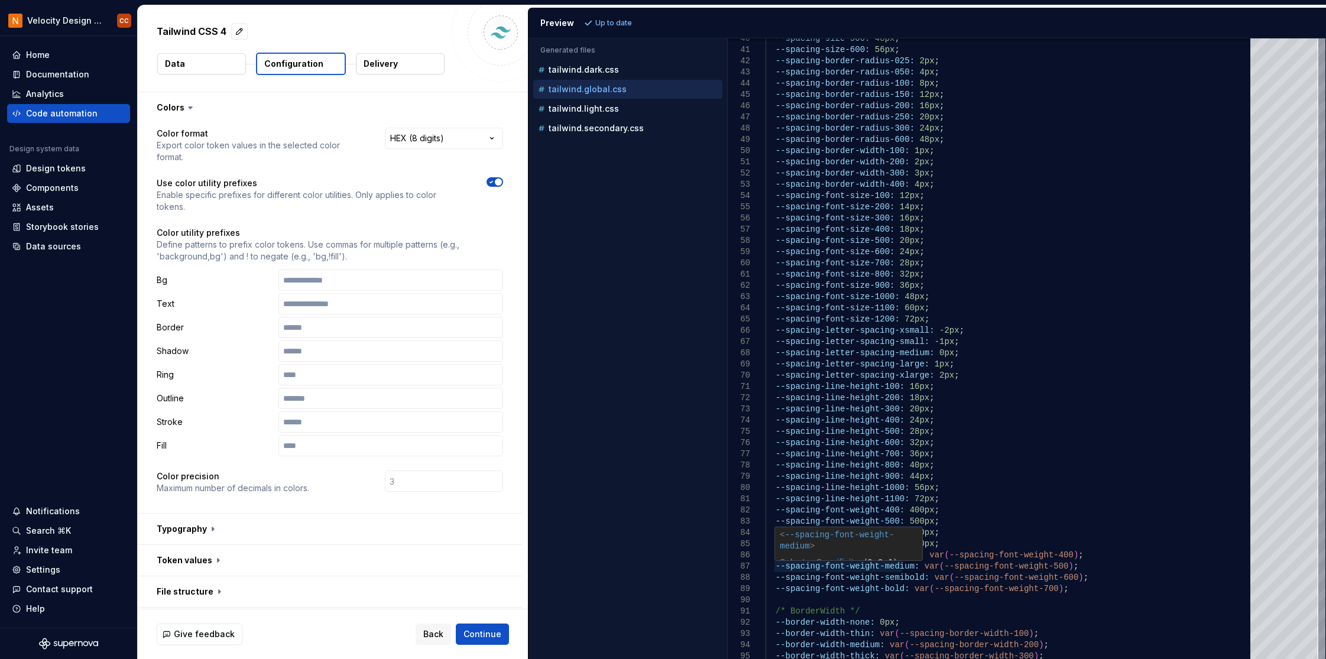
type textarea "**********"
drag, startPoint x: 779, startPoint y: 567, endPoint x: 907, endPoint y: 566, distance: 127.1
click at [907, 566] on div "--spacing-font-size-300: 16px ; --spacing-border-width-400: 4px ; --spacing-fon…" at bounding box center [1012, 606] width 492 height 2022
click at [62, 187] on div "Components" at bounding box center [52, 188] width 53 height 12
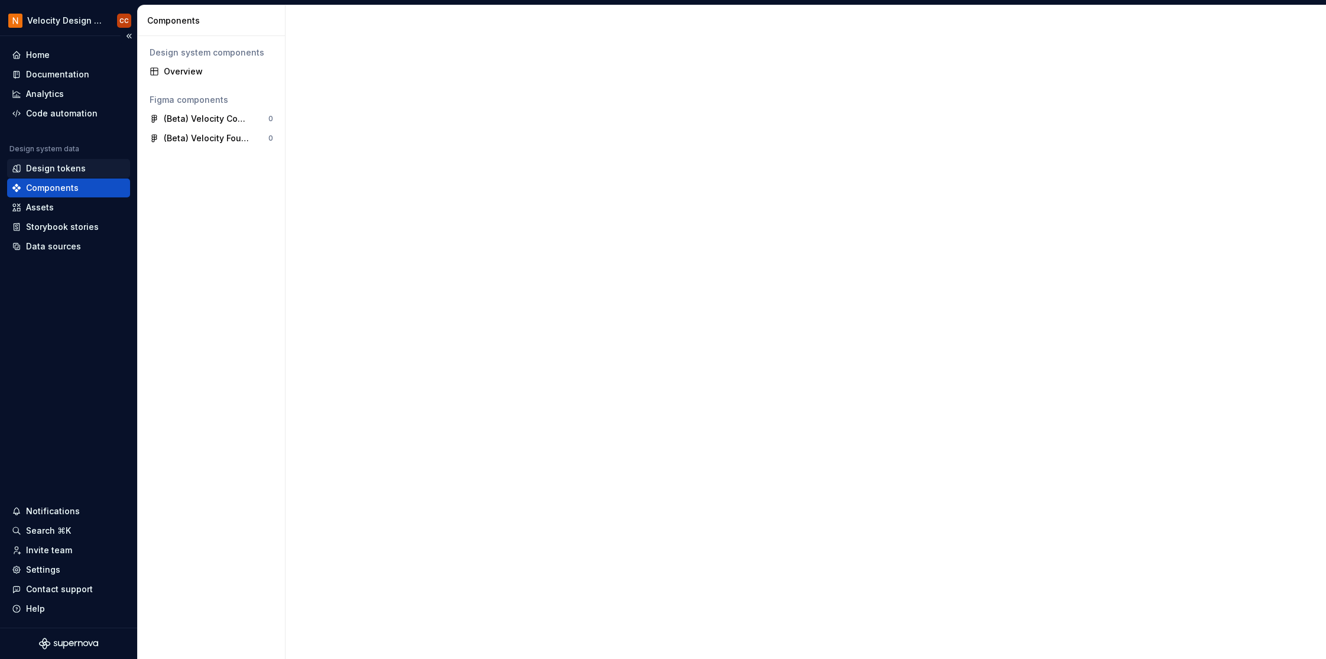
click at [67, 169] on div "Design tokens" at bounding box center [56, 169] width 60 height 12
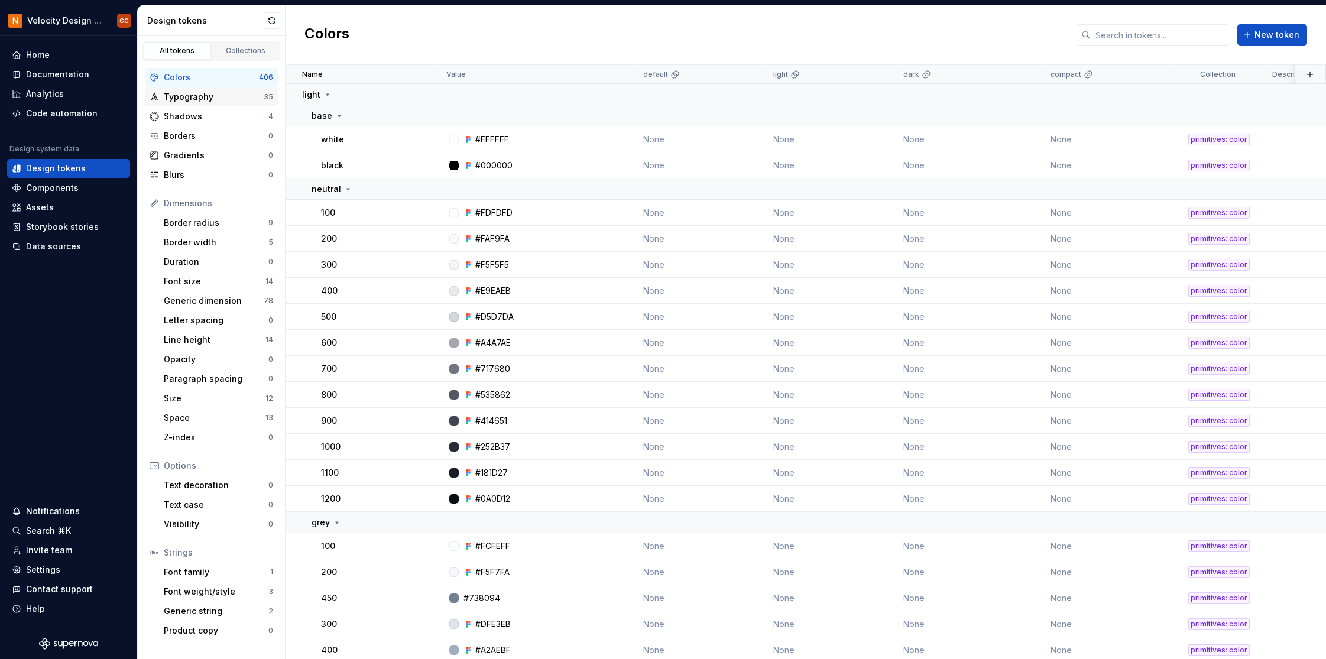
click at [199, 95] on div "Typography" at bounding box center [214, 97] width 100 height 12
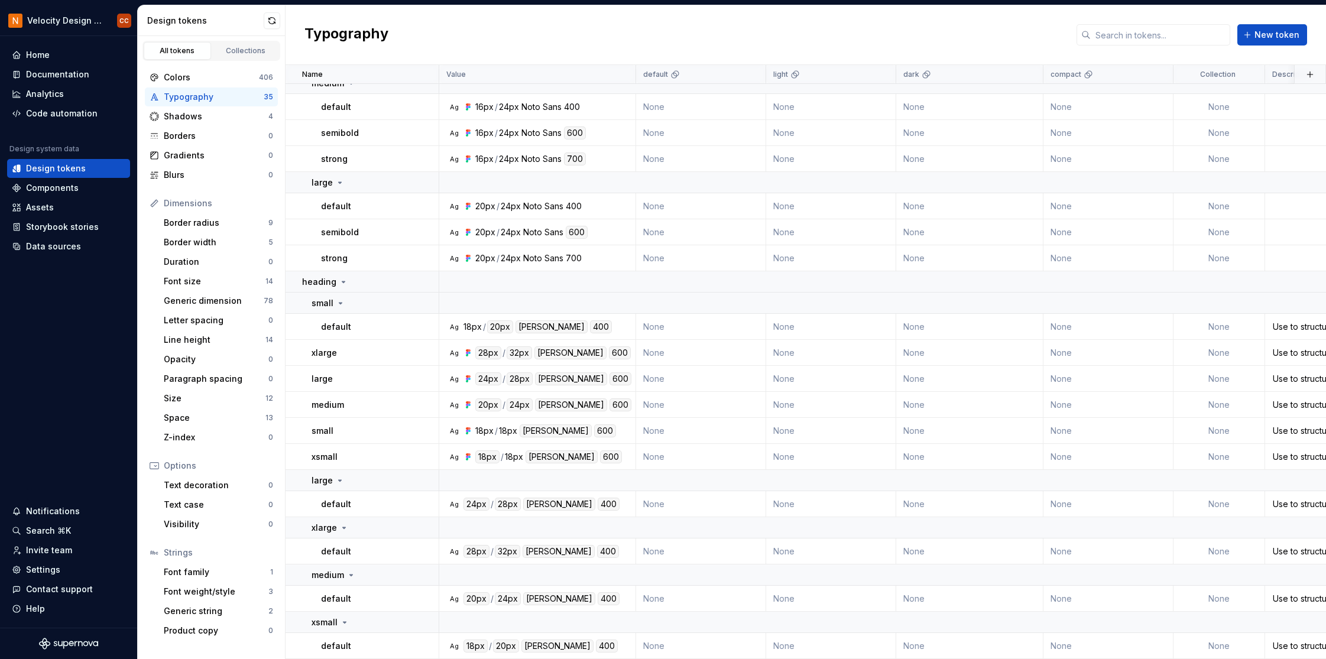
scroll to position [661, 0]
click at [187, 338] on div "Line height" at bounding box center [215, 340] width 102 height 12
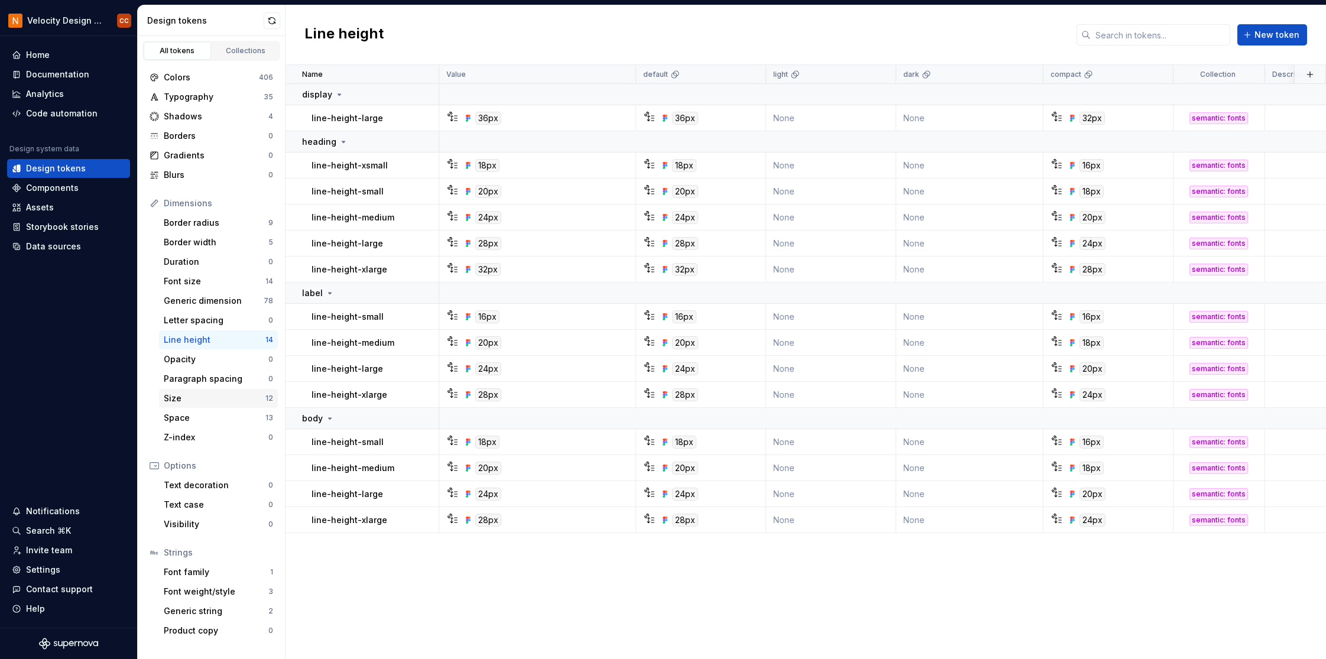
click at [172, 399] on div "Size" at bounding box center [215, 399] width 102 height 12
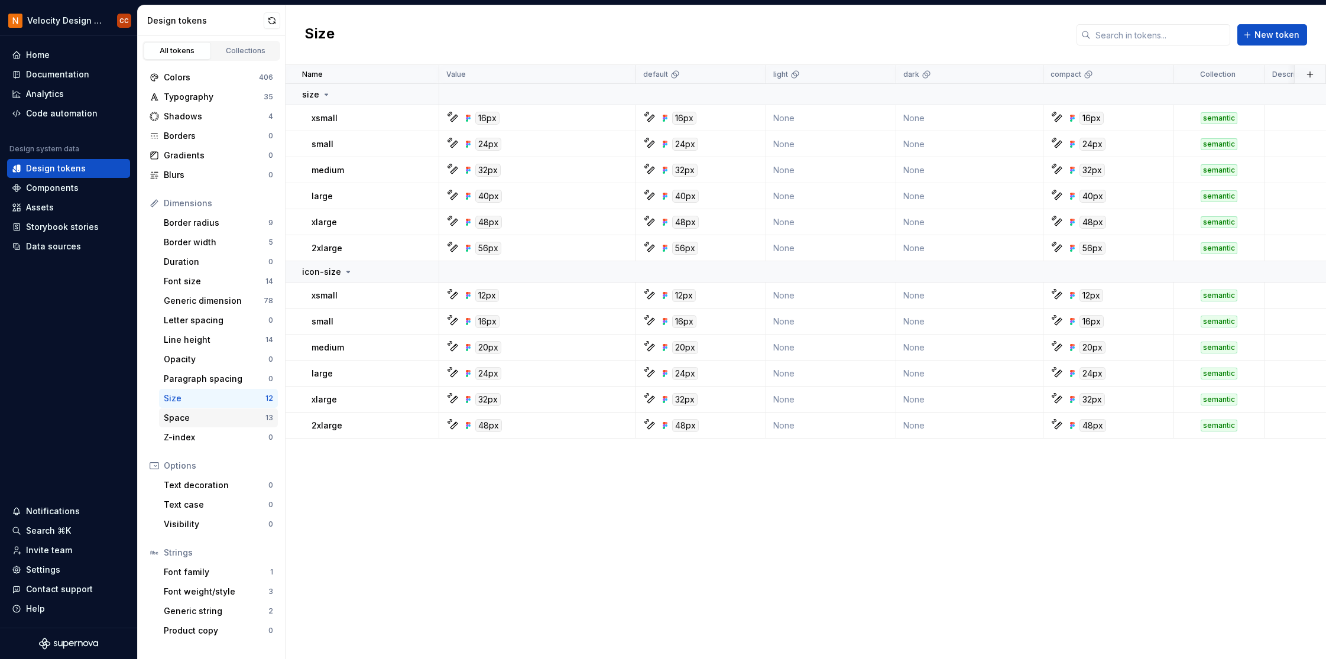
click at [172, 425] on div "Space 13" at bounding box center [218, 418] width 119 height 19
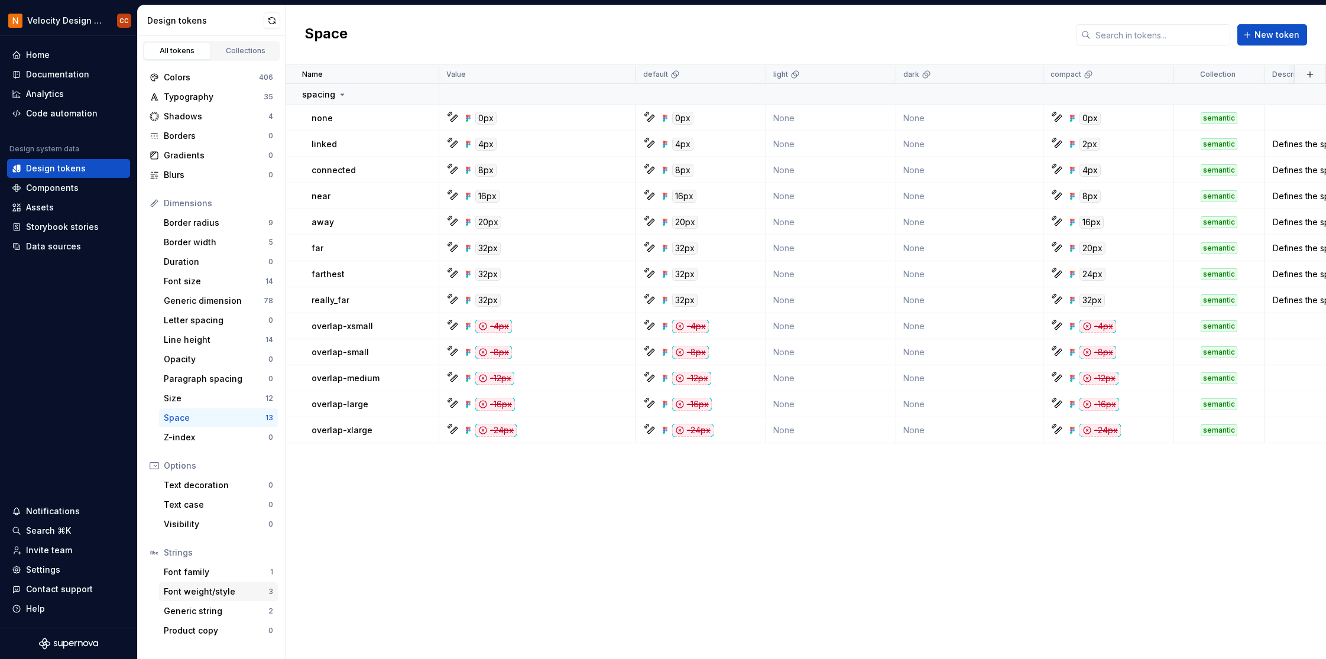
click at [216, 590] on div "Font weight/style" at bounding box center [216, 592] width 105 height 12
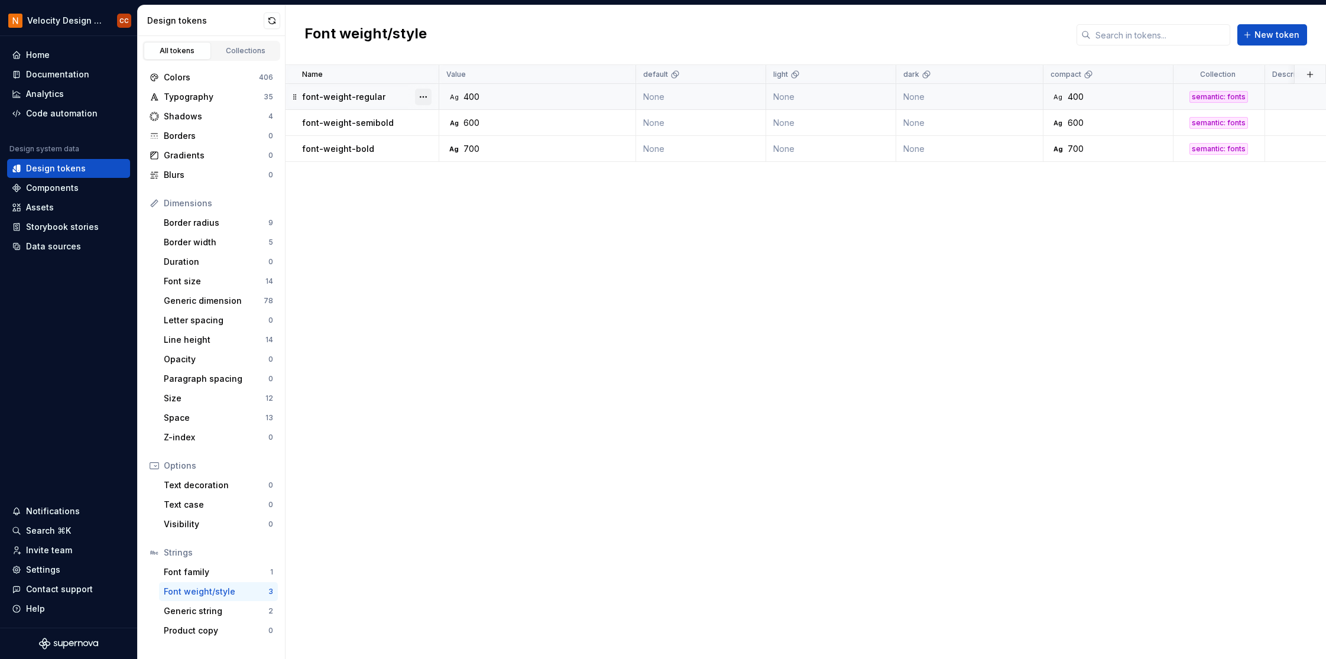
click at [422, 98] on button "button" at bounding box center [423, 97] width 17 height 17
click at [446, 164] on div "Delete token" at bounding box center [475, 163] width 77 height 12
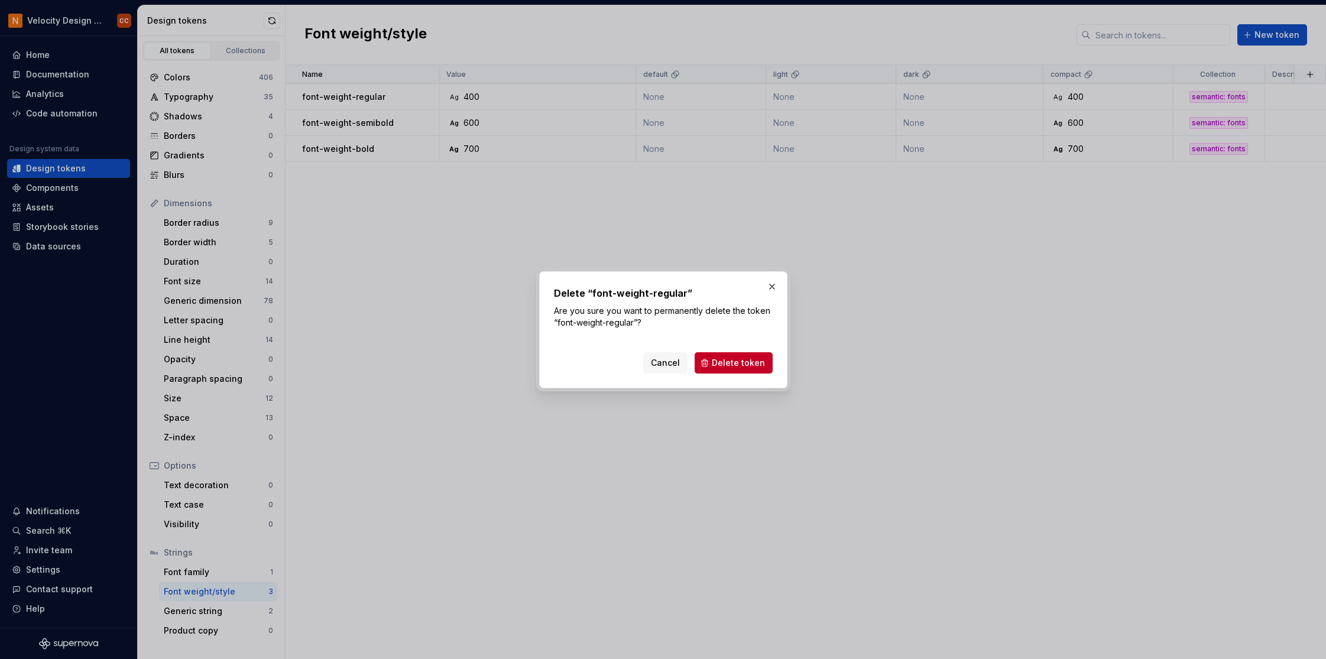
drag, startPoint x: 743, startPoint y: 360, endPoint x: 717, endPoint y: 345, distance: 29.4
click at [743, 360] on span "Delete token" at bounding box center [738, 363] width 53 height 12
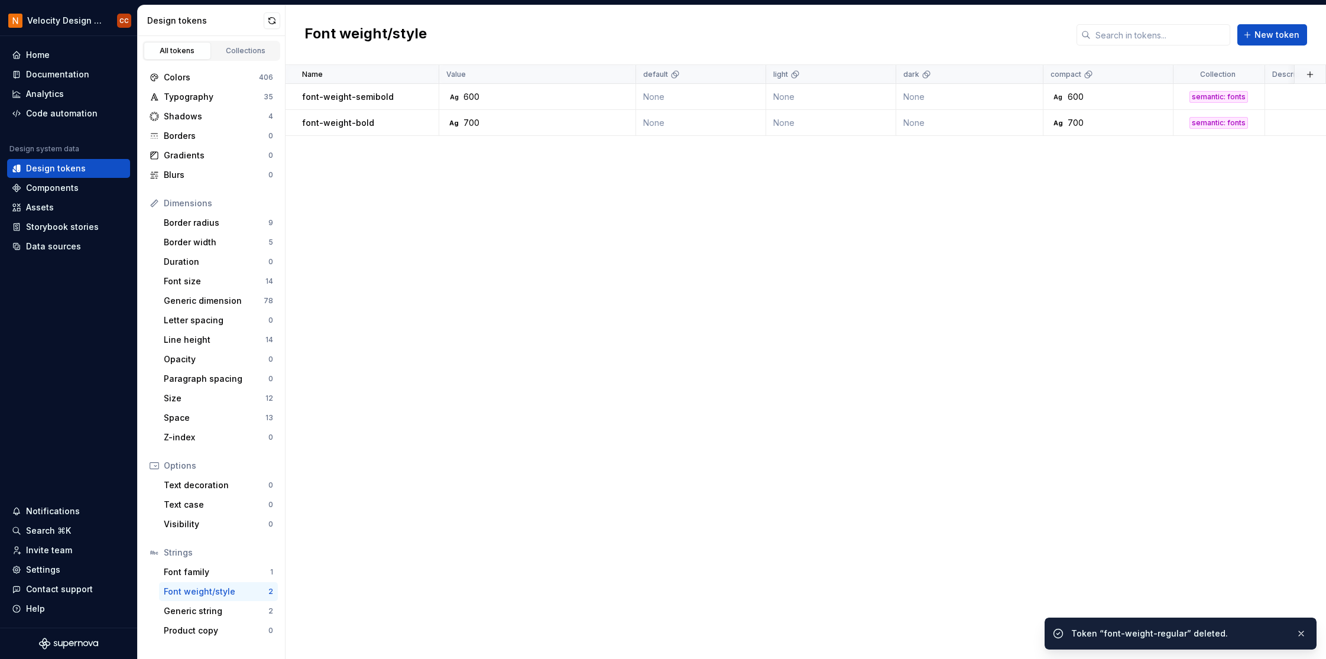
click at [426, 95] on button "button" at bounding box center [423, 97] width 17 height 17
click at [468, 161] on div "Delete token" at bounding box center [475, 163] width 77 height 12
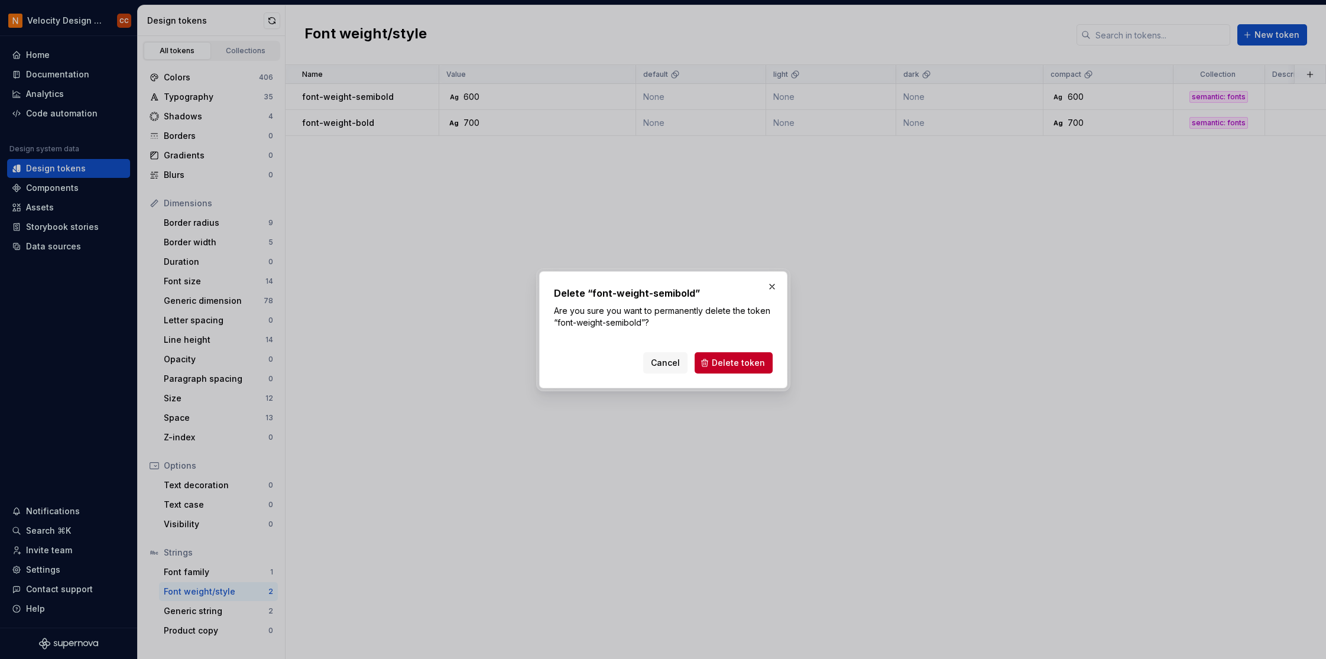
click at [760, 360] on span "Delete token" at bounding box center [738, 363] width 53 height 12
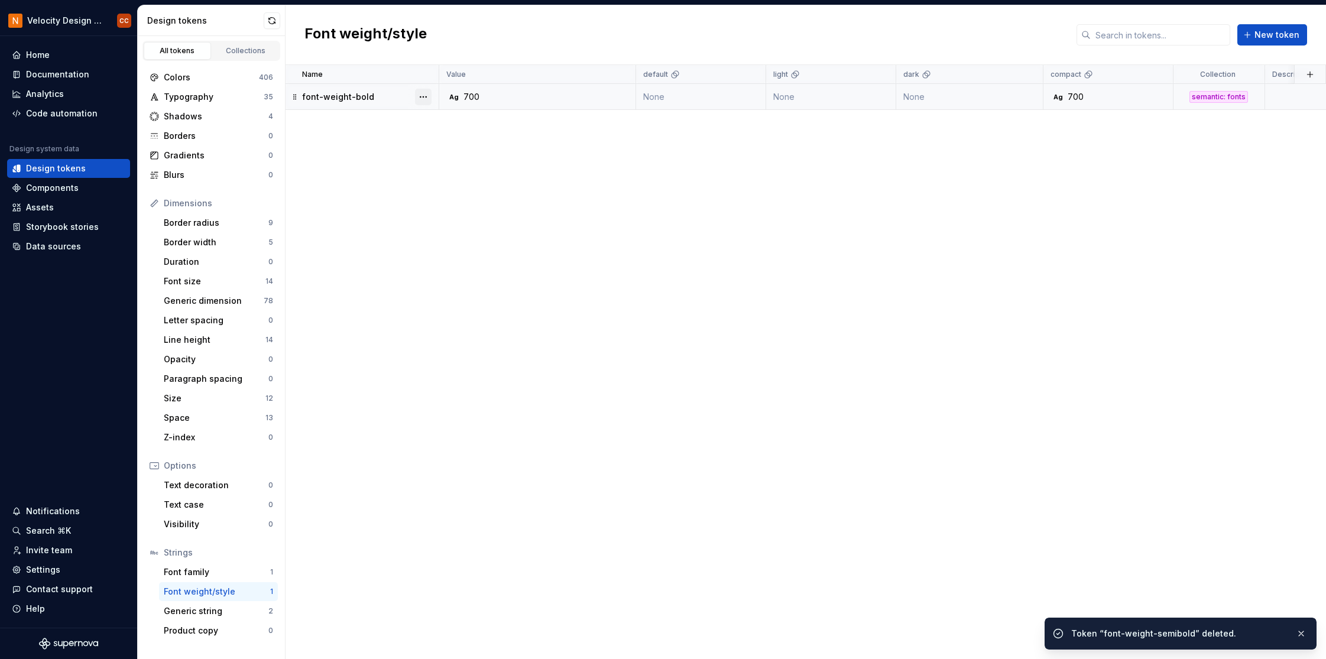
click at [422, 93] on button "button" at bounding box center [423, 97] width 17 height 17
click at [462, 161] on div "Delete token" at bounding box center [475, 163] width 77 height 12
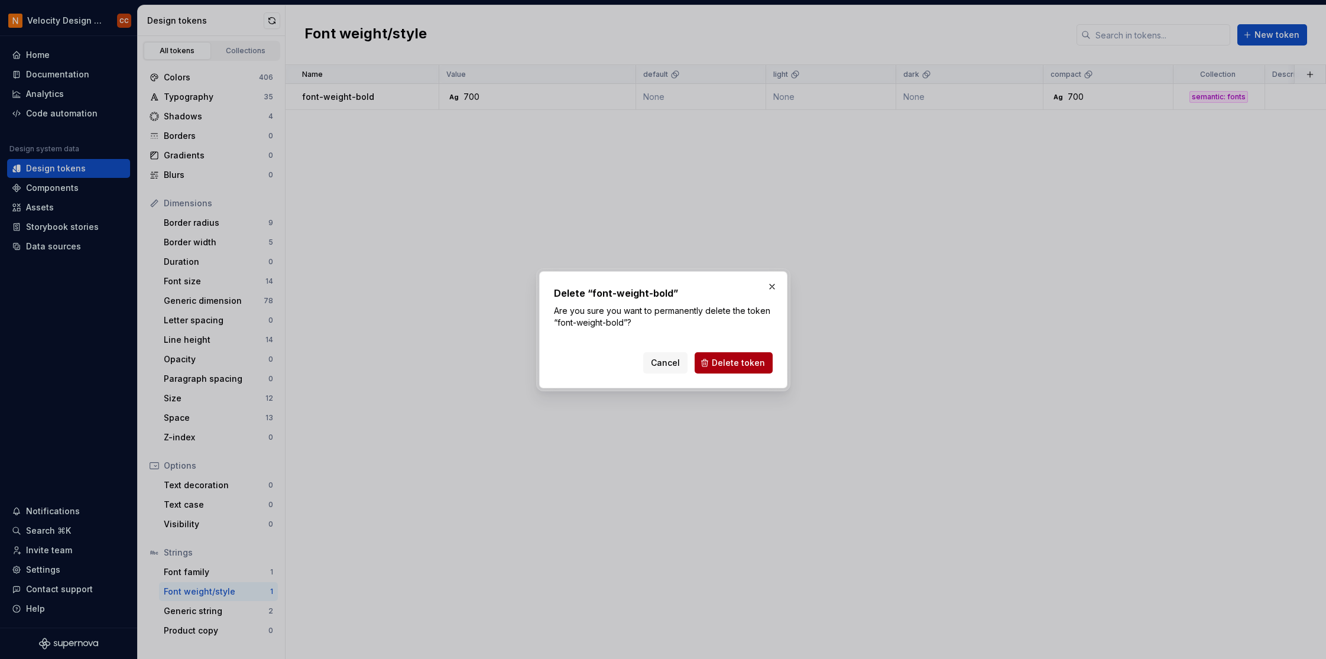
click at [747, 363] on span "Delete token" at bounding box center [738, 363] width 53 height 12
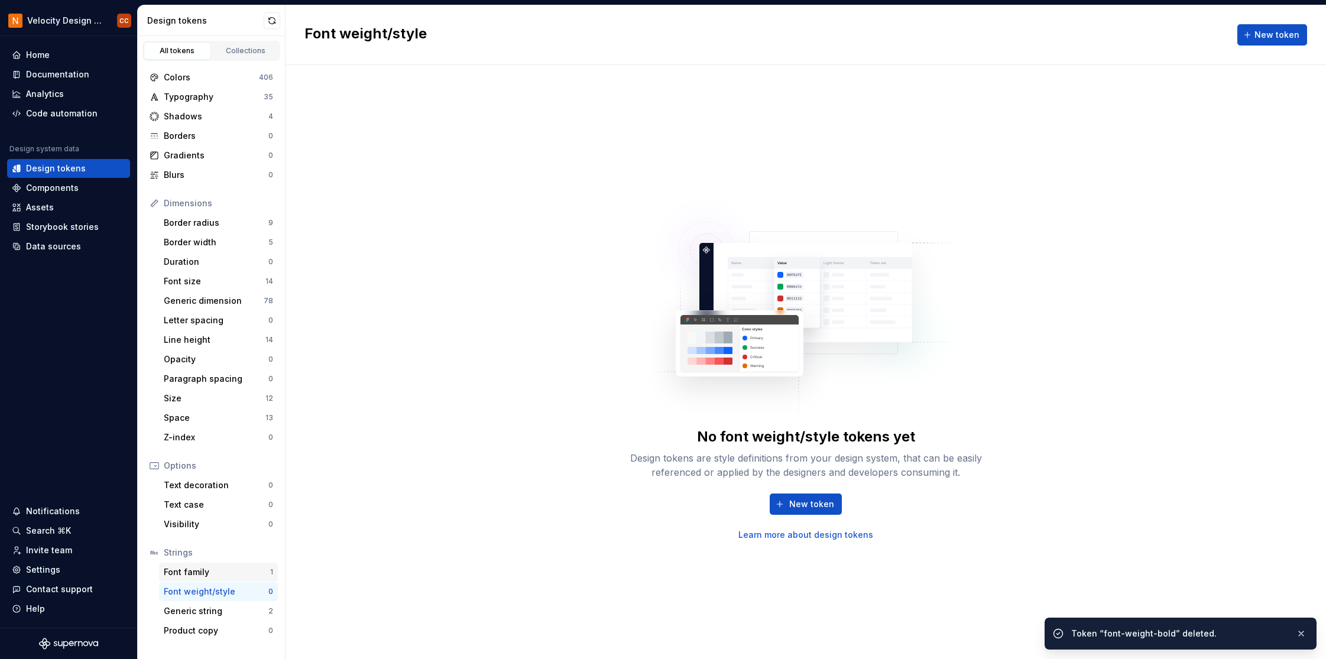
click at [232, 574] on div "Font family" at bounding box center [217, 573] width 106 height 12
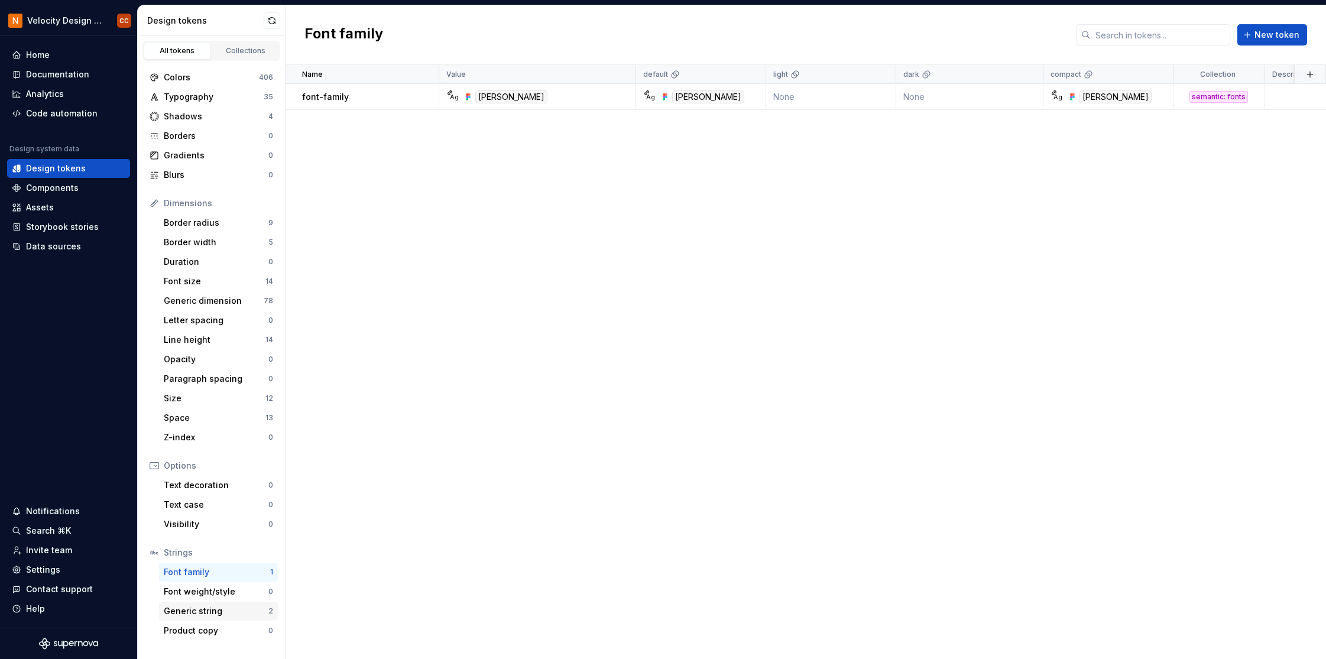
click at [245, 610] on div "Generic string" at bounding box center [216, 612] width 105 height 12
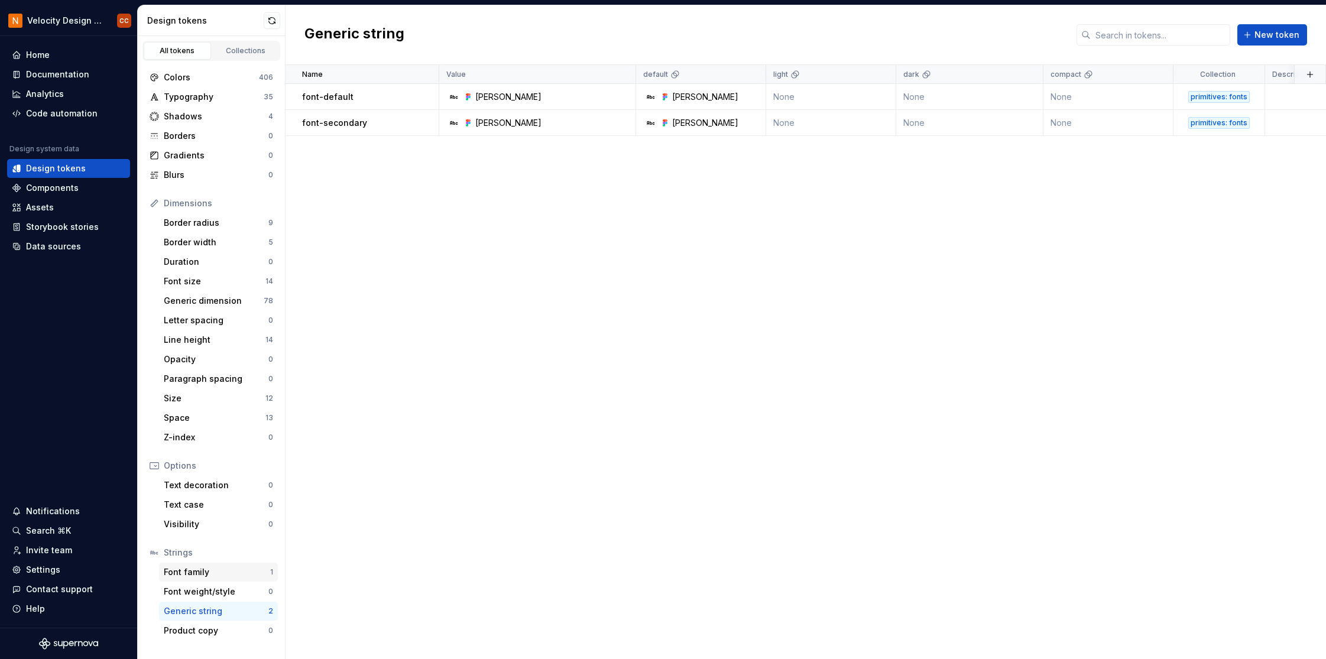
click at [239, 567] on div "Font family" at bounding box center [217, 573] width 106 height 12
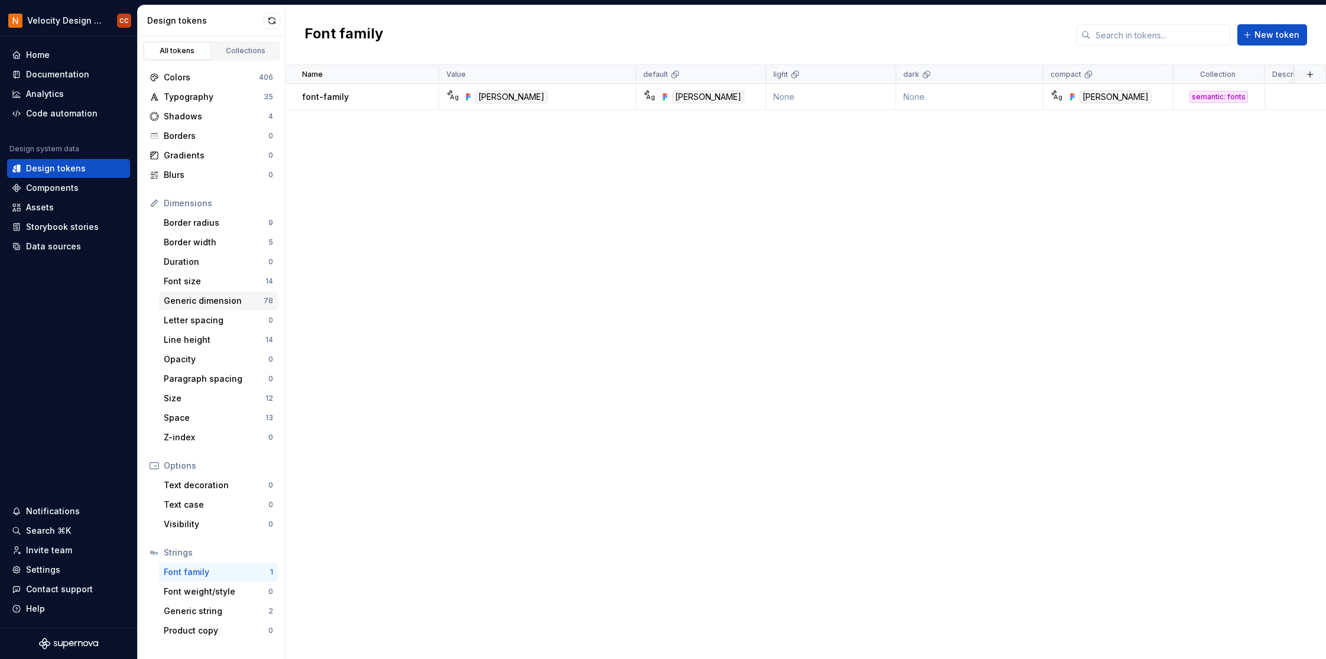
click at [221, 298] on div "Generic dimension" at bounding box center [214, 301] width 100 height 12
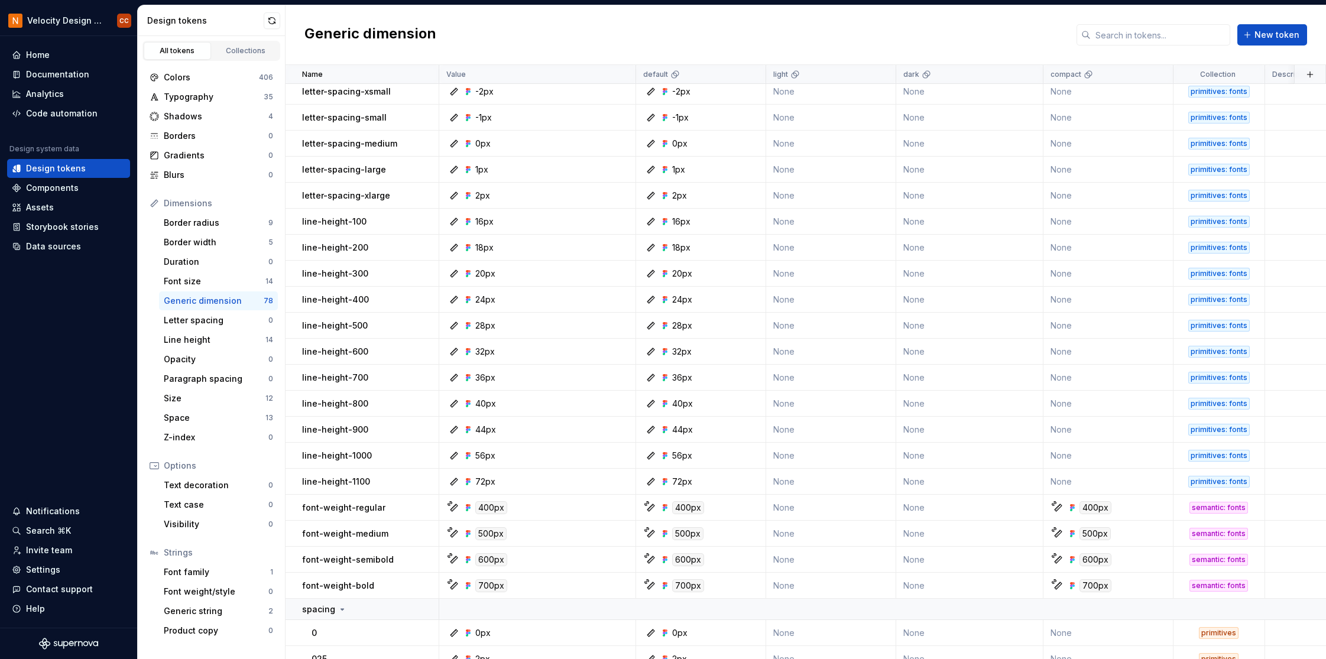
scroll to position [473, 0]
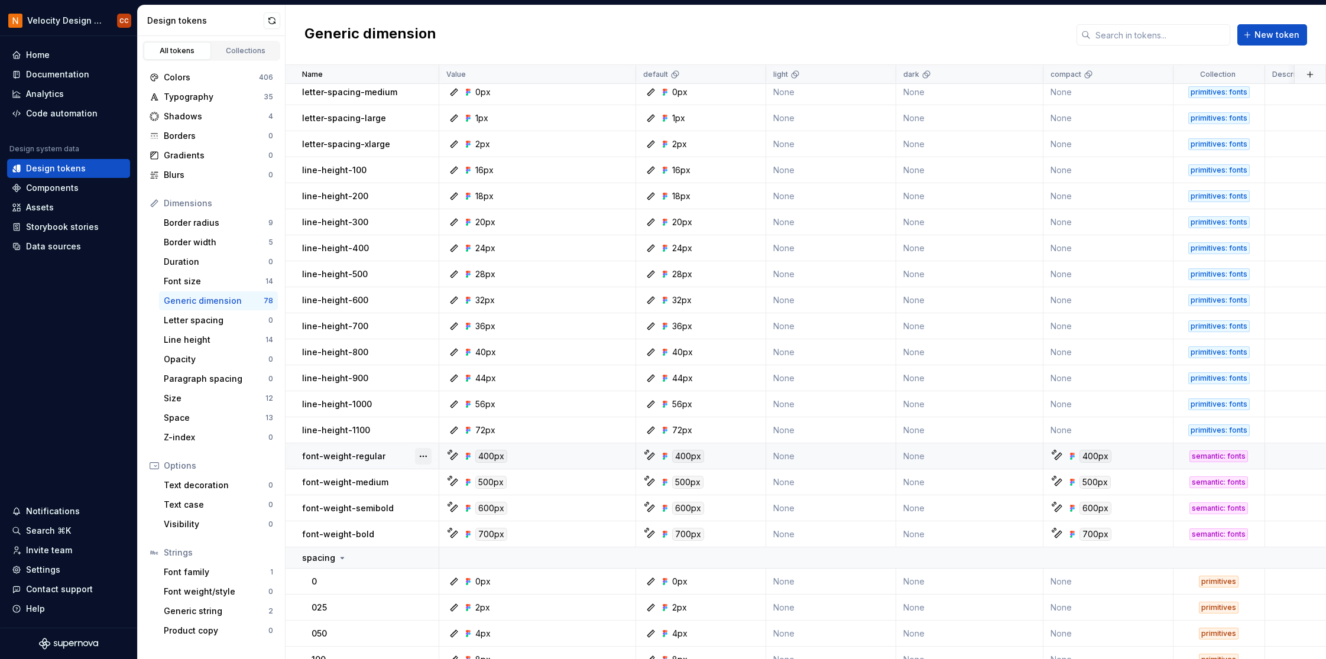
click at [422, 457] on button "button" at bounding box center [423, 456] width 17 height 17
click at [449, 483] on div "Open detail" at bounding box center [475, 480] width 77 height 12
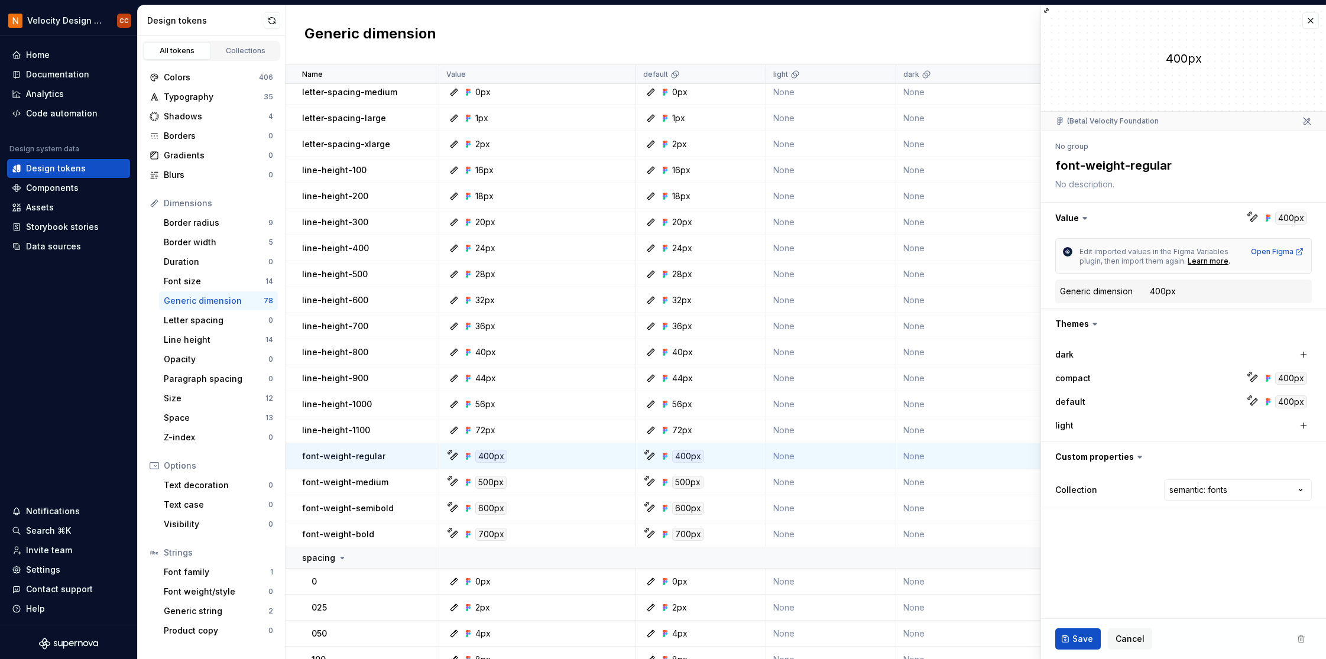
click at [1188, 290] on dd "400px" at bounding box center [1228, 292] width 157 height 12
click at [1289, 222] on button "button" at bounding box center [1183, 218] width 285 height 31
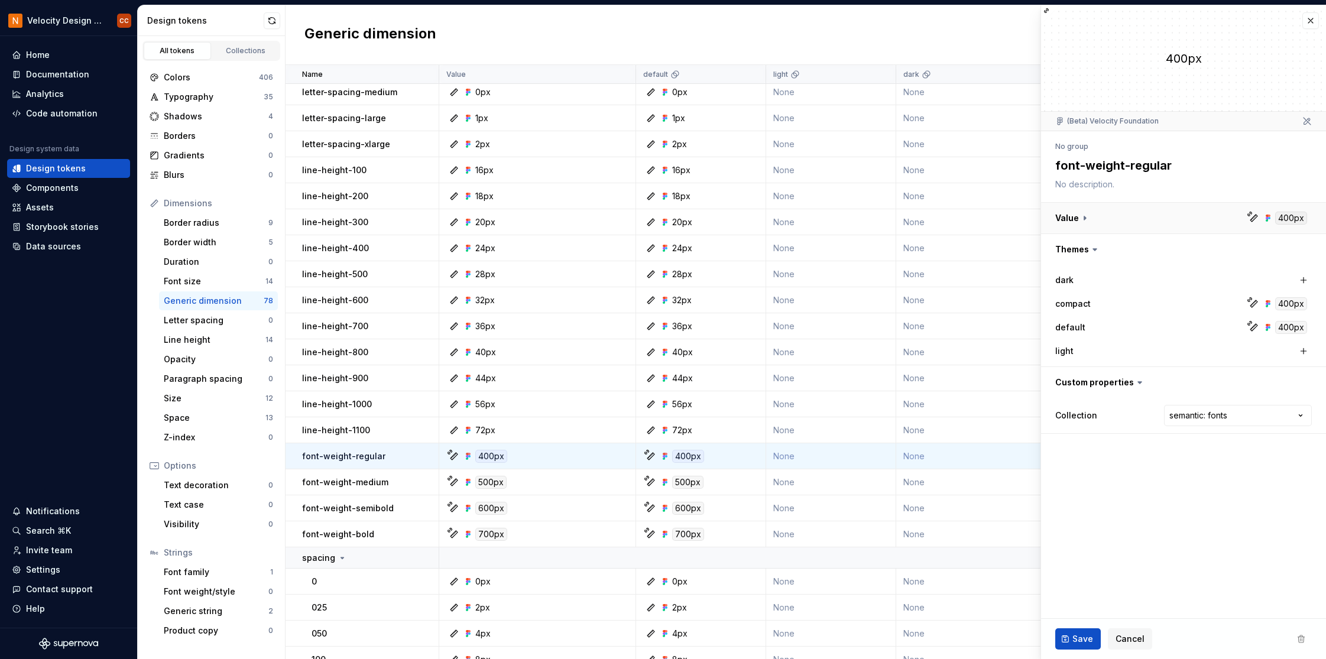
click at [1289, 222] on button "button" at bounding box center [1183, 218] width 285 height 31
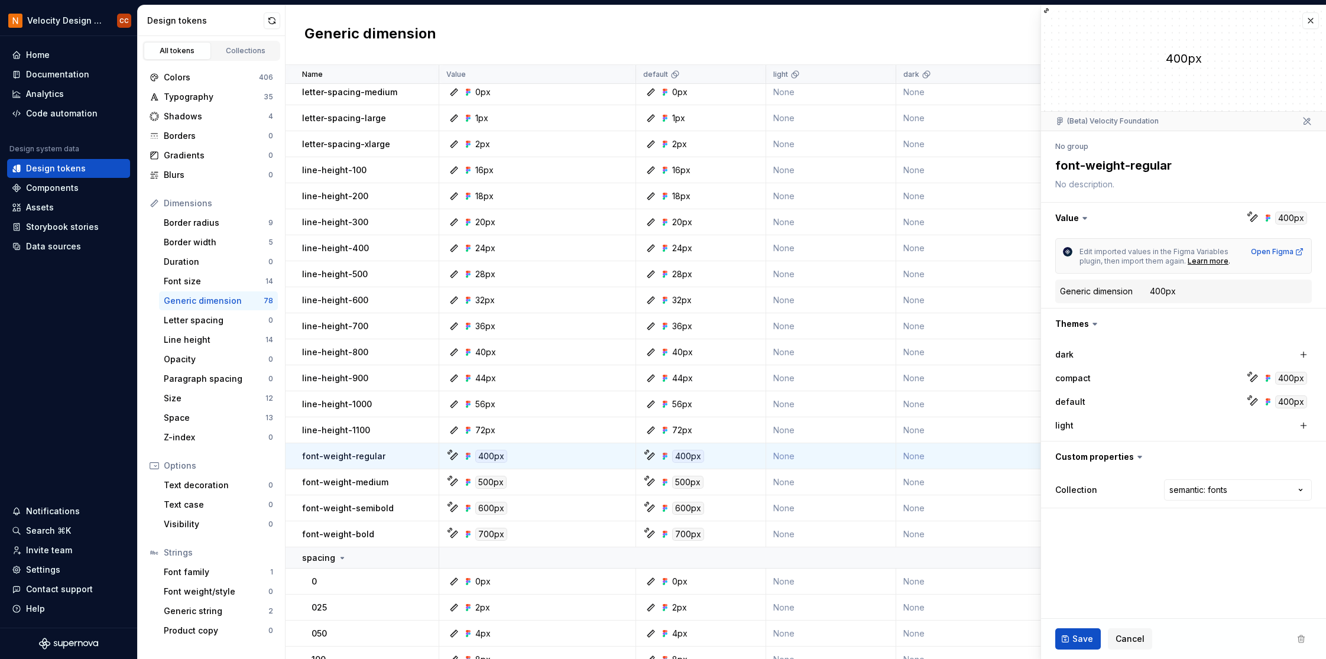
type textarea "*"
